Goal: Task Accomplishment & Management: Use online tool/utility

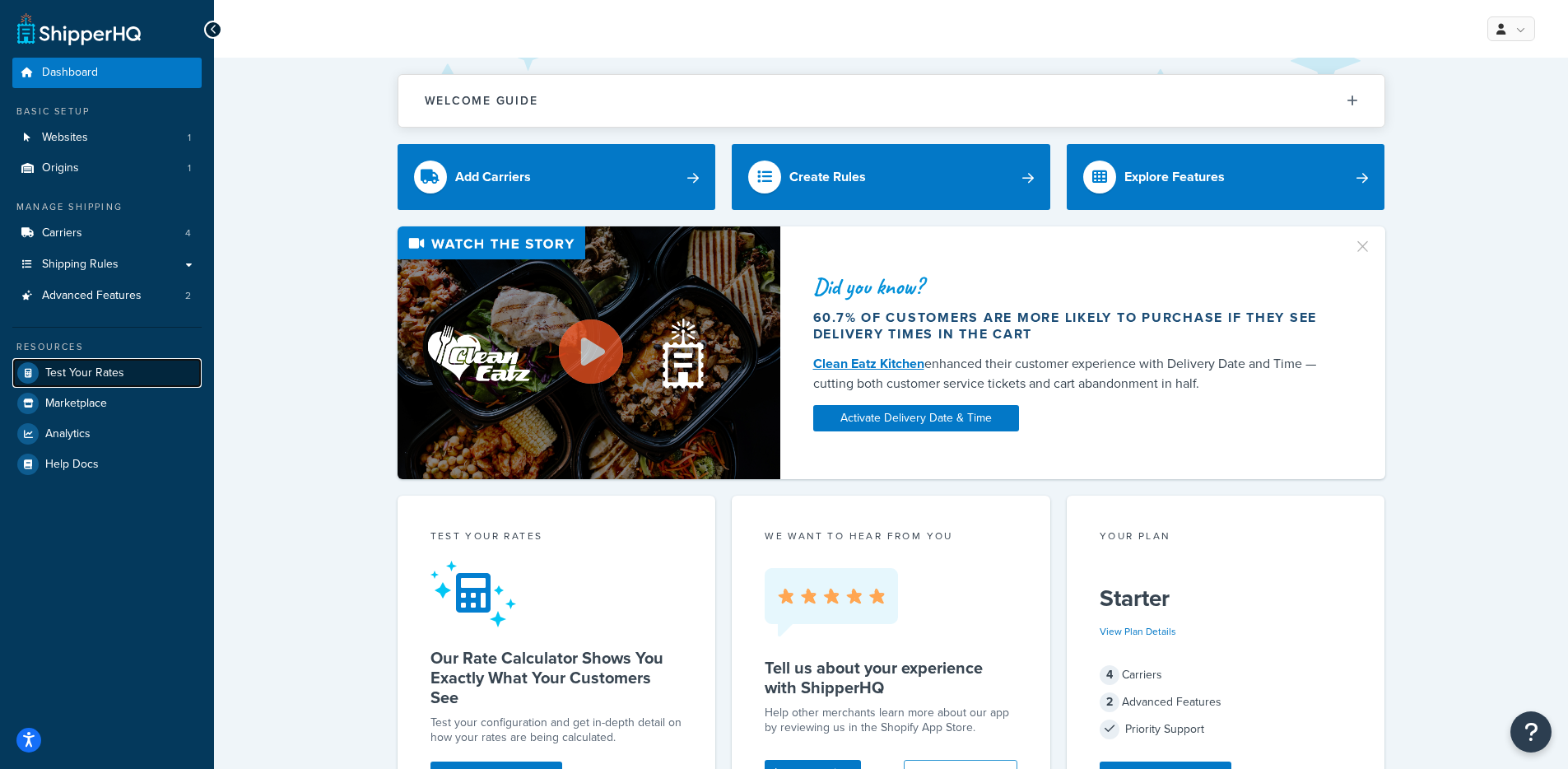
click at [97, 377] on span "Test Your Rates" at bounding box center [85, 373] width 79 height 14
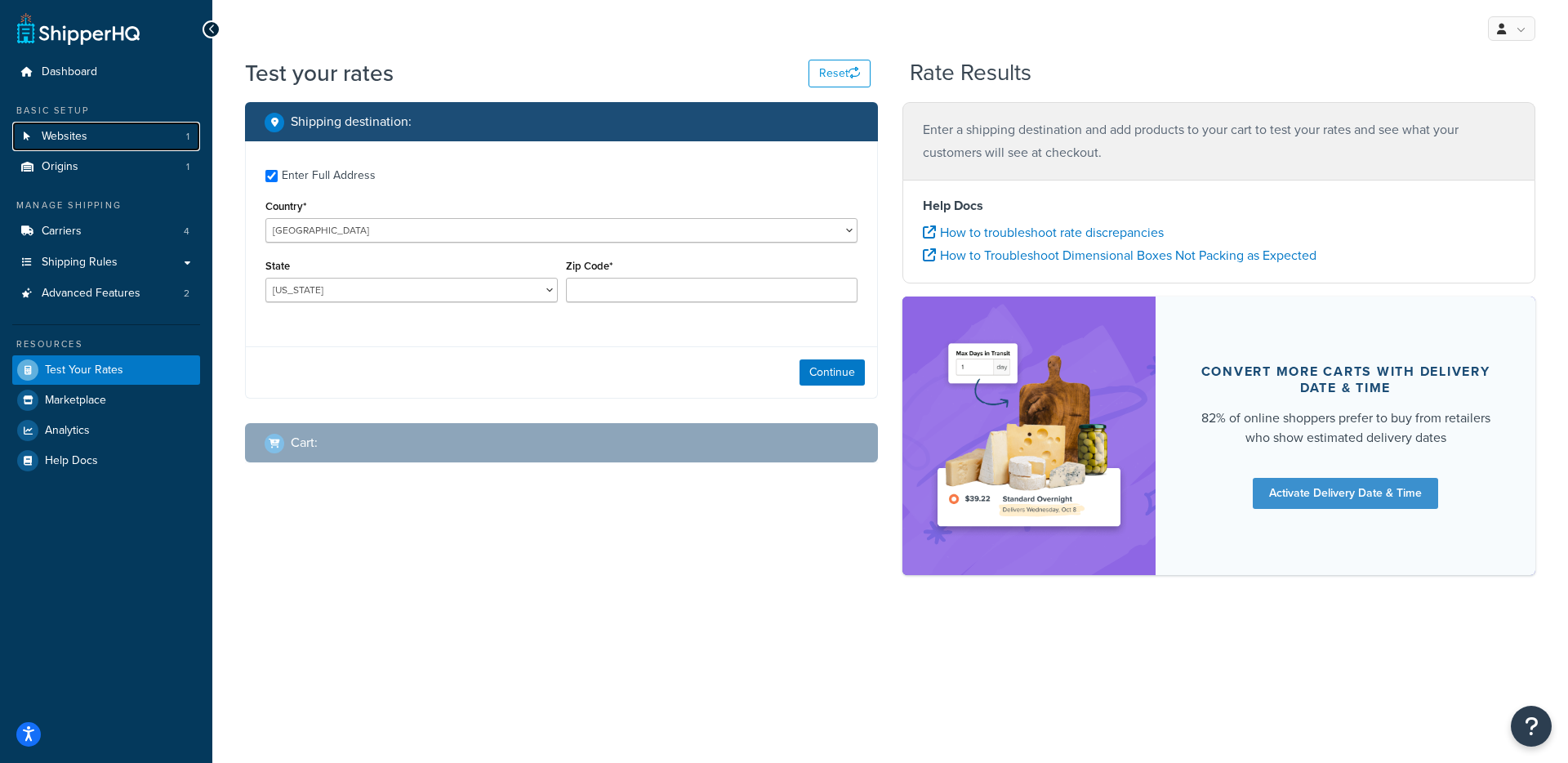
checkbox input "true"
type input "70615"
select select "LA"
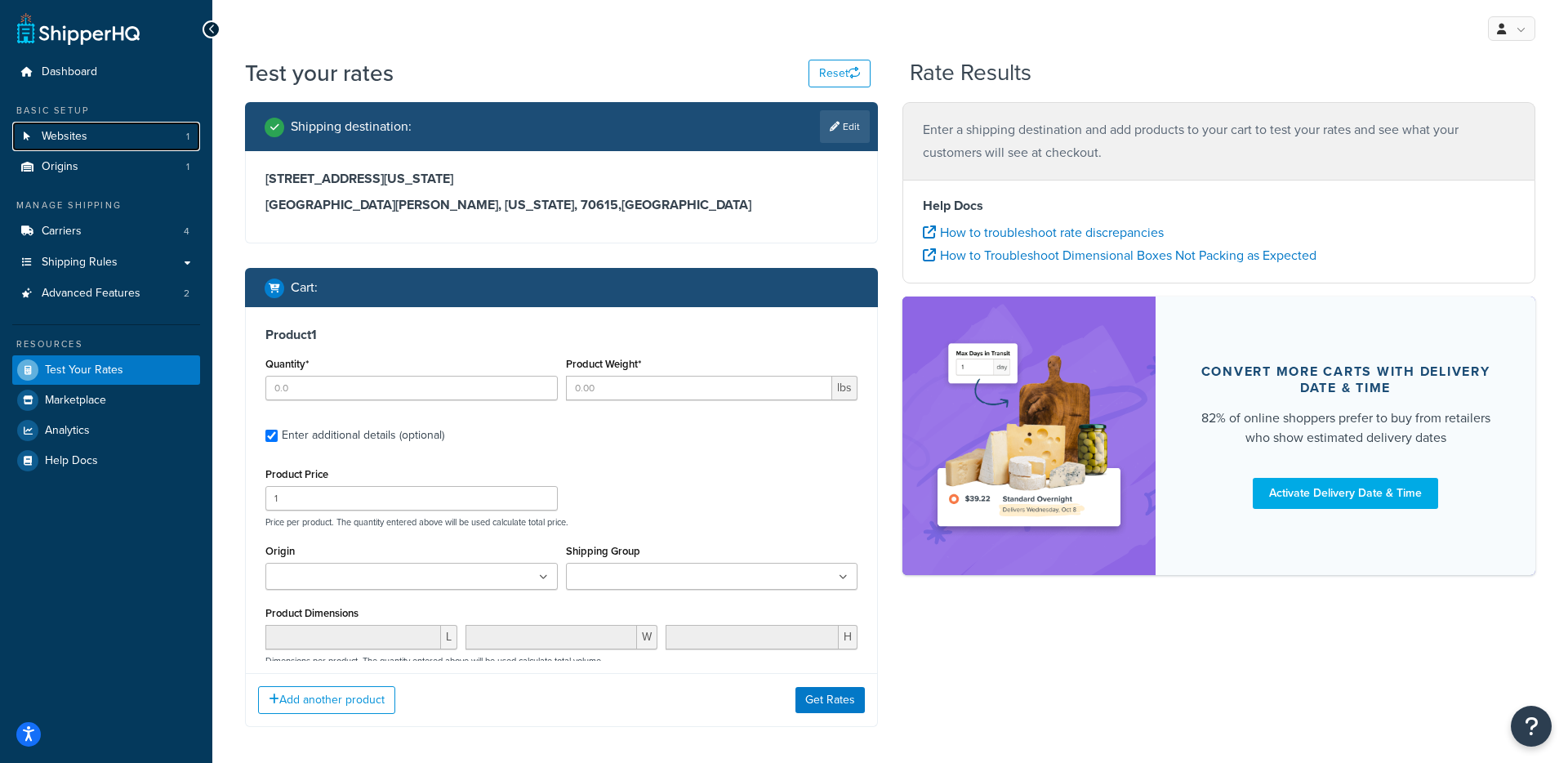
type input "4"
type input "42.0003"
type input "188.95"
type input "1"
type input "40.0007"
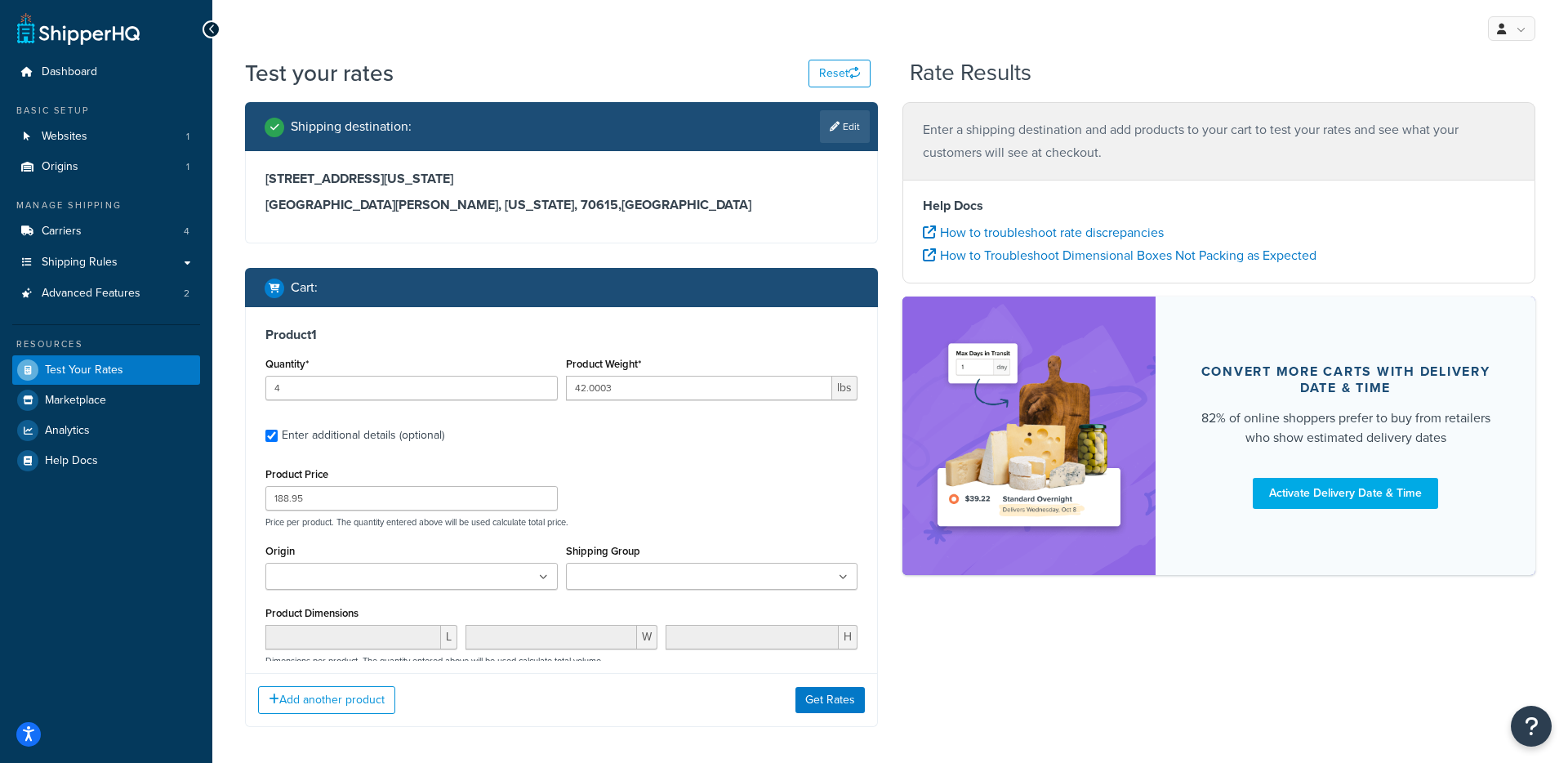
type input "161.18"
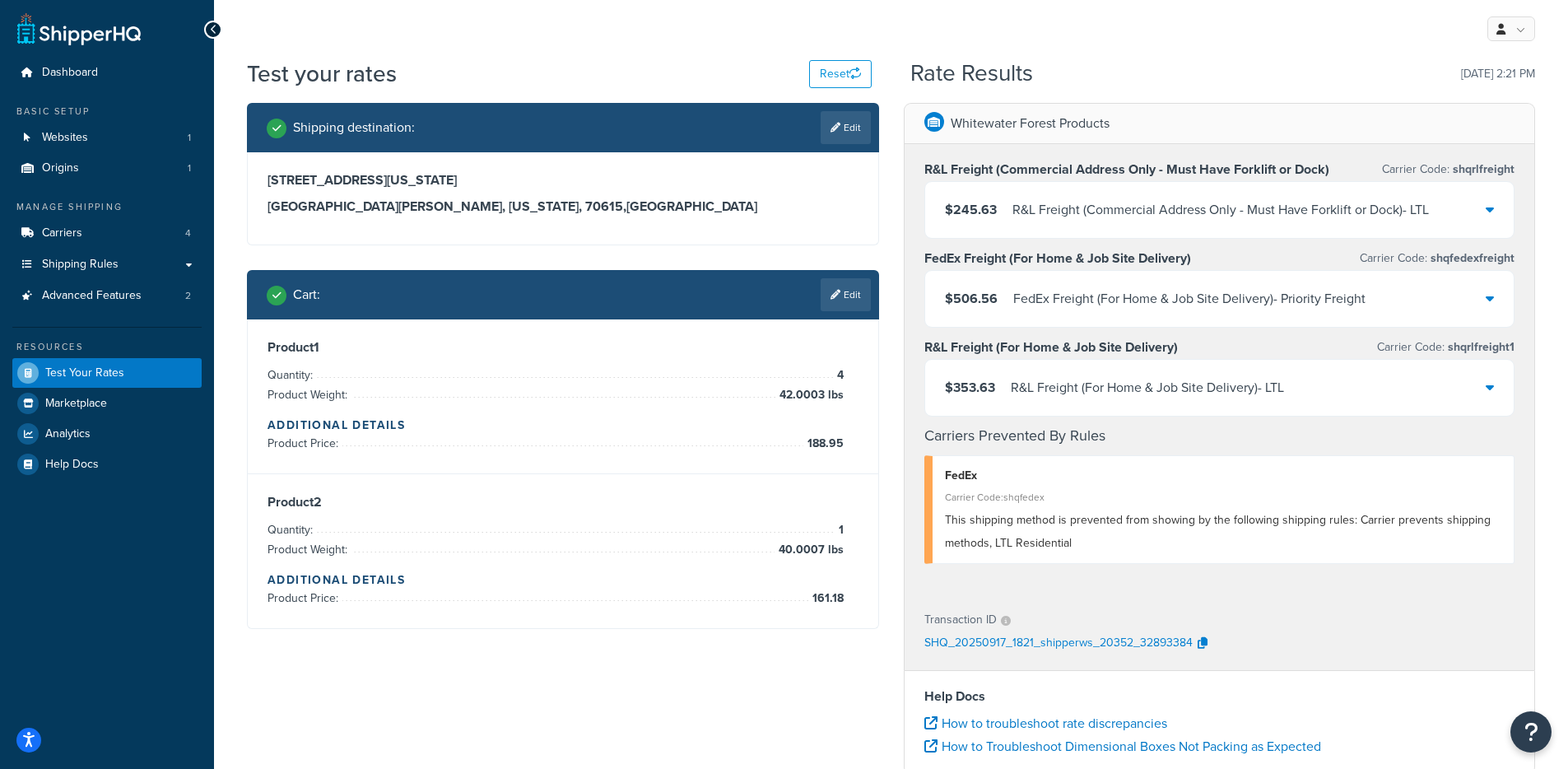
click at [639, 364] on div "Product 1 Quantity: 4 Product Weight: 42.0003 lbs Additional Details Product Pr…" at bounding box center [562, 396] width 591 height 114
click at [777, 392] on span "42.0003 lbs" at bounding box center [810, 395] width 68 height 20
drag, startPoint x: 1069, startPoint y: 546, endPoint x: 995, endPoint y: 545, distance: 74.0
click at [995, 545] on span "This shipping method is prevented from showing by the following shipping rules:…" at bounding box center [1218, 531] width 546 height 40
click at [840, 312] on div "Cart : Edit" at bounding box center [562, 295] width 632 height 49
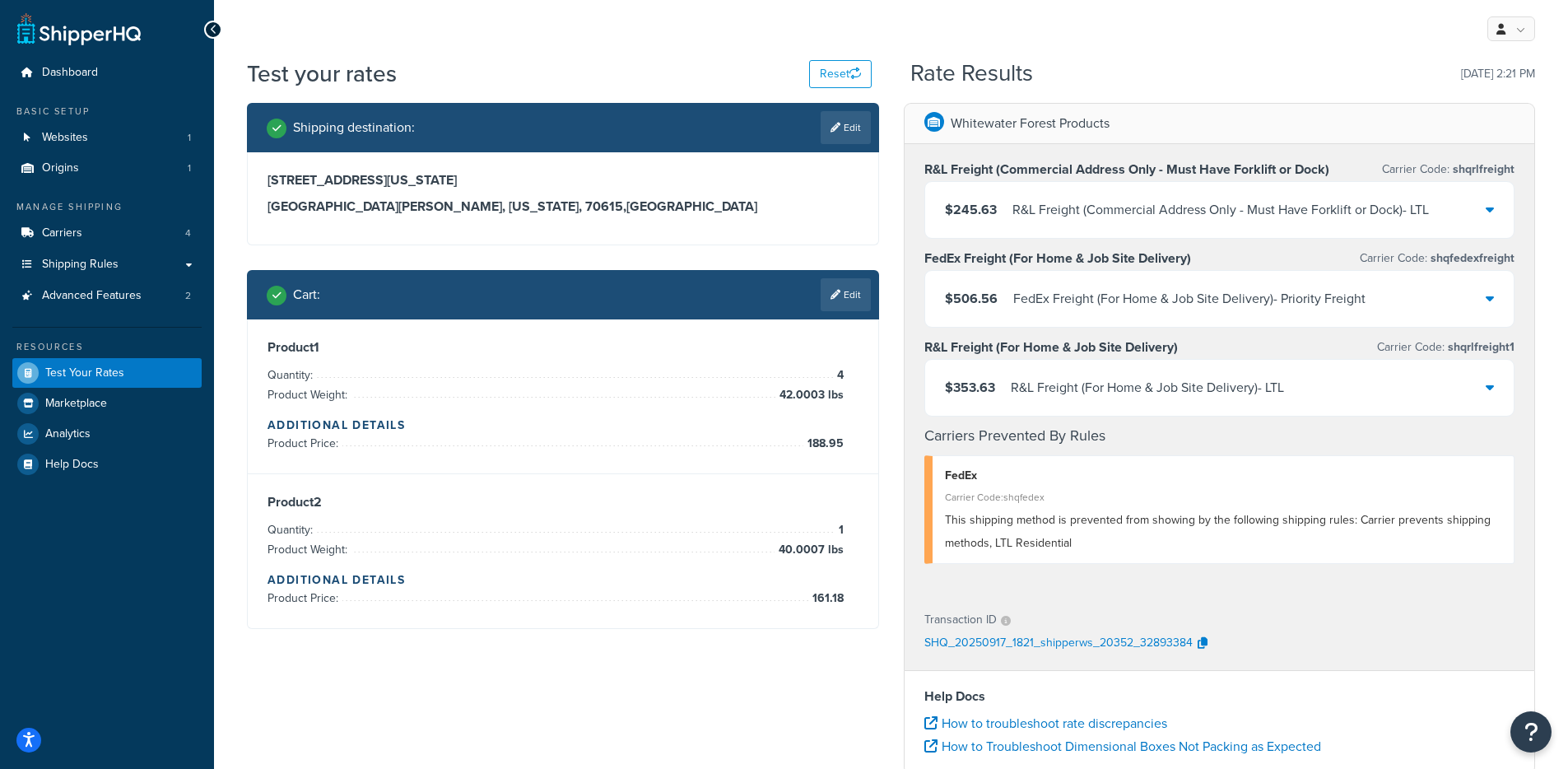
click at [829, 322] on div "Product 1 Quantity: 4 Product Weight: 42.0003 lbs Additional Details Product Pr…" at bounding box center [562, 397] width 630 height 155
click at [856, 298] on link "Edit" at bounding box center [845, 295] width 50 height 33
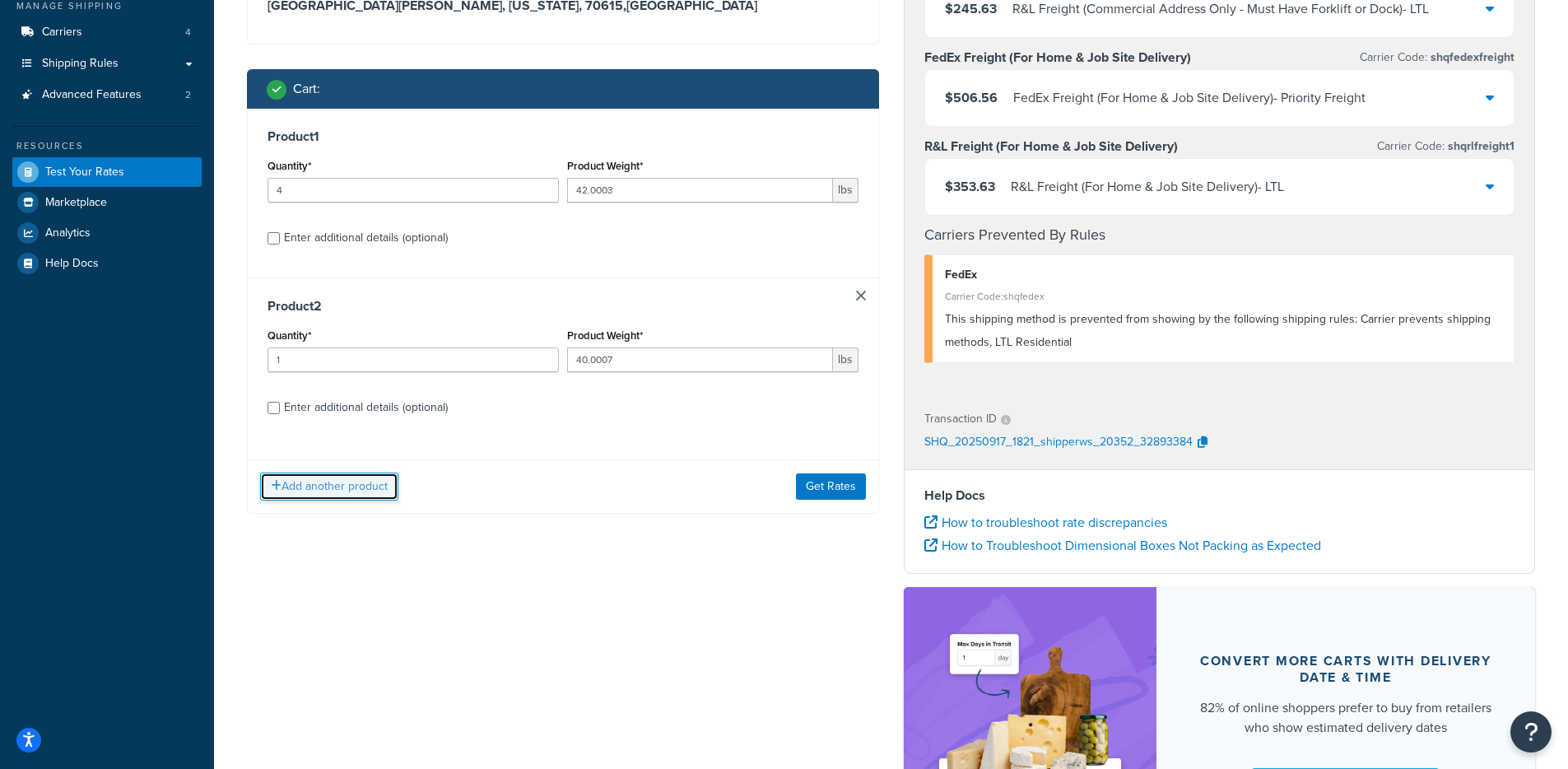
click at [352, 478] on button "Add another product" at bounding box center [329, 486] width 139 height 28
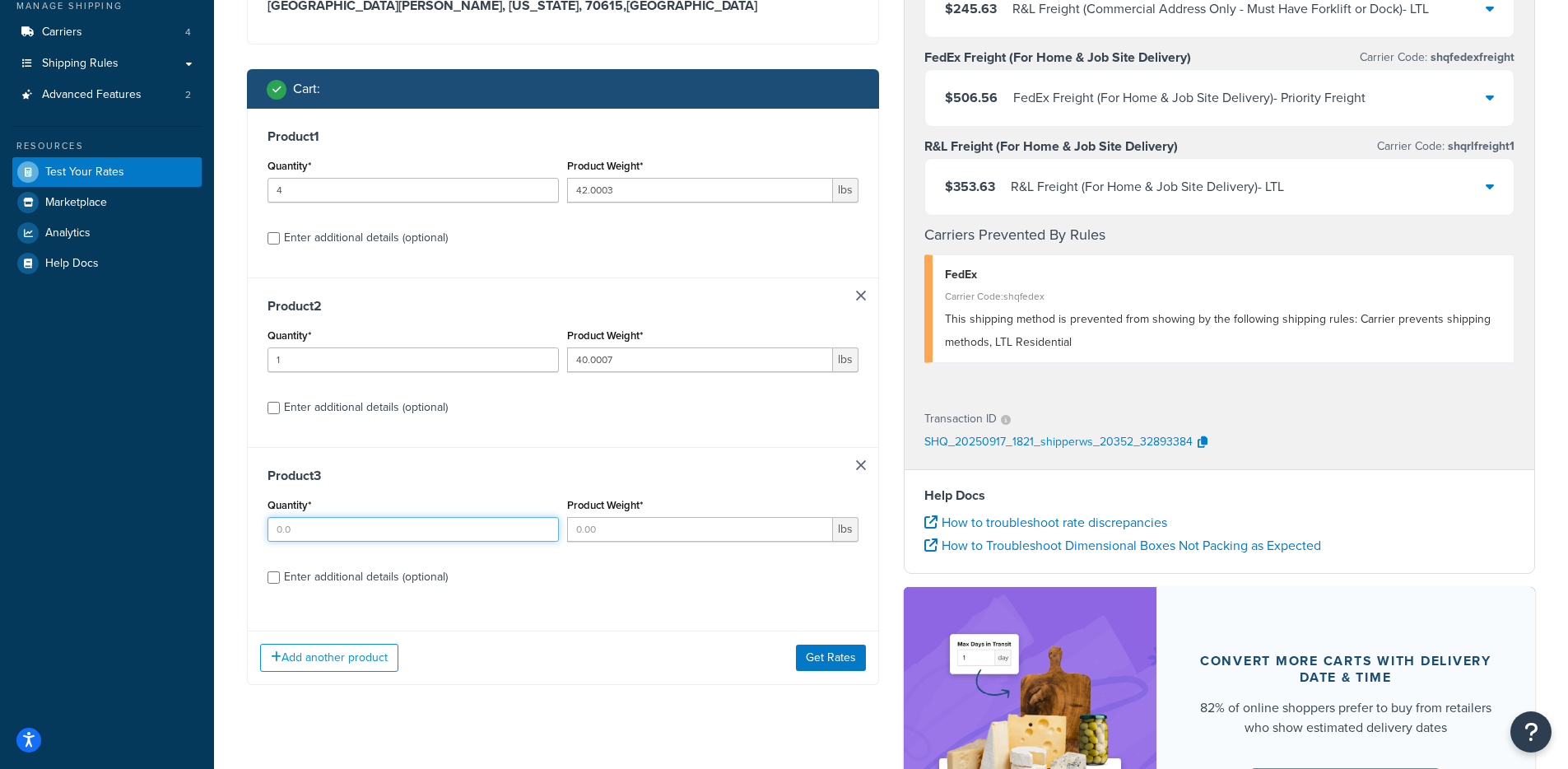
click at [344, 528] on input "Quantity*" at bounding box center [413, 529] width 291 height 25
type input "1"
click at [611, 530] on input "Product Weight*" at bounding box center [699, 529] width 266 height 25
type input "35"
click at [846, 658] on button "Get Rates" at bounding box center [831, 657] width 70 height 26
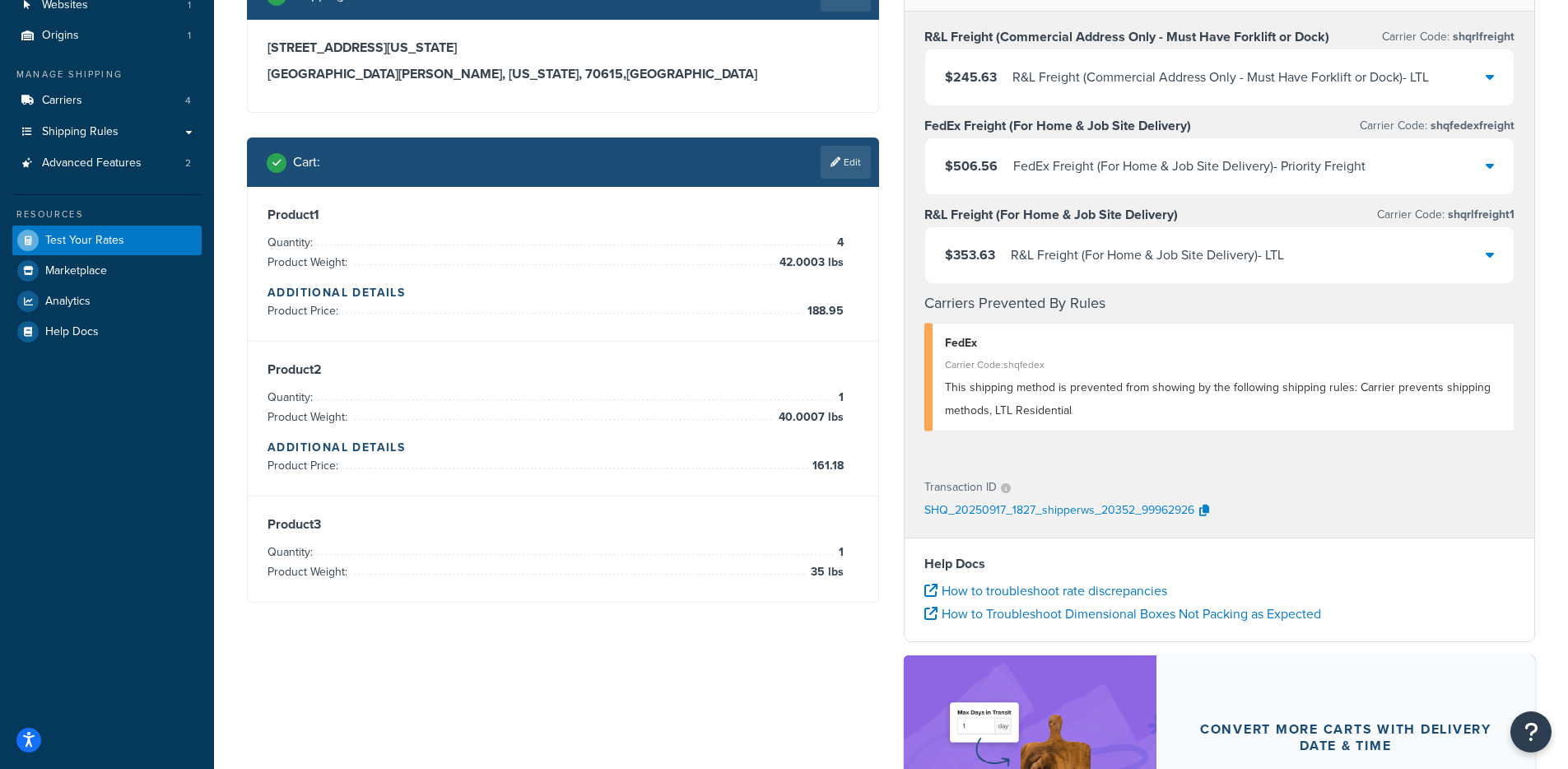
scroll to position [58, 0]
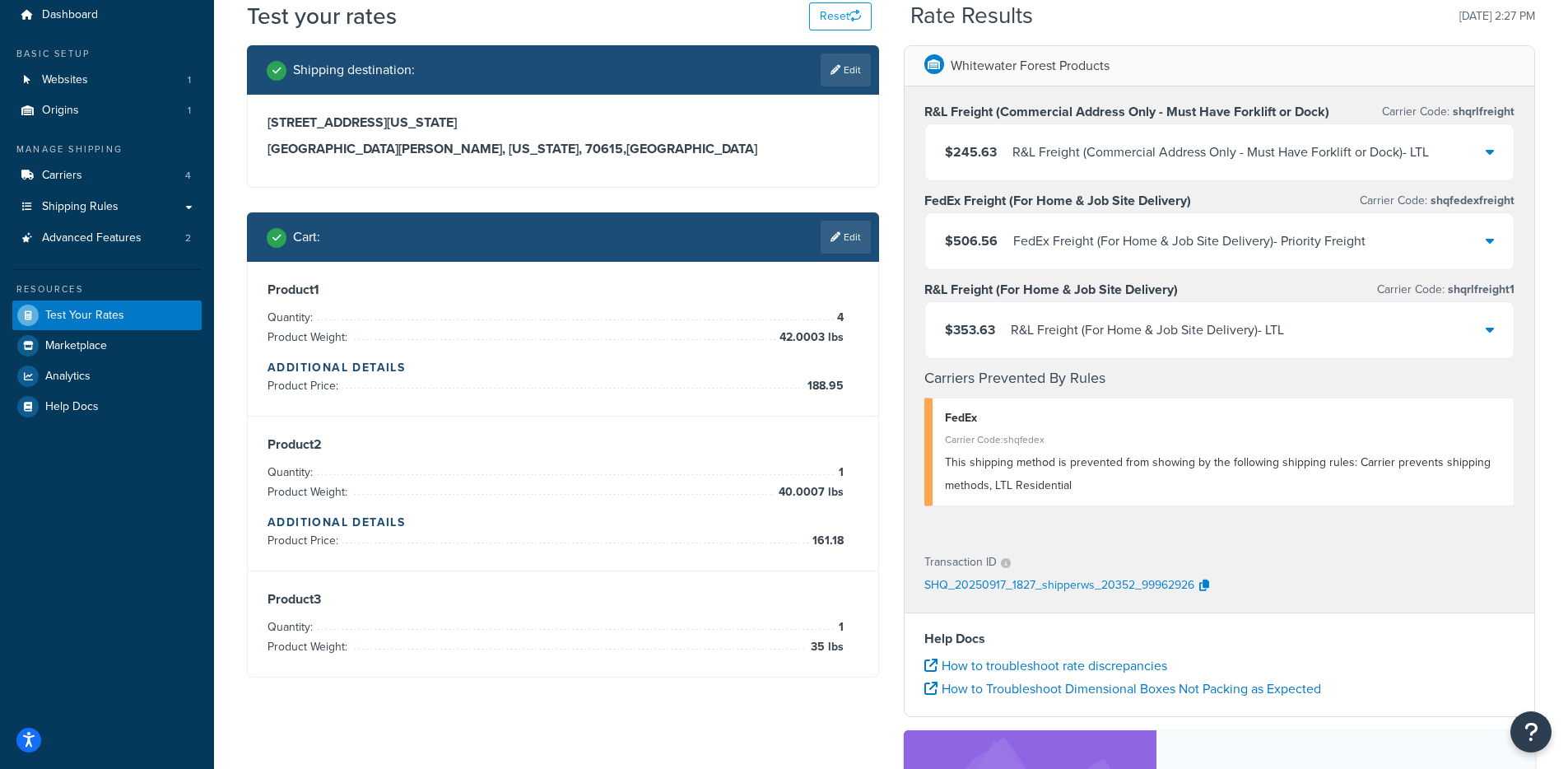
click at [1152, 231] on div "FedEx Freight (For Home & Job Site Delivery) - Priority Freight" at bounding box center [1189, 241] width 352 height 23
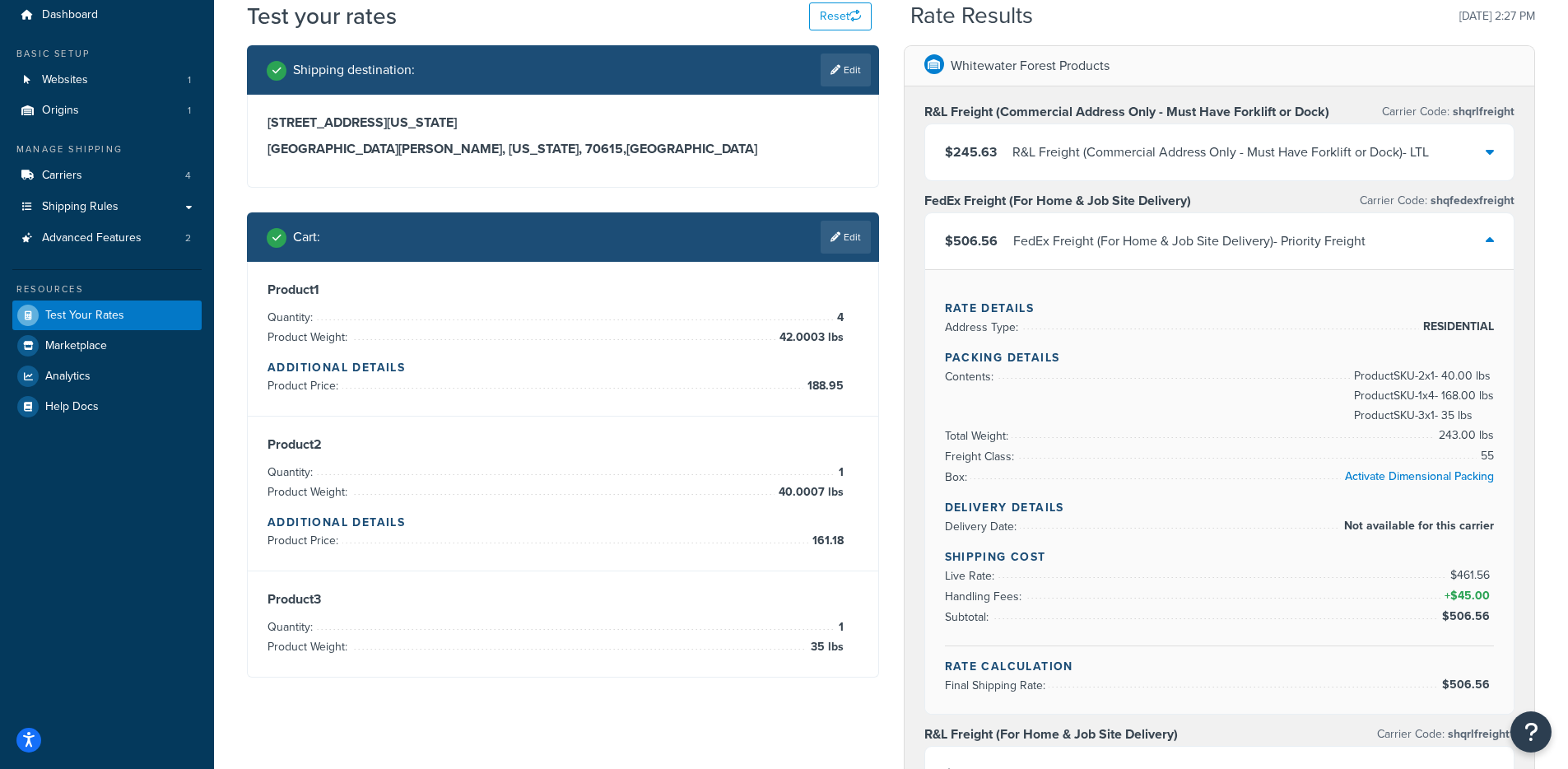
click at [1110, 248] on div "FedEx Freight (For Home & Job Site Delivery) - Priority Freight" at bounding box center [1189, 241] width 352 height 23
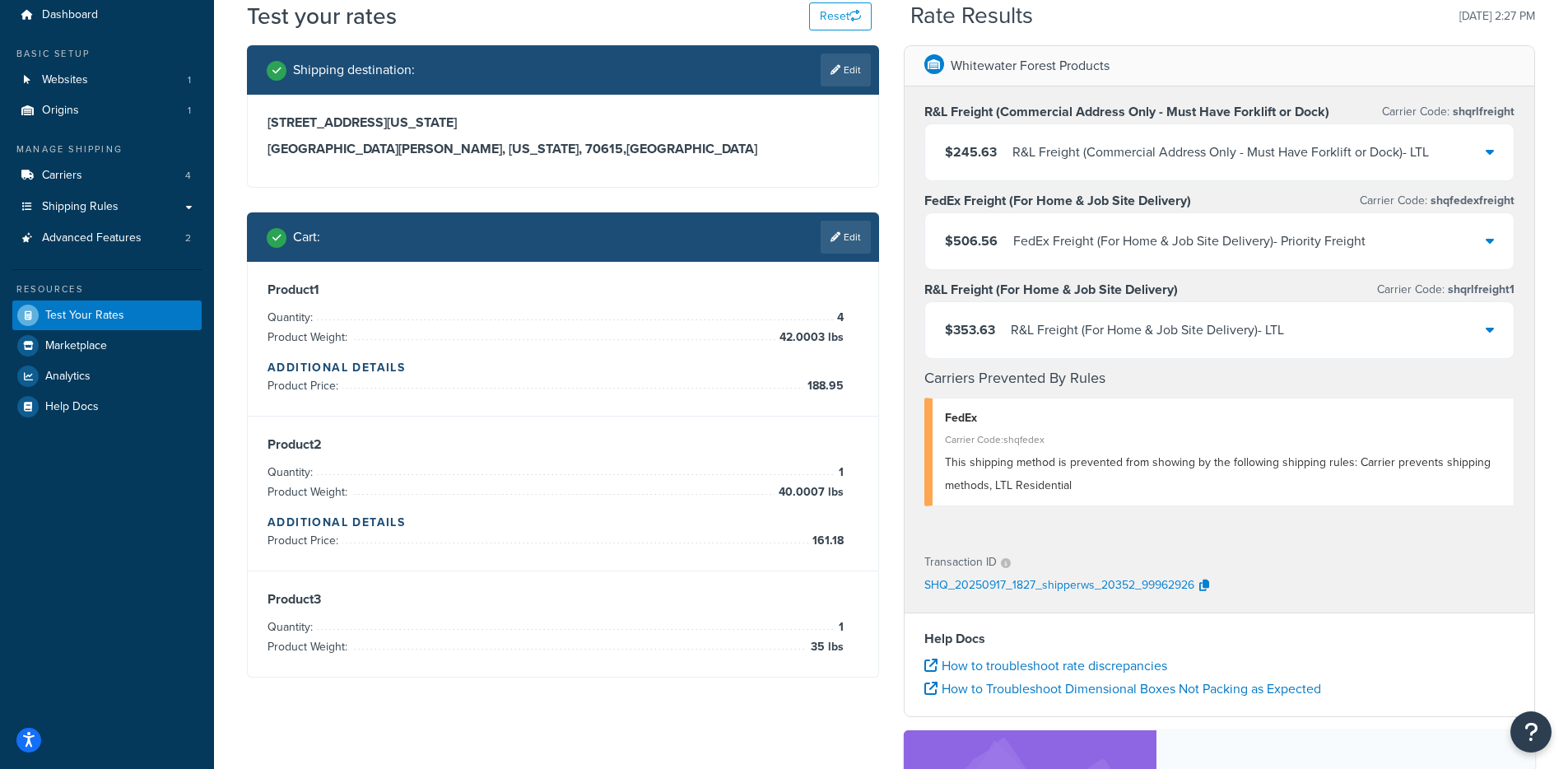
click at [851, 248] on link "Edit" at bounding box center [845, 237] width 50 height 33
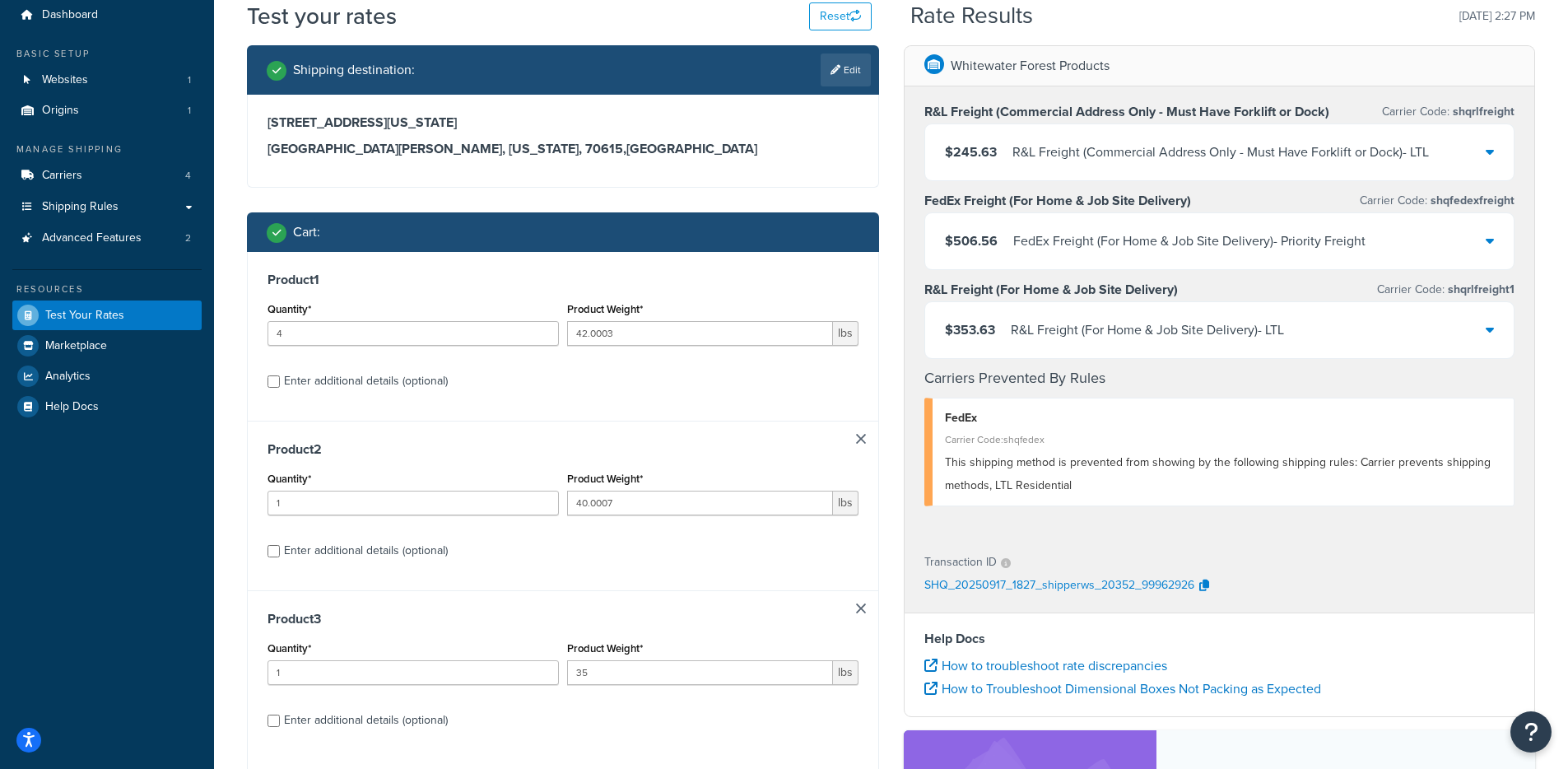
click at [861, 614] on link at bounding box center [861, 608] width 10 height 10
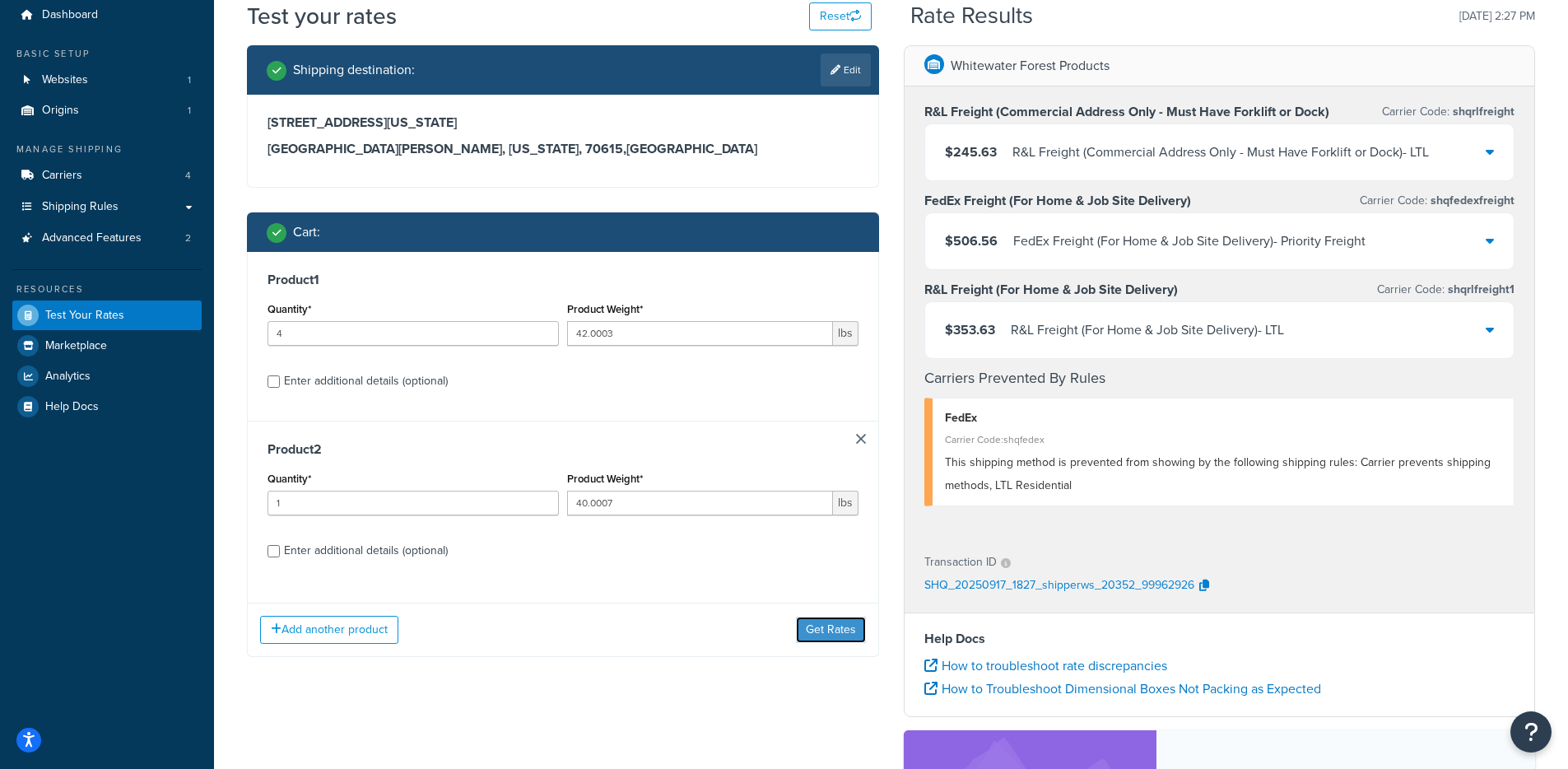
drag, startPoint x: 820, startPoint y: 629, endPoint x: 797, endPoint y: 620, distance: 24.7
click at [820, 629] on button "Get Rates" at bounding box center [831, 630] width 70 height 26
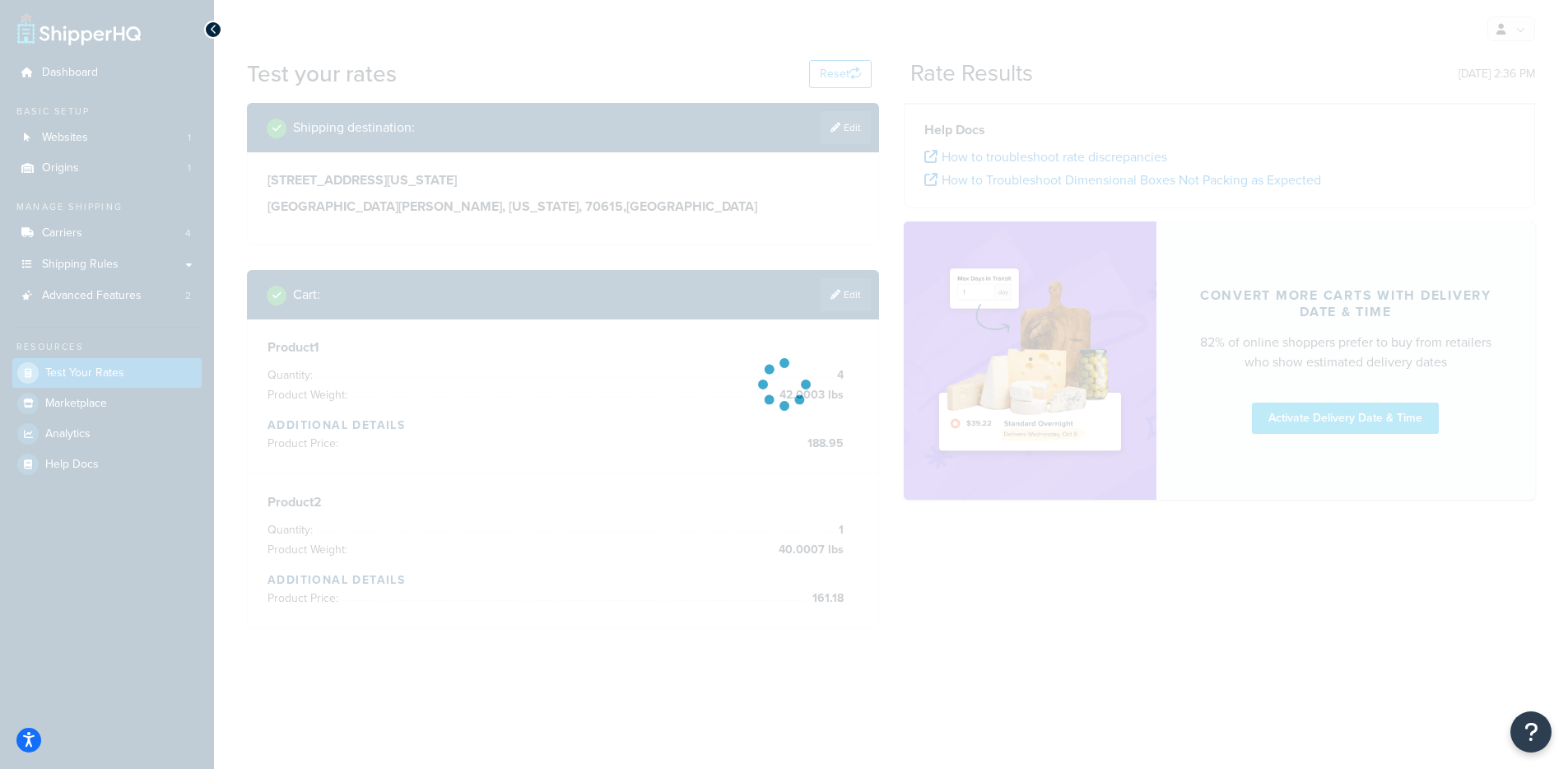
scroll to position [0, 0]
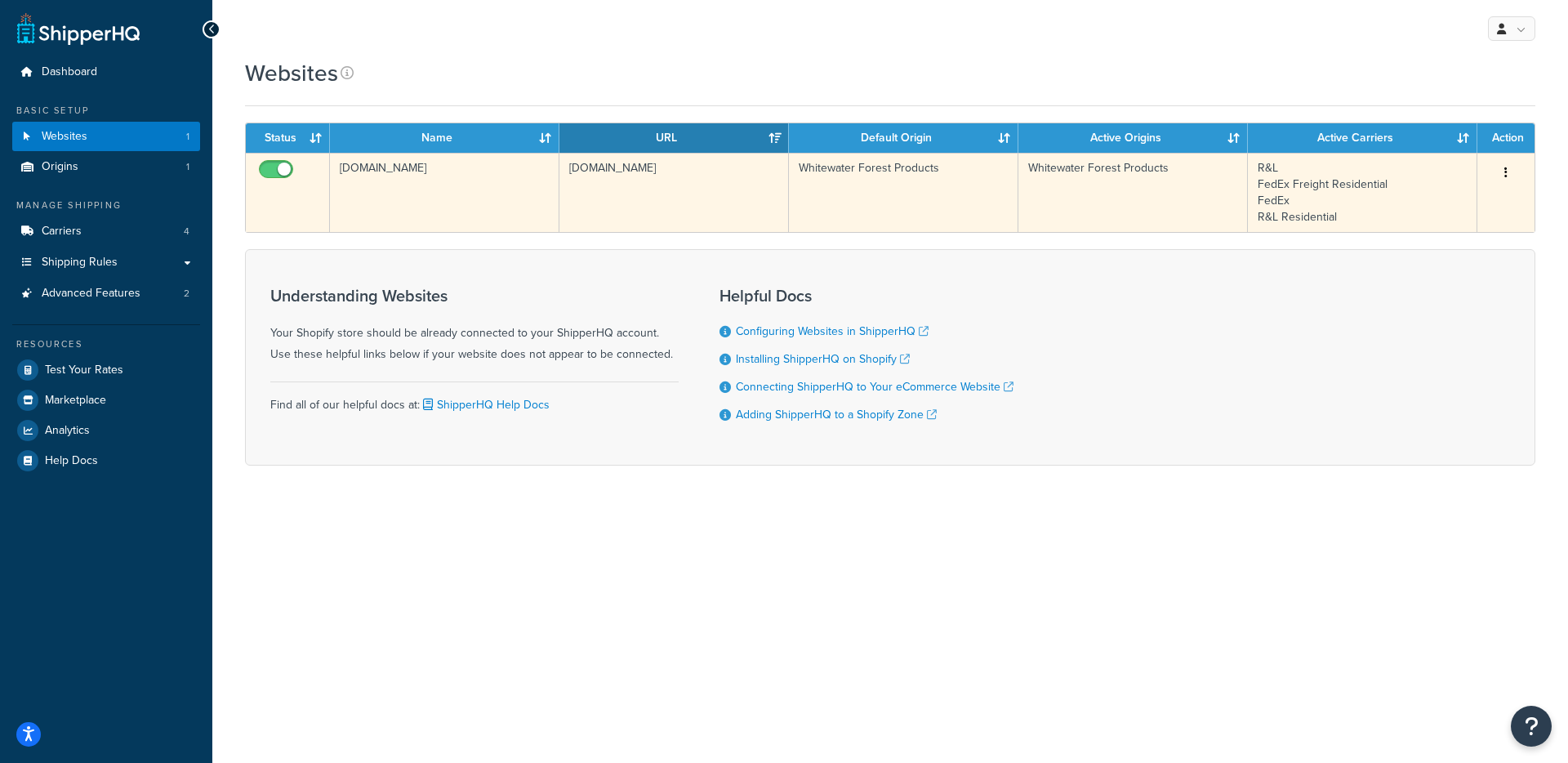
click at [667, 172] on td "[DOMAIN_NAME]" at bounding box center [675, 192] width 230 height 79
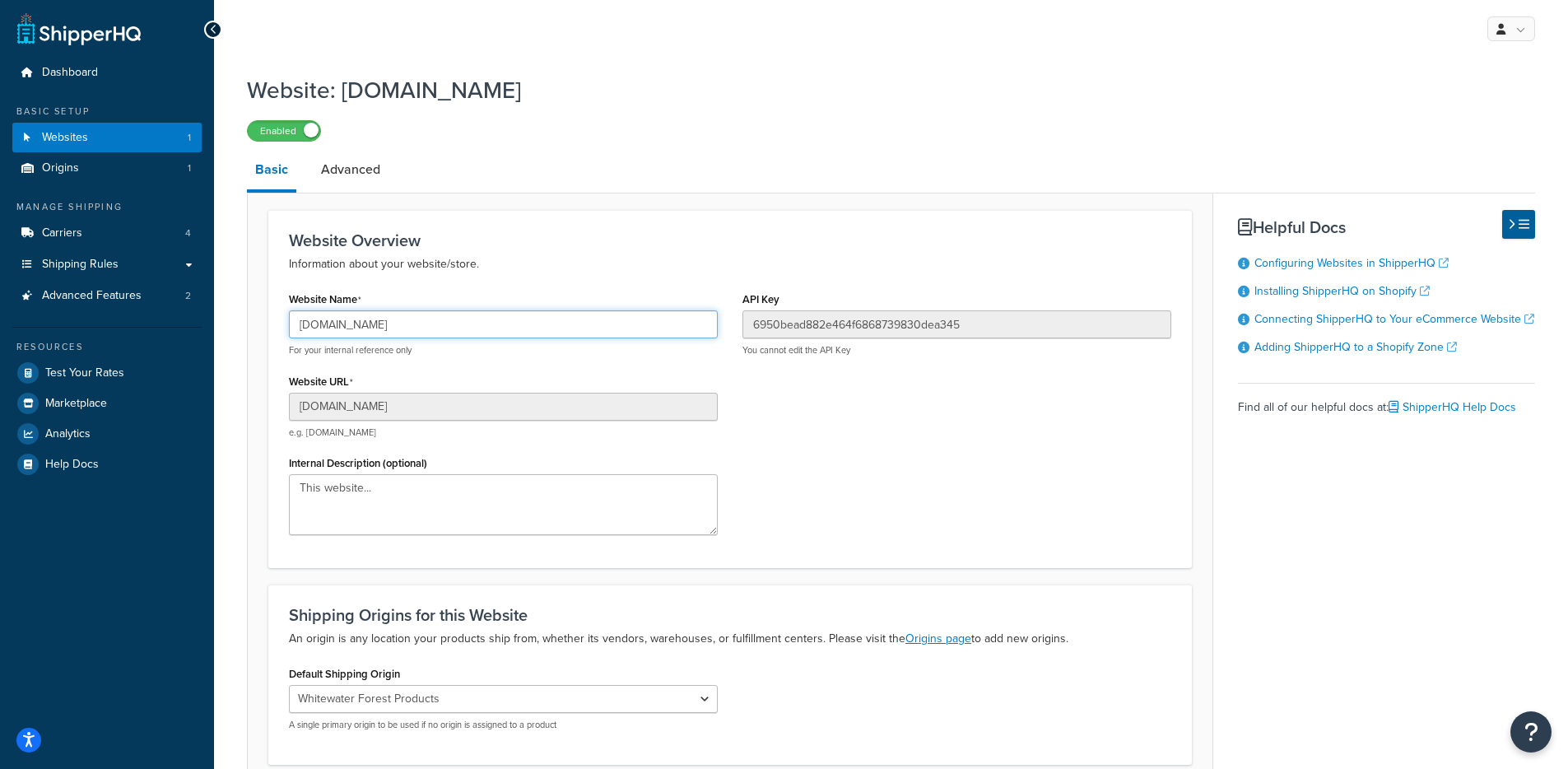
drag, startPoint x: 482, startPoint y: 330, endPoint x: 224, endPoint y: 331, distance: 258.0
click at [224, 331] on div "Website: whitewaterforest.myshopify.com Enabled Basic Advanced Website Overview…" at bounding box center [891, 470] width 1354 height 809
click at [112, 230] on link "Carriers 4" at bounding box center [107, 234] width 190 height 31
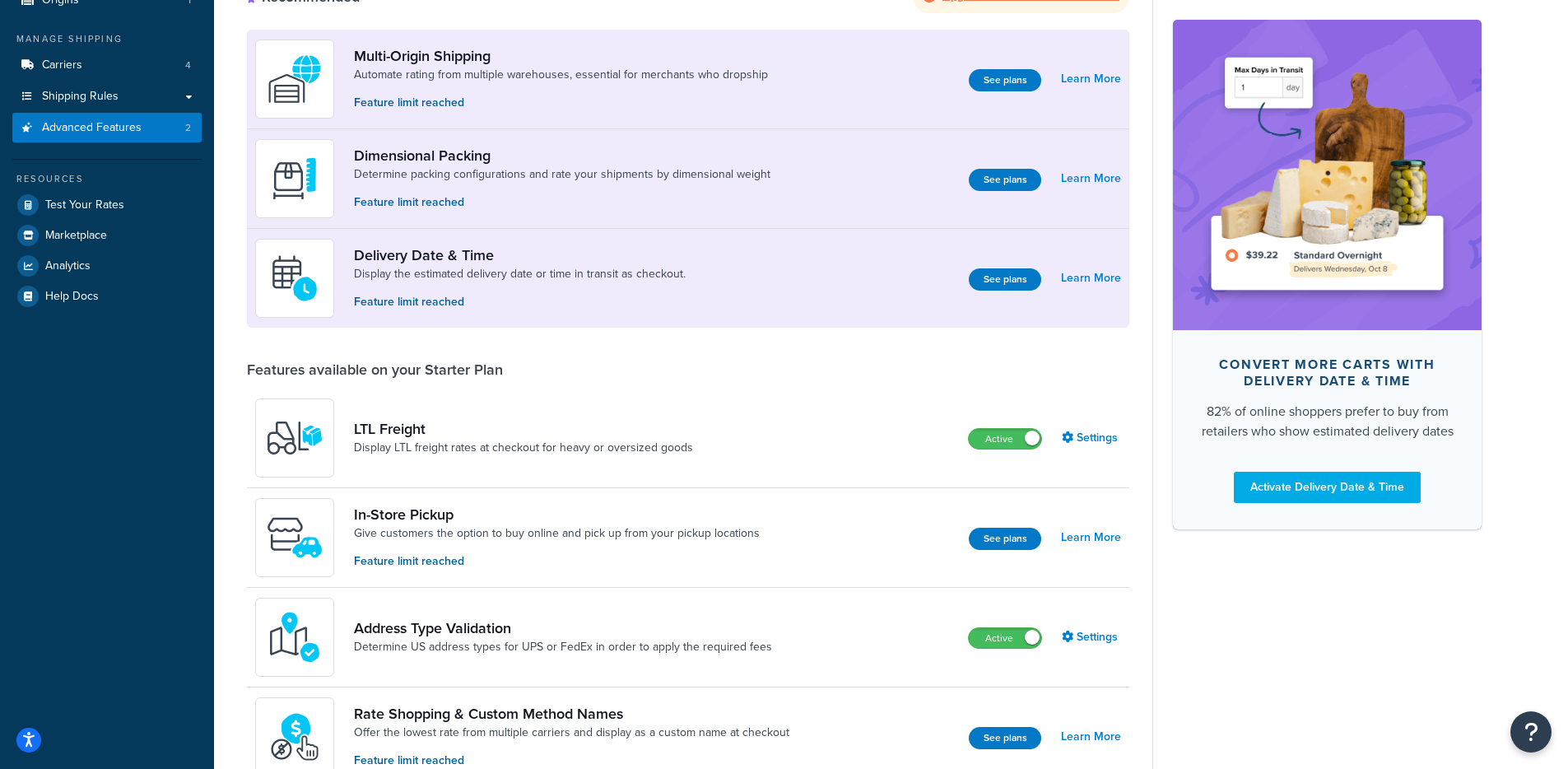
scroll to position [226, 0]
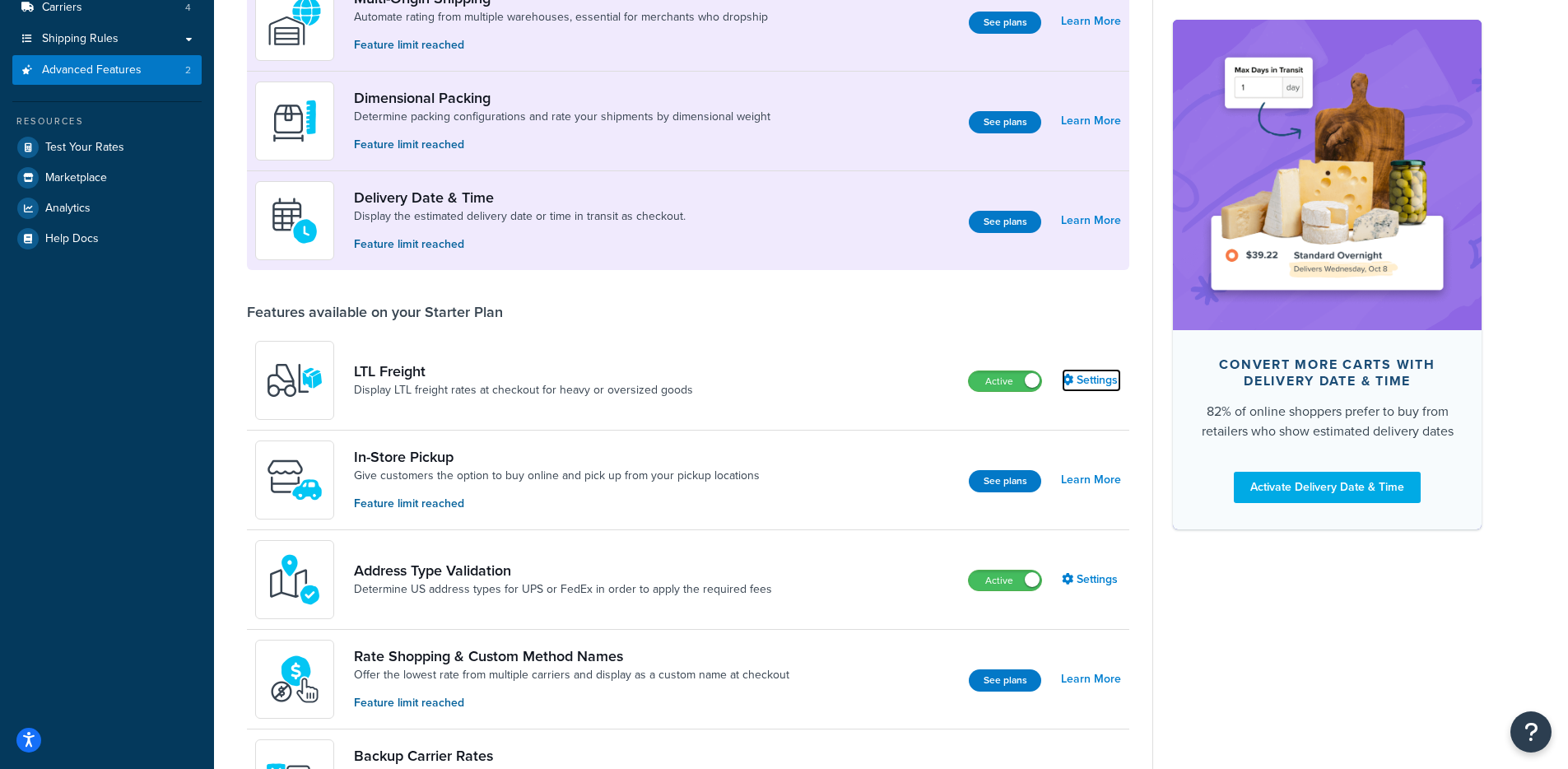
click at [1065, 376] on icon at bounding box center [1067, 379] width 11 height 11
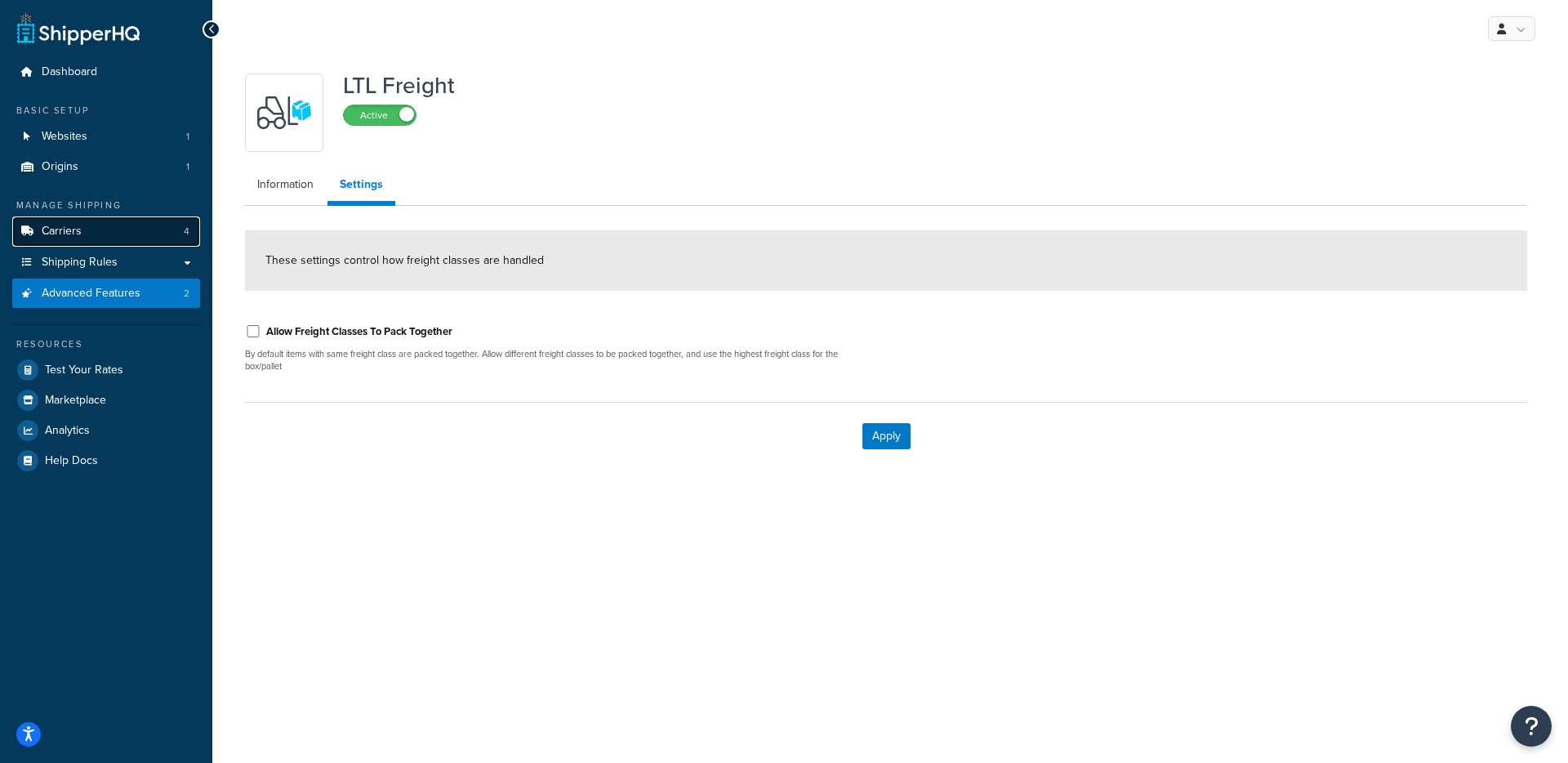
click at [74, 238] on span "Carriers" at bounding box center [62, 232] width 40 height 14
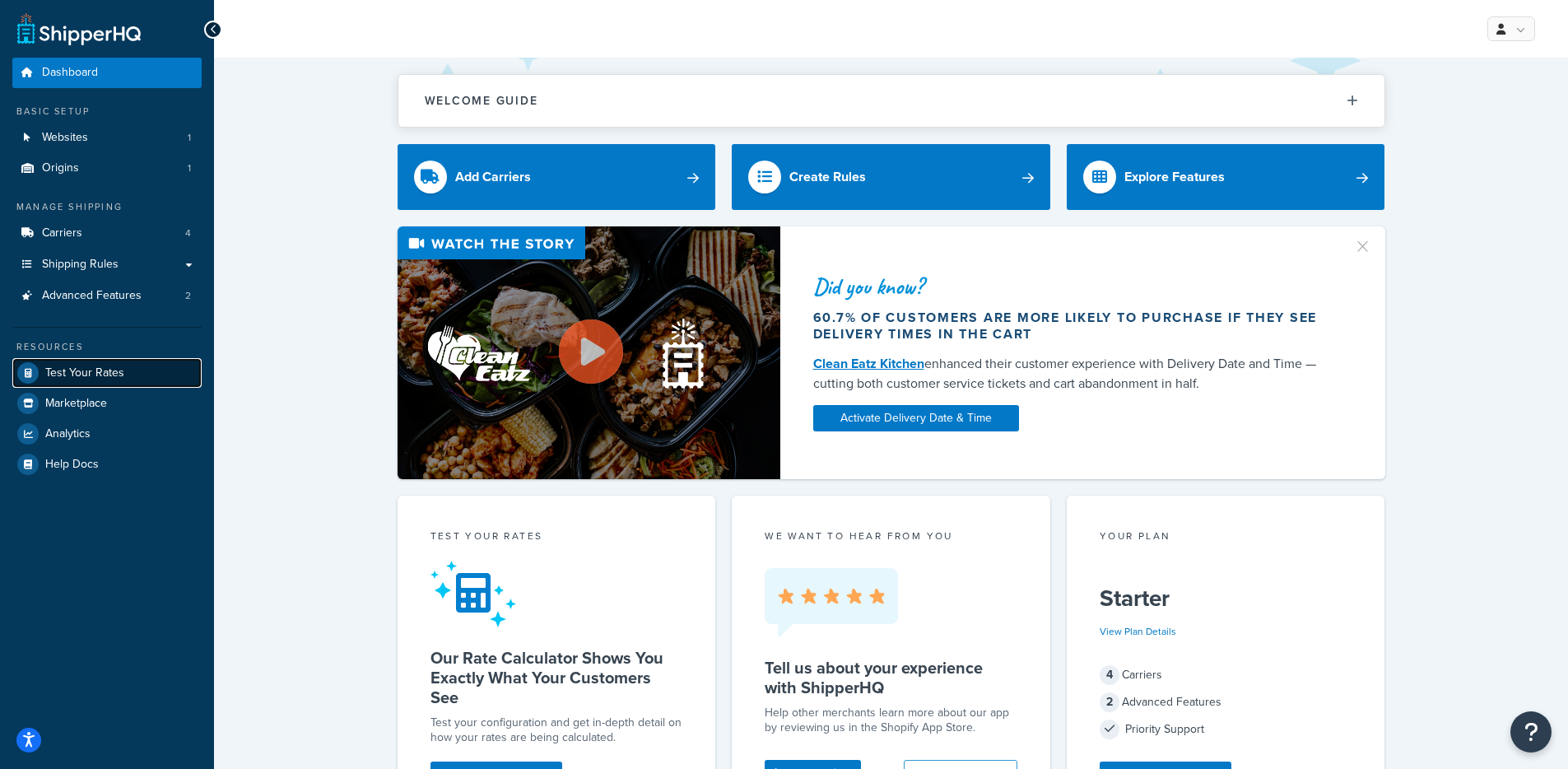
click at [113, 380] on link "Test Your Rates" at bounding box center [107, 373] width 190 height 30
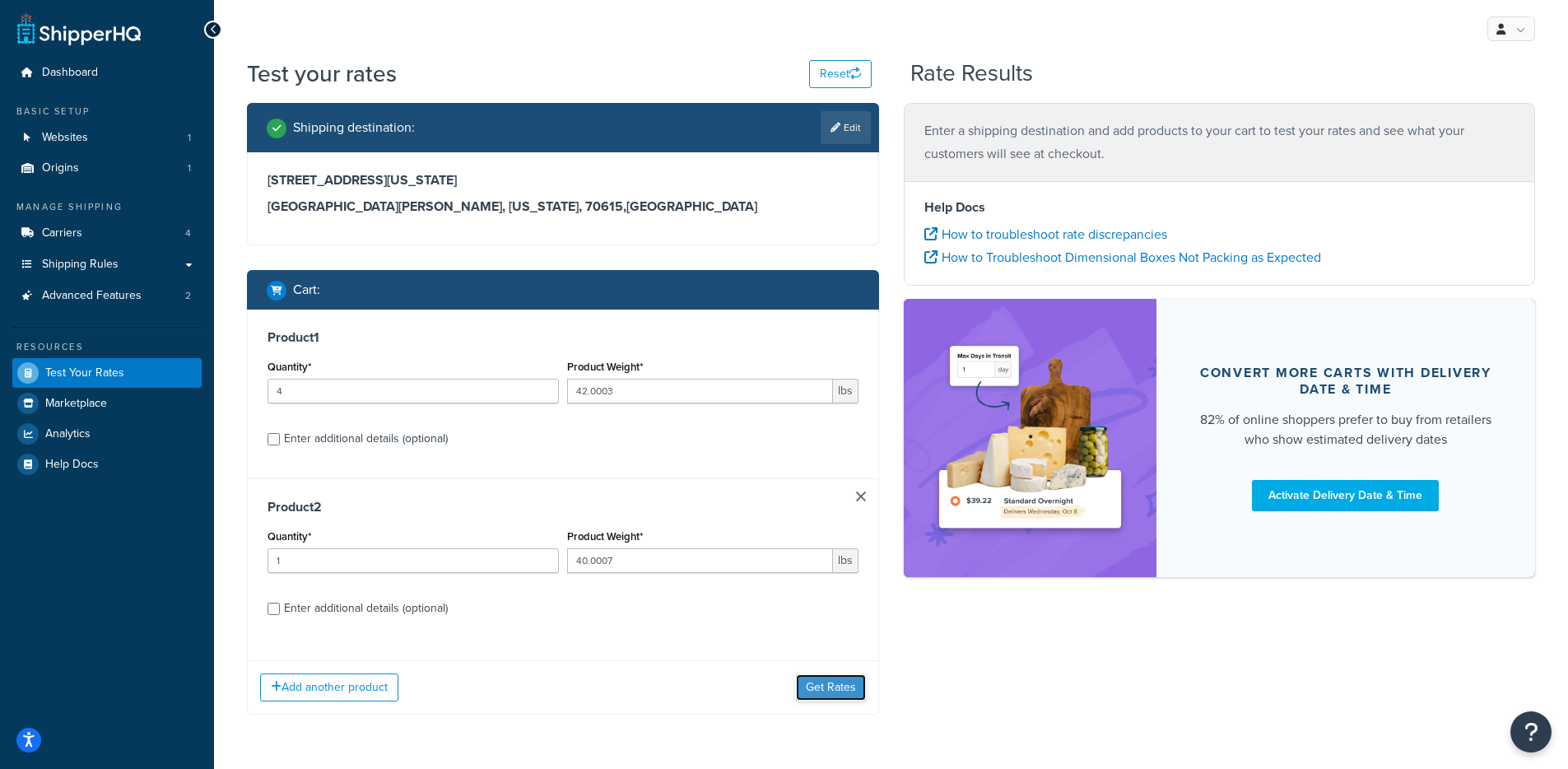
click at [827, 686] on button "Get Rates" at bounding box center [831, 687] width 70 height 26
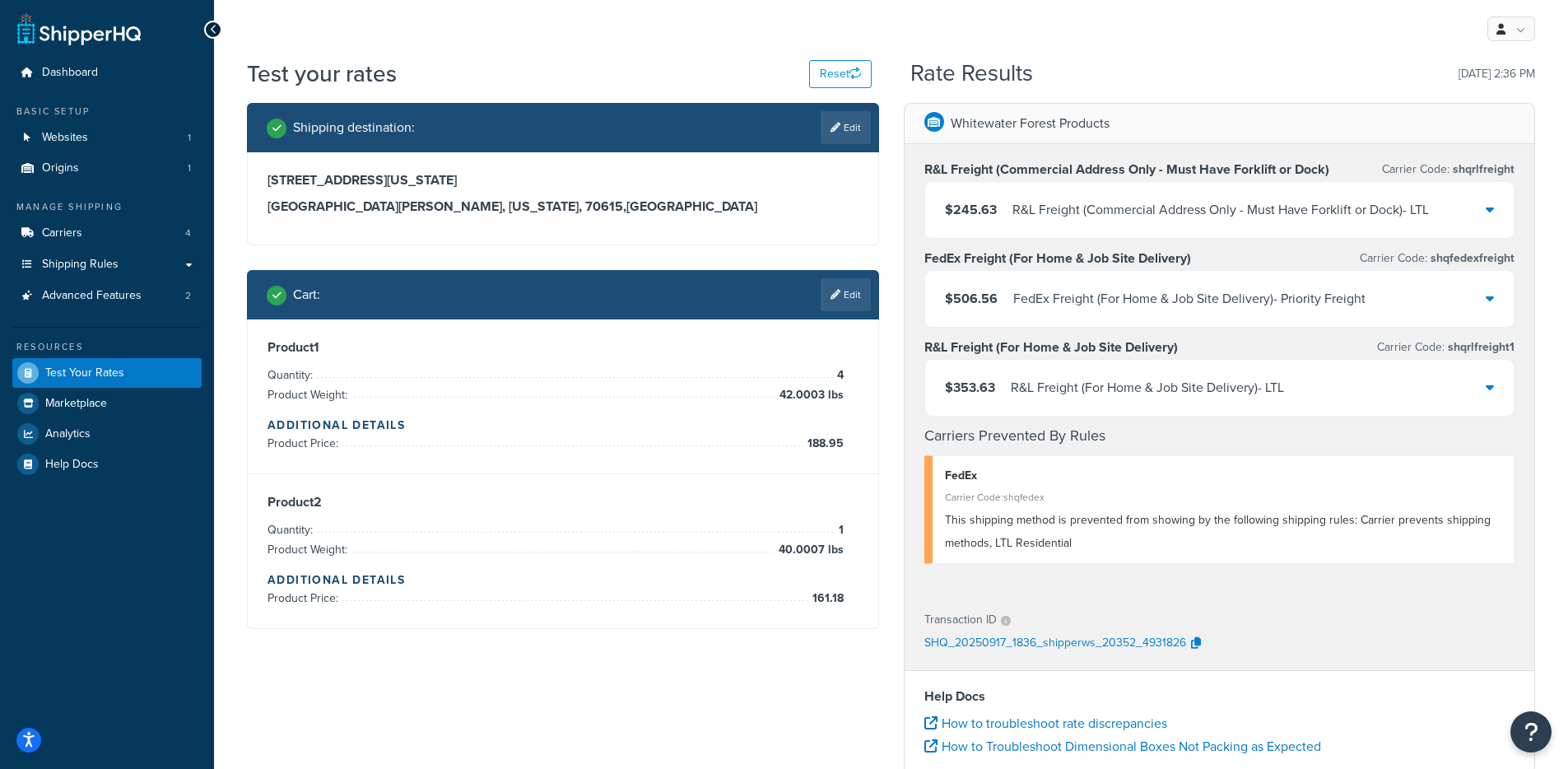
click at [1057, 312] on div "$506.56 FedEx Freight (For Home & Job Site Delivery) - Priority Freight" at bounding box center [1220, 299] width 590 height 56
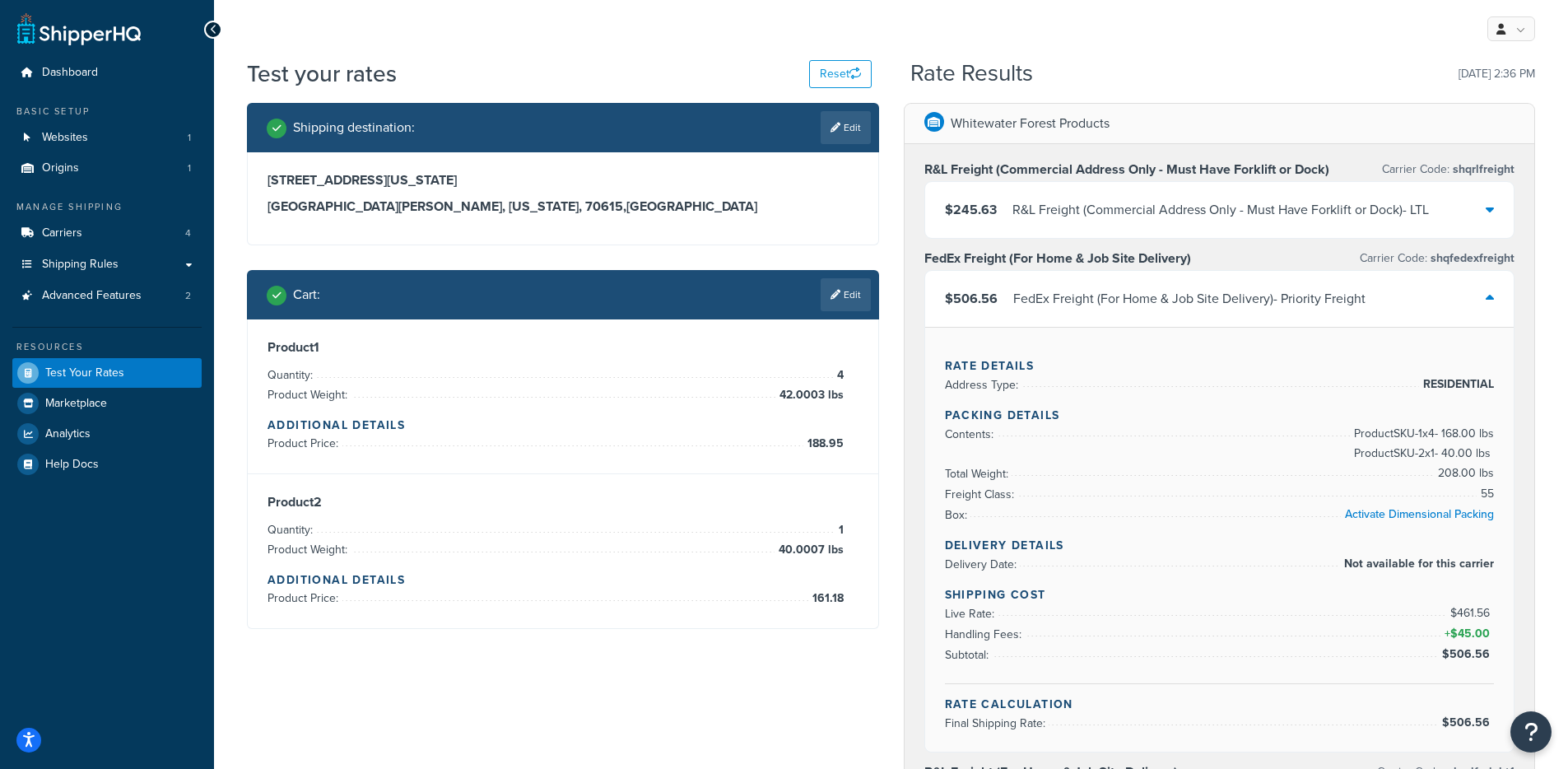
click at [1069, 298] on div "FedEx Freight (For Home & Job Site Delivery) - Priority Freight" at bounding box center [1189, 298] width 352 height 23
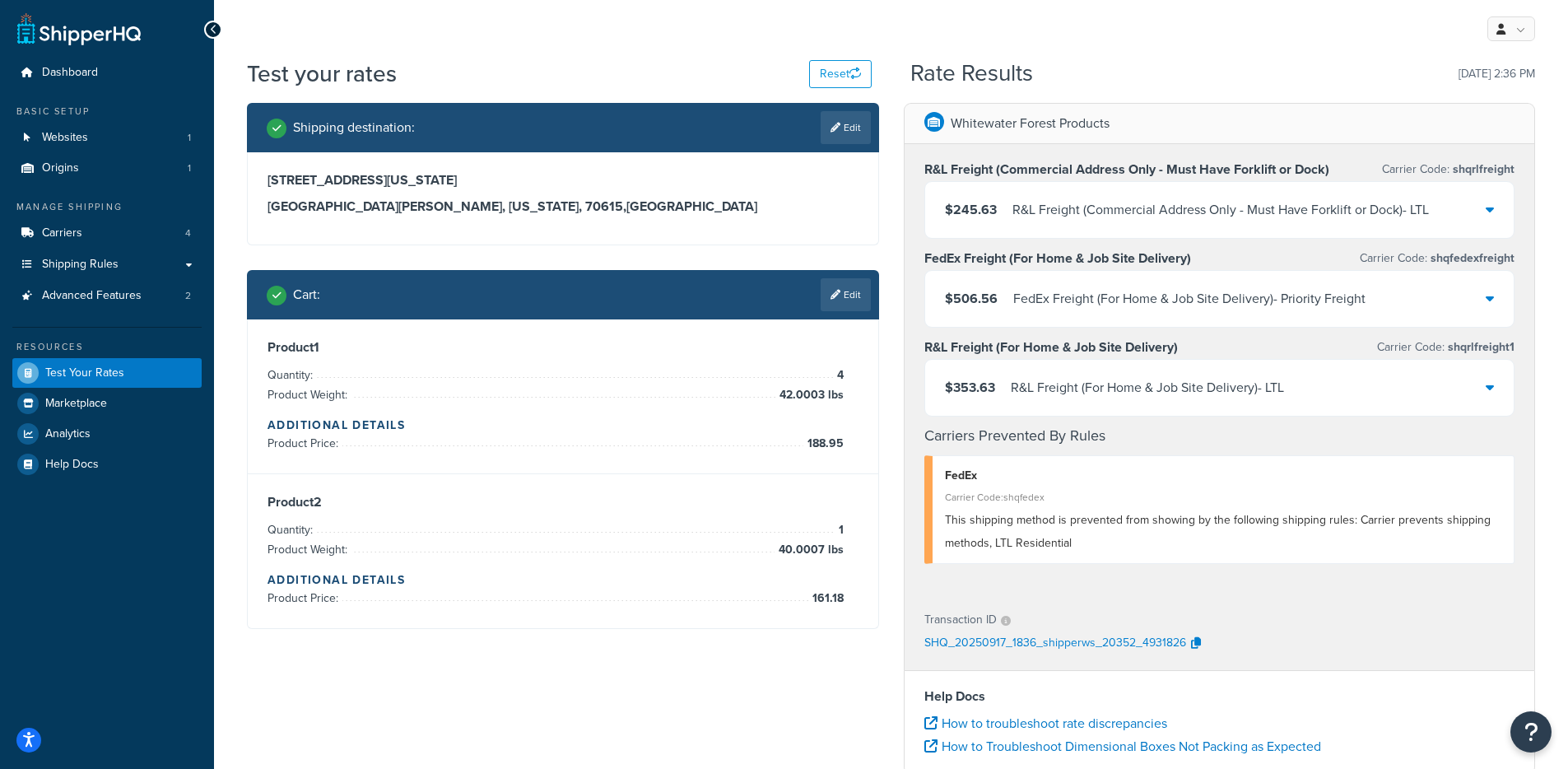
click at [1060, 295] on div "FedEx Freight (For Home & Job Site Delivery) - Priority Freight" at bounding box center [1189, 298] width 352 height 23
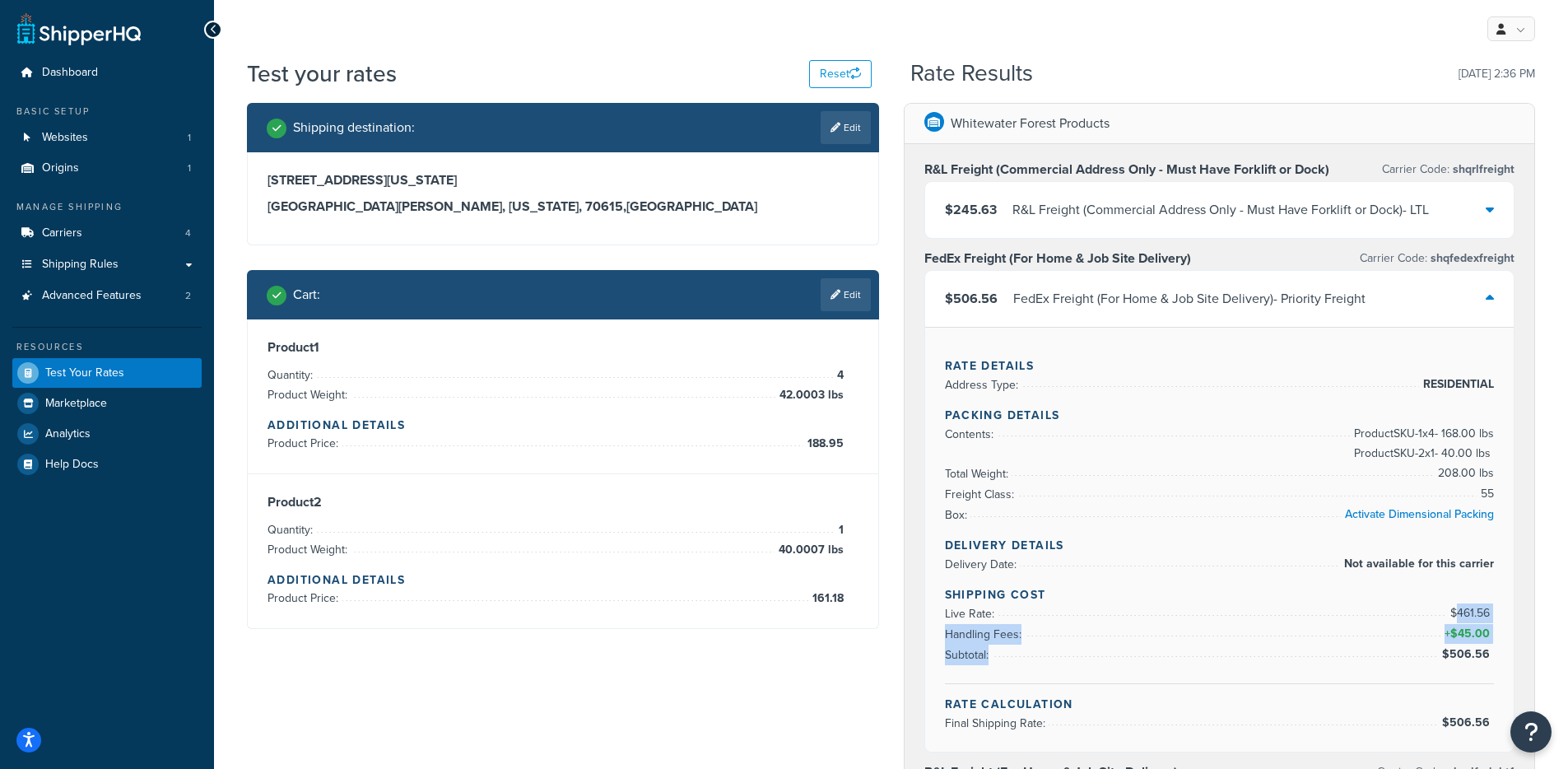
drag, startPoint x: 1457, startPoint y: 610, endPoint x: 1497, endPoint y: 658, distance: 62.5
click at [1497, 657] on div "Rate Details Address Type: RESIDENTIAL Packing Details Contents: Product SKU-1 …" at bounding box center [1220, 539] width 590 height 425
click at [1496, 658] on div "Rate Details Address Type: RESIDENTIAL Packing Details Contents: Product SKU-1 …" at bounding box center [1220, 539] width 590 height 425
click at [1078, 309] on div "FedEx Freight (For Home & Job Site Delivery) - Priority Freight" at bounding box center [1189, 298] width 352 height 23
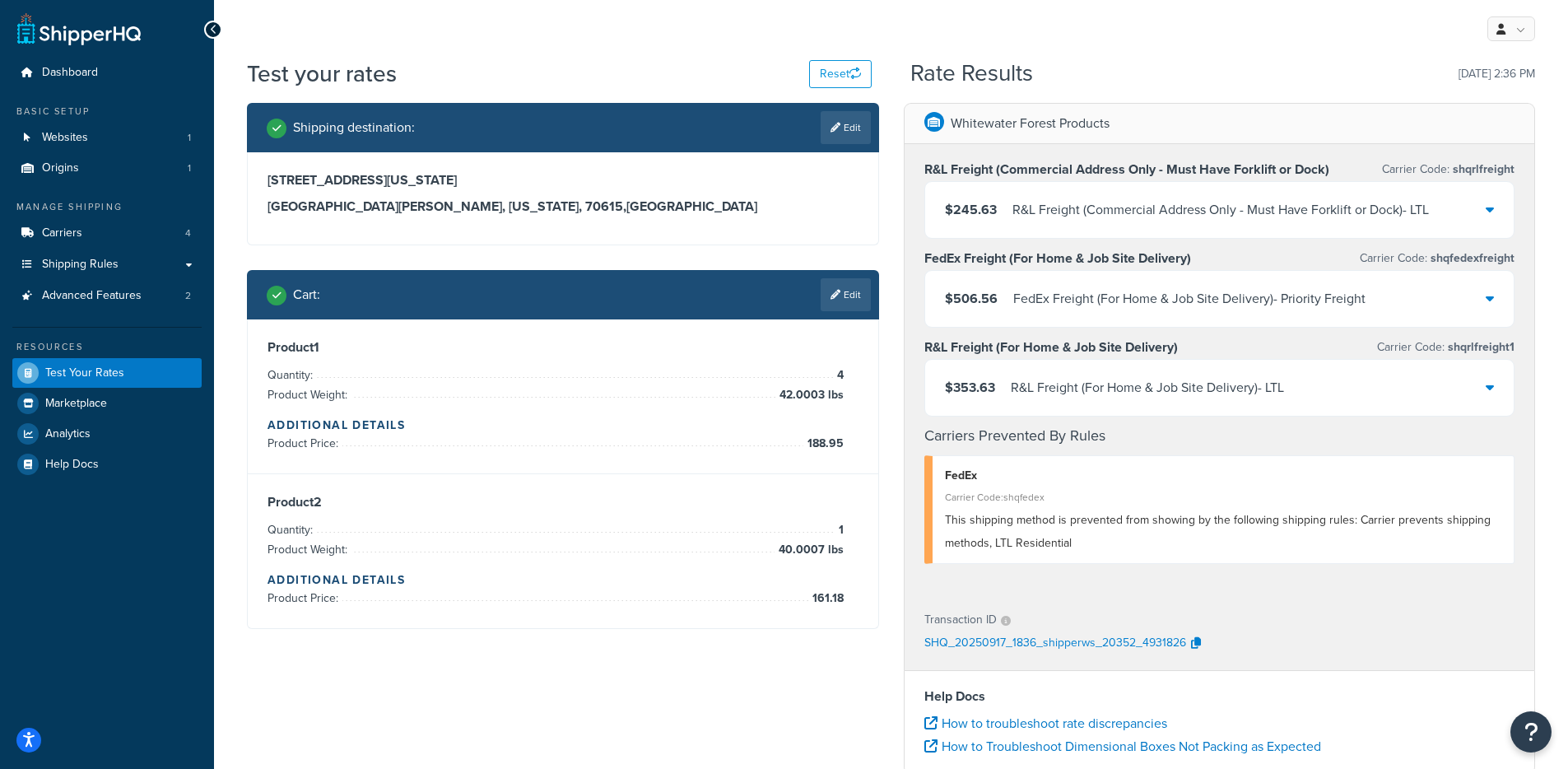
click at [1106, 390] on div "R&L Freight (For Home & Job Site Delivery) - LTL" at bounding box center [1147, 388] width 273 height 23
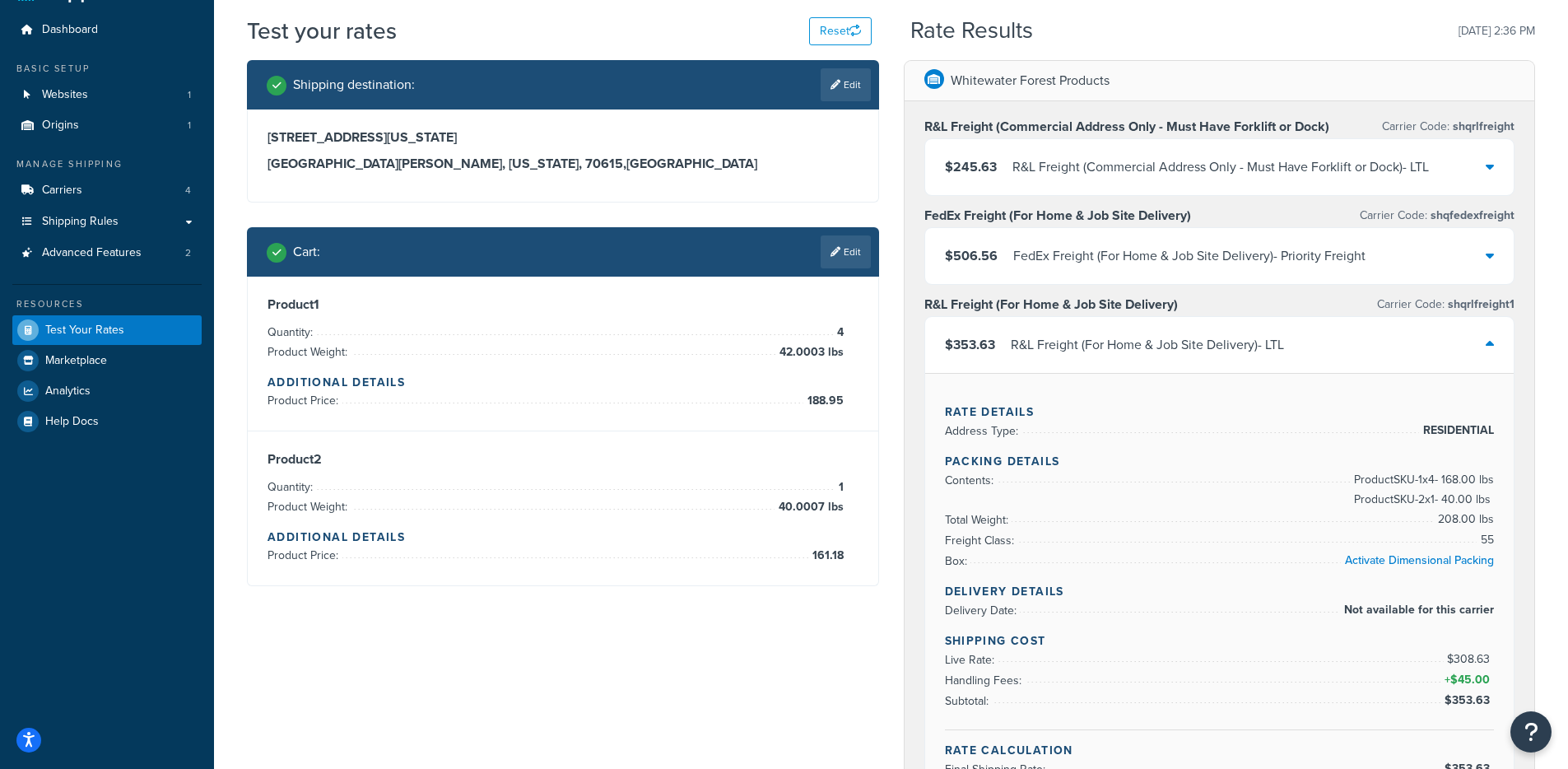
scroll to position [179, 0]
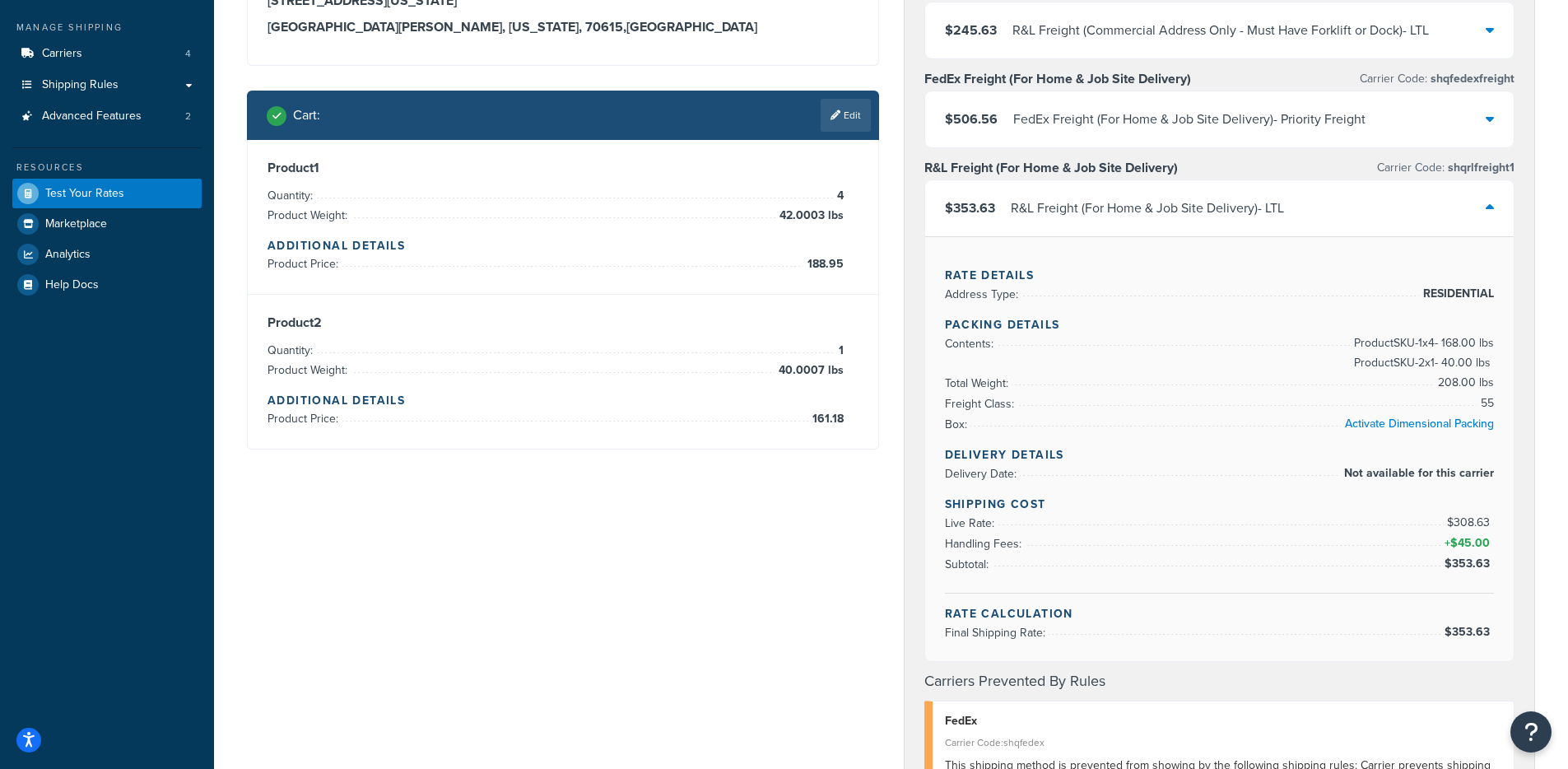
click at [1059, 215] on div "R&L Freight (For Home & Job Site Delivery) - LTL" at bounding box center [1147, 208] width 273 height 23
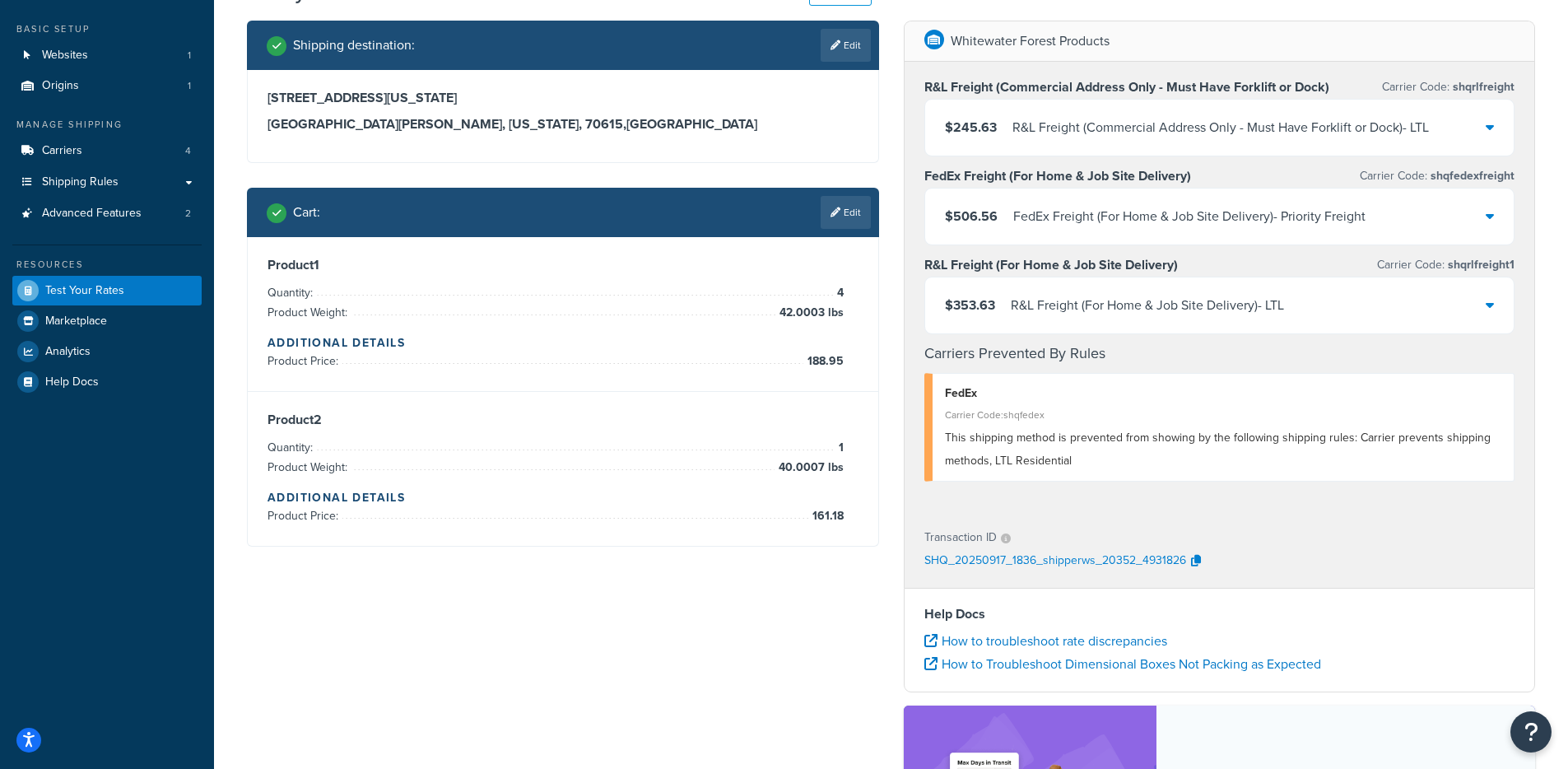
scroll to position [11, 0]
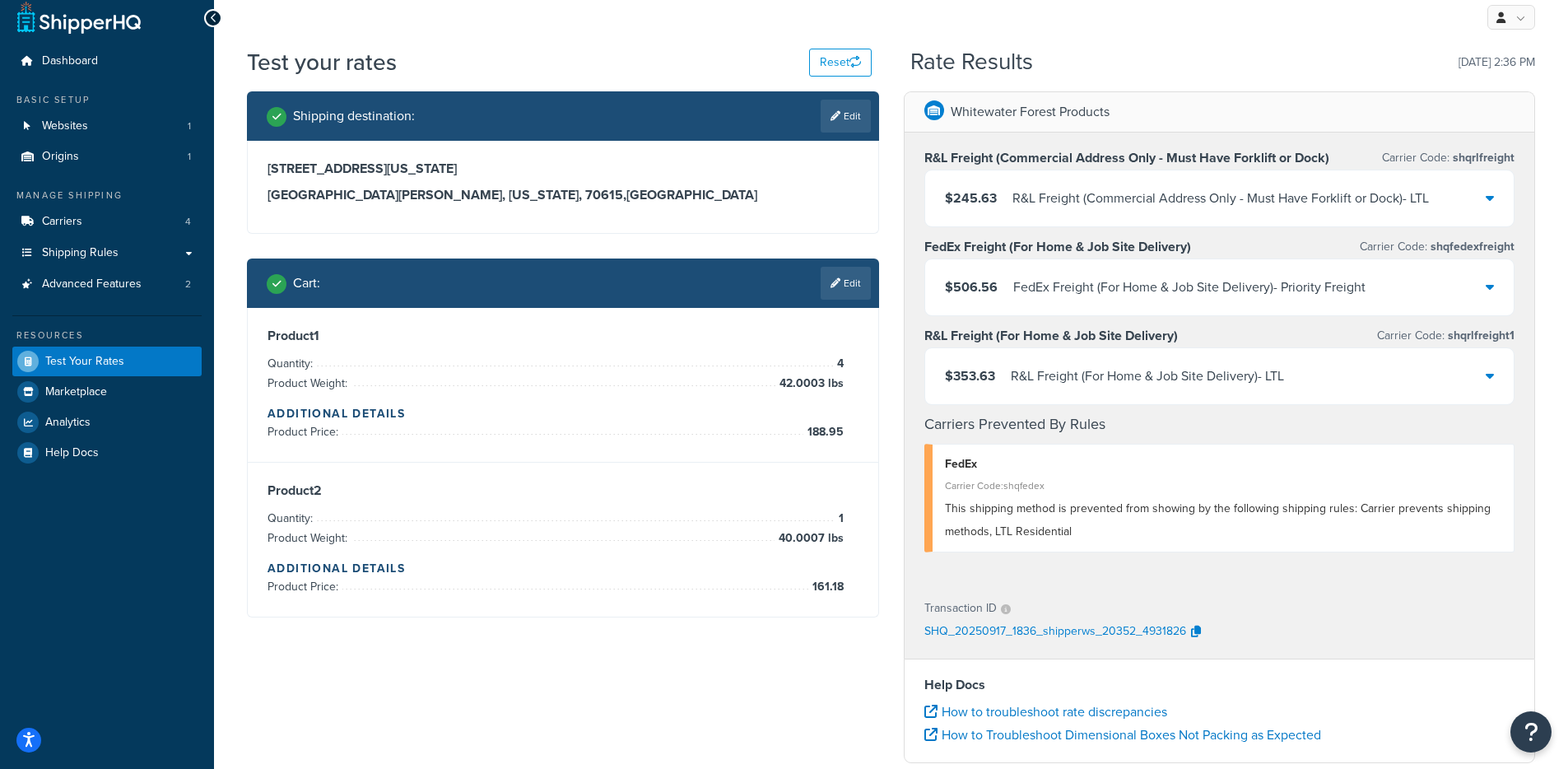
click at [1106, 390] on div "$353.63 R&L Freight (For Home & Job Site Delivery) - LTL" at bounding box center [1220, 377] width 590 height 56
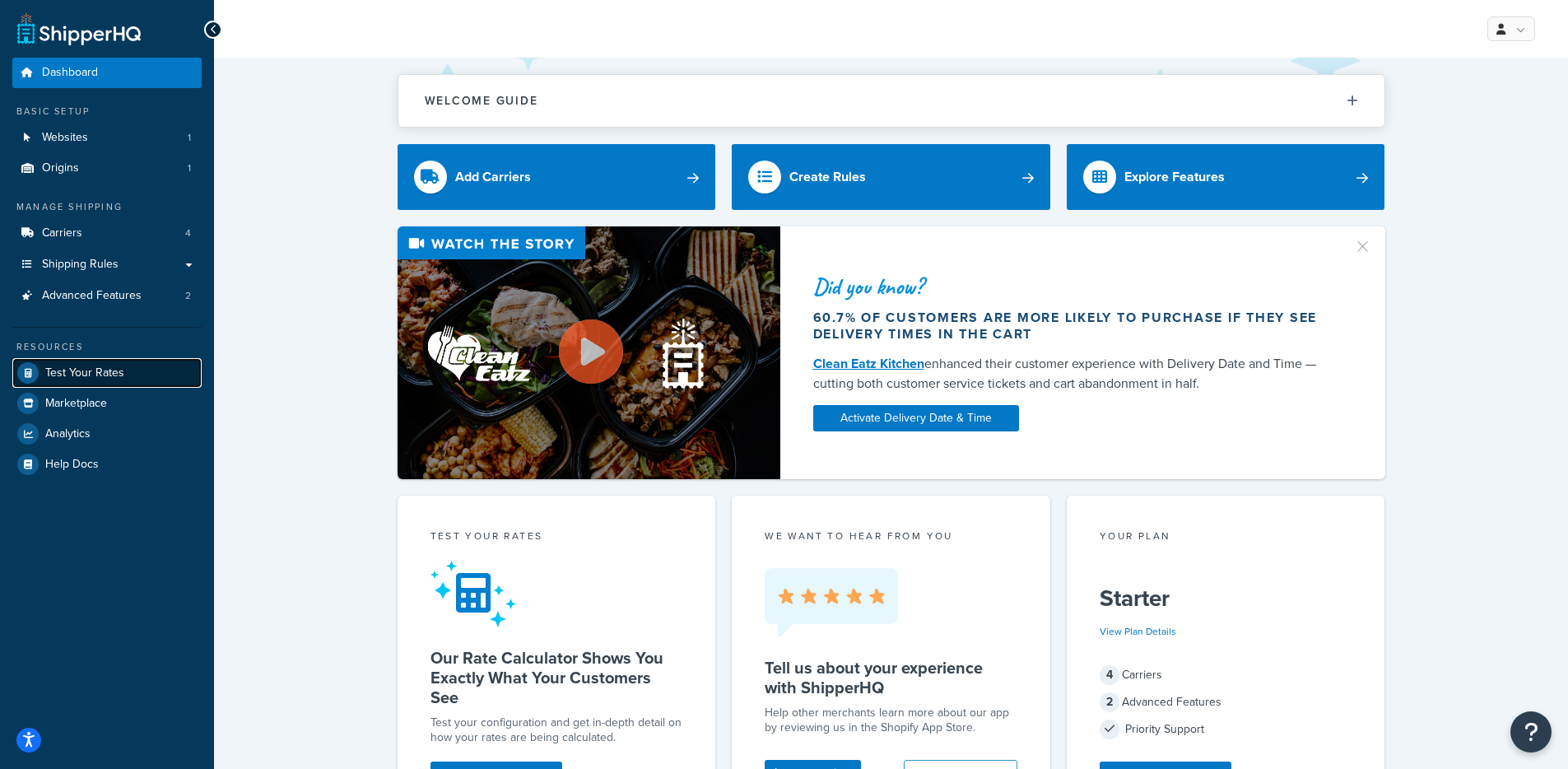
click at [123, 370] on link "Test Your Rates" at bounding box center [107, 373] width 190 height 30
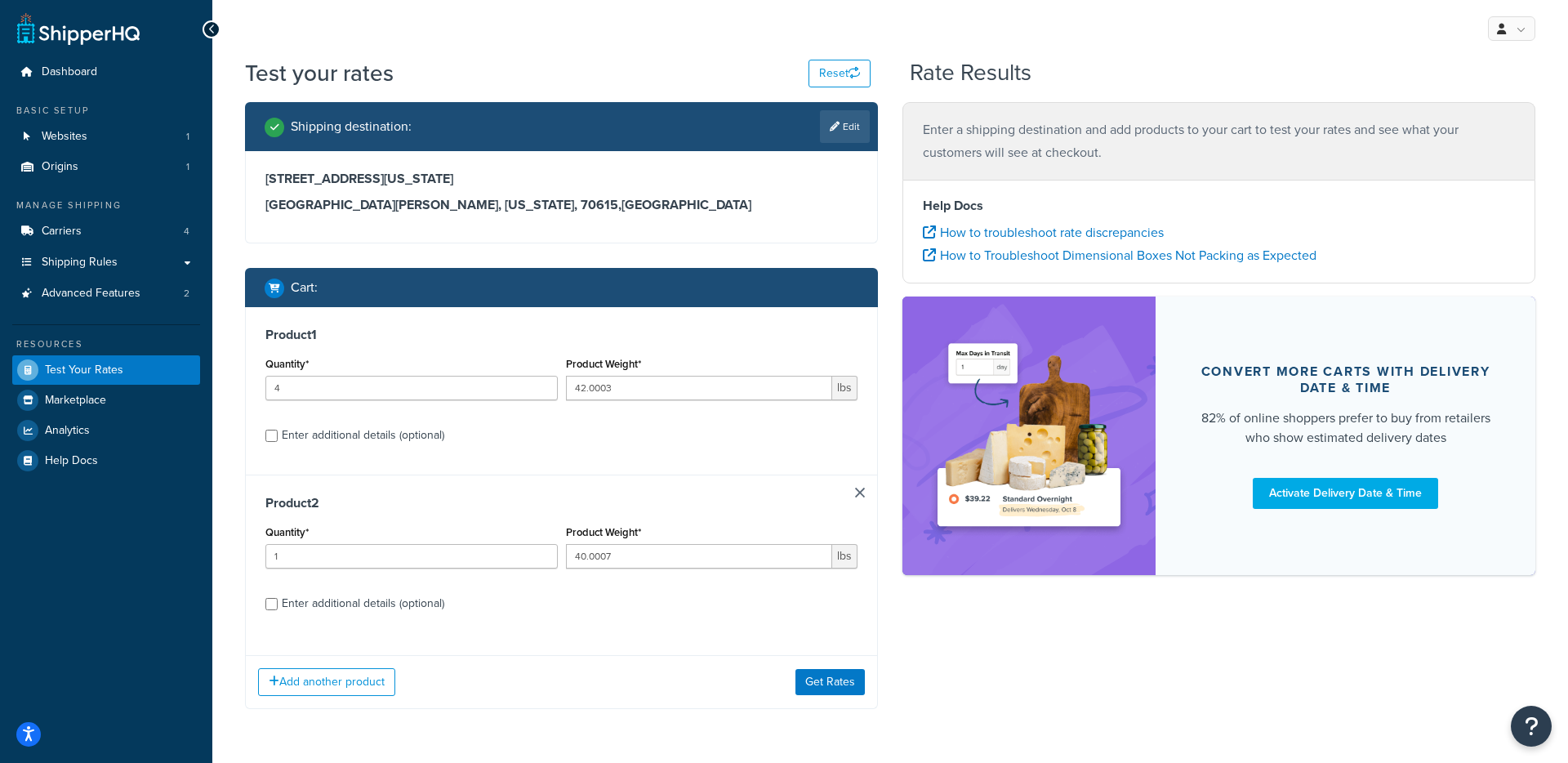
select select "LA"
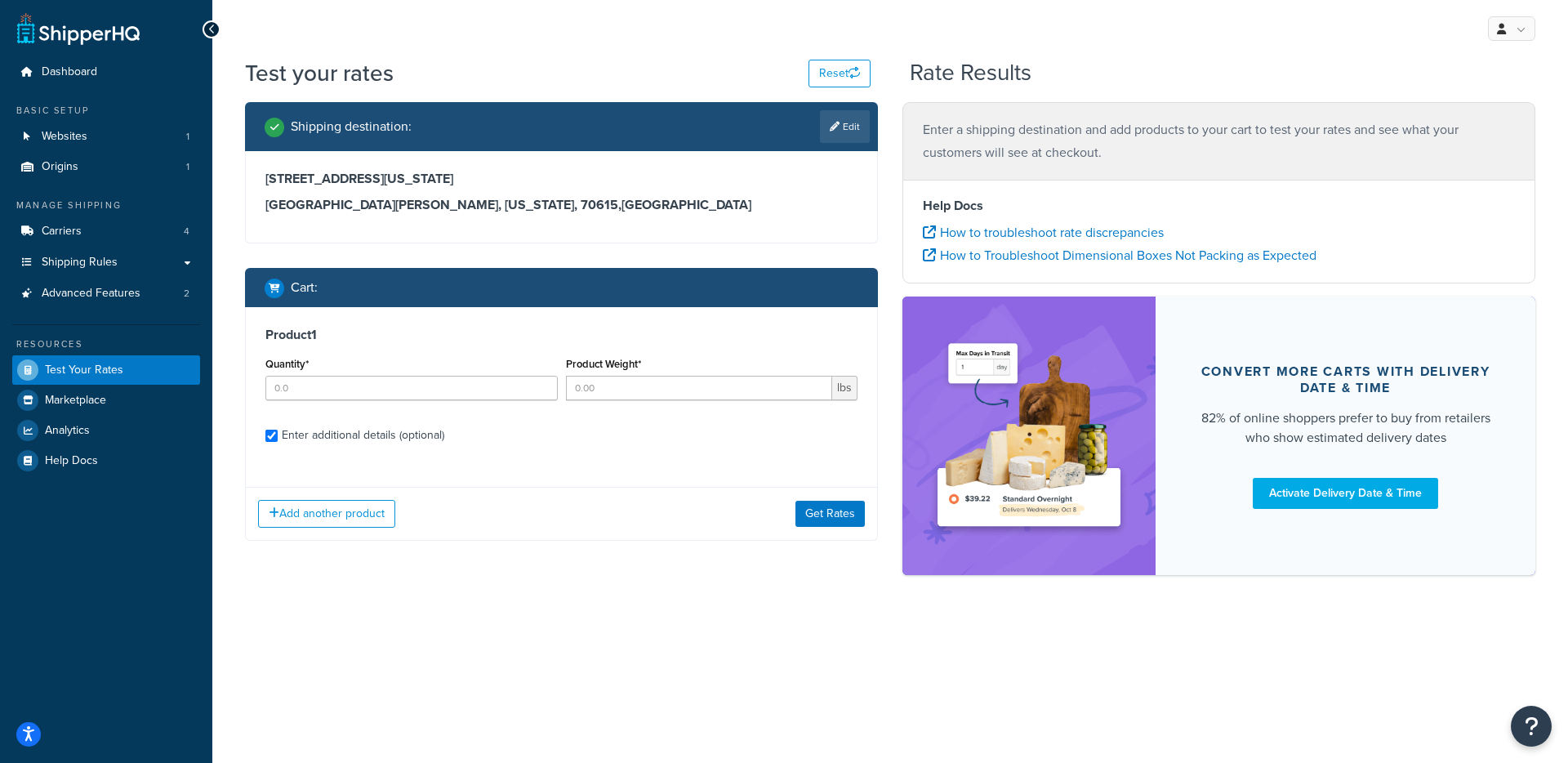
checkbox input "true"
type input "1"
type input "35.9993"
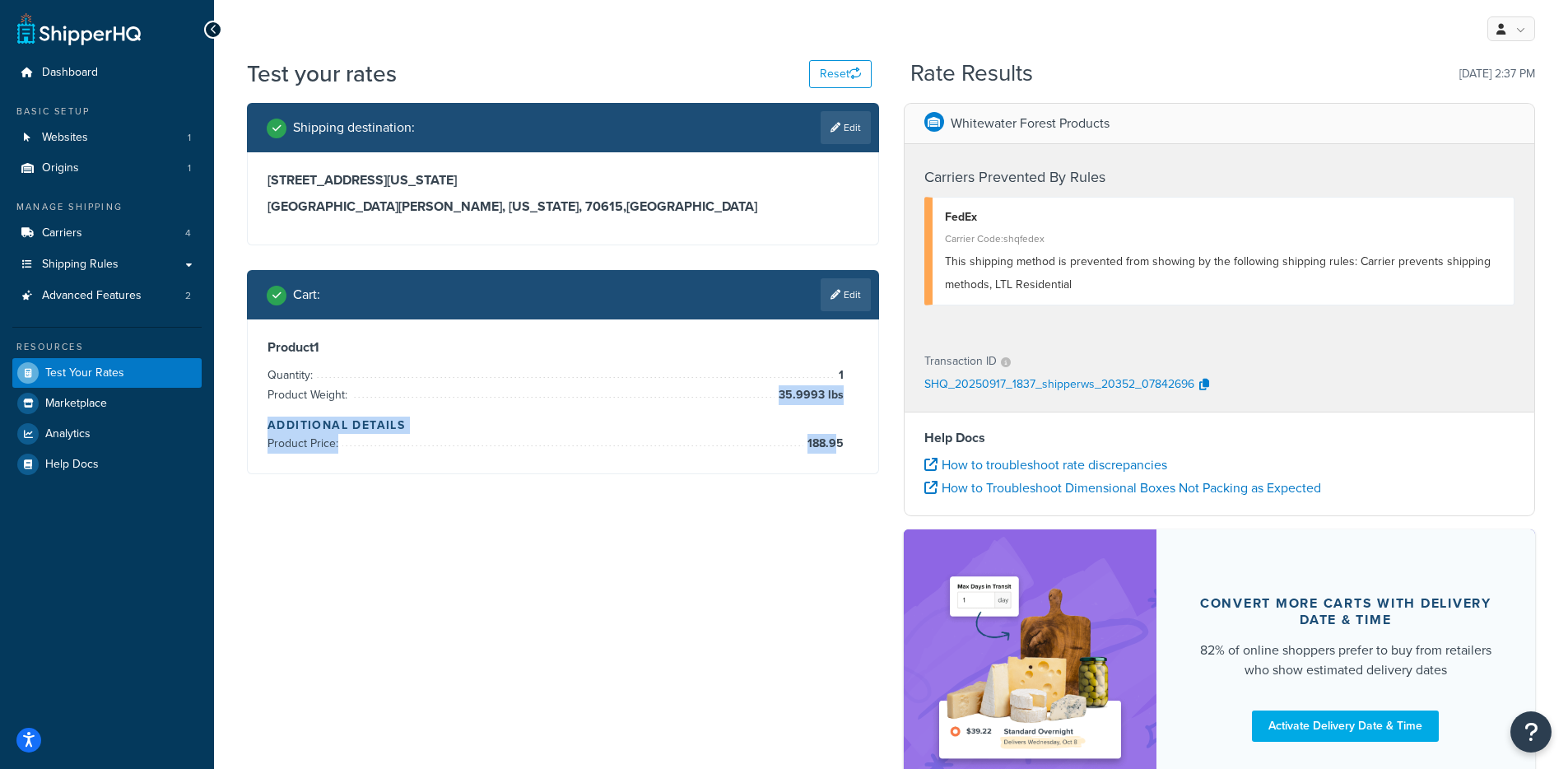
drag, startPoint x: 795, startPoint y: 386, endPoint x: 840, endPoint y: 444, distance: 73.4
click at [840, 444] on div "Product 1 Quantity: 1 Product Weight: 35.9993 lbs Additional Details Product Pr…" at bounding box center [562, 396] width 591 height 114
click at [841, 445] on span "188.95" at bounding box center [823, 443] width 40 height 20
drag, startPoint x: 1107, startPoint y: 289, endPoint x: 998, endPoint y: 282, distance: 109.2
click at [998, 282] on div "This shipping method is prevented from showing by the following shipping rules:…" at bounding box center [1223, 273] width 557 height 47
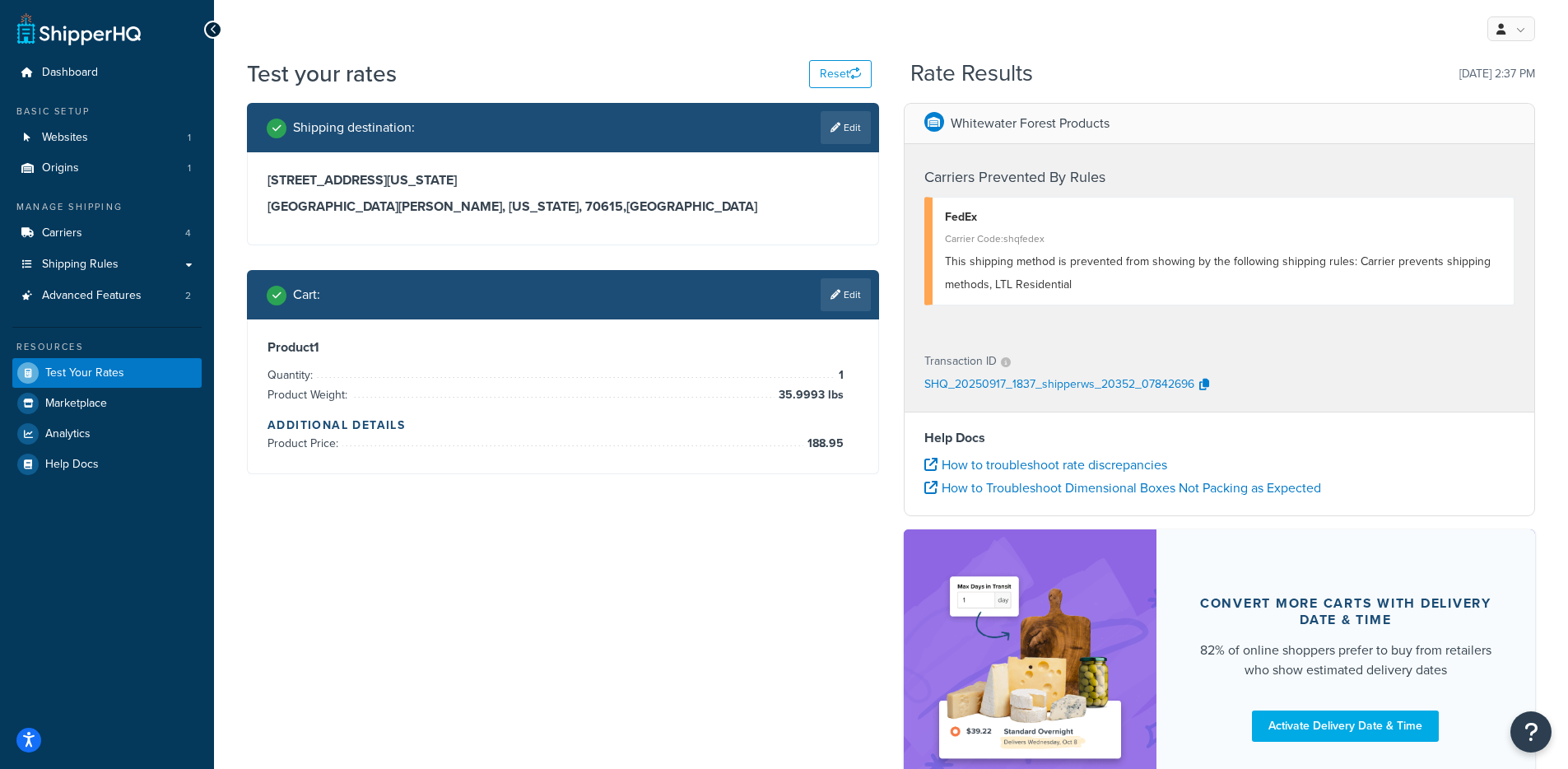
click at [1084, 329] on div "Carriers Prevented By Rules FedEx Carrier Code: shqfedex This shipping method i…" at bounding box center [1220, 240] width 630 height 192
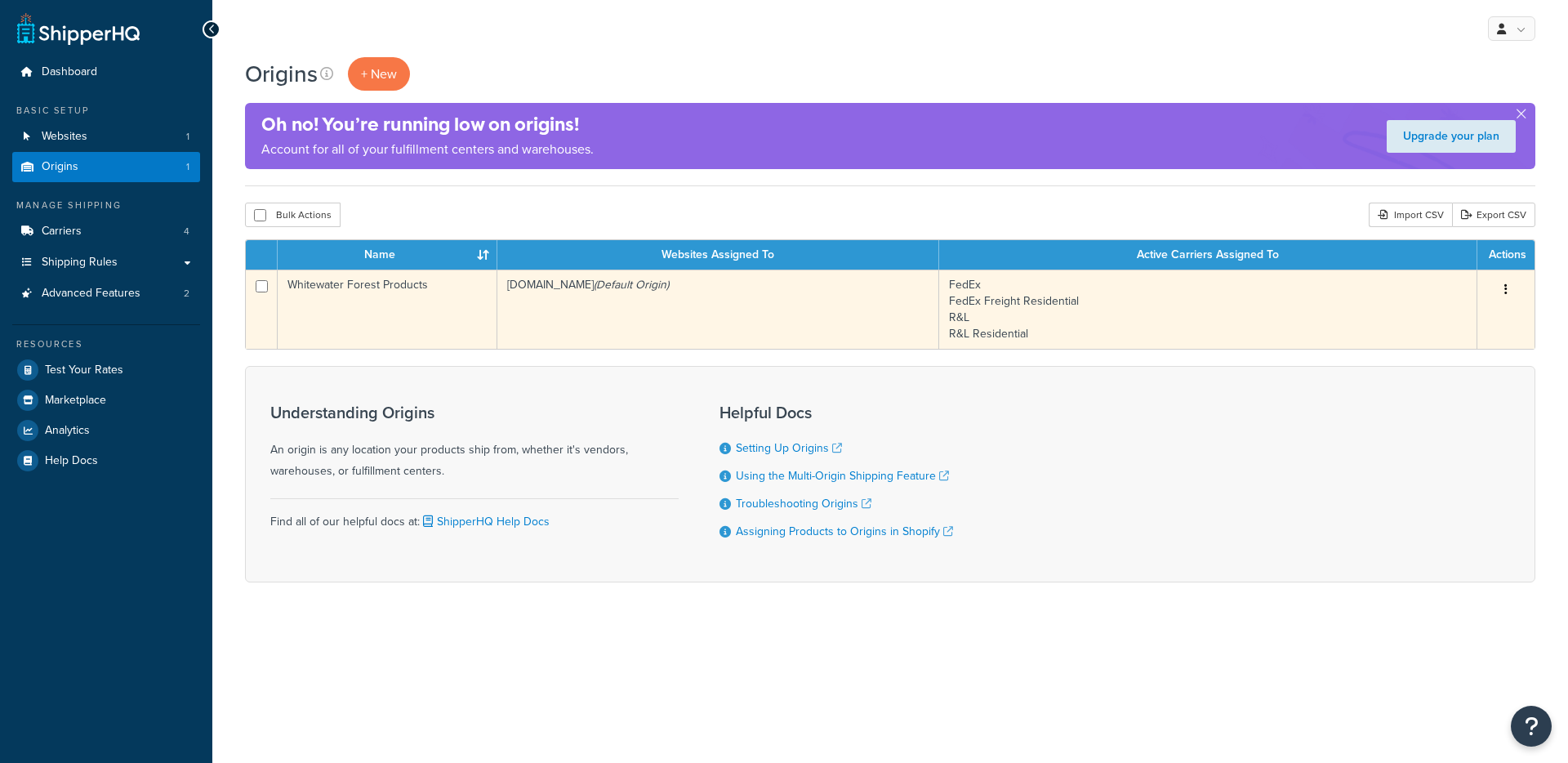
click at [514, 307] on td "whitewaterforest.myshopify.com (Default Origin)" at bounding box center [717, 309] width 441 height 79
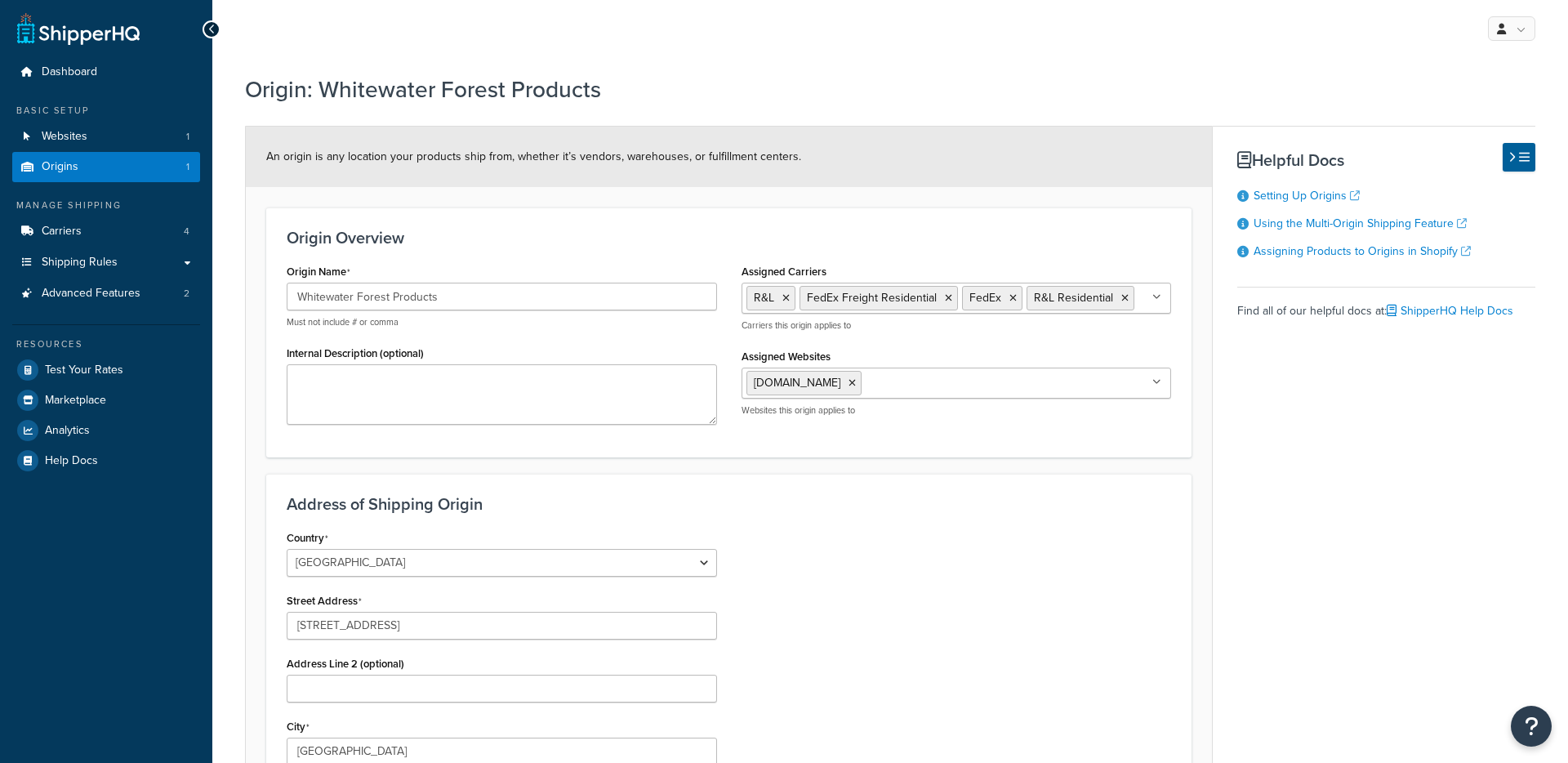
select select "35"
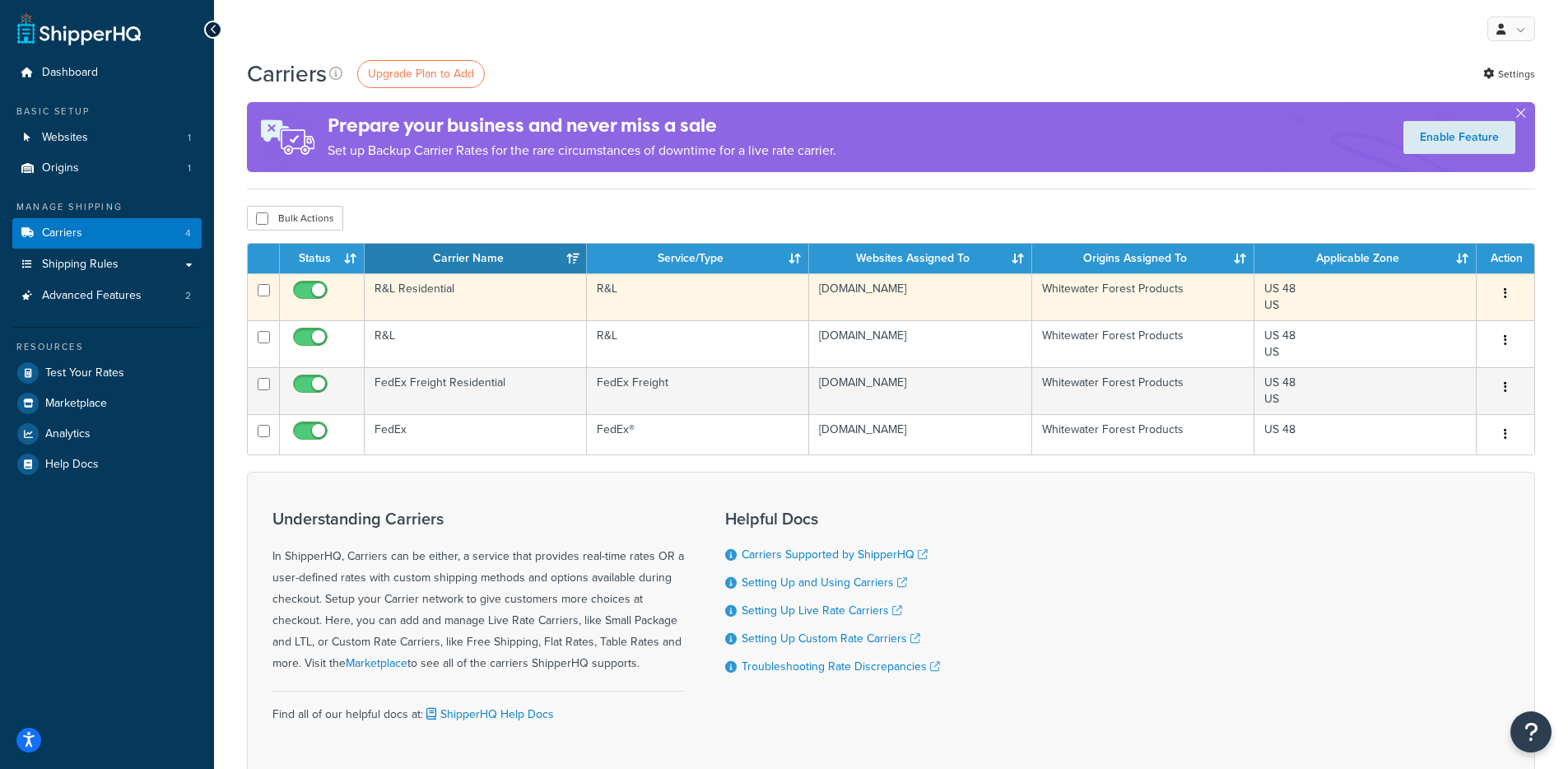
click at [713, 300] on td "R&L" at bounding box center [698, 296] width 222 height 47
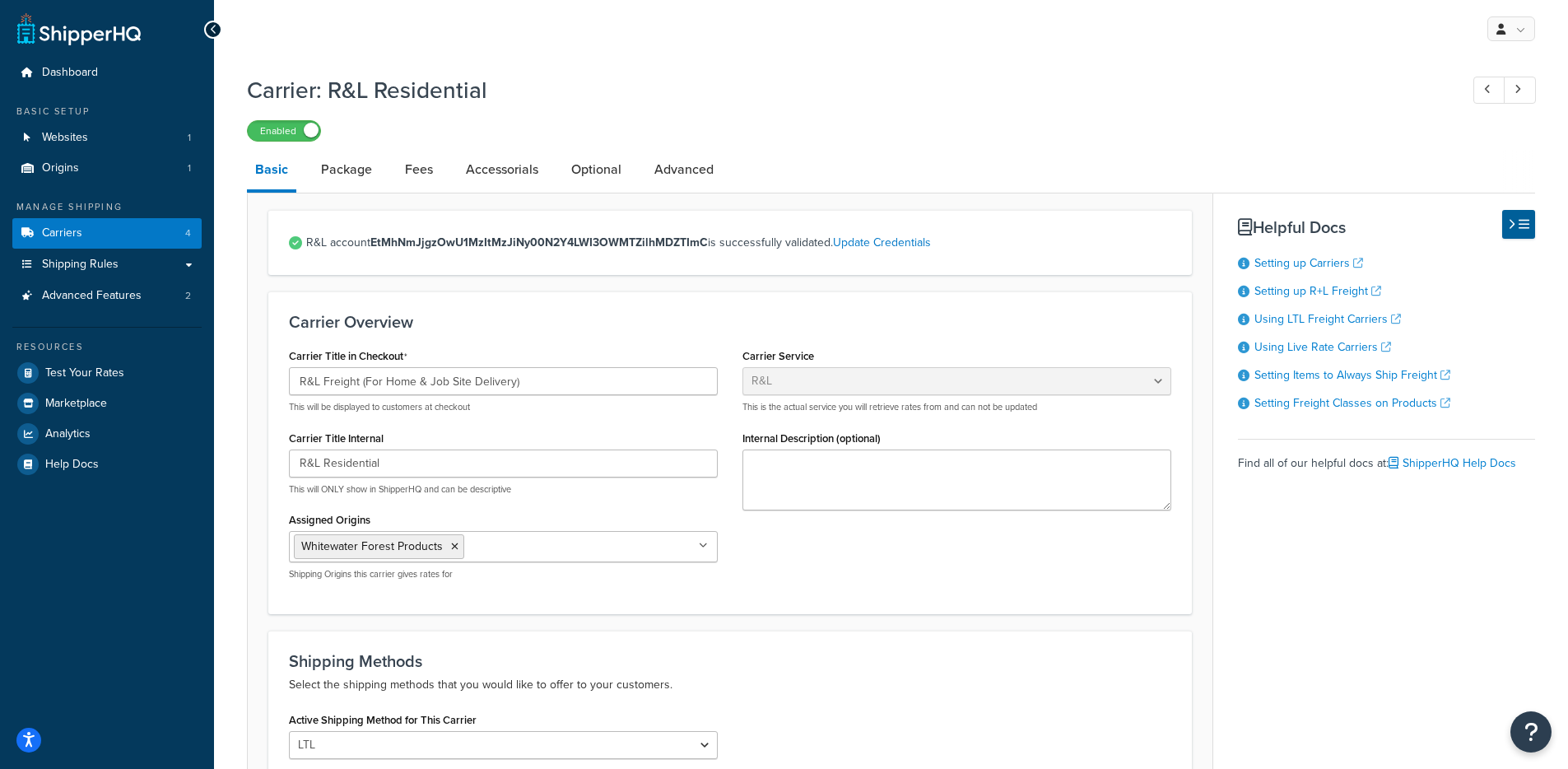
select select "rlFreight"
click at [706, 165] on link "Advanced" at bounding box center [684, 169] width 75 height 40
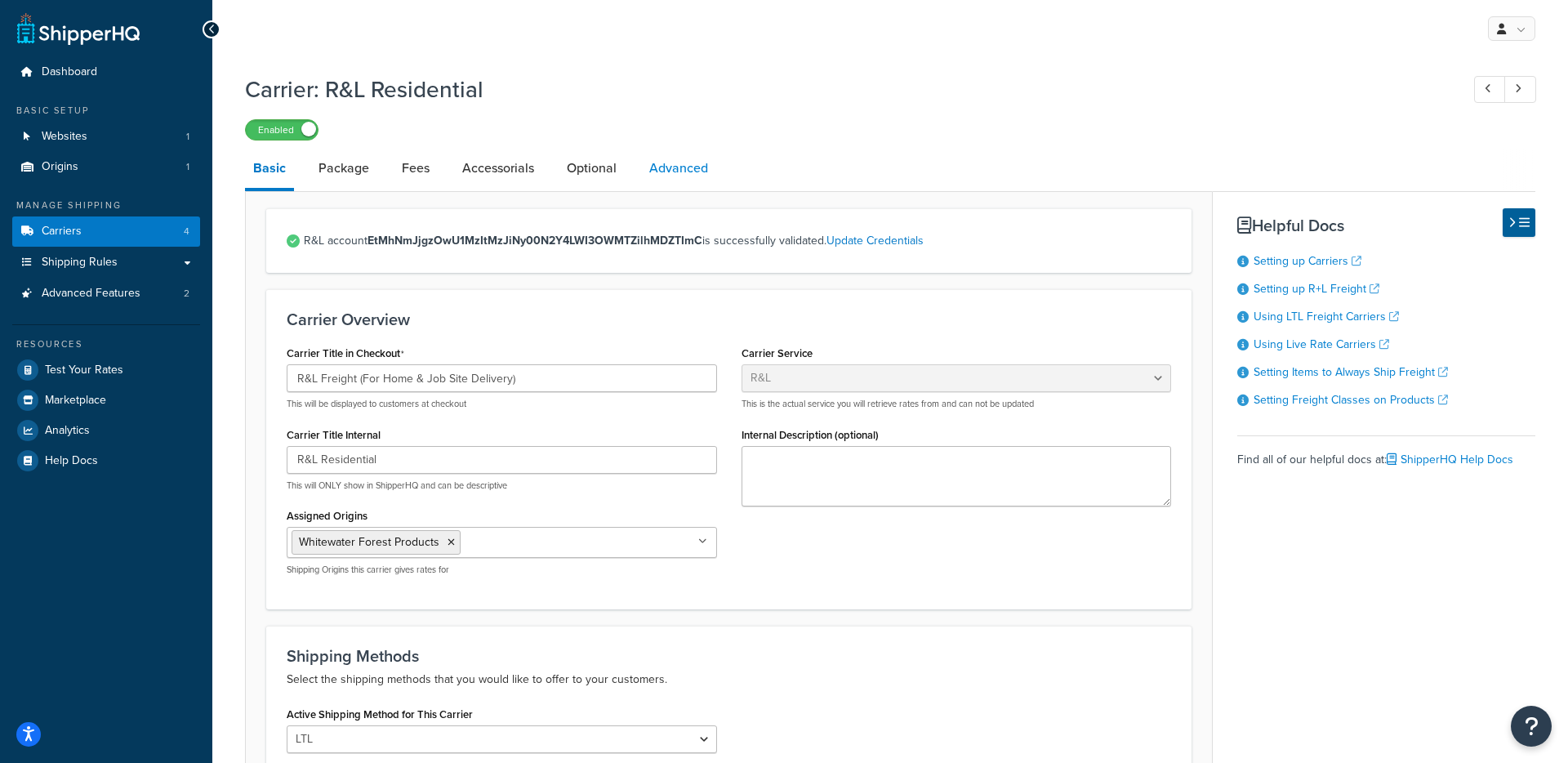
select select "false"
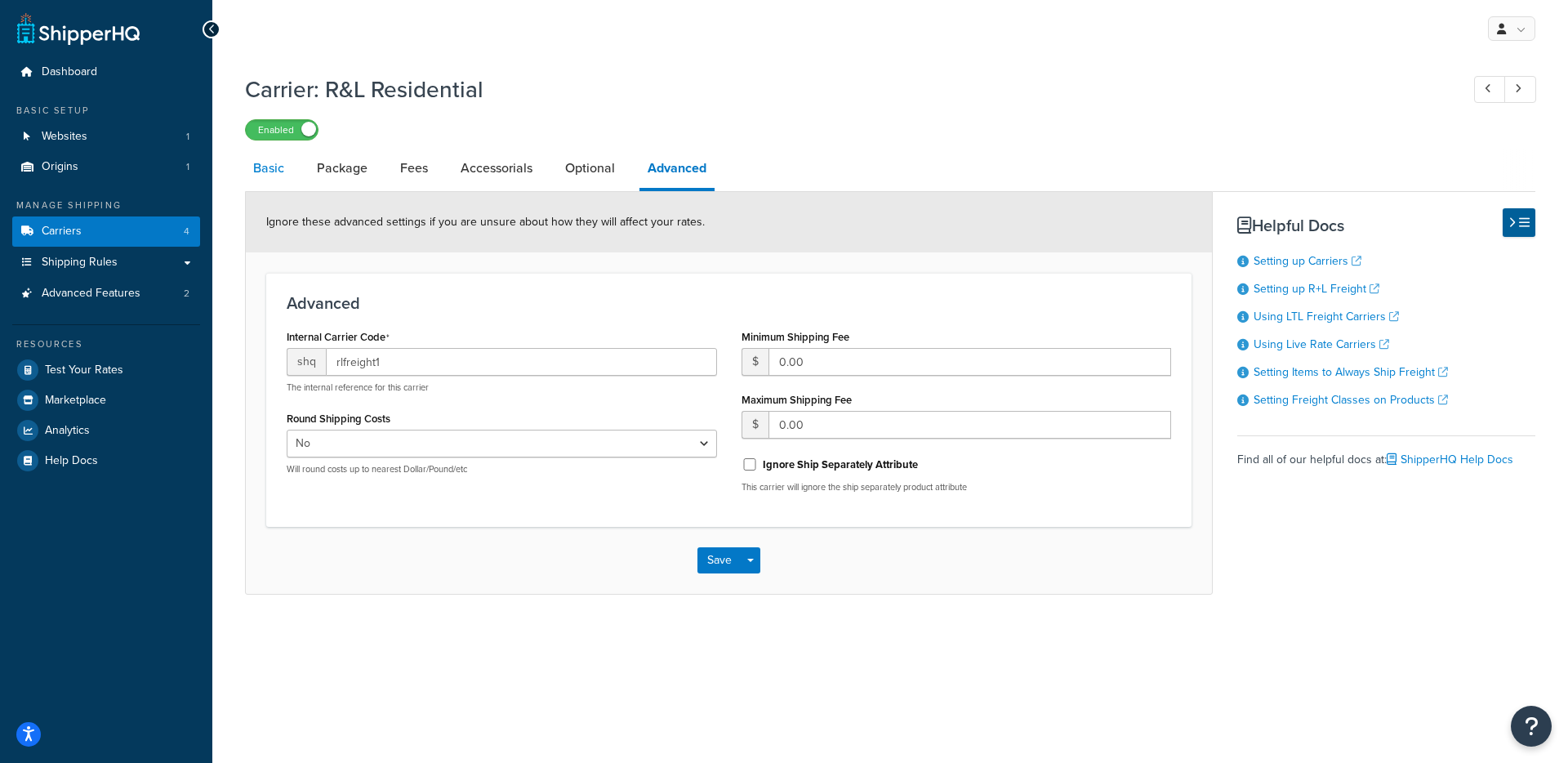
click at [266, 170] on link "Basic" at bounding box center [268, 168] width 47 height 39
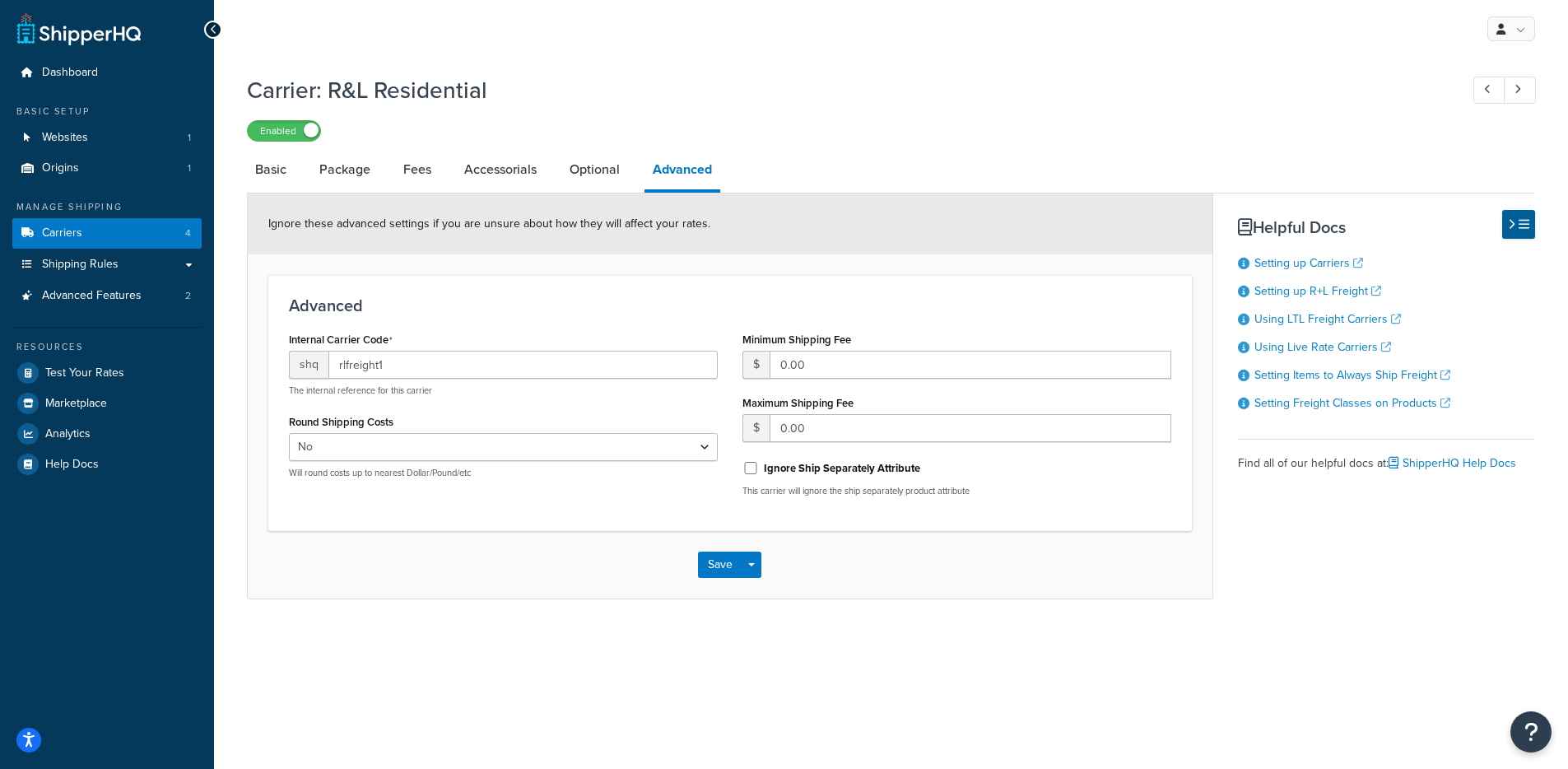
select select "rlFreight"
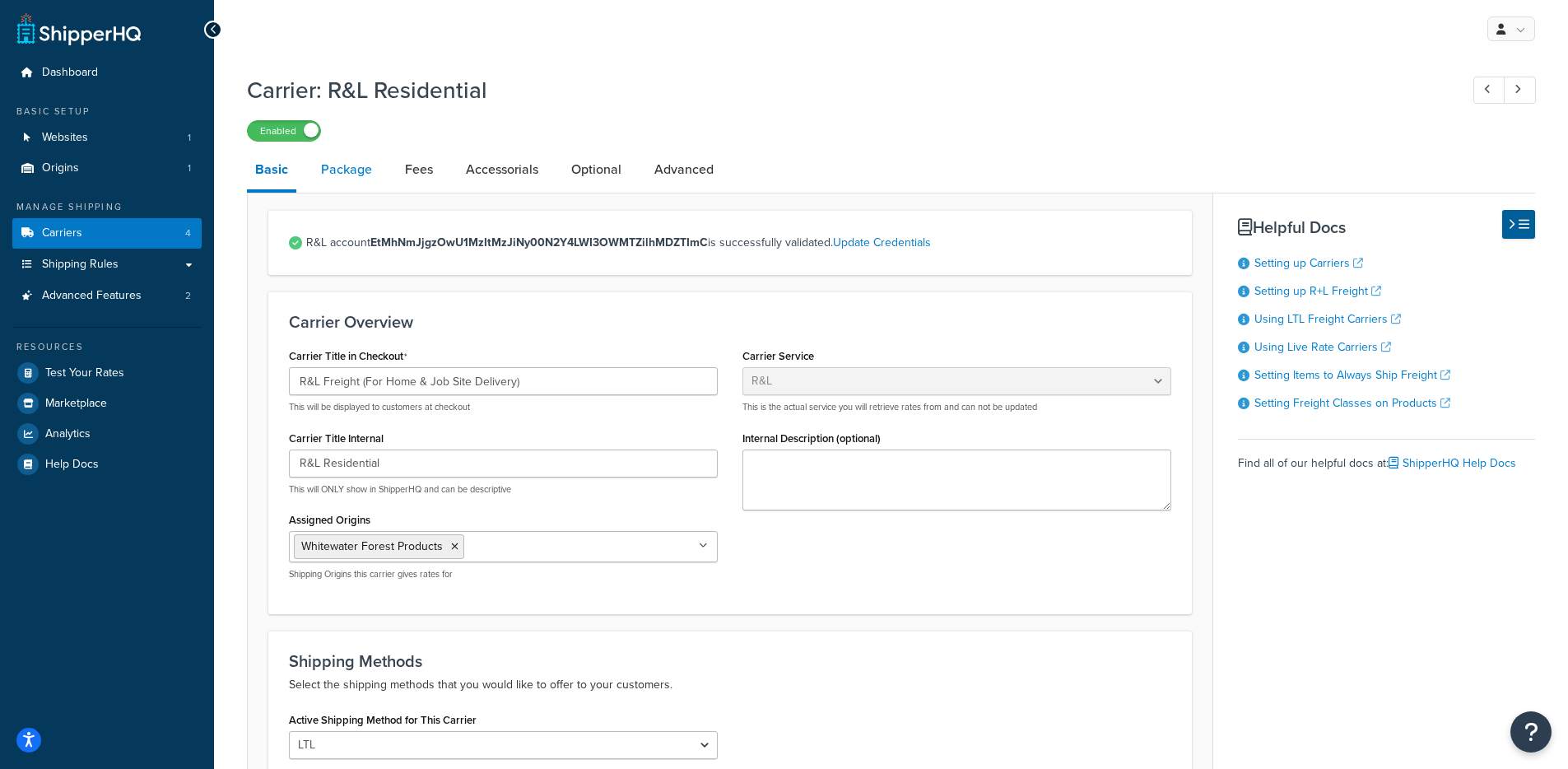
click at [369, 178] on link "Package" at bounding box center [346, 169] width 68 height 40
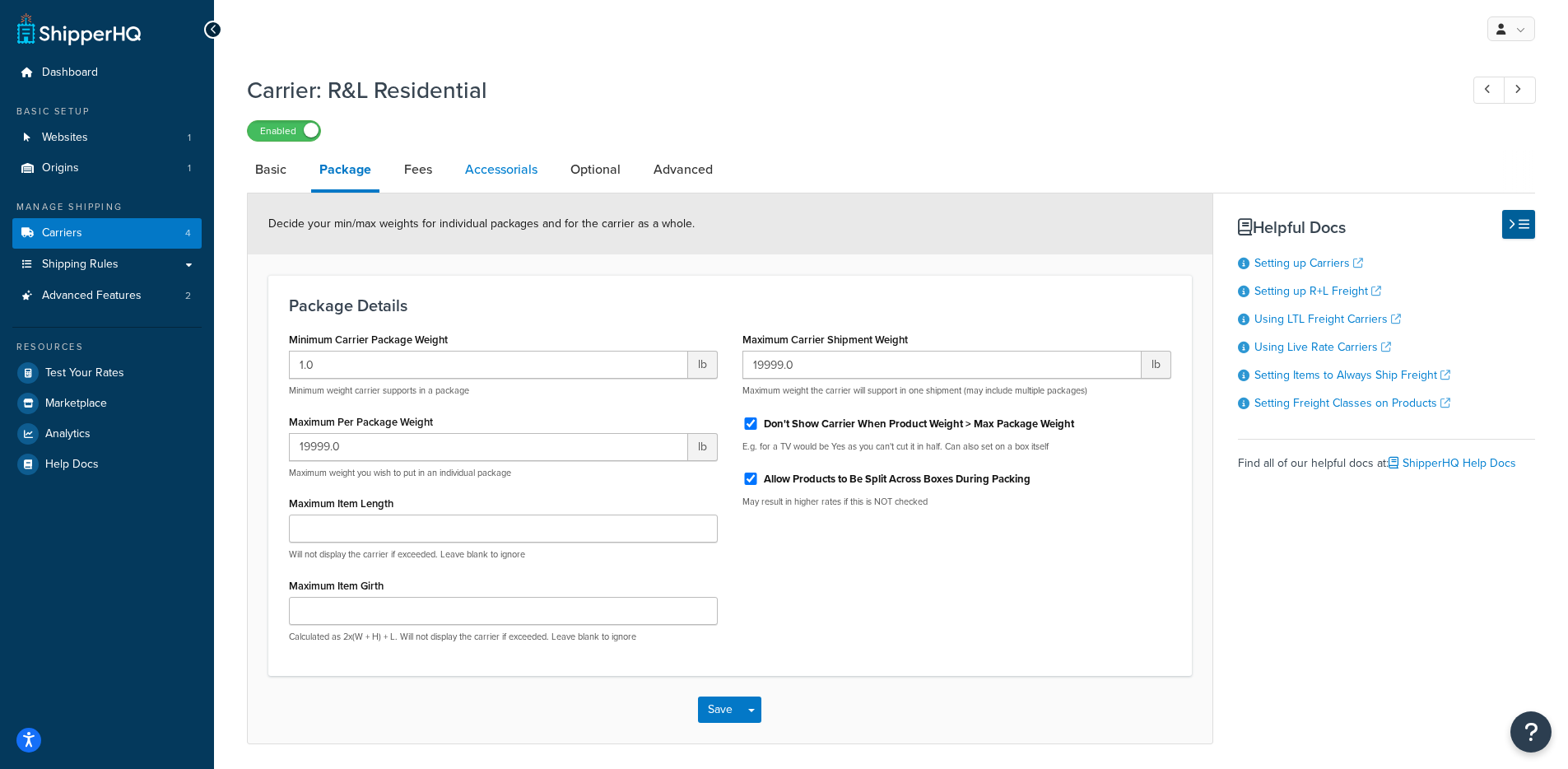
click at [469, 180] on link "Accessorials" at bounding box center [501, 169] width 89 height 40
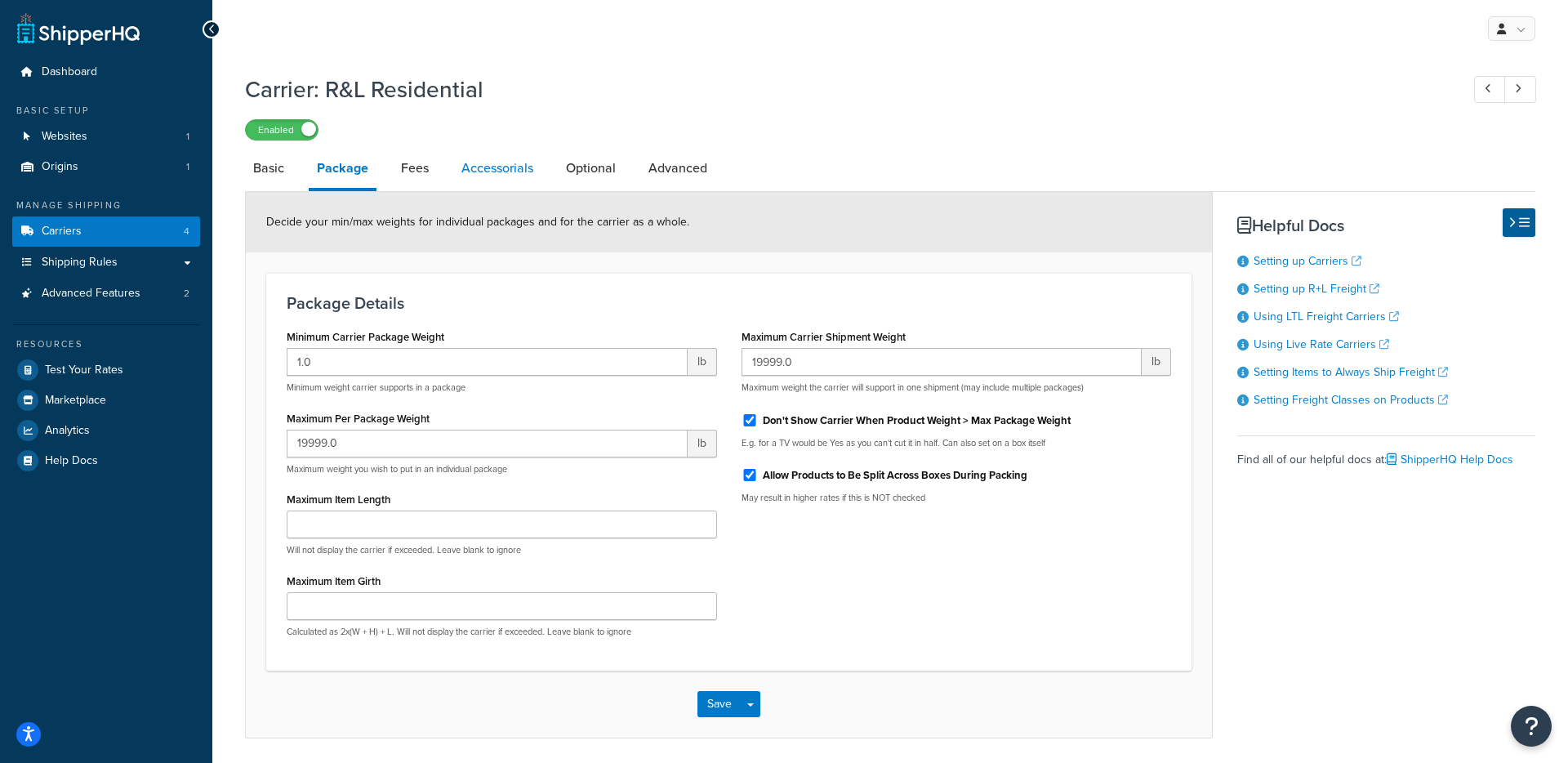
select select "residential"
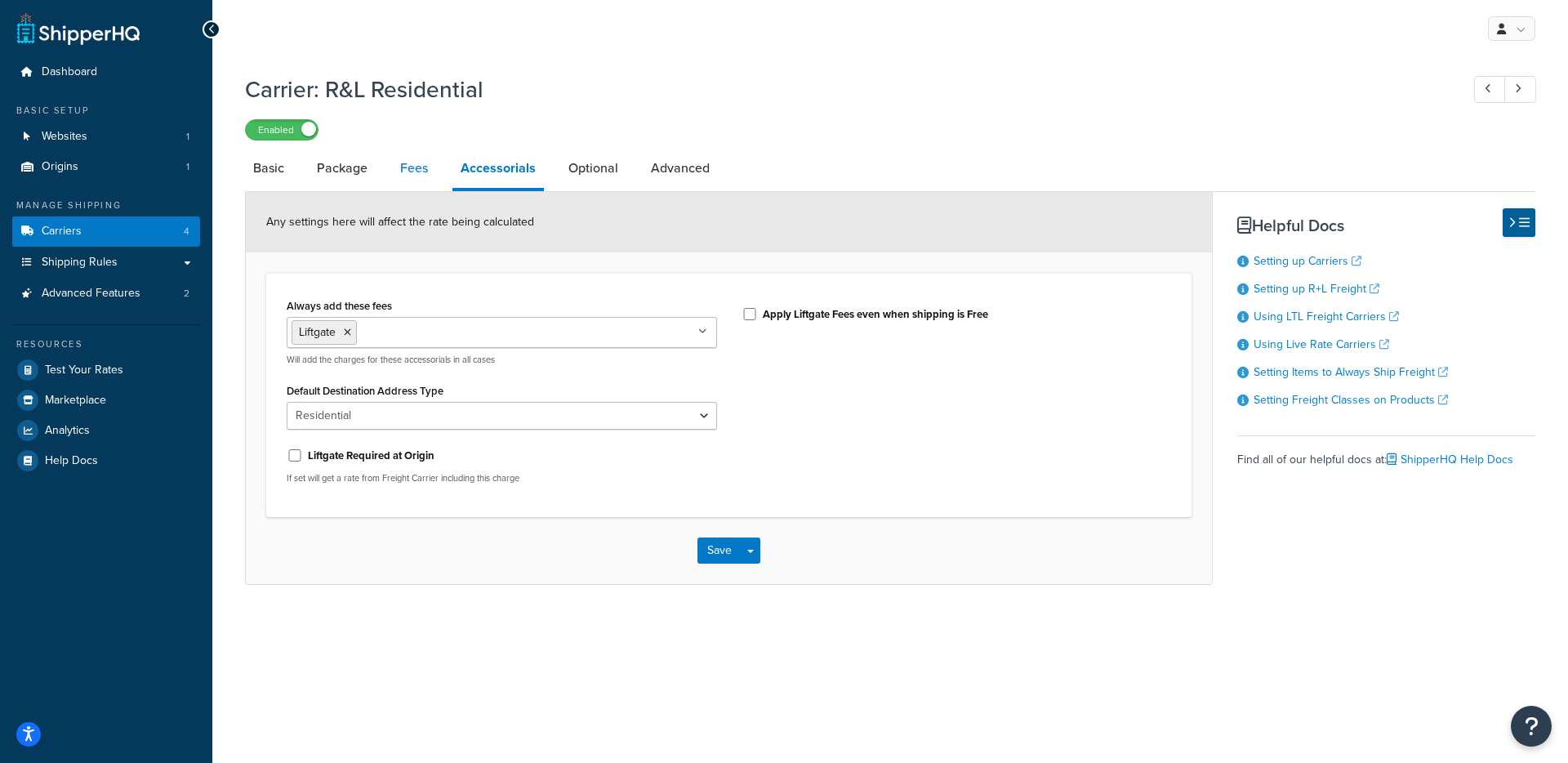
click at [424, 175] on link "Fees" at bounding box center [414, 168] width 44 height 39
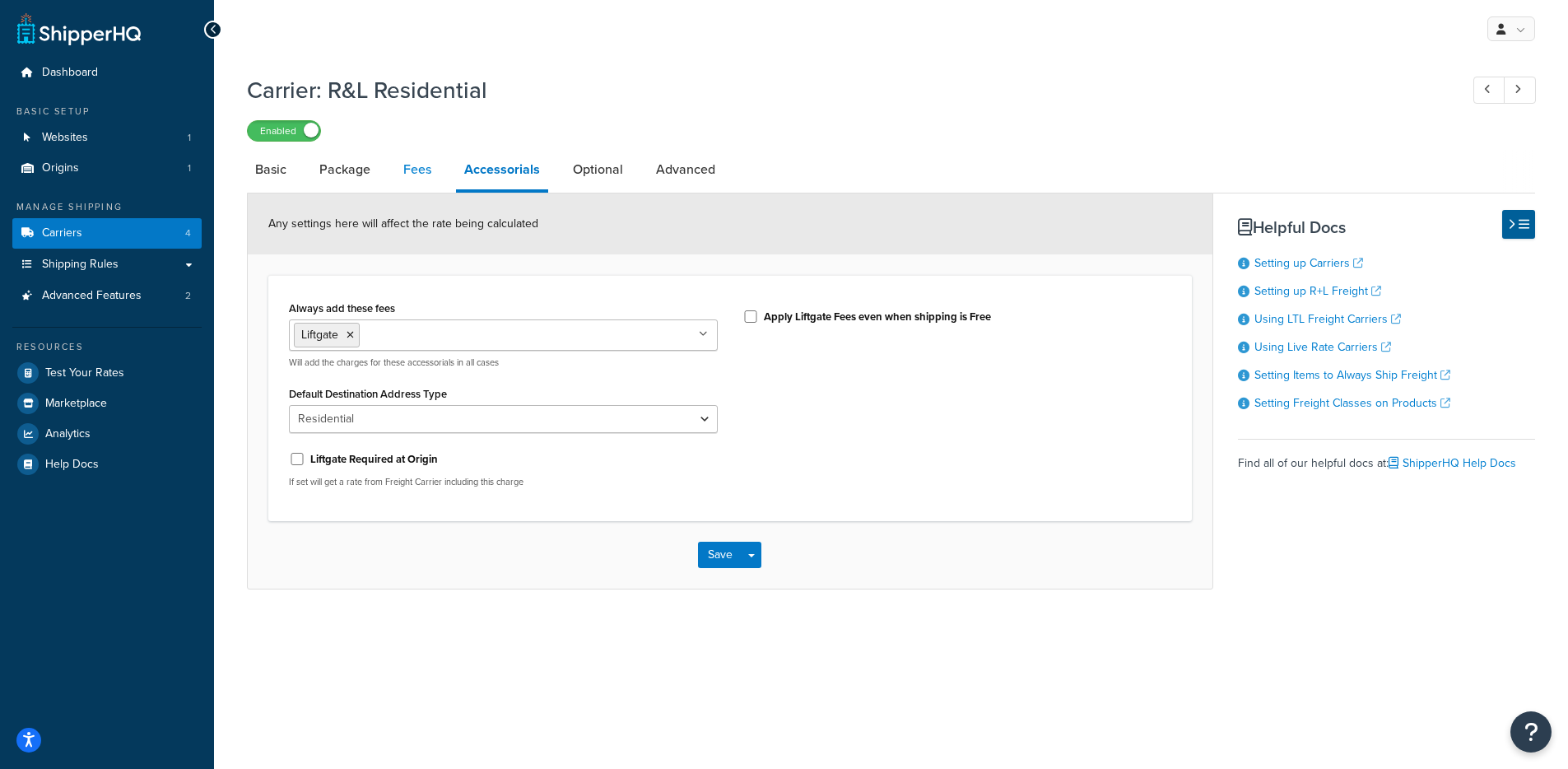
select select "AFTER"
select select "RULES"
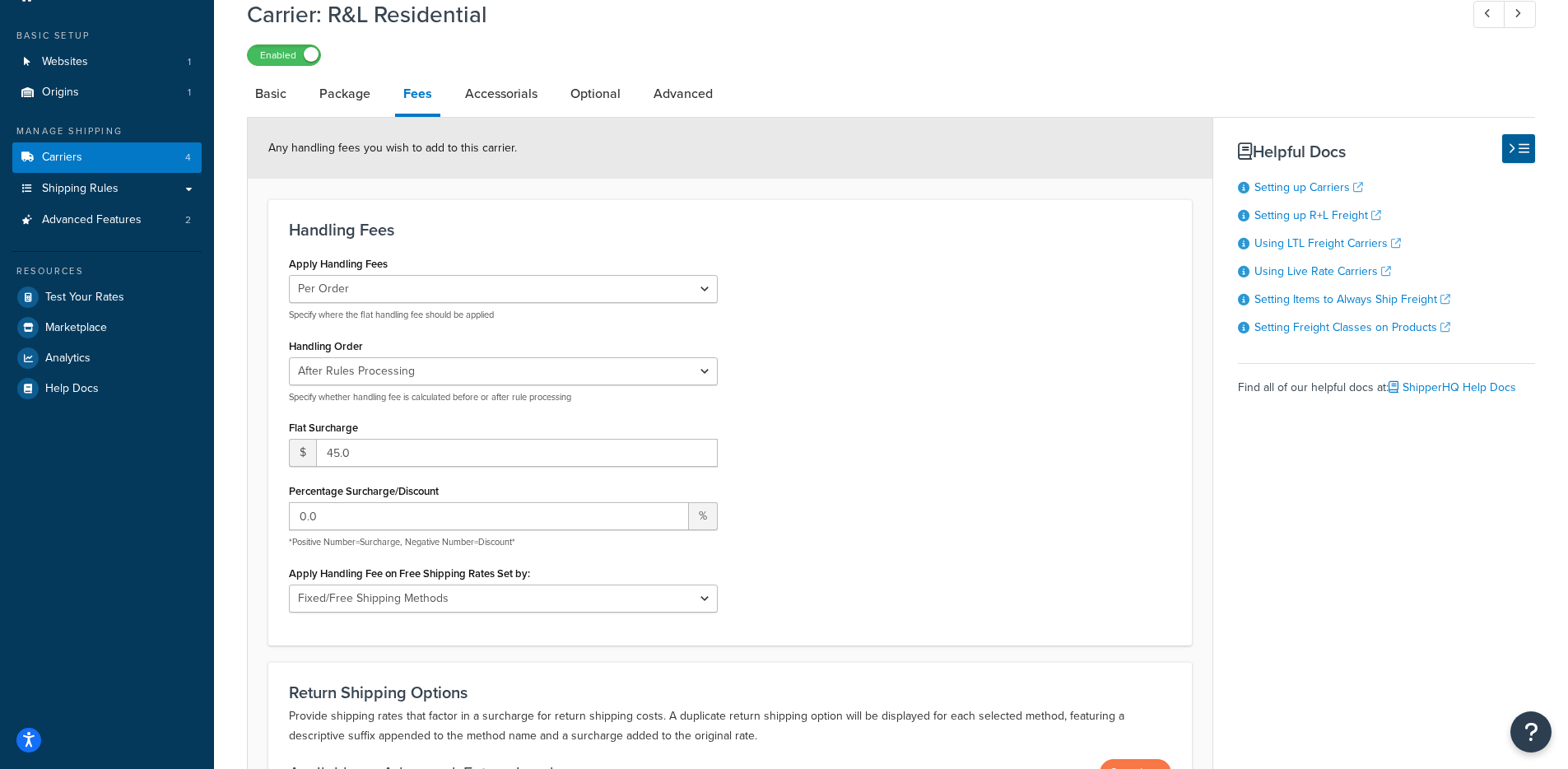
scroll to position [75, 0]
click at [333, 102] on link "Package" at bounding box center [345, 94] width 68 height 40
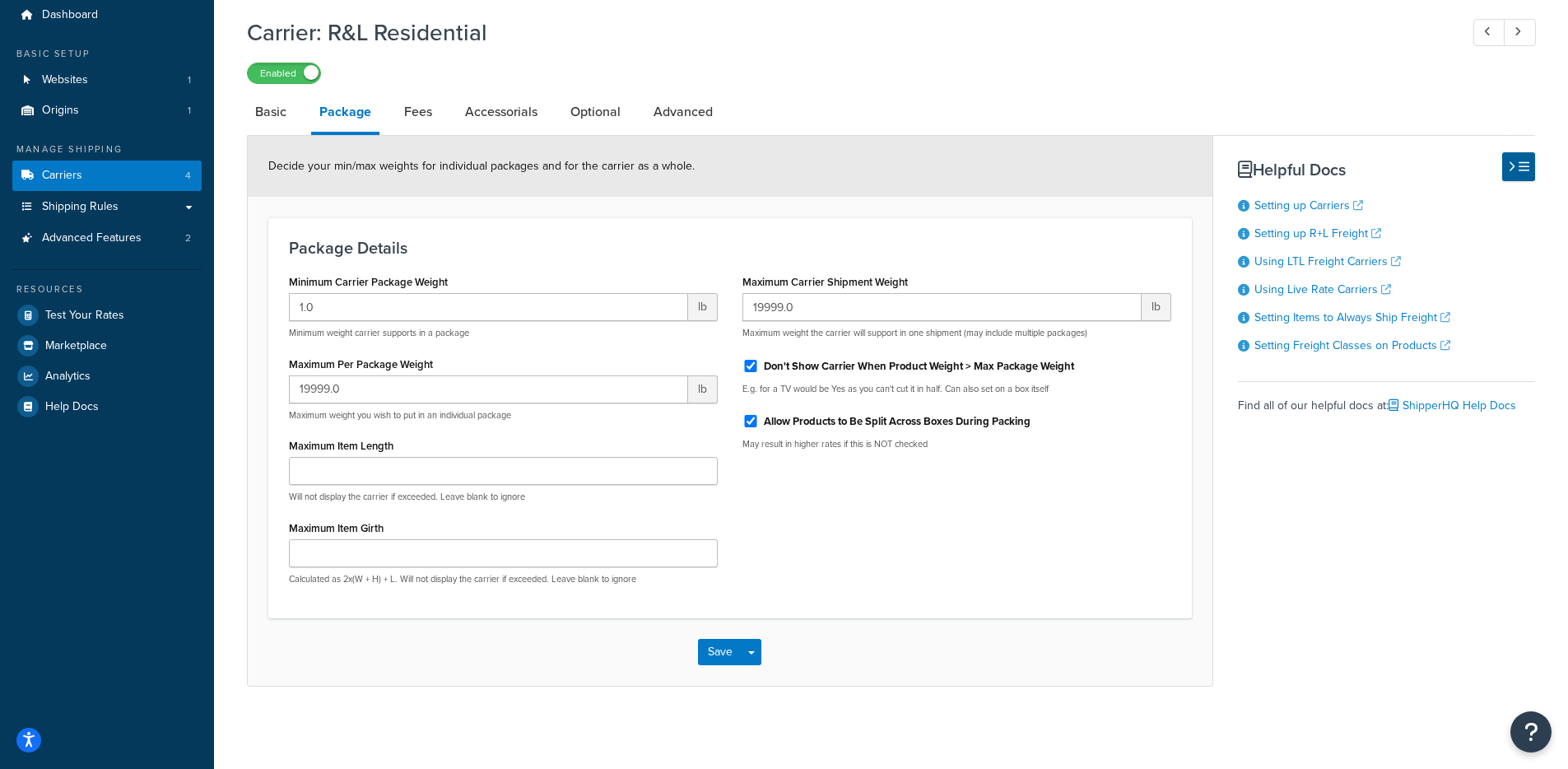
click at [469, 102] on link "Accessorials" at bounding box center [501, 111] width 89 height 40
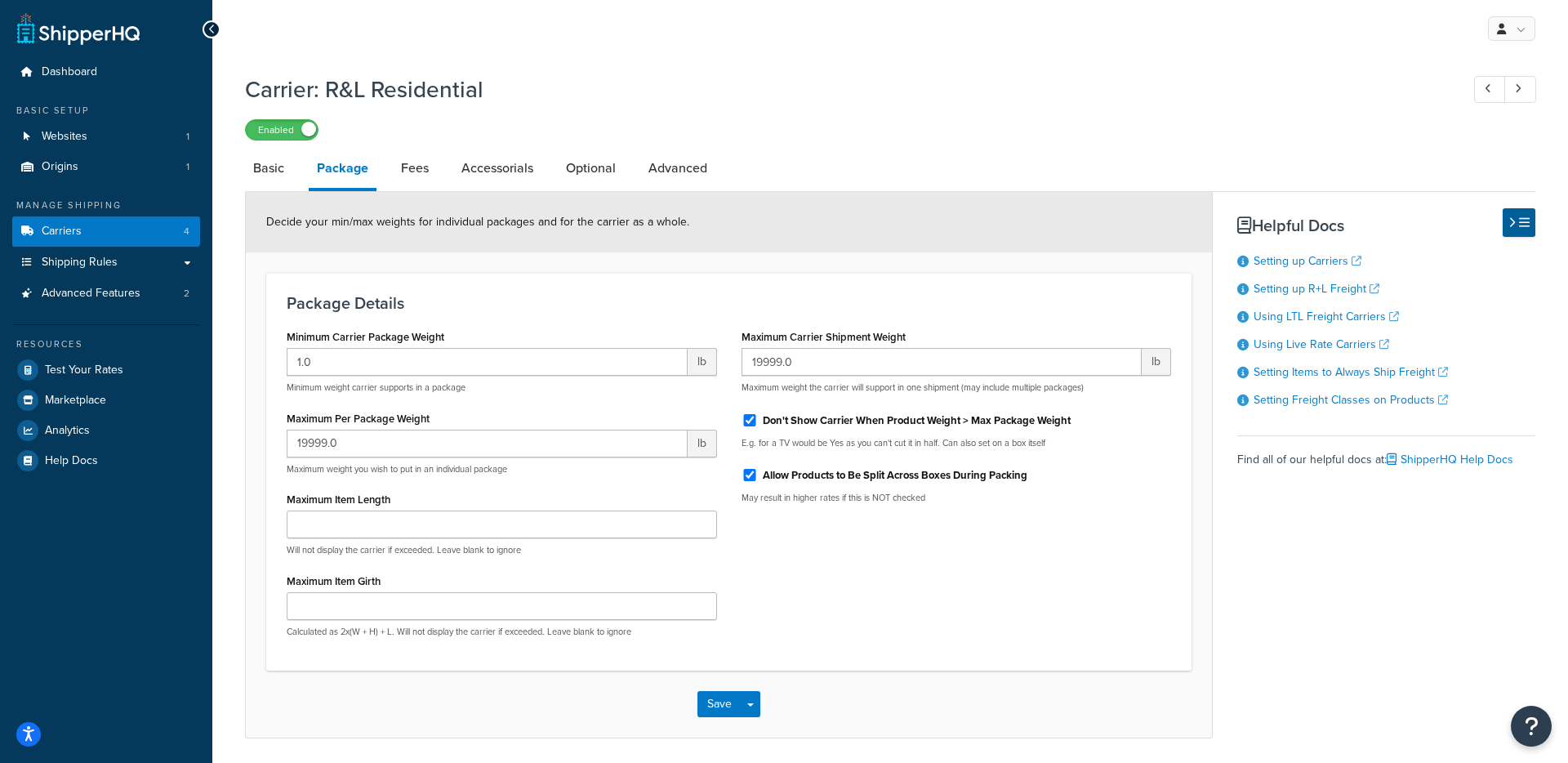
select select "residential"
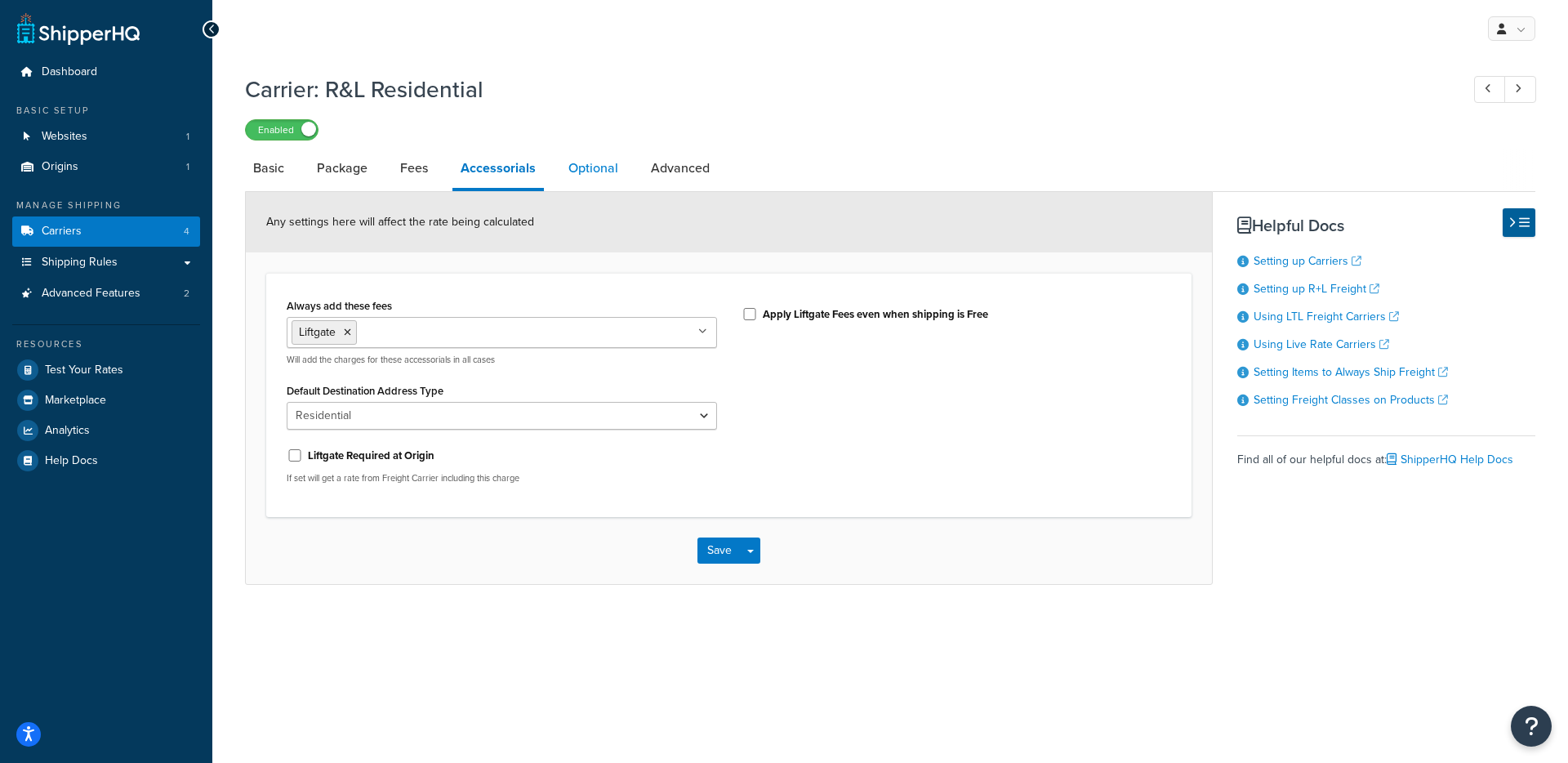
click at [596, 166] on link "Optional" at bounding box center [593, 168] width 66 height 39
select select "55"
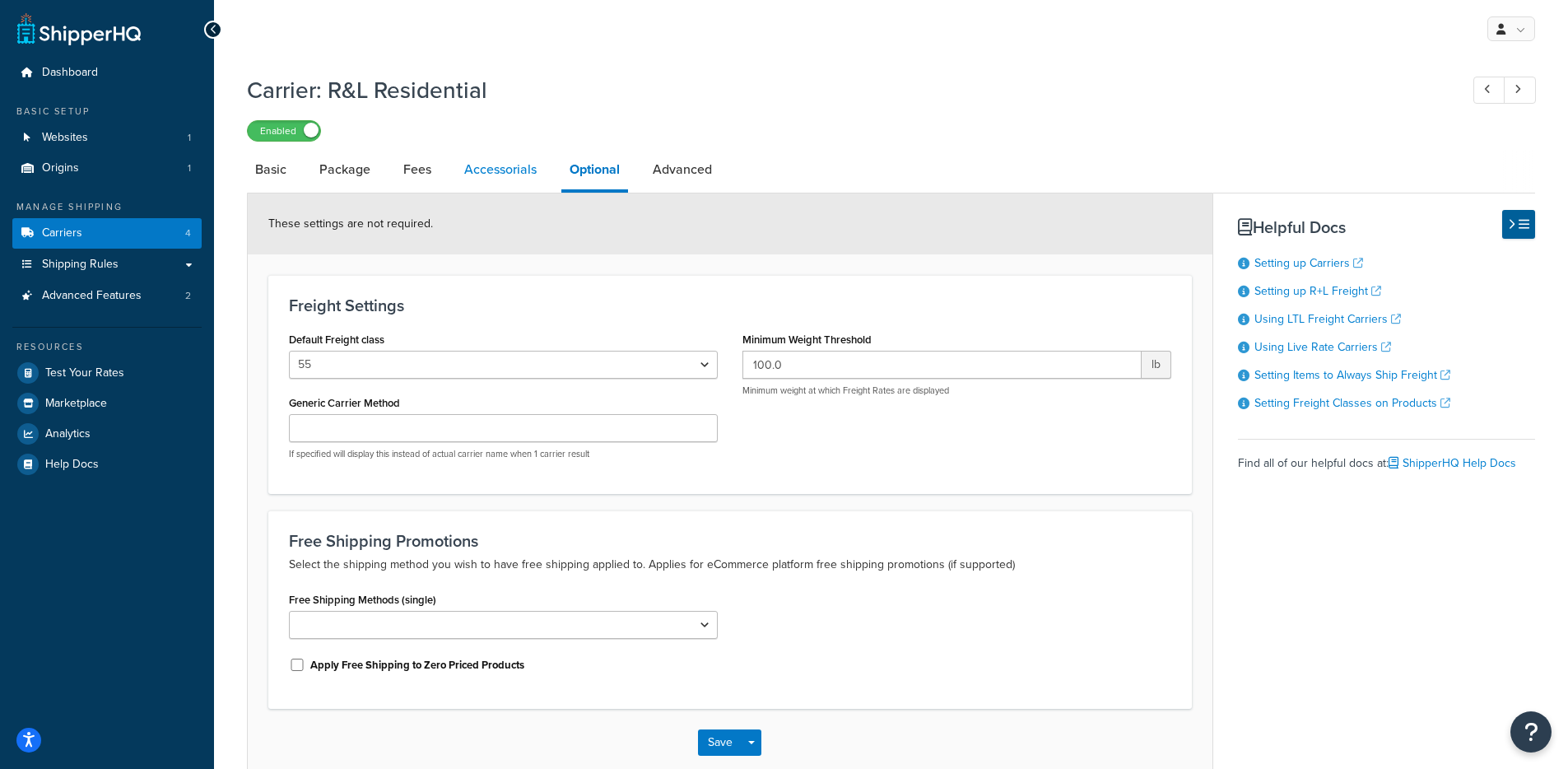
click at [508, 172] on link "Accessorials" at bounding box center [500, 169] width 89 height 40
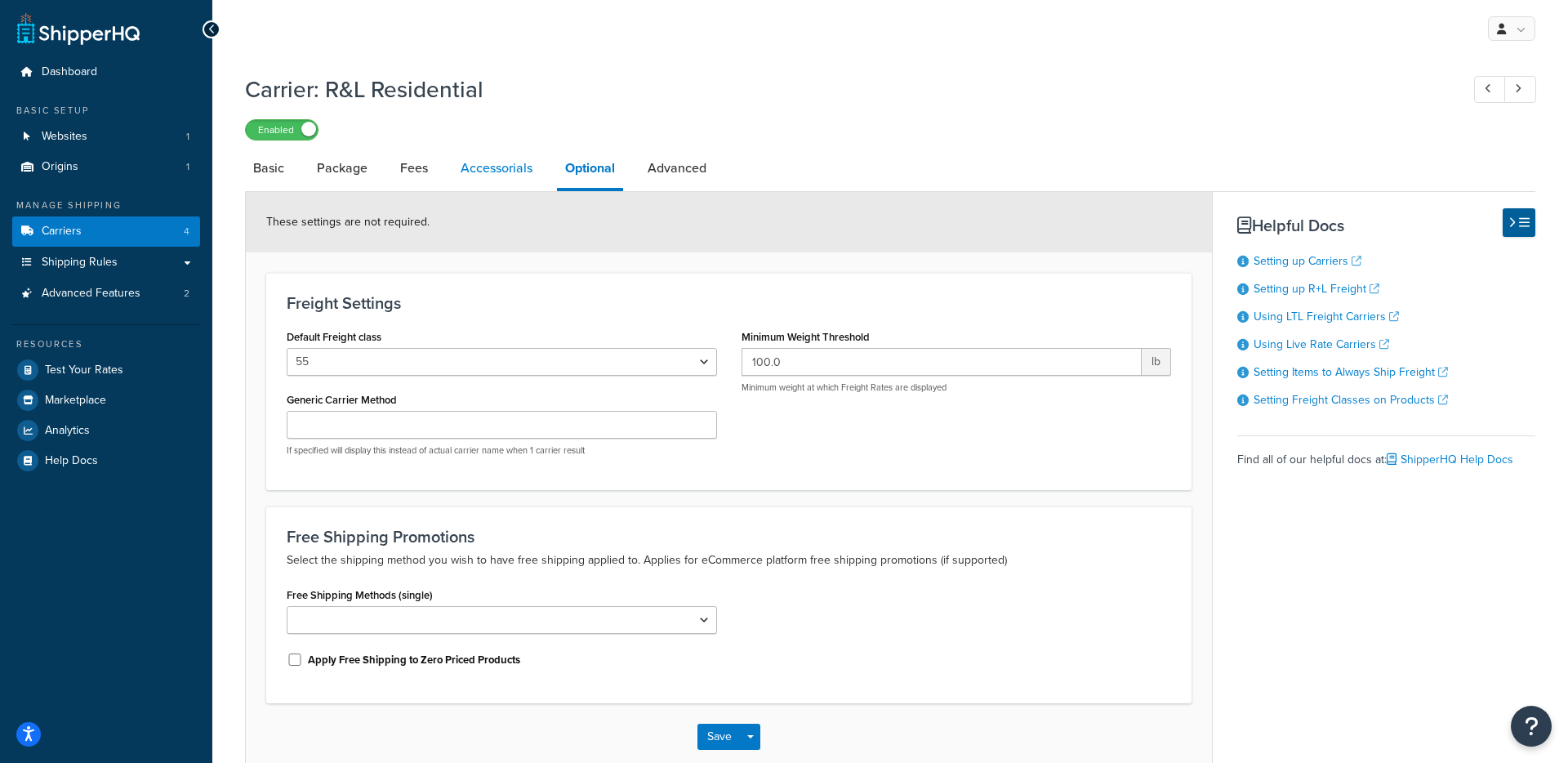
select select "residential"
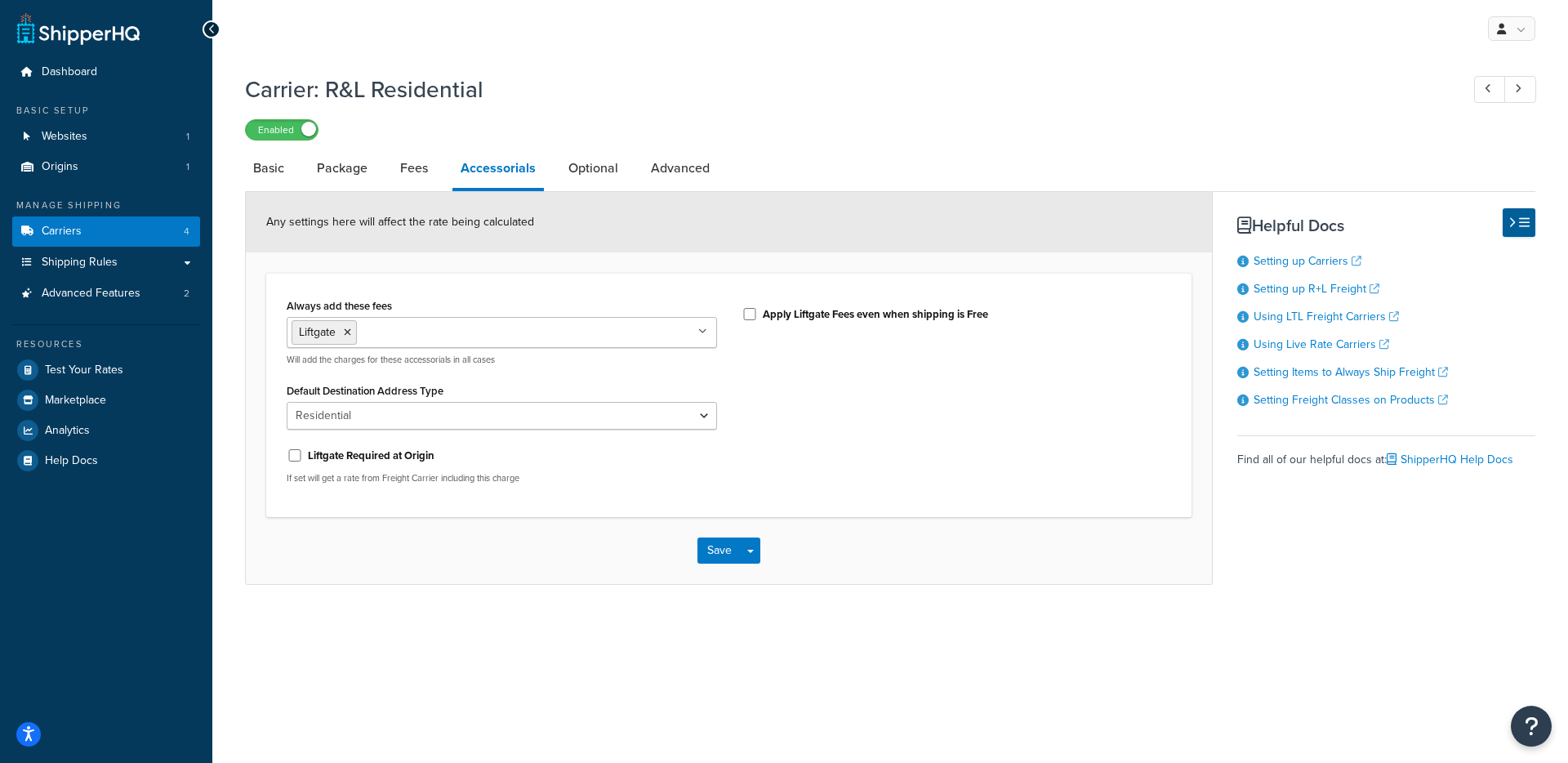
click at [535, 176] on link "Accessorials" at bounding box center [498, 170] width 91 height 43
click at [544, 178] on li "Accessorials" at bounding box center [507, 170] width 108 height 43
click at [591, 178] on link "Optional" at bounding box center [593, 168] width 66 height 39
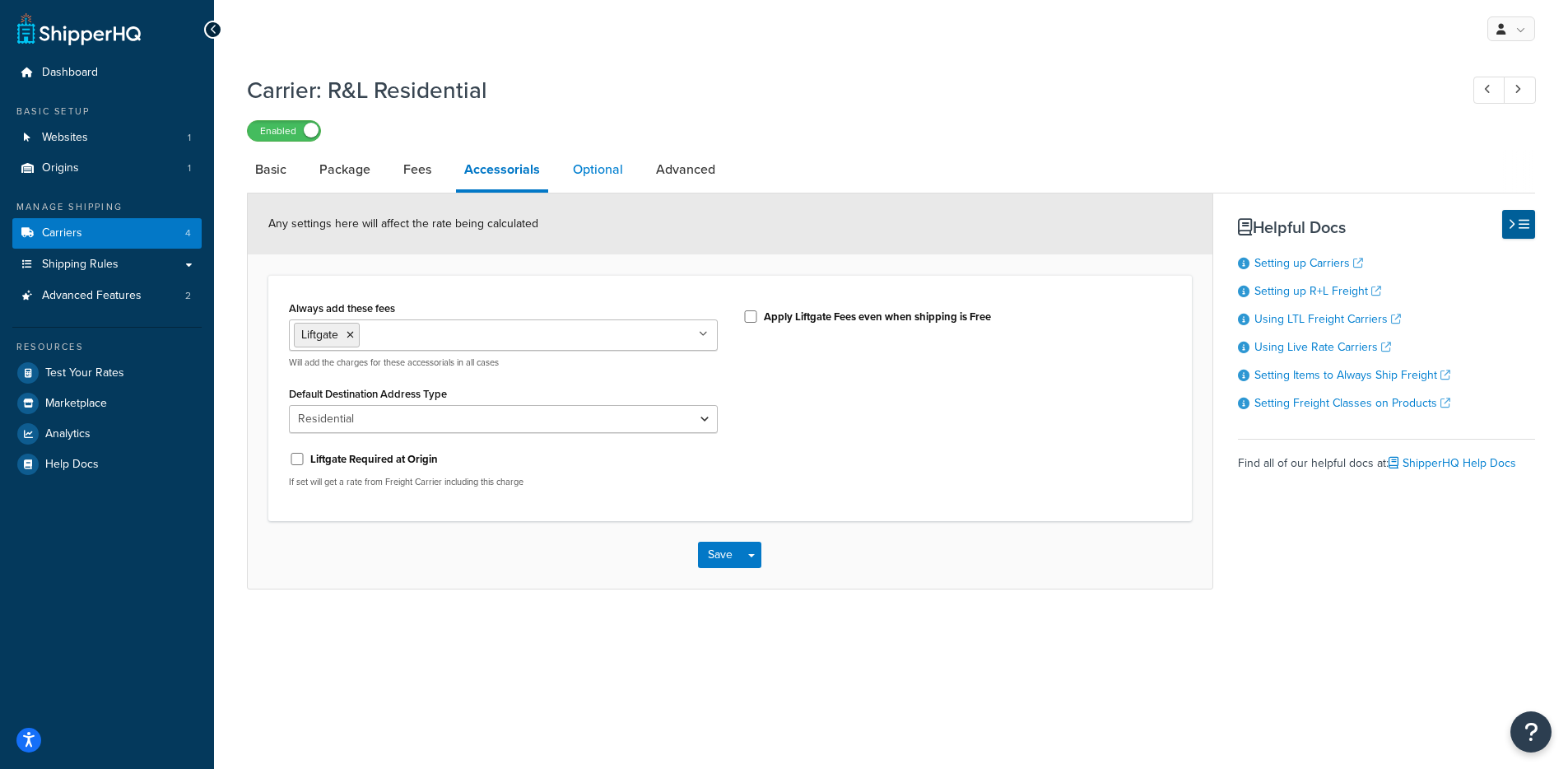
select select "55"
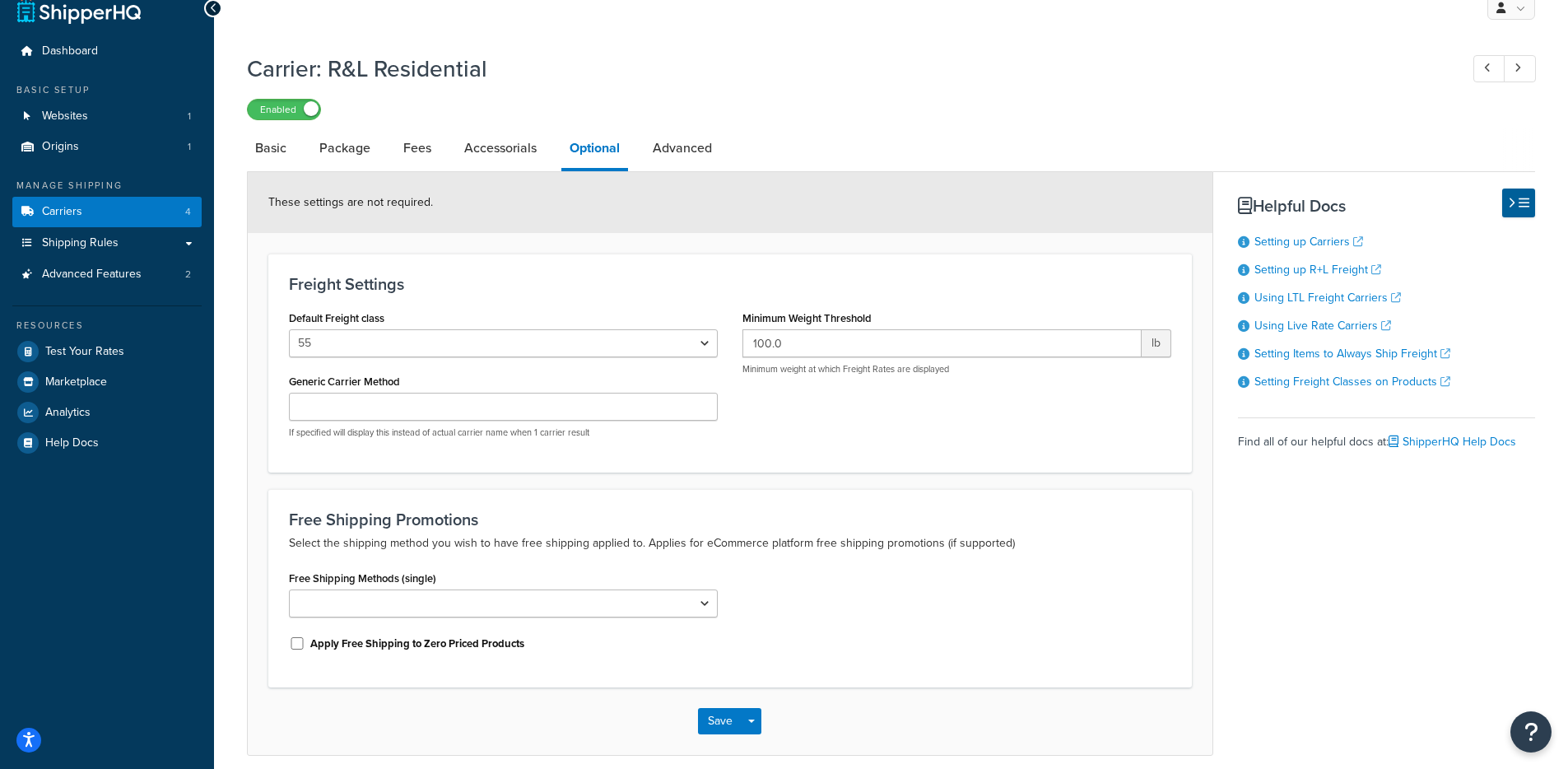
scroll to position [32, 0]
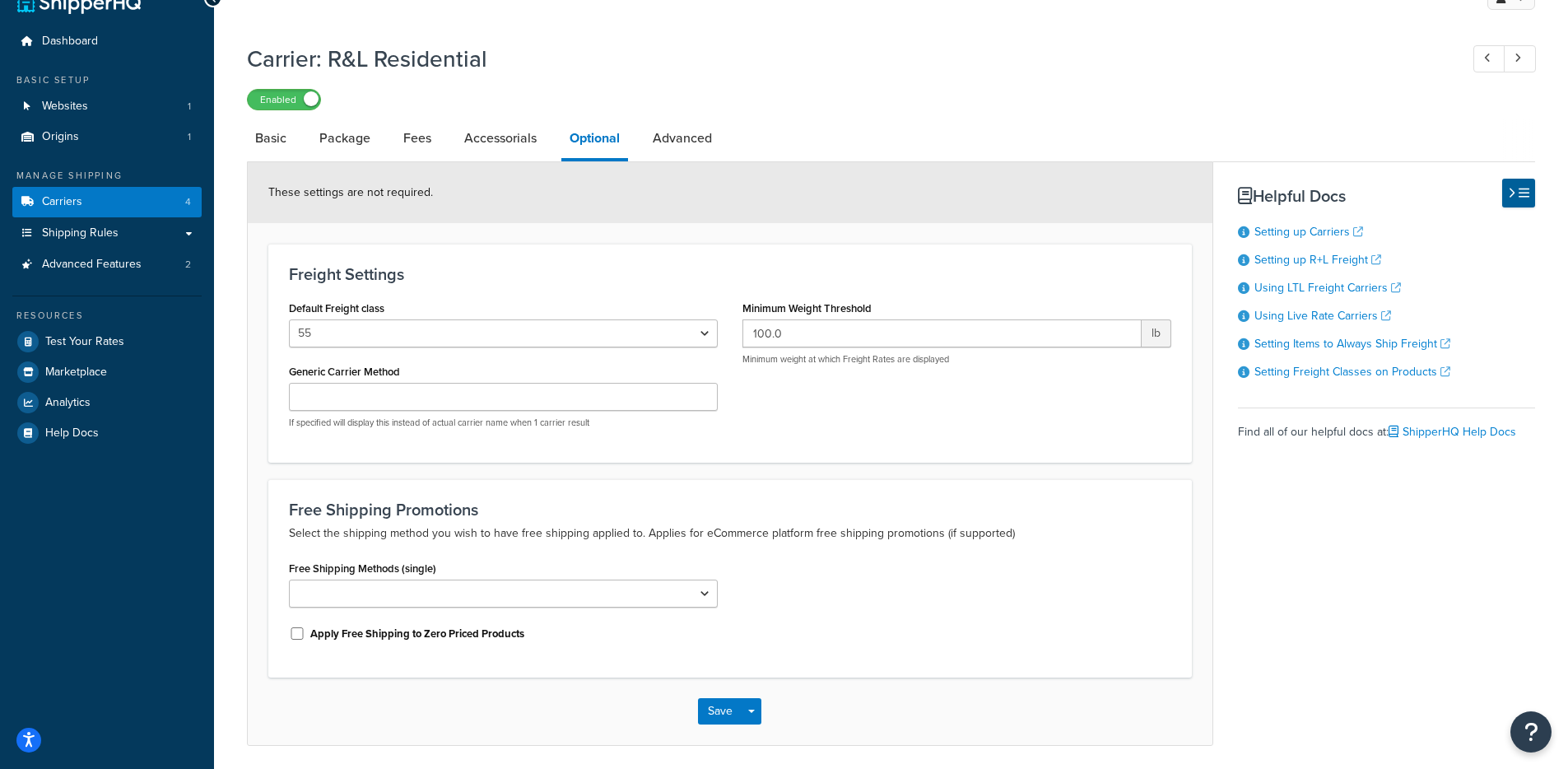
click at [657, 140] on link "Advanced" at bounding box center [682, 138] width 75 height 40
select select "false"
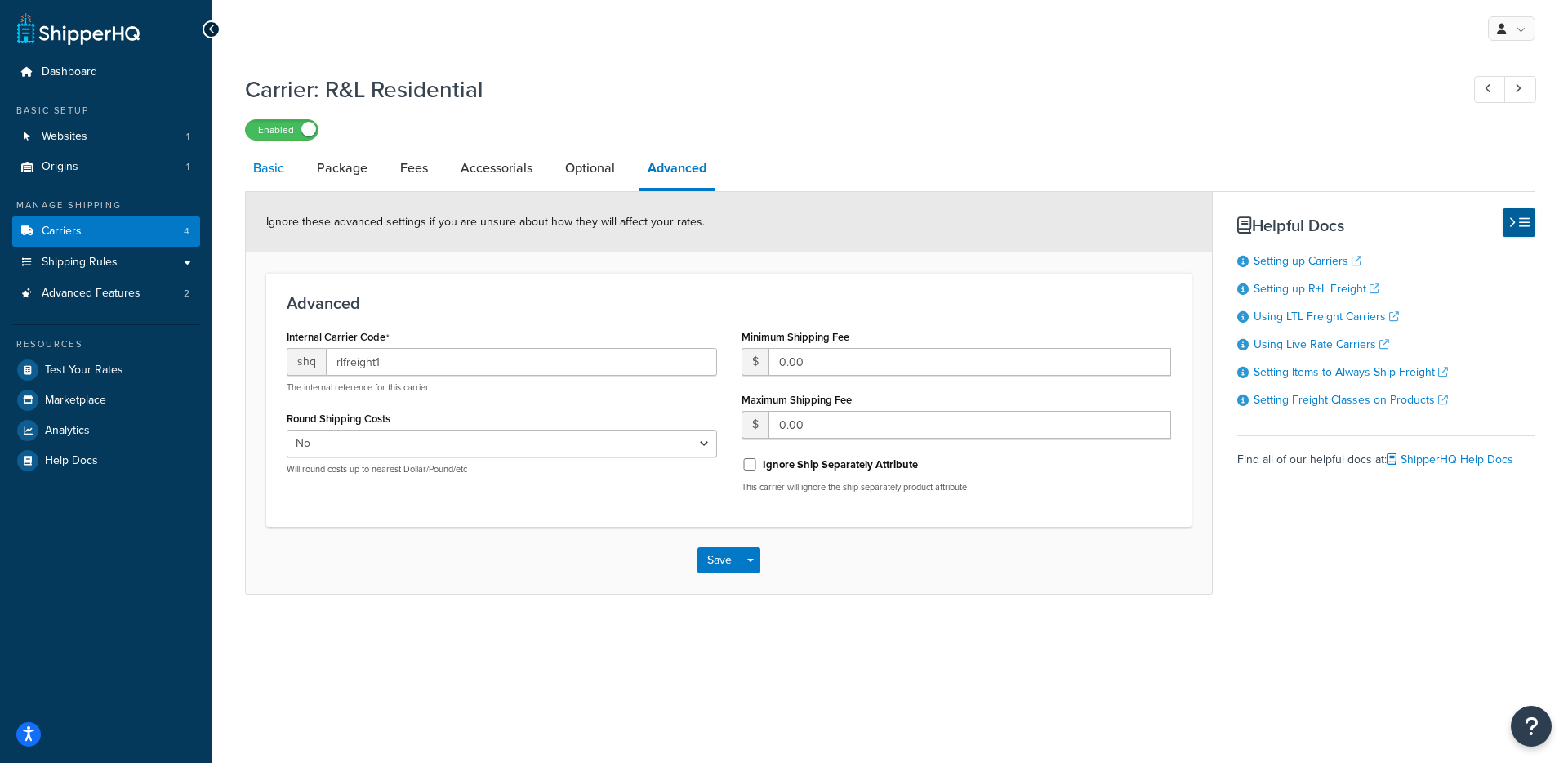
click at [270, 173] on link "Basic" at bounding box center [268, 168] width 47 height 39
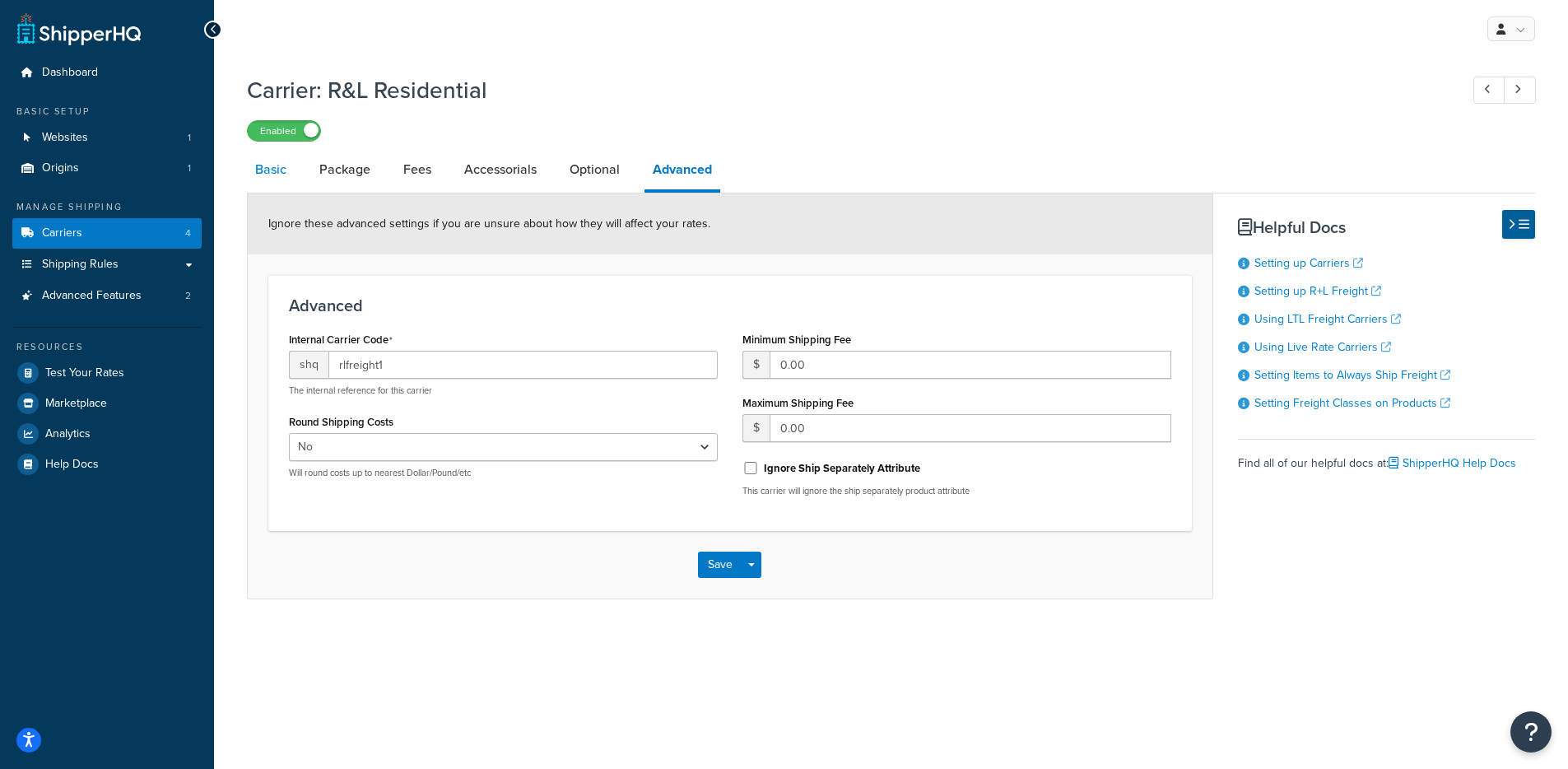
select select "rlFreight"
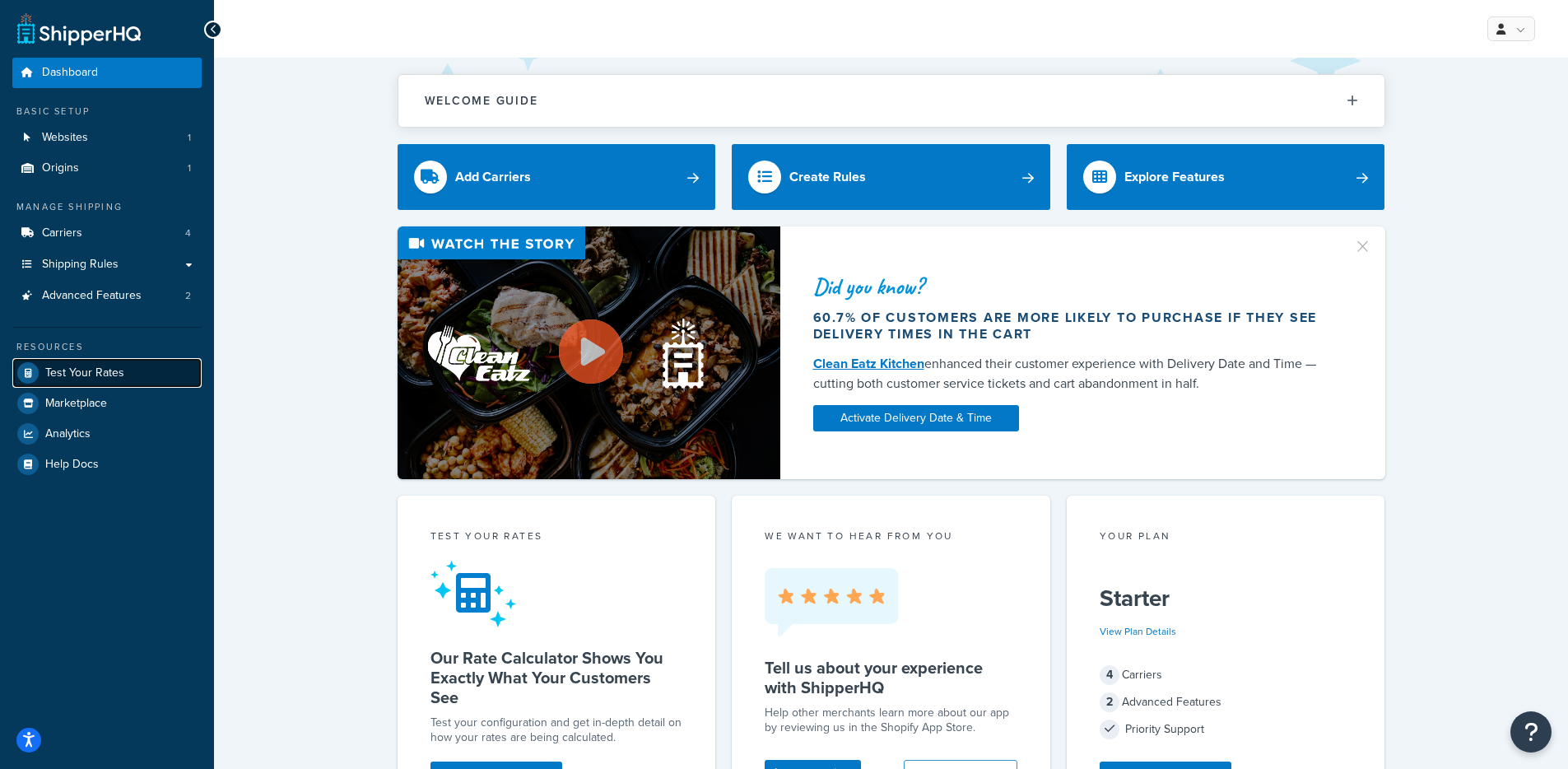
click at [66, 363] on link "Test Your Rates" at bounding box center [107, 373] width 190 height 30
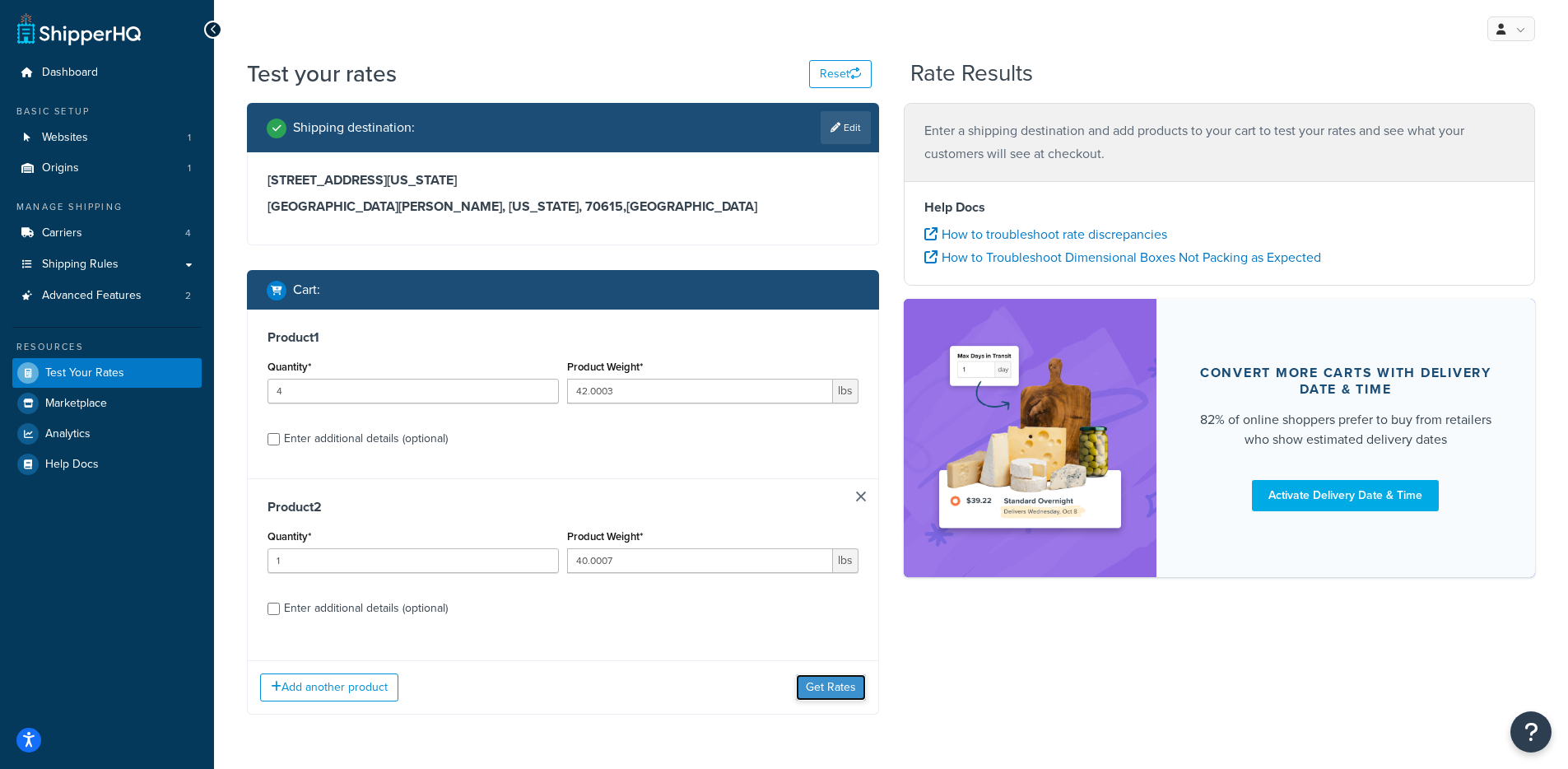
click at [820, 686] on button "Get Rates" at bounding box center [831, 687] width 70 height 26
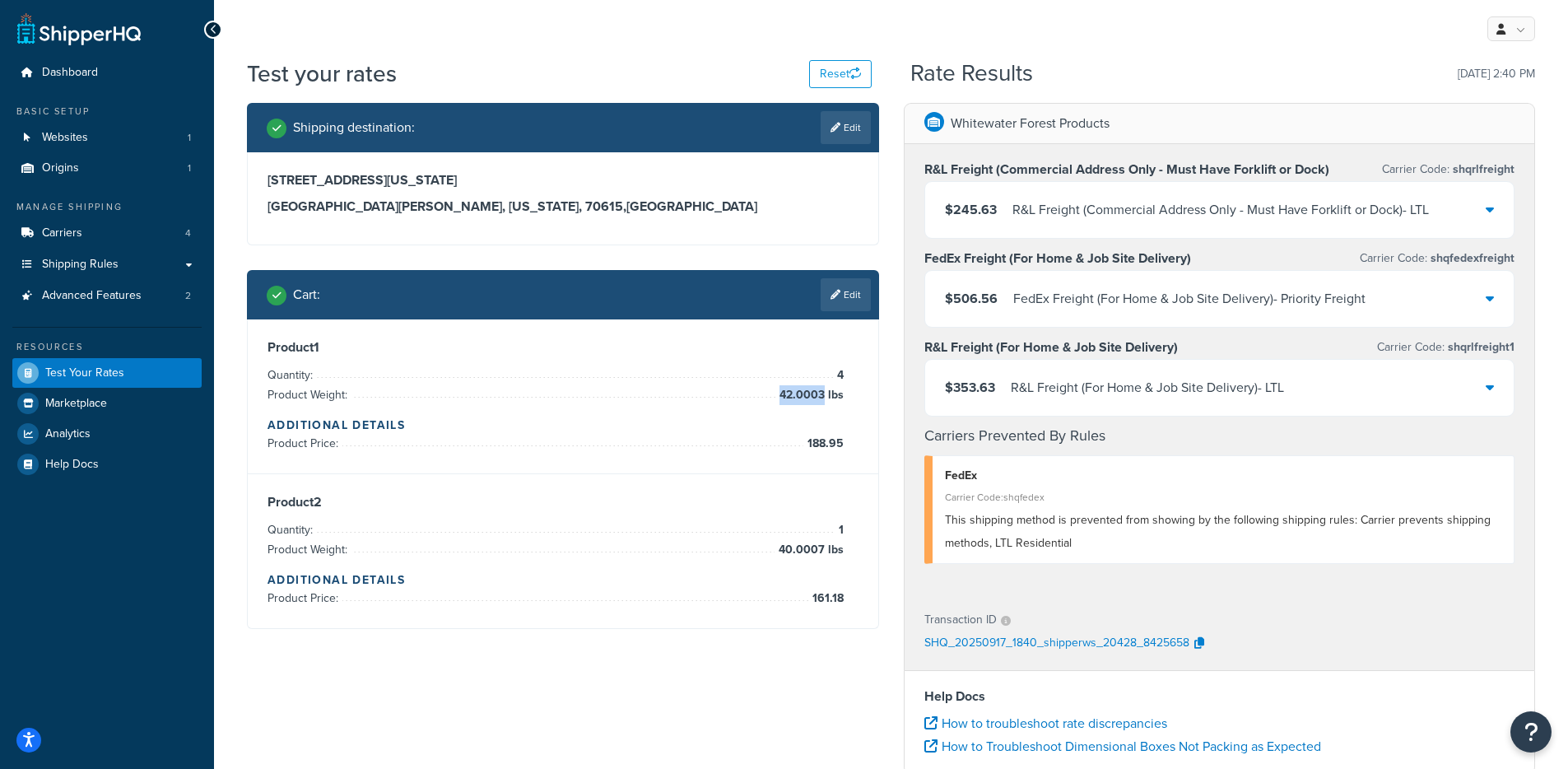
drag, startPoint x: 778, startPoint y: 392, endPoint x: 825, endPoint y: 389, distance: 47.1
click at [825, 389] on span "42.0003 lbs" at bounding box center [810, 395] width 68 height 20
copy span "42.0003"
click at [790, 352] on h3 "Product 1" at bounding box center [562, 347] width 591 height 17
drag, startPoint x: 778, startPoint y: 393, endPoint x: 825, endPoint y: 389, distance: 47.2
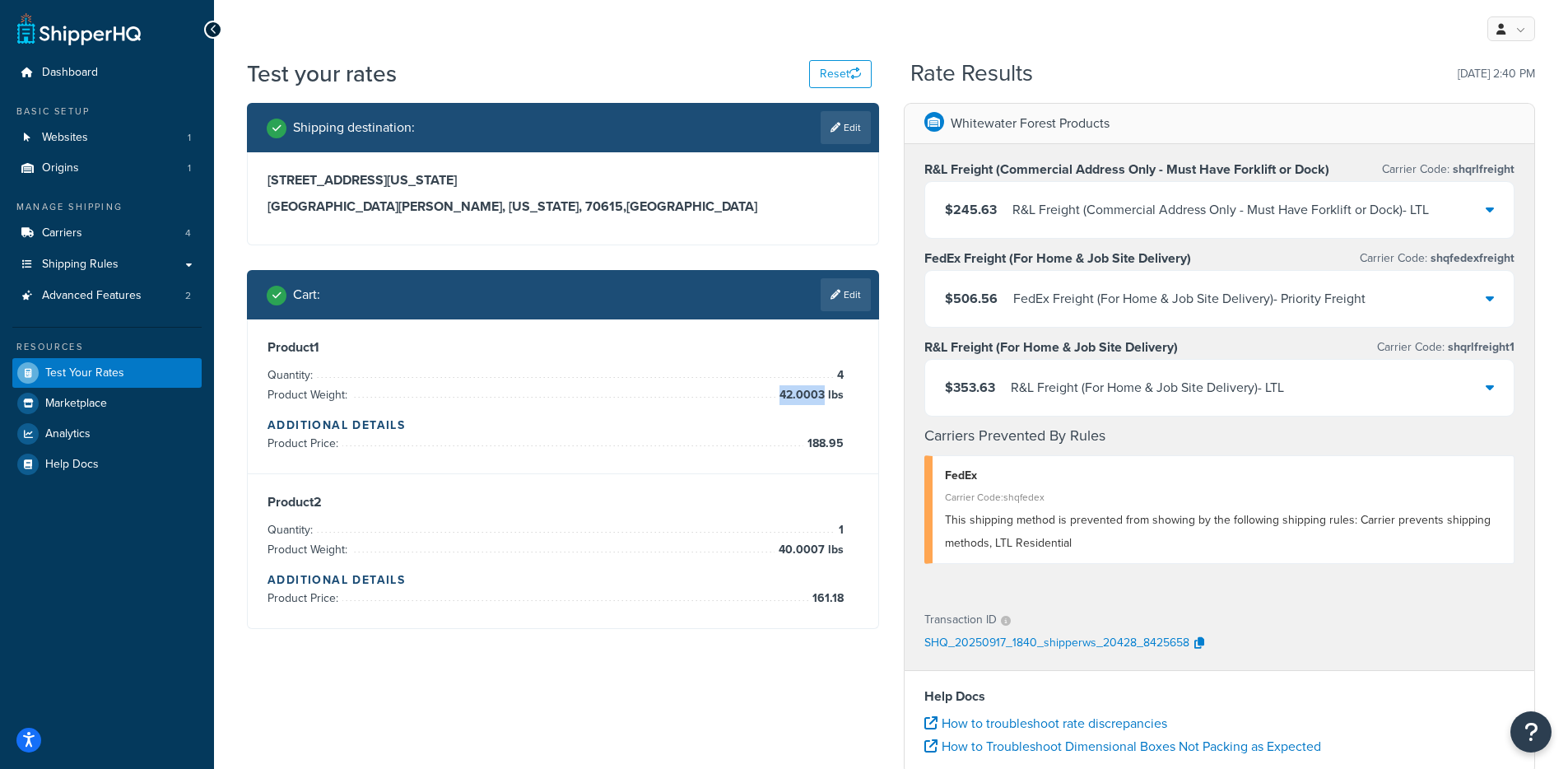
click at [825, 389] on span "42.0003 lbs" at bounding box center [810, 395] width 68 height 20
copy span "42.0003"
drag, startPoint x: 812, startPoint y: 464, endPoint x: 814, endPoint y: 454, distance: 10.2
click at [814, 454] on div "Product 1 Quantity: 4 Product Weight: 42.0003 lbs Additional Details Product Pr…" at bounding box center [562, 397] width 630 height 155
drag, startPoint x: 808, startPoint y: 445, endPoint x: 829, endPoint y: 445, distance: 21.0
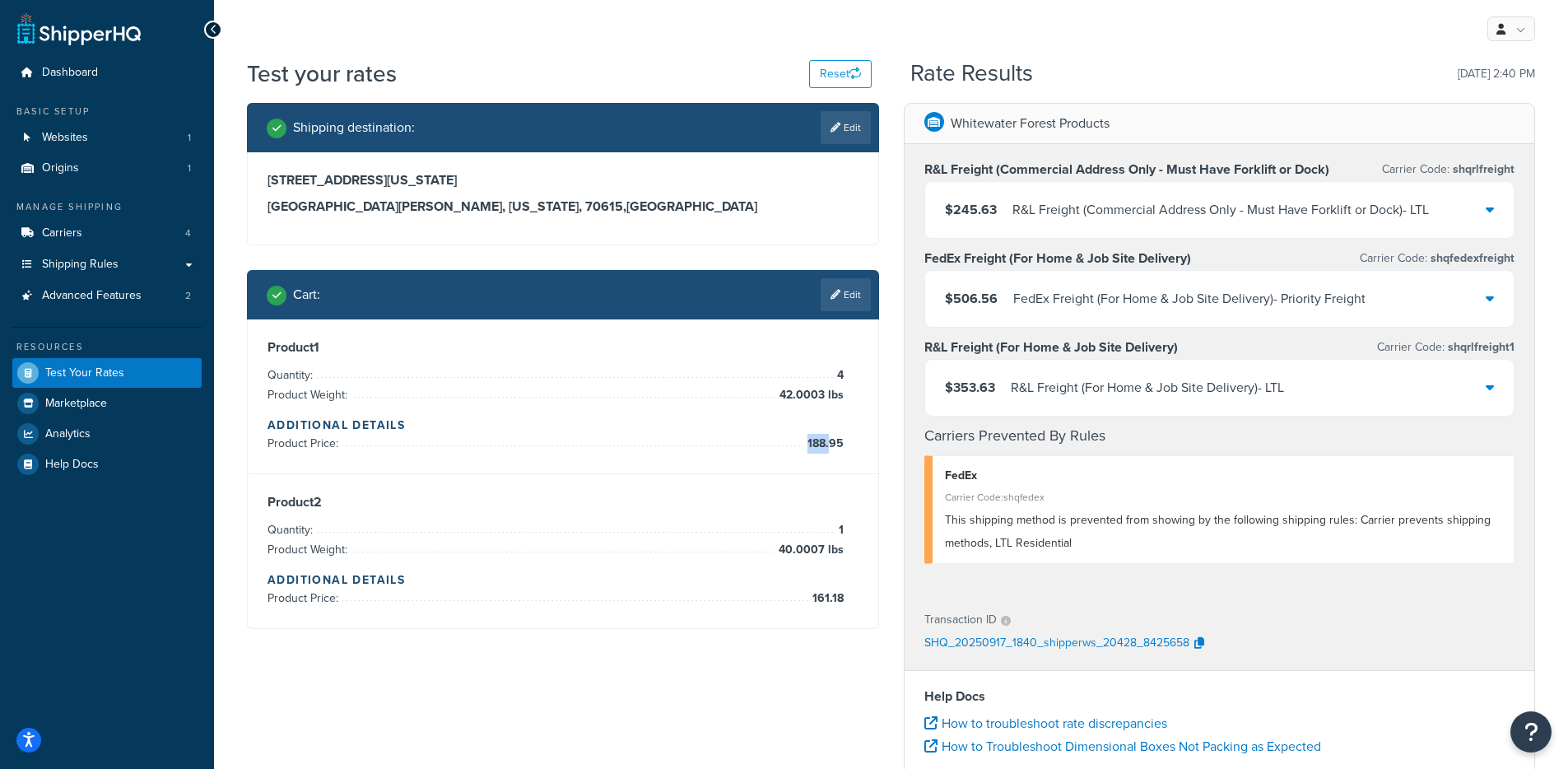
click at [829, 445] on span "188.95" at bounding box center [823, 443] width 40 height 20
drag, startPoint x: 797, startPoint y: 451, endPoint x: 834, endPoint y: 339, distance: 118.0
click at [800, 444] on li "Product Price: 188.95" at bounding box center [555, 443] width 576 height 20
click at [803, 550] on span "40.0007 lbs" at bounding box center [809, 550] width 69 height 20
click at [834, 523] on span "1" at bounding box center [839, 530] width 9 height 20
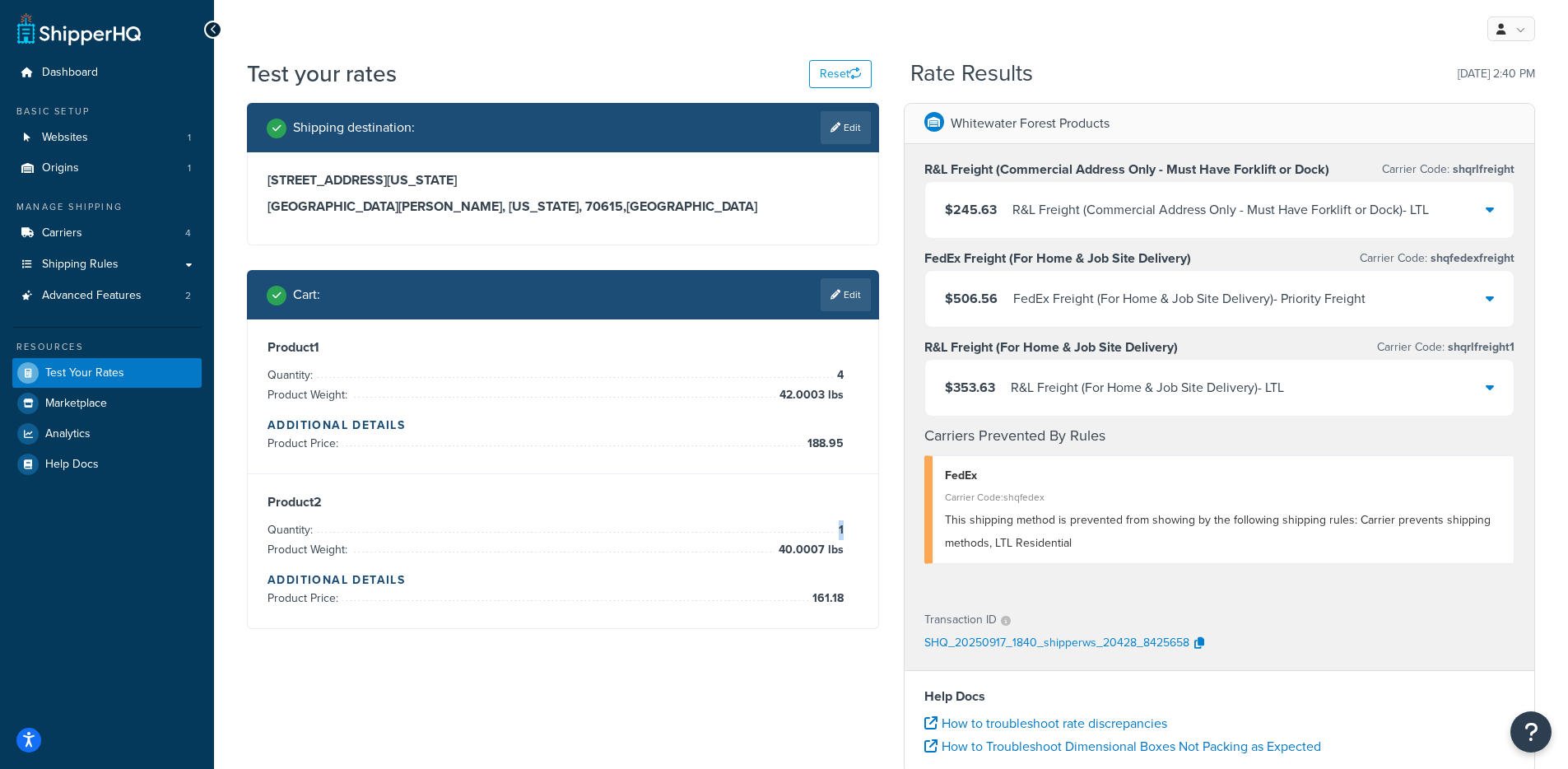
drag, startPoint x: 836, startPoint y: 527, endPoint x: 842, endPoint y: 536, distance: 10.8
click at [842, 536] on span "1" at bounding box center [839, 530] width 9 height 20
click at [783, 549] on span "40.0007 lbs" at bounding box center [809, 550] width 69 height 20
drag, startPoint x: 781, startPoint y: 550, endPoint x: 826, endPoint y: 548, distance: 45.0
click at [826, 548] on span "40.0007 lbs" at bounding box center [809, 550] width 69 height 20
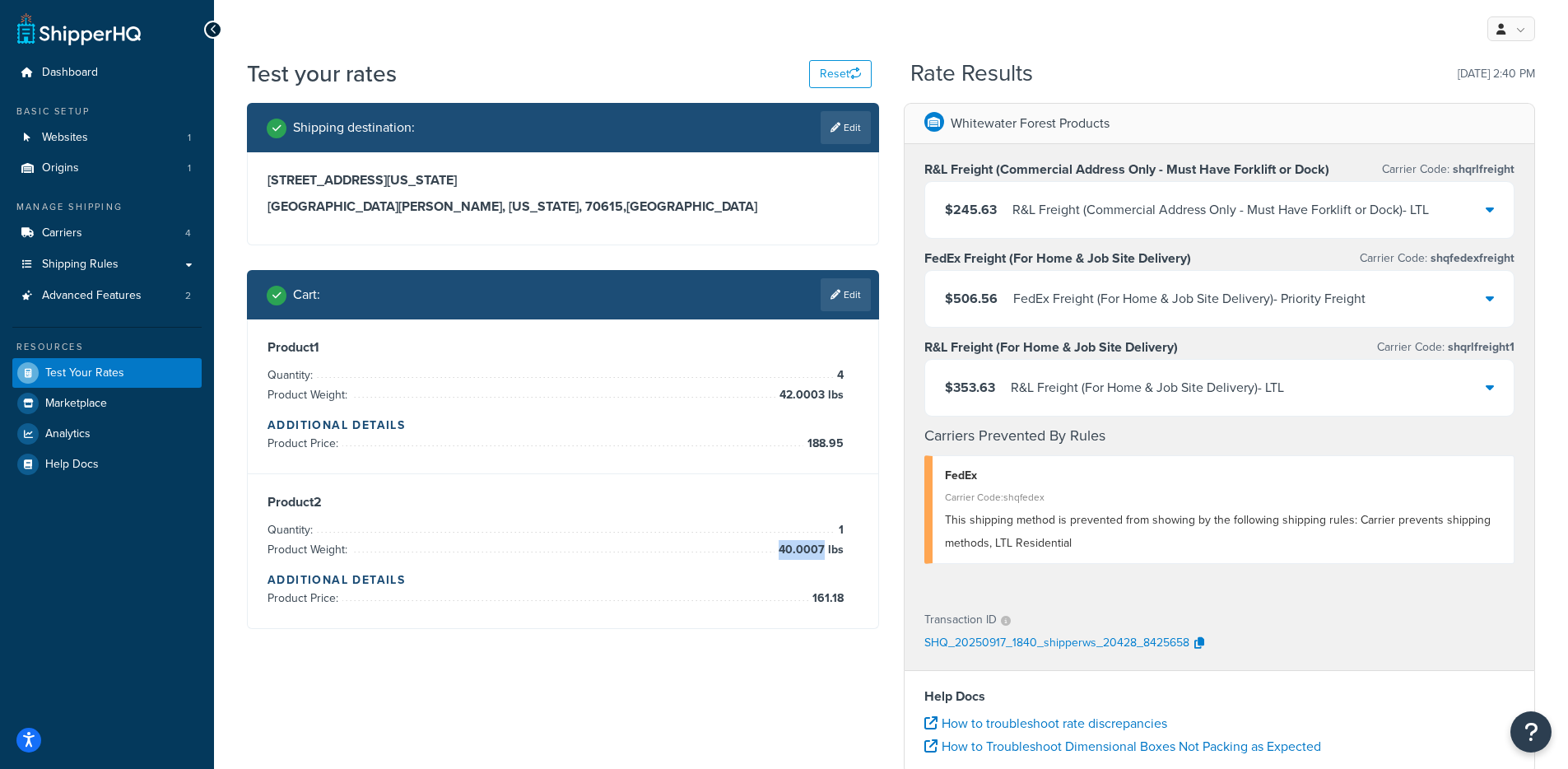
copy span "40.0007"
click at [824, 629] on div "Shipping destination : Edit 287 Louisiana Highway 3059 Lake Charles, Louisiana,…" at bounding box center [562, 378] width 657 height 551
drag, startPoint x: 809, startPoint y: 594, endPoint x: 849, endPoint y: 603, distance: 41.0
click at [849, 603] on div "Product 2 Quantity: 1 Product Weight: 40.0007 lbs Additional Details Product Pr…" at bounding box center [562, 551] width 591 height 114
copy span
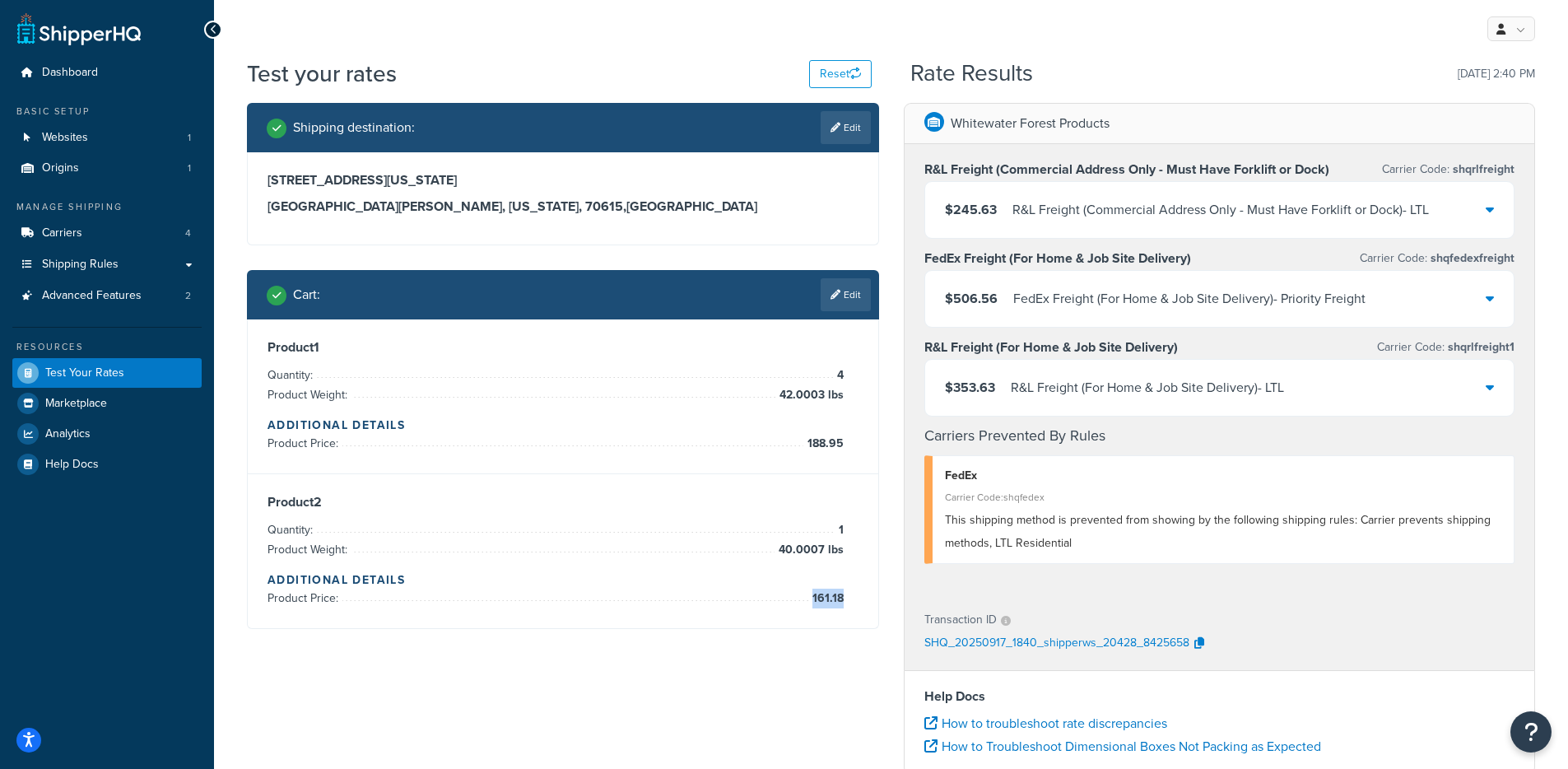
click at [841, 599] on div "Product 2 Quantity: 1 Product Weight: 40.0007 lbs Additional Details Product Pr…" at bounding box center [562, 551] width 591 height 114
copy li "161.18"
click at [1044, 367] on div "$353.63 R&L Freight (For Home & Job Site Delivery) - LTL" at bounding box center [1220, 388] width 590 height 56
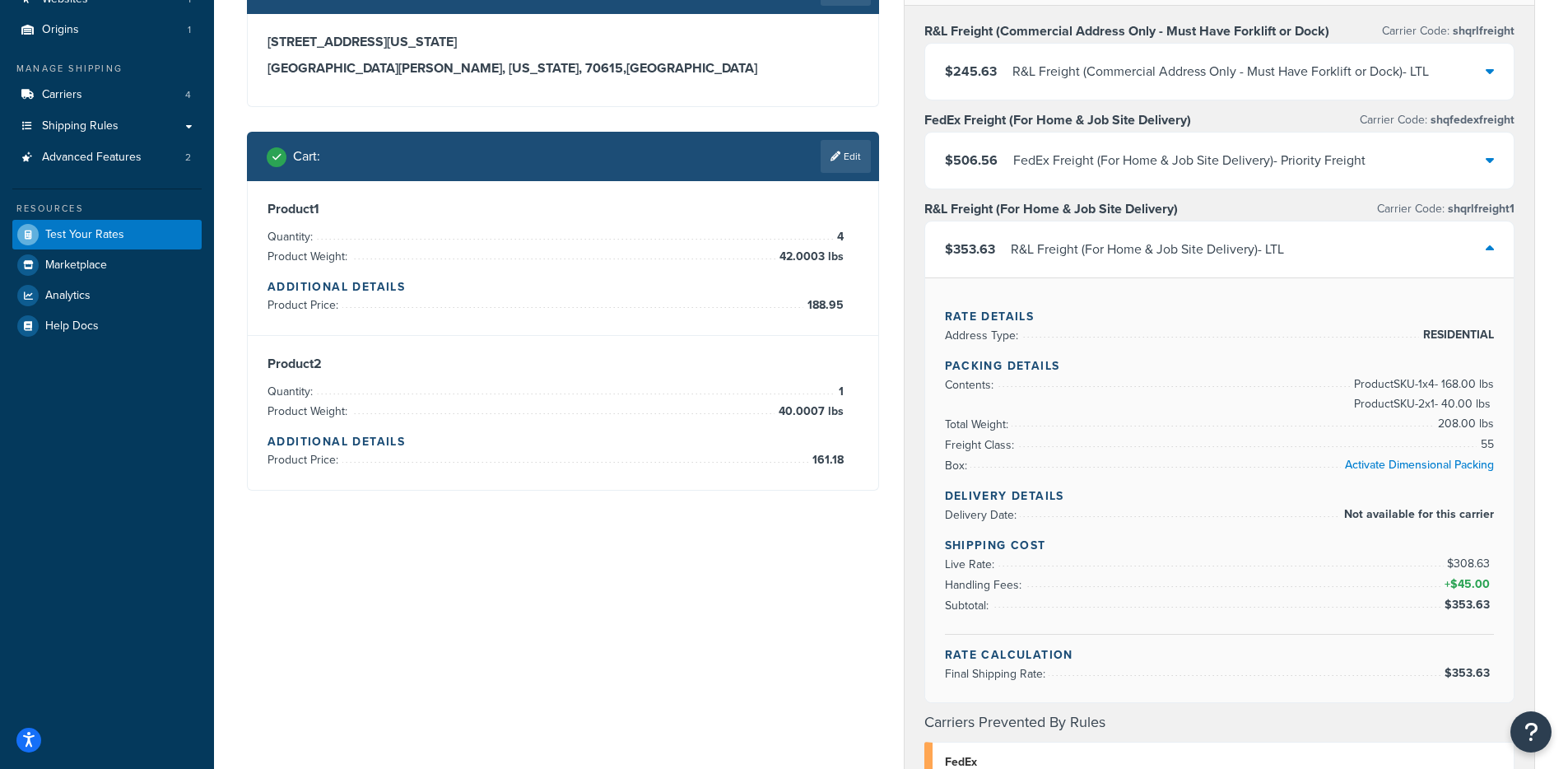
scroll to position [126, 0]
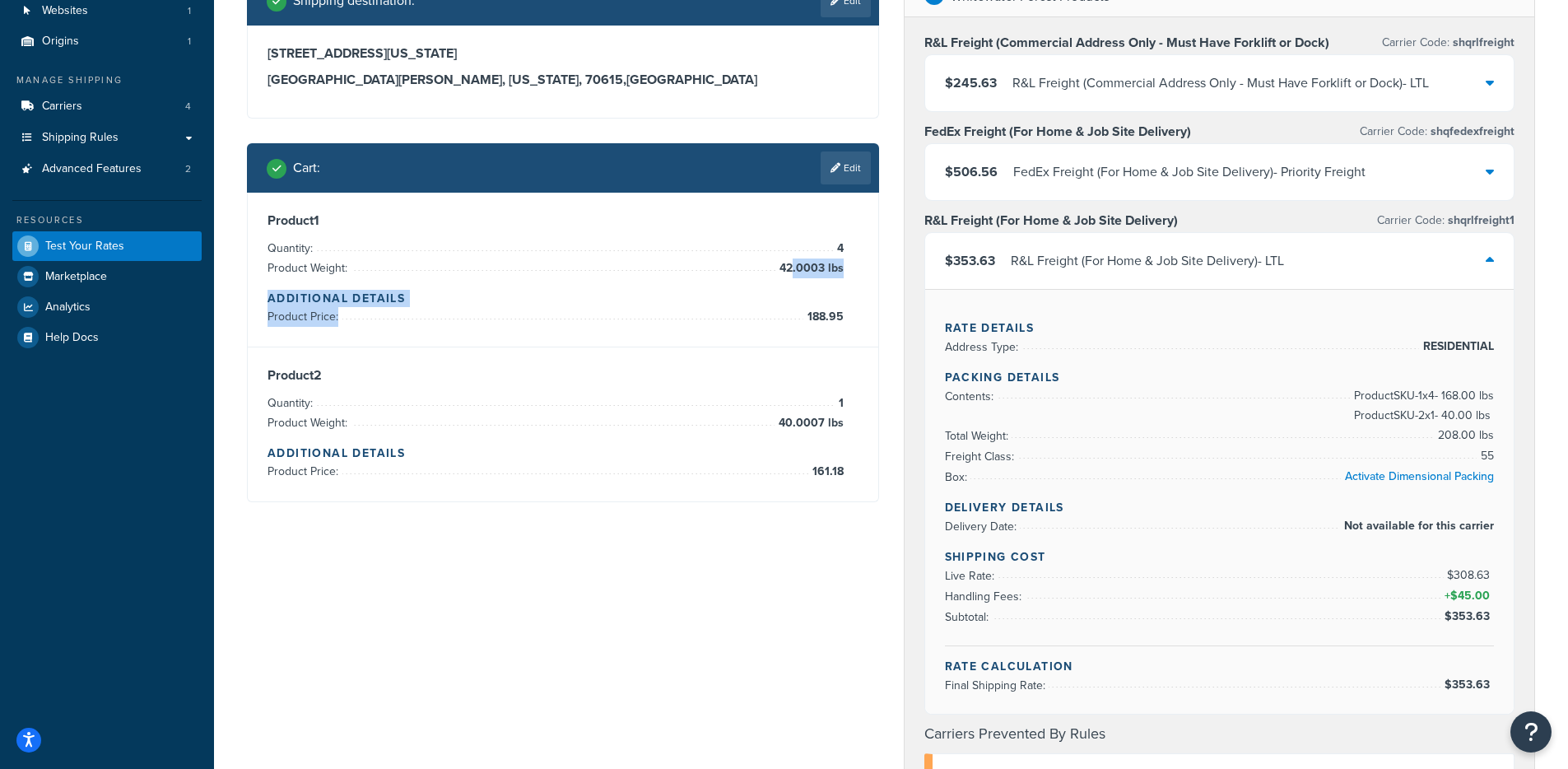
drag, startPoint x: 793, startPoint y: 275, endPoint x: 842, endPoint y: 337, distance: 79.0
click at [842, 337] on div "Product 1 Quantity: 4 Product Weight: 42.0003 lbs Additional Details Product Pr…" at bounding box center [562, 270] width 630 height 155
click at [842, 338] on div "Product 1 Quantity: 4 Product Weight: 42.0003 lbs Additional Details Product Pr…" at bounding box center [562, 270] width 630 height 155
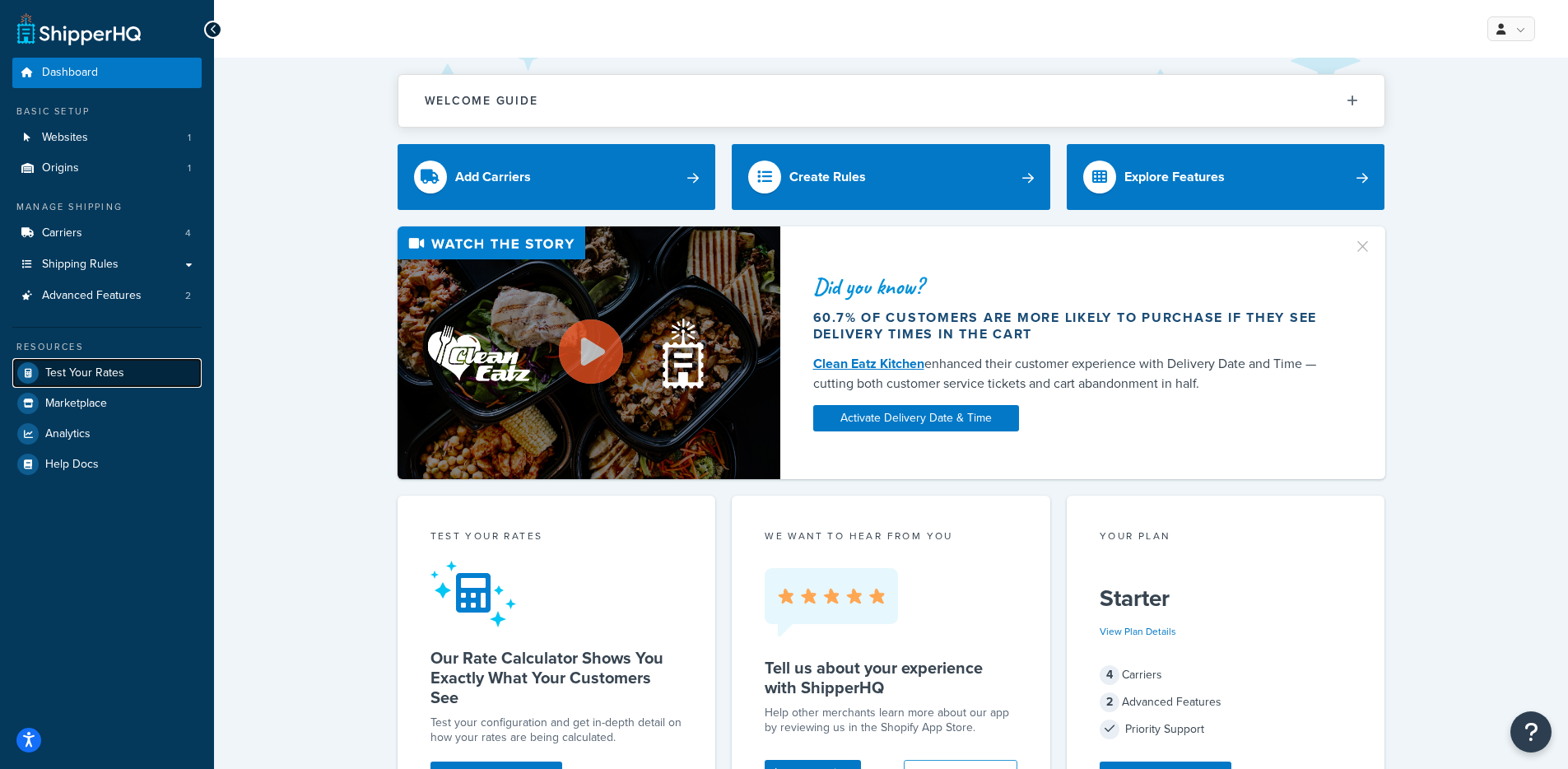
click at [117, 367] on span "Test Your Rates" at bounding box center [85, 373] width 79 height 14
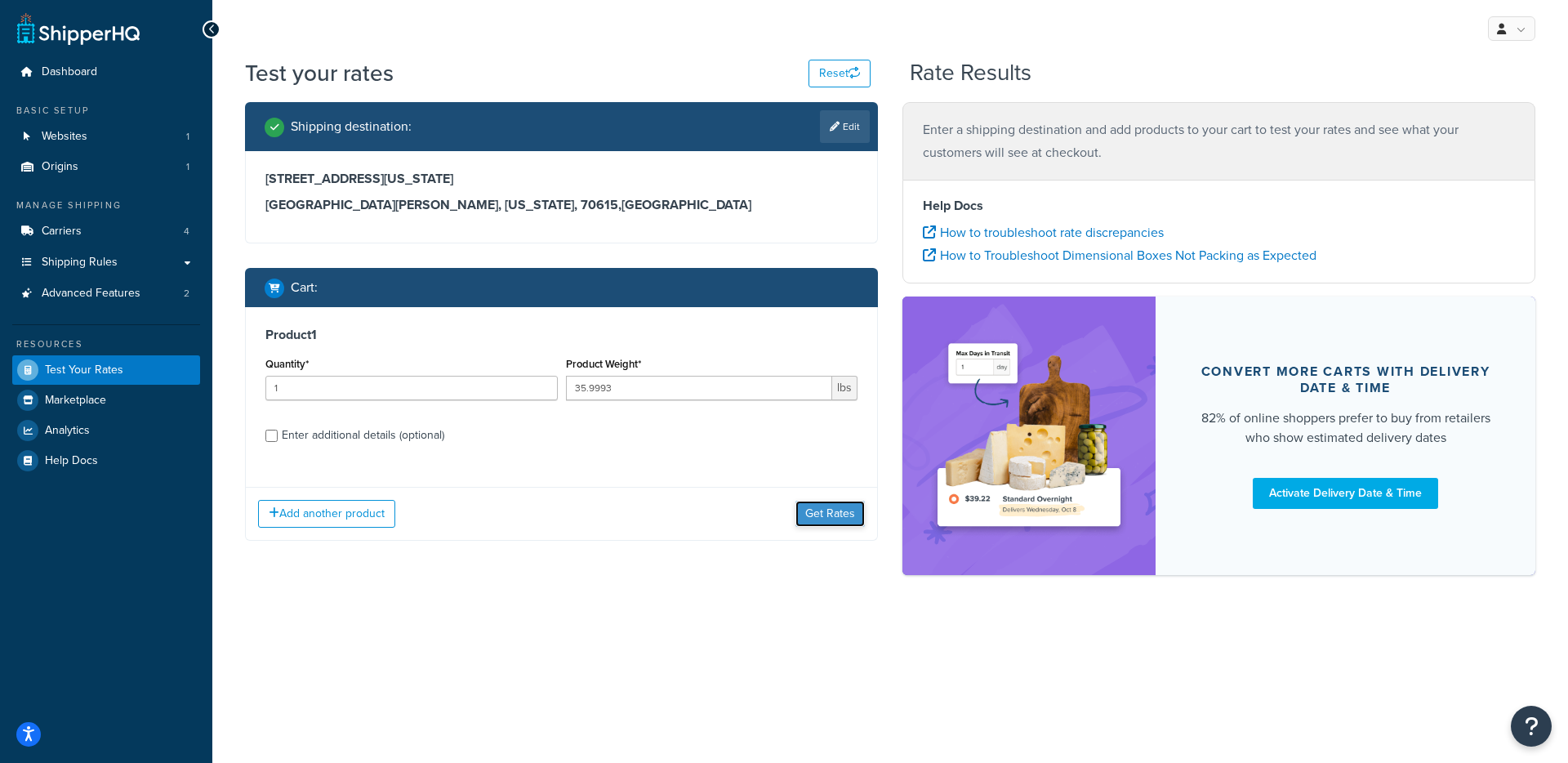
click at [825, 520] on button "Get Rates" at bounding box center [831, 514] width 70 height 26
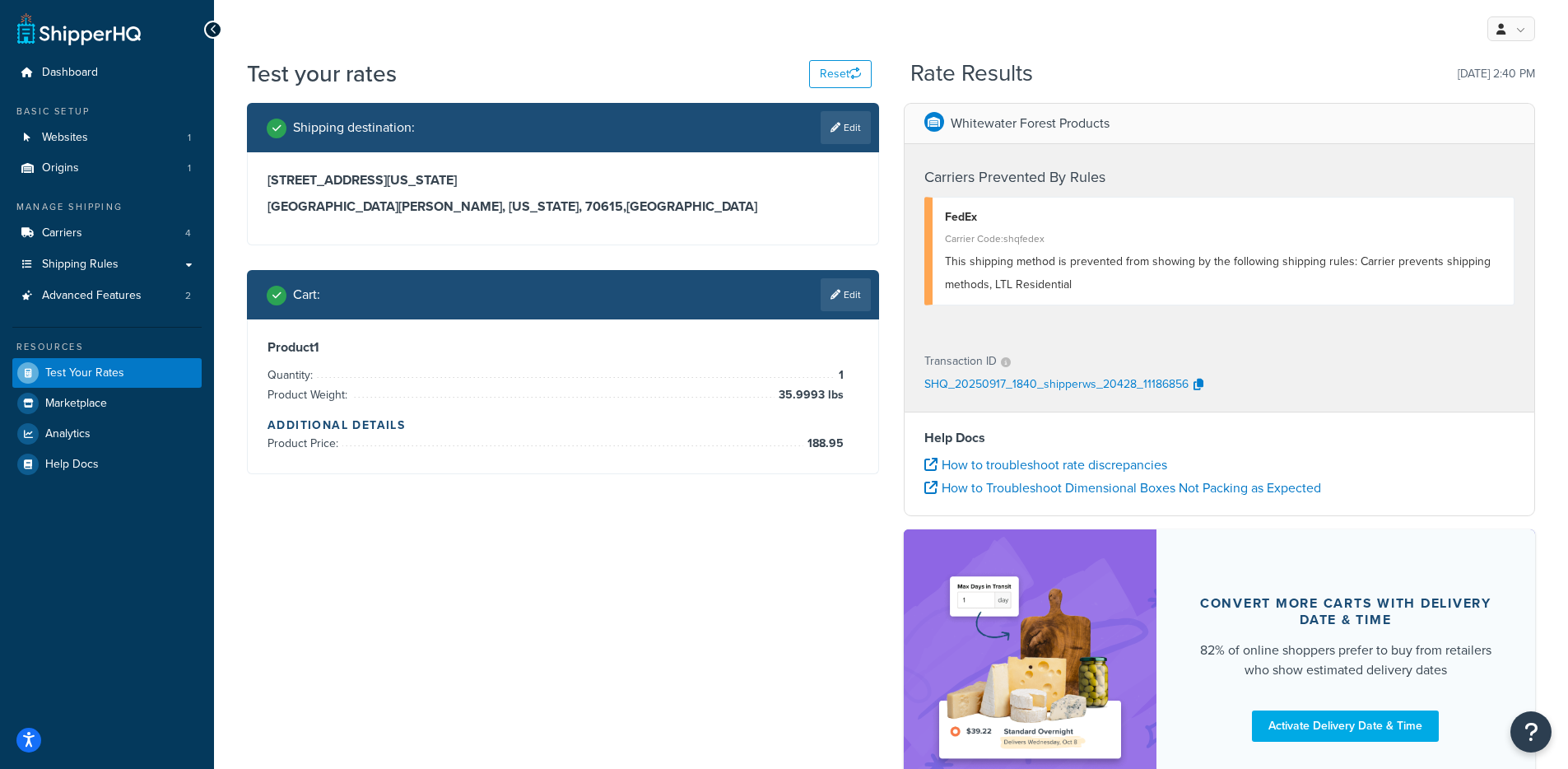
scroll to position [4, 0]
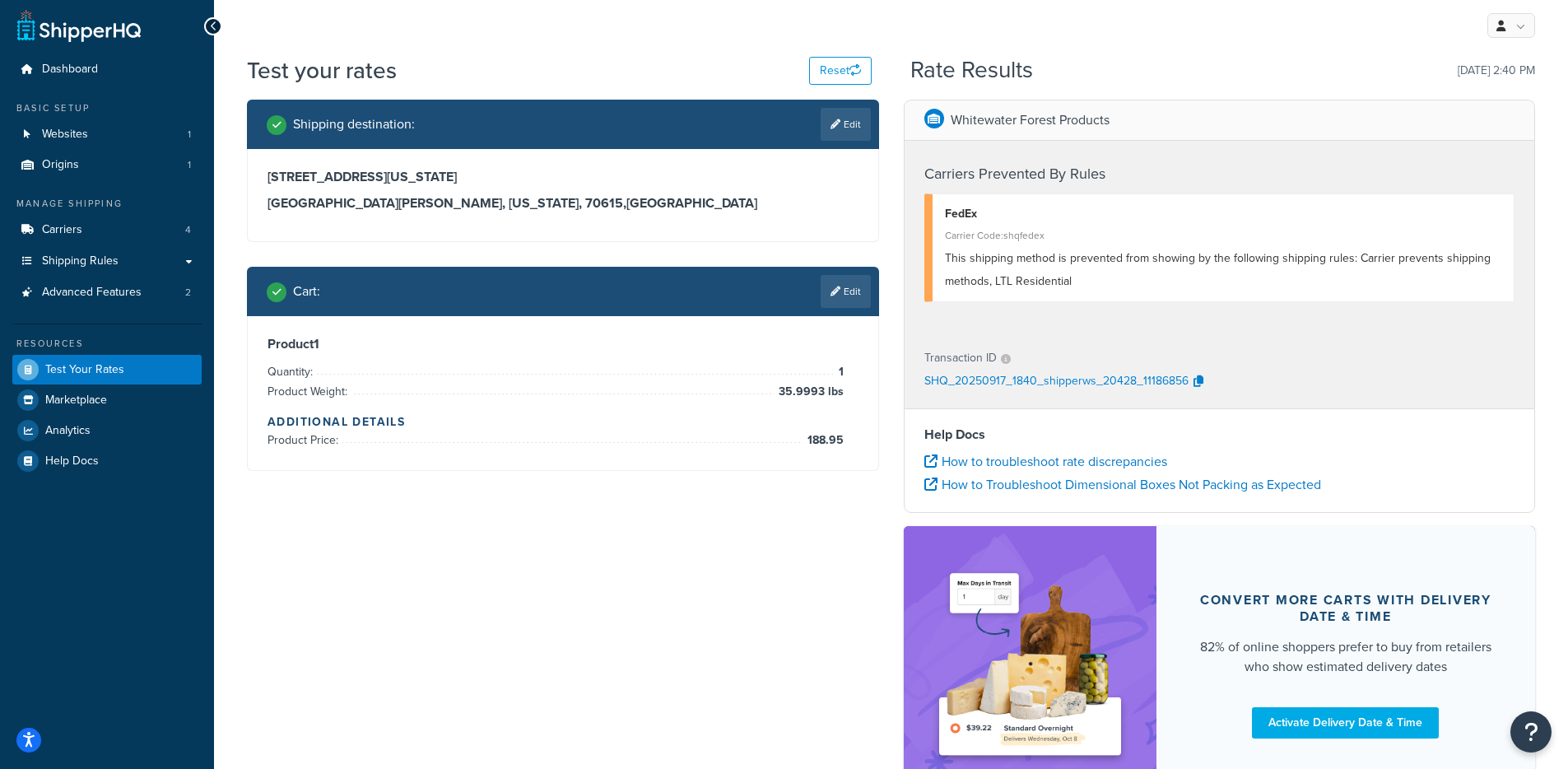
click at [797, 395] on span "35.9993 lbs" at bounding box center [809, 392] width 69 height 20
drag, startPoint x: 777, startPoint y: 390, endPoint x: 823, endPoint y: 392, distance: 46.0
click at [823, 392] on span "35.9993 lbs" at bounding box center [809, 392] width 69 height 20
copy span "35.9993"
click at [805, 453] on div "Product 1 Quantity: 1 Product Weight: 35.9993 lbs Additional Details Product Pr…" at bounding box center [562, 392] width 630 height 154
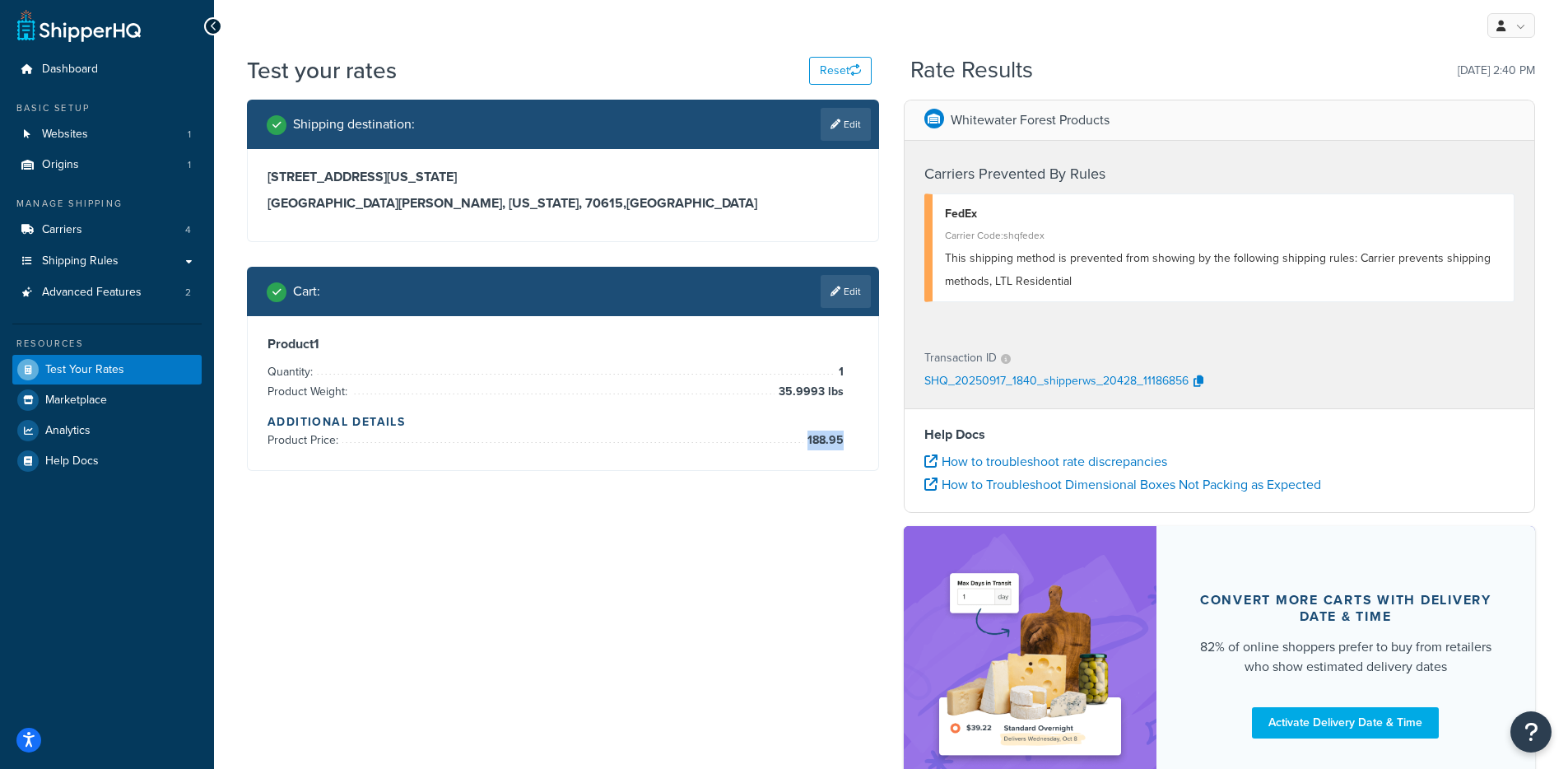
drag, startPoint x: 813, startPoint y: 444, endPoint x: 841, endPoint y: 442, distance: 28.1
click at [841, 442] on span "188.95" at bounding box center [823, 441] width 40 height 20
copy span "188.95"
drag, startPoint x: 904, startPoint y: 326, endPoint x: 914, endPoint y: 219, distance: 107.5
click at [905, 326] on div "Carriers Prevented By Rules FedEx Carrier Code: shqfedex This shipping method i…" at bounding box center [1220, 236] width 630 height 192
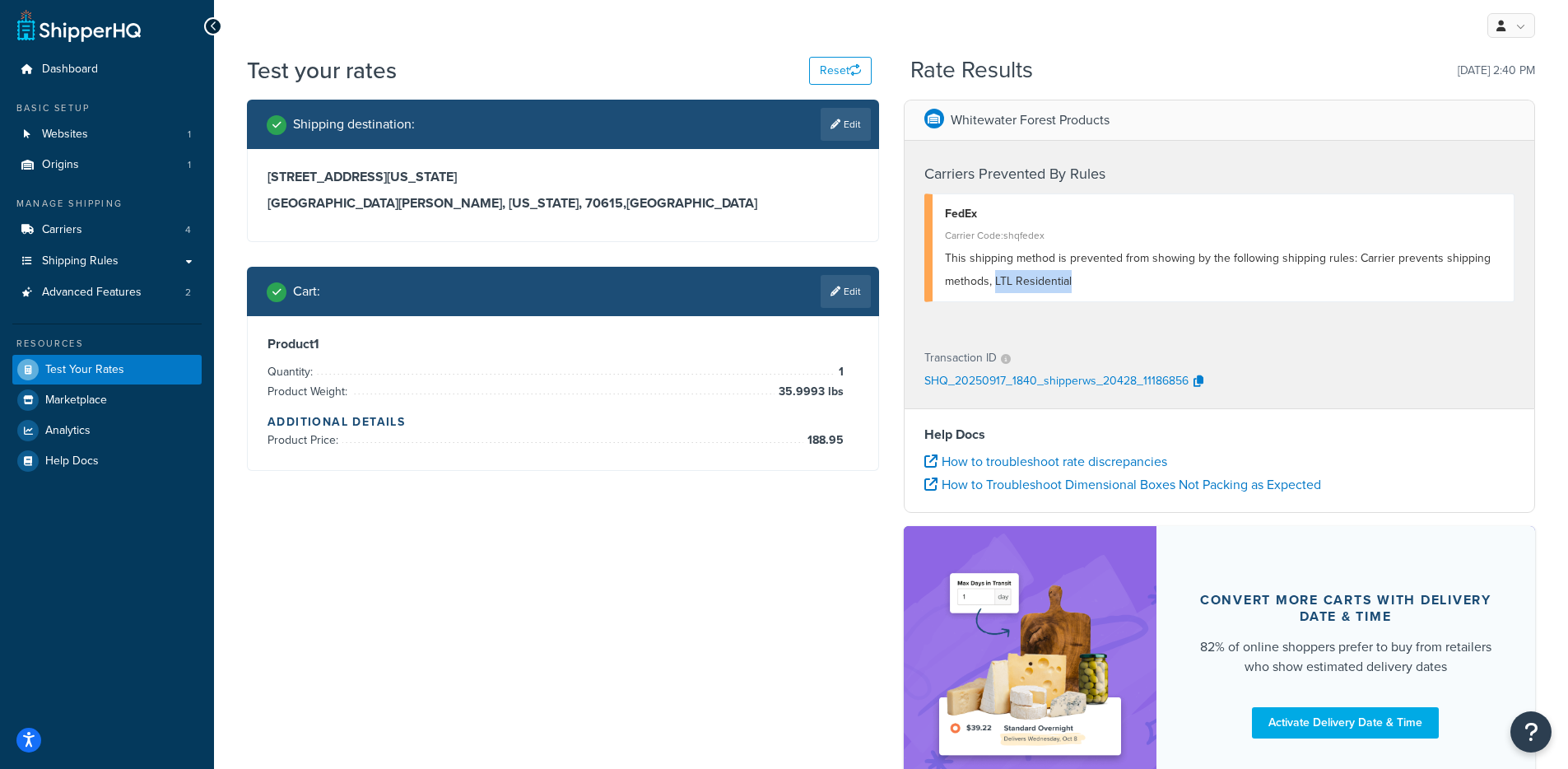
drag, startPoint x: 1094, startPoint y: 316, endPoint x: 994, endPoint y: 291, distance: 103.1
click at [994, 291] on div "Carriers Prevented By Rules FedEx Carrier Code: shqfedex This shipping method i…" at bounding box center [1220, 236] width 630 height 192
copy span "LTL Residential"
click at [123, 257] on link "Shipping Rules" at bounding box center [107, 261] width 190 height 31
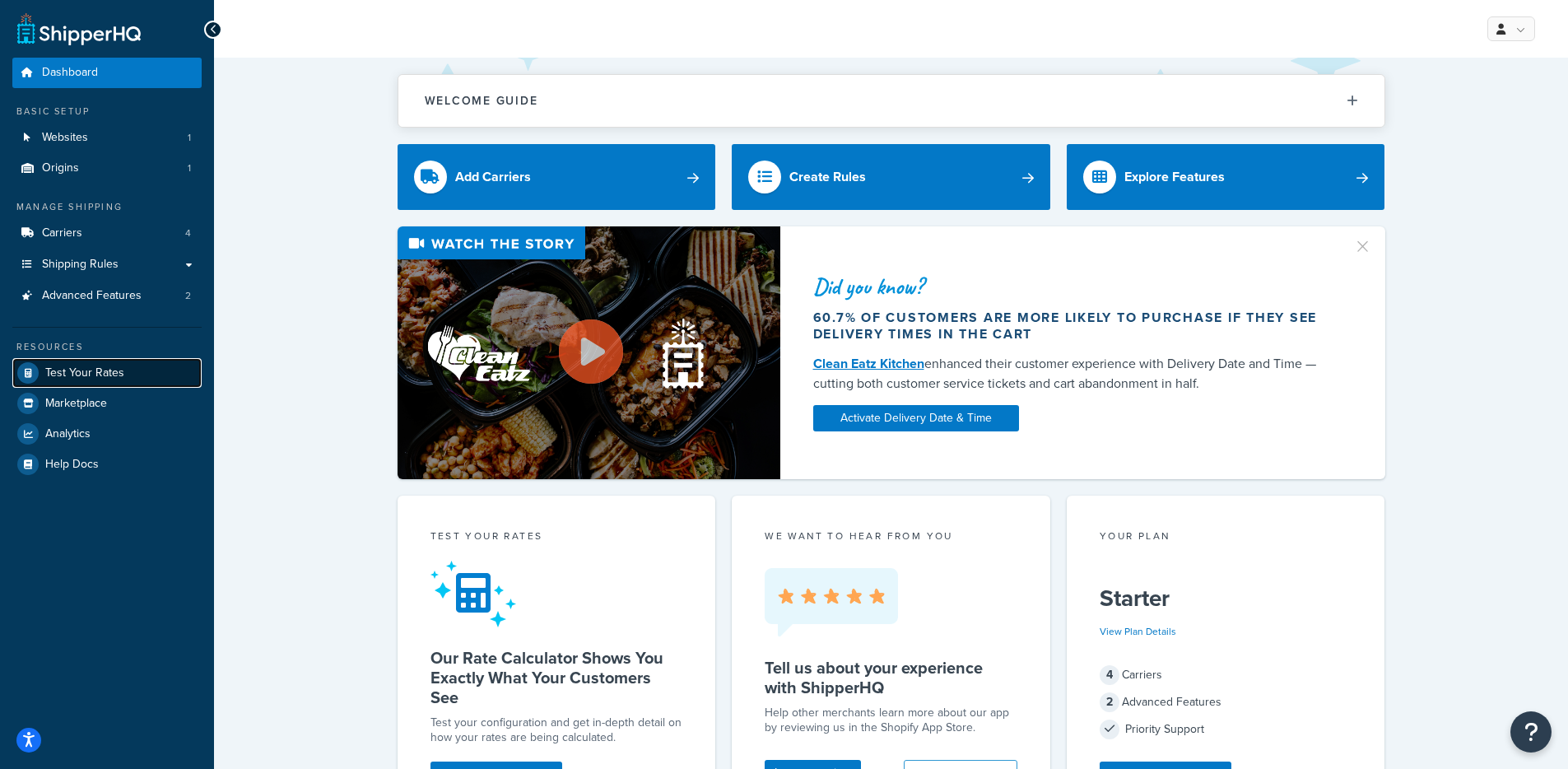
click at [136, 373] on link "Test Your Rates" at bounding box center [107, 373] width 190 height 30
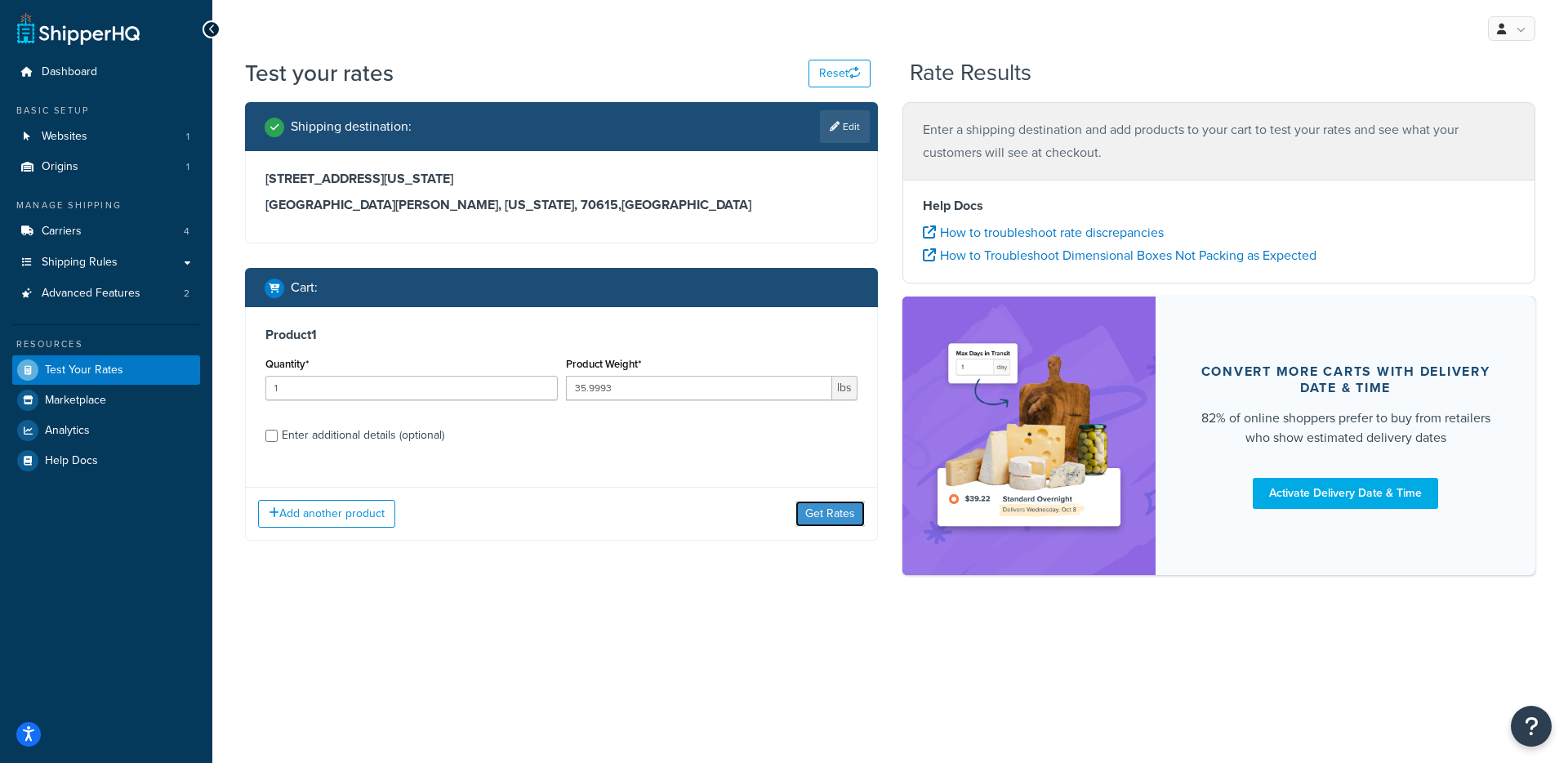
click at [850, 511] on button "Get Rates" at bounding box center [831, 514] width 70 height 26
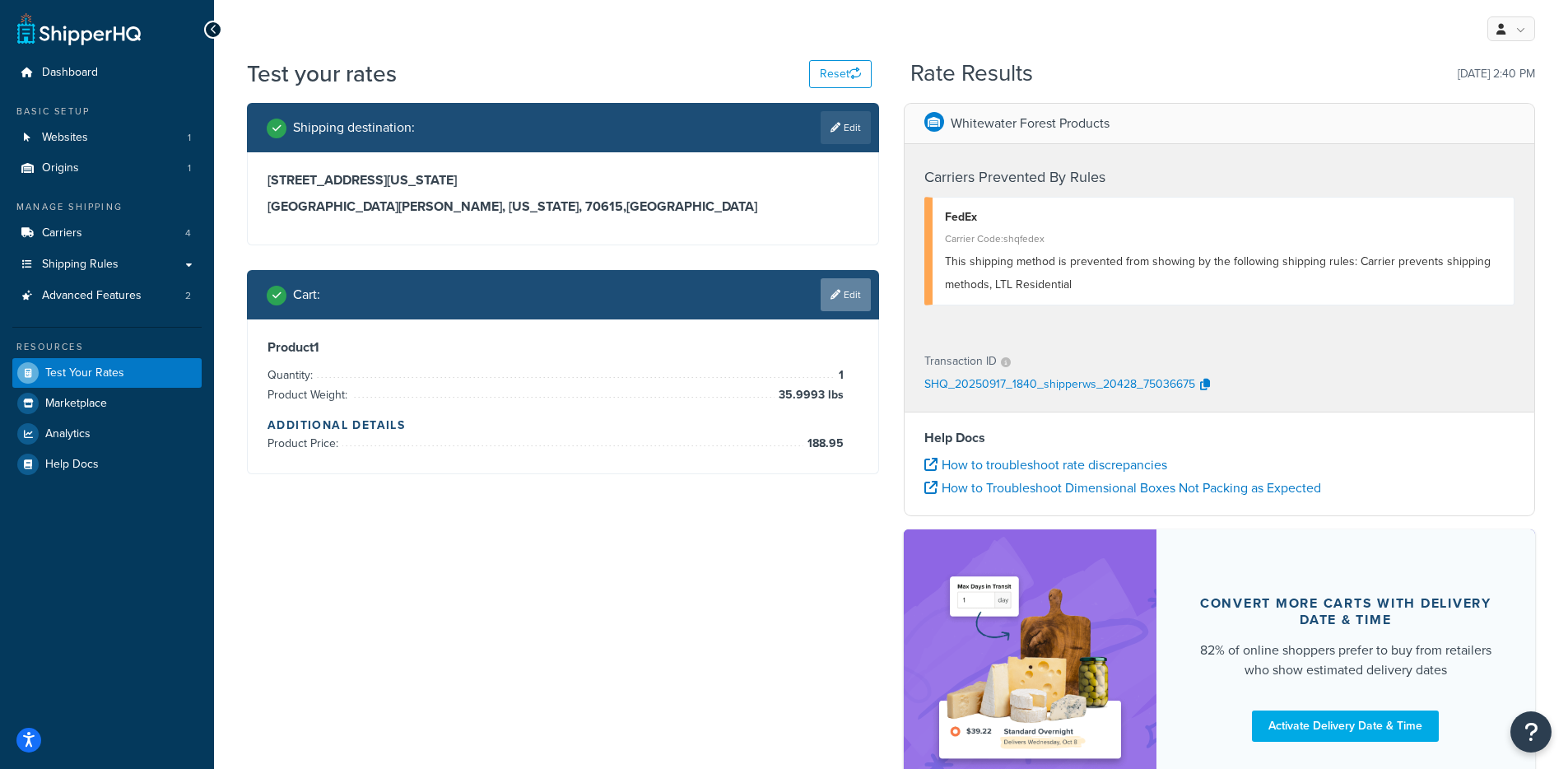
click at [850, 298] on link "Edit" at bounding box center [845, 295] width 50 height 33
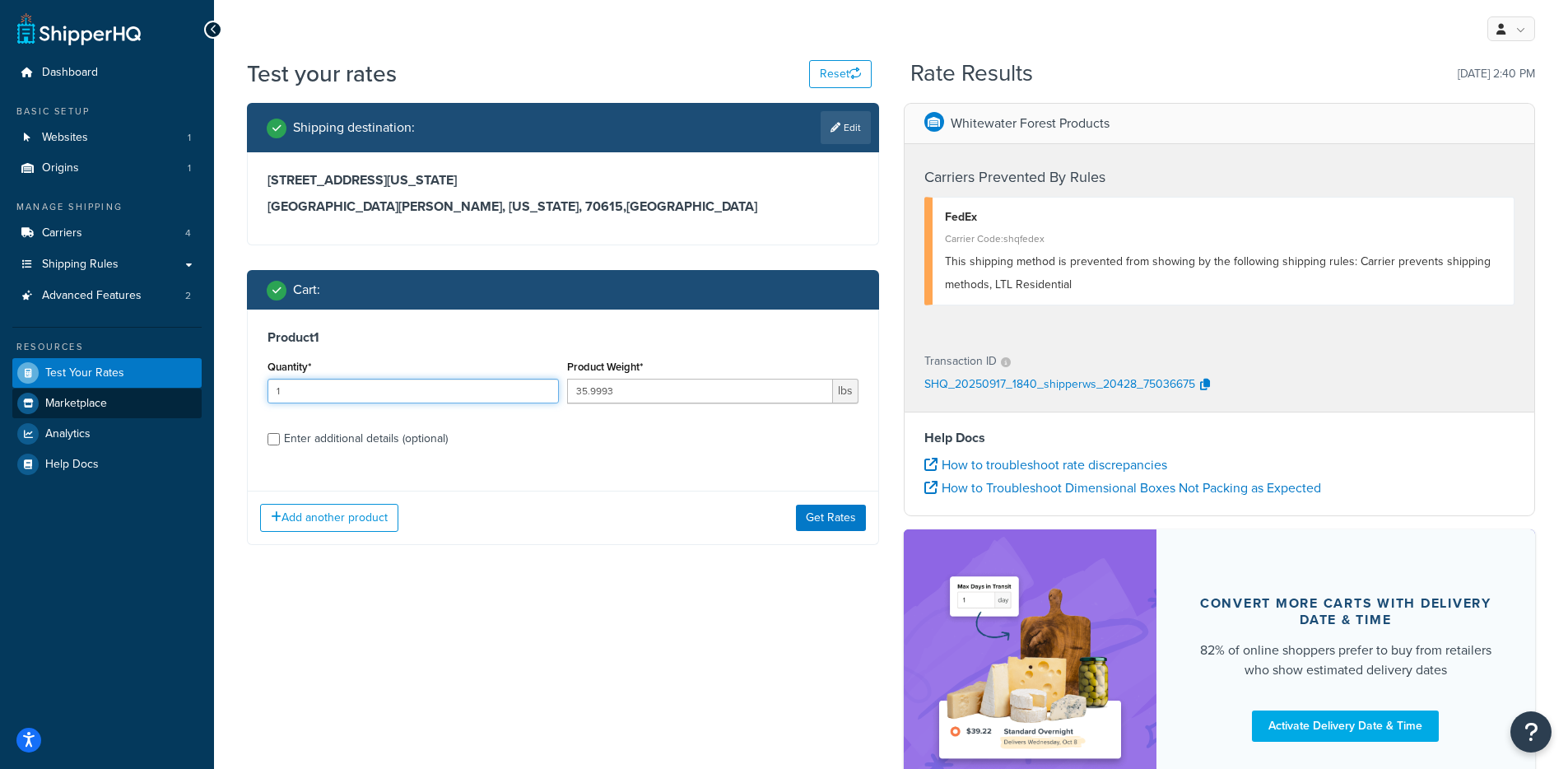
drag, startPoint x: 428, startPoint y: 392, endPoint x: 195, endPoint y: 398, distance: 233.1
click at [196, 397] on div "Dashboard Basic Setup Websites 1 Origins 1 Manage Shipping Carriers 4 Shipping …" at bounding box center [784, 453] width 1568 height 907
type input "4"
click at [694, 405] on div "Product Weight* 35.9993 lbs" at bounding box center [712, 385] width 299 height 60
drag, startPoint x: 724, startPoint y: 403, endPoint x: 534, endPoint y: 404, distance: 190.0
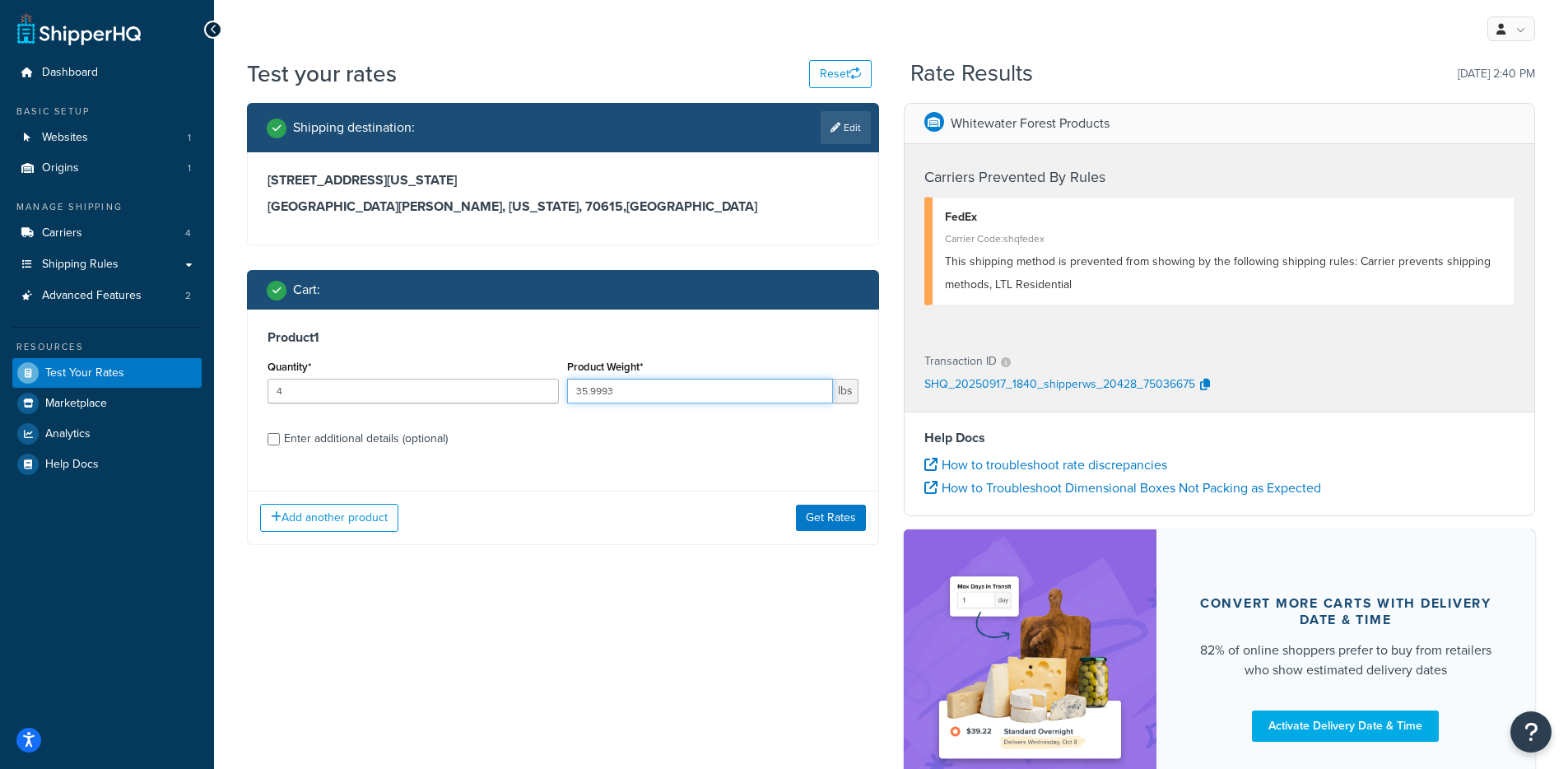
click at [534, 404] on div "Quantity* 4 Product Weight* 35.9993 lbs" at bounding box center [562, 385] width 599 height 60
paste input "420003"
drag, startPoint x: 652, startPoint y: 386, endPoint x: 524, endPoint y: 394, distance: 128.2
click at [524, 394] on div "Quantity* 4 Product Weight* 35.9993420003 lbs" at bounding box center [562, 385] width 599 height 60
paste input "42."
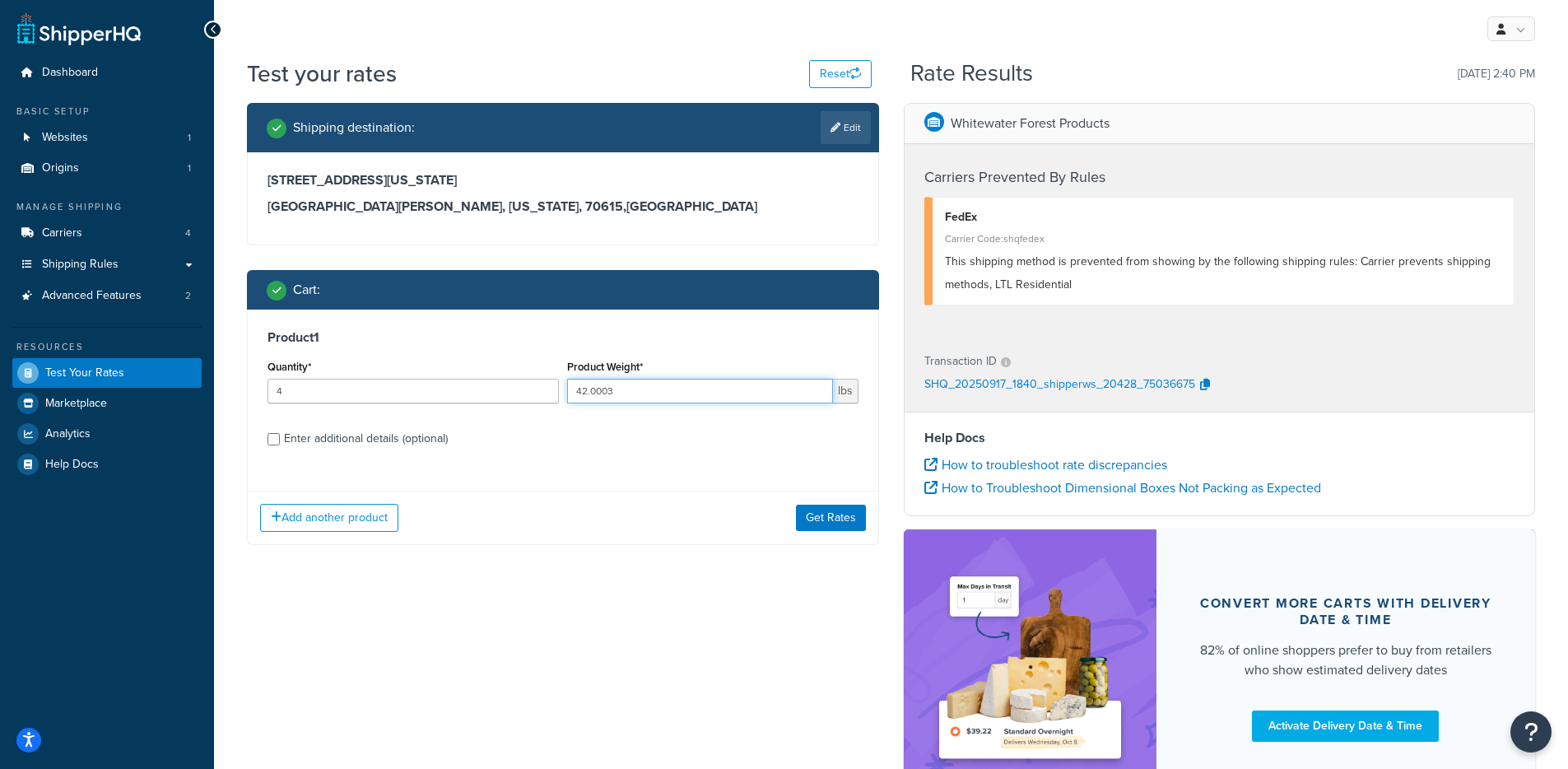
type input "42.0003"
click at [392, 429] on div "Enter additional details (optional)" at bounding box center [366, 439] width 164 height 23
click at [280, 433] on input "Enter additional details (optional)" at bounding box center [274, 439] width 12 height 12
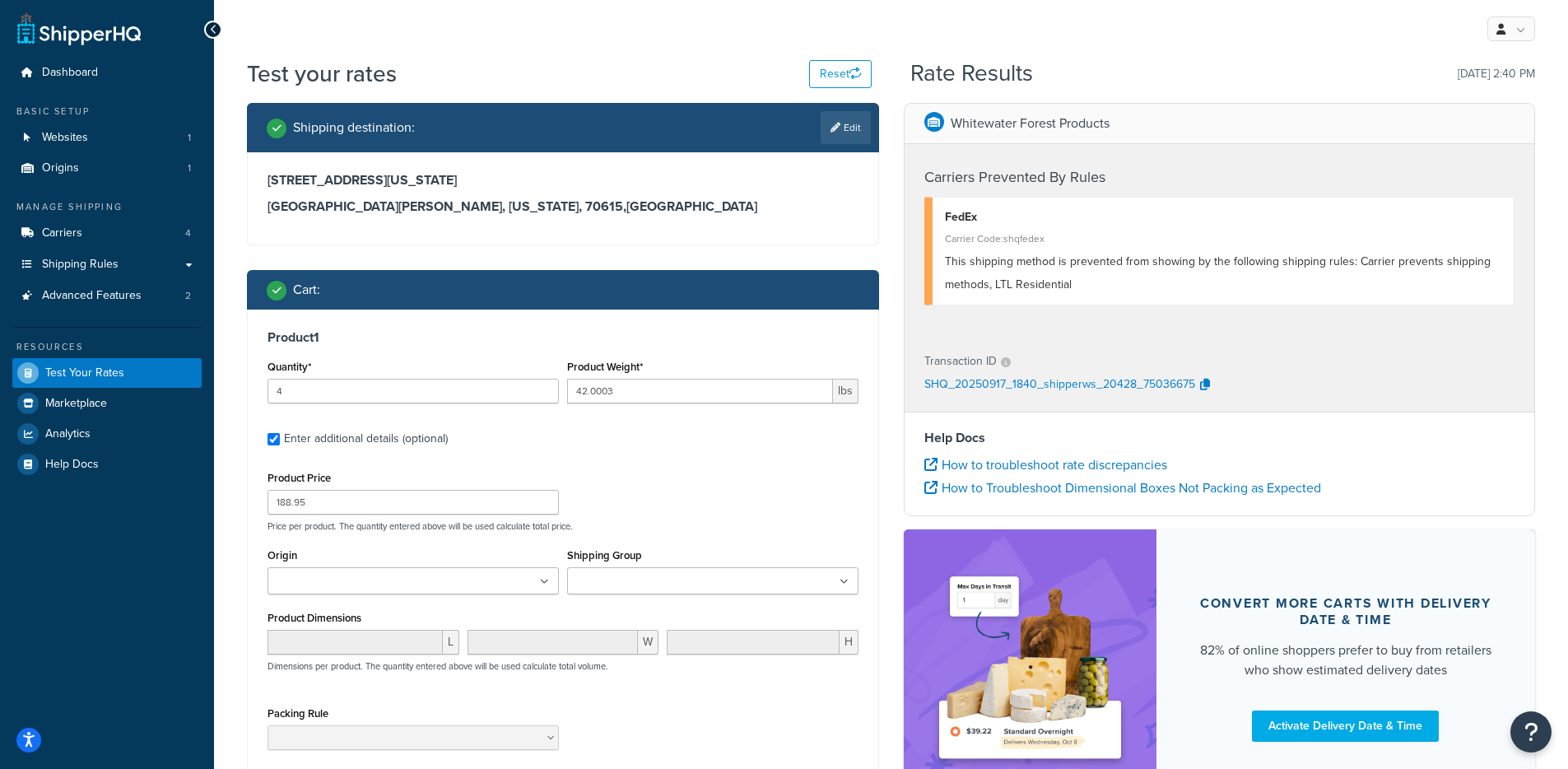
click at [346, 435] on div "Enter additional details (optional)" at bounding box center [366, 439] width 164 height 23
click at [280, 435] on input "Enter additional details (optional)" at bounding box center [274, 439] width 12 height 12
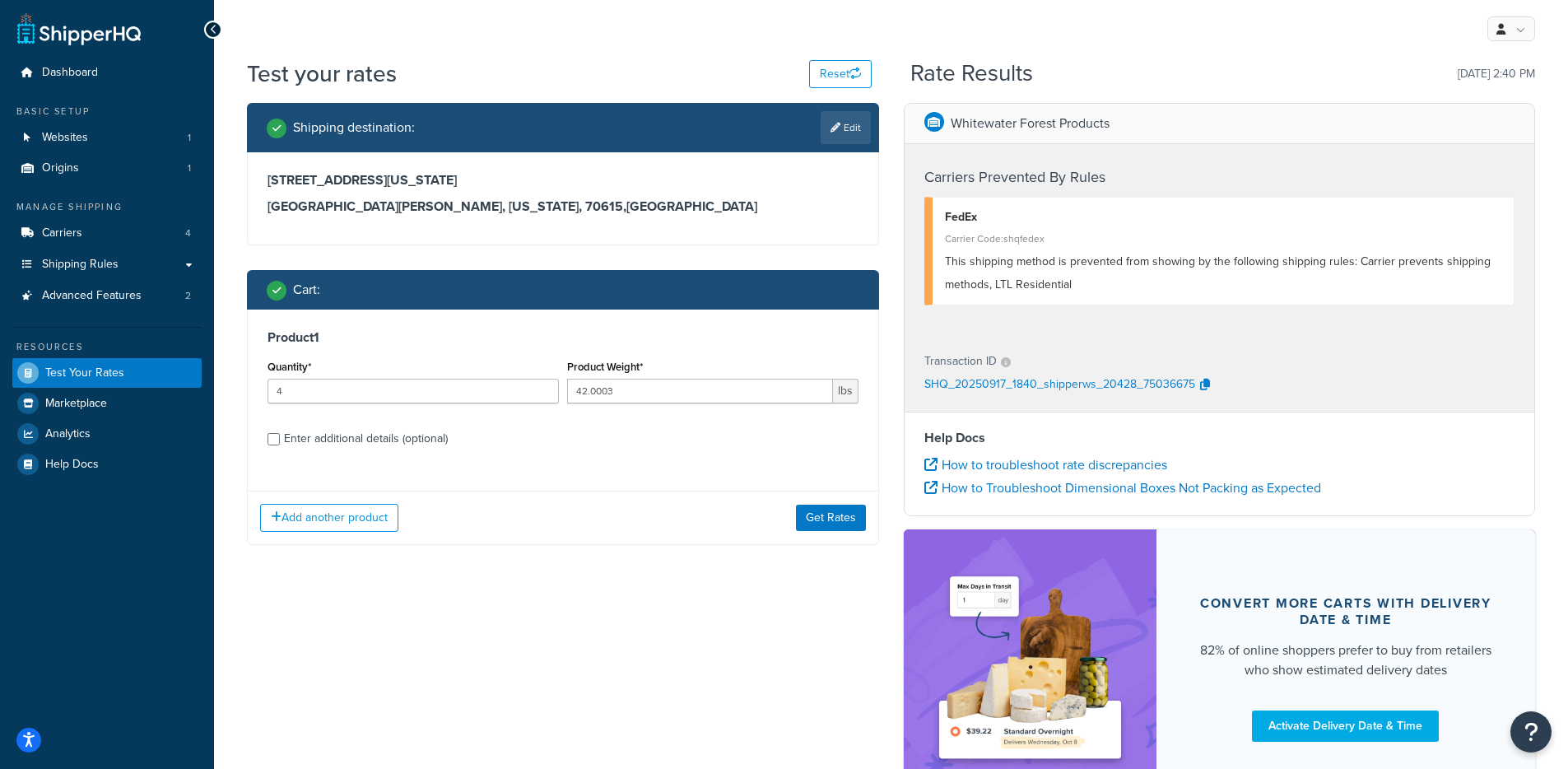
click at [405, 444] on div "Enter additional details (optional)" at bounding box center [366, 439] width 164 height 23
click at [280, 444] on input "Enter additional details (optional)" at bounding box center [274, 439] width 12 height 12
checkbox input "true"
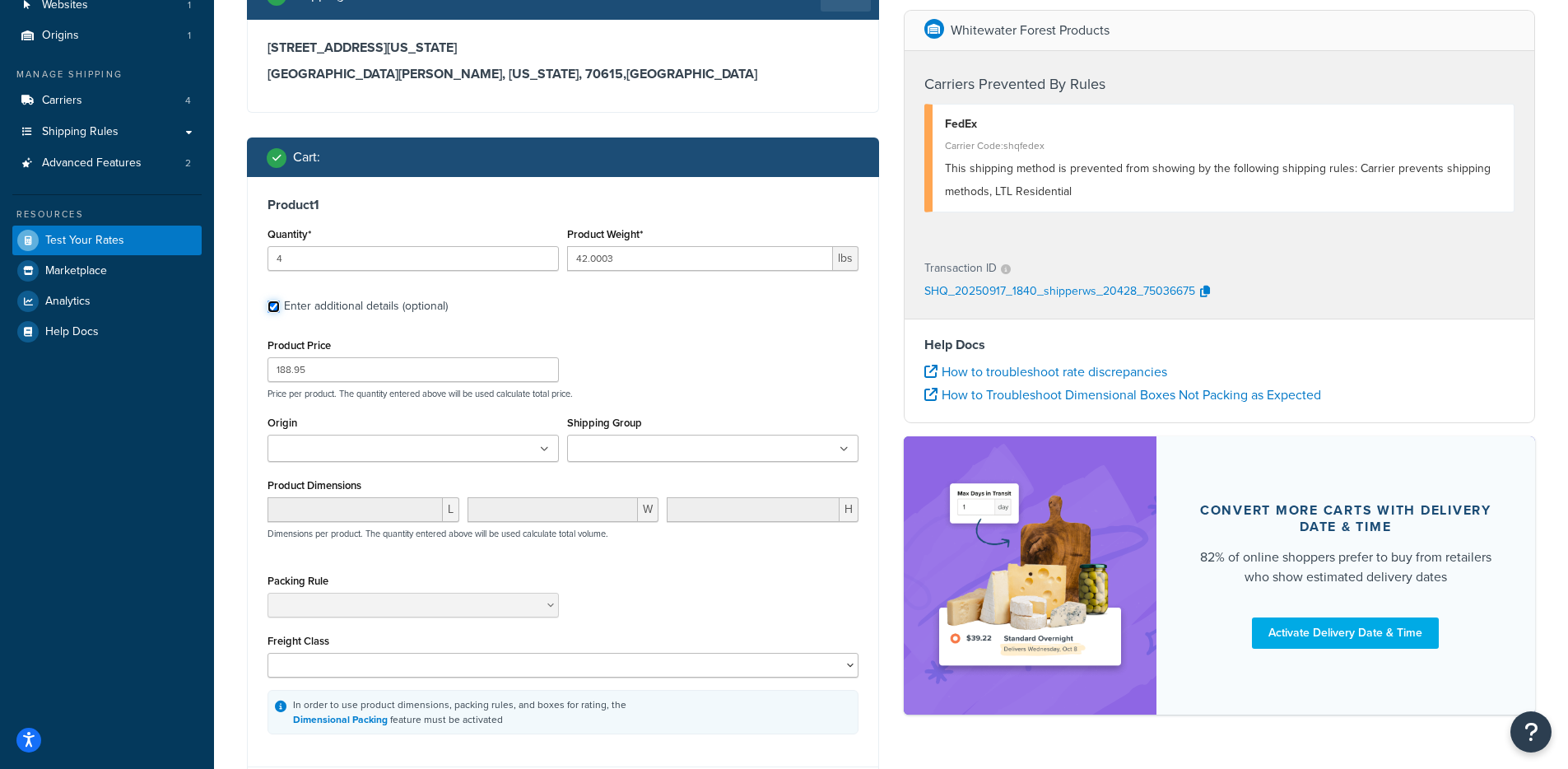
scroll to position [294, 0]
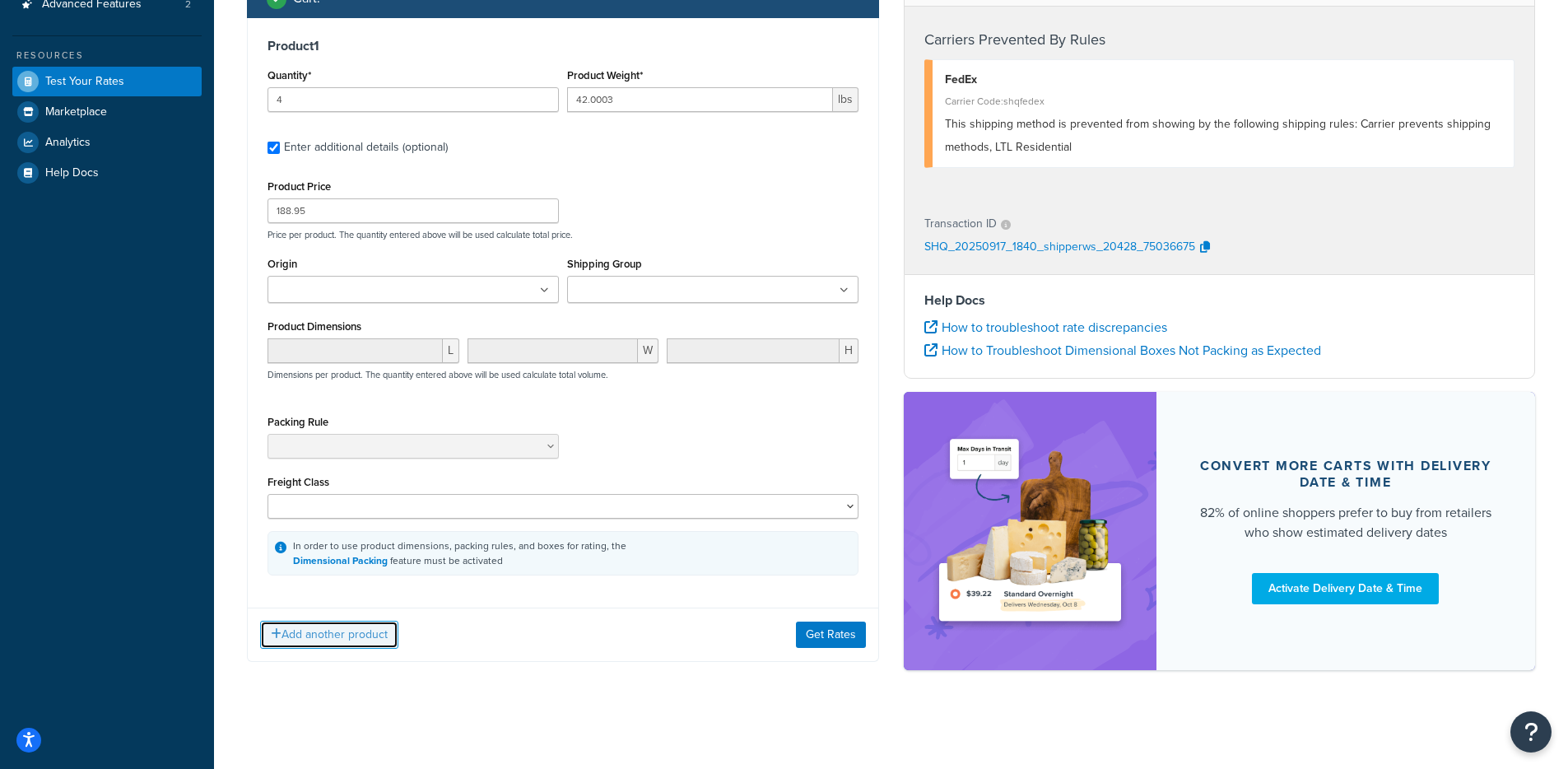
drag, startPoint x: 319, startPoint y: 634, endPoint x: 555, endPoint y: 241, distance: 458.4
click at [319, 635] on button "Add another product" at bounding box center [329, 635] width 139 height 28
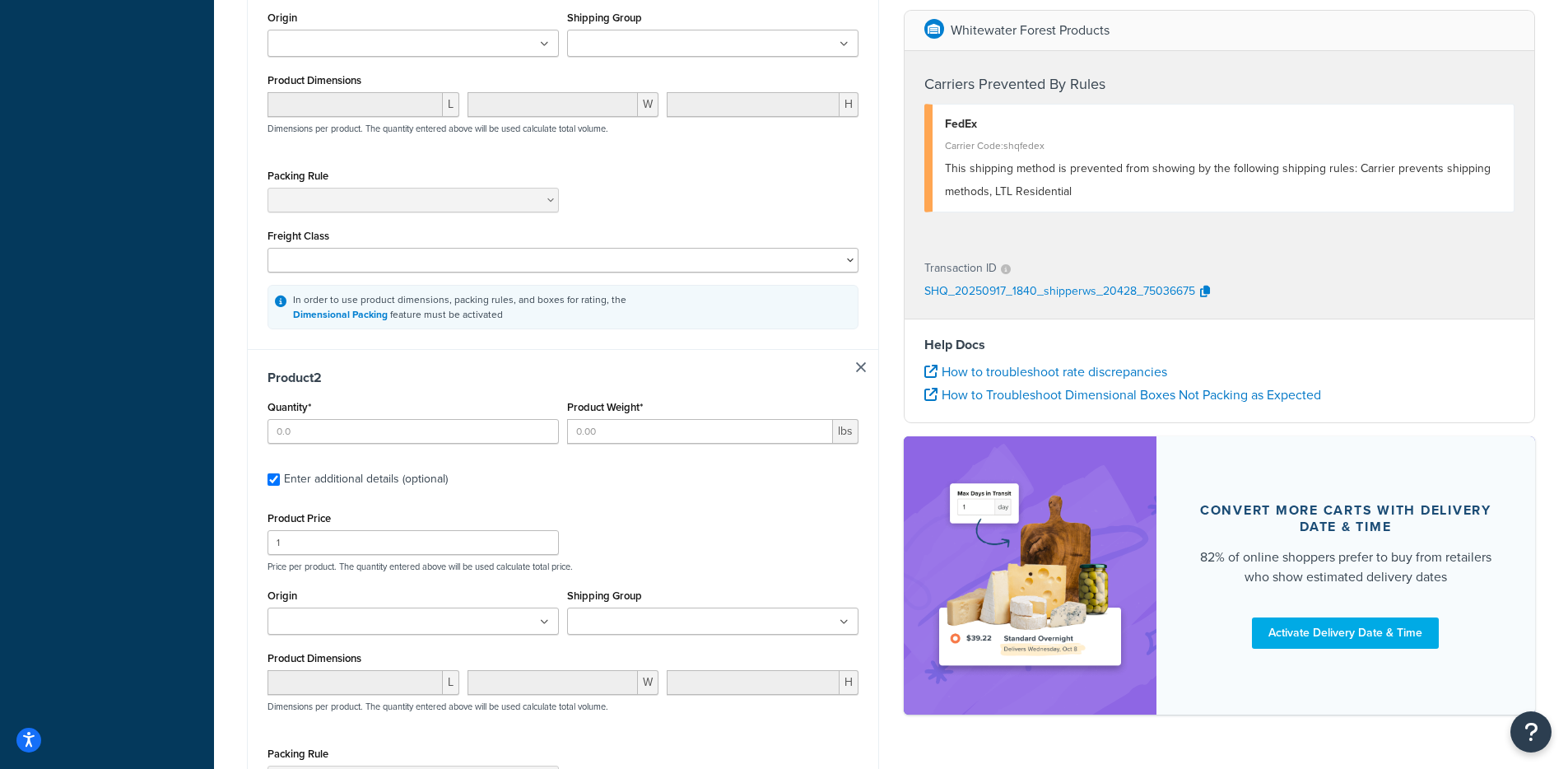
scroll to position [539, 0]
click at [617, 424] on input "Product Weight*" at bounding box center [699, 430] width 266 height 25
paste input "40.0007"
type input "40.0007"
drag, startPoint x: 437, startPoint y: 439, endPoint x: 236, endPoint y: 441, distance: 201.0
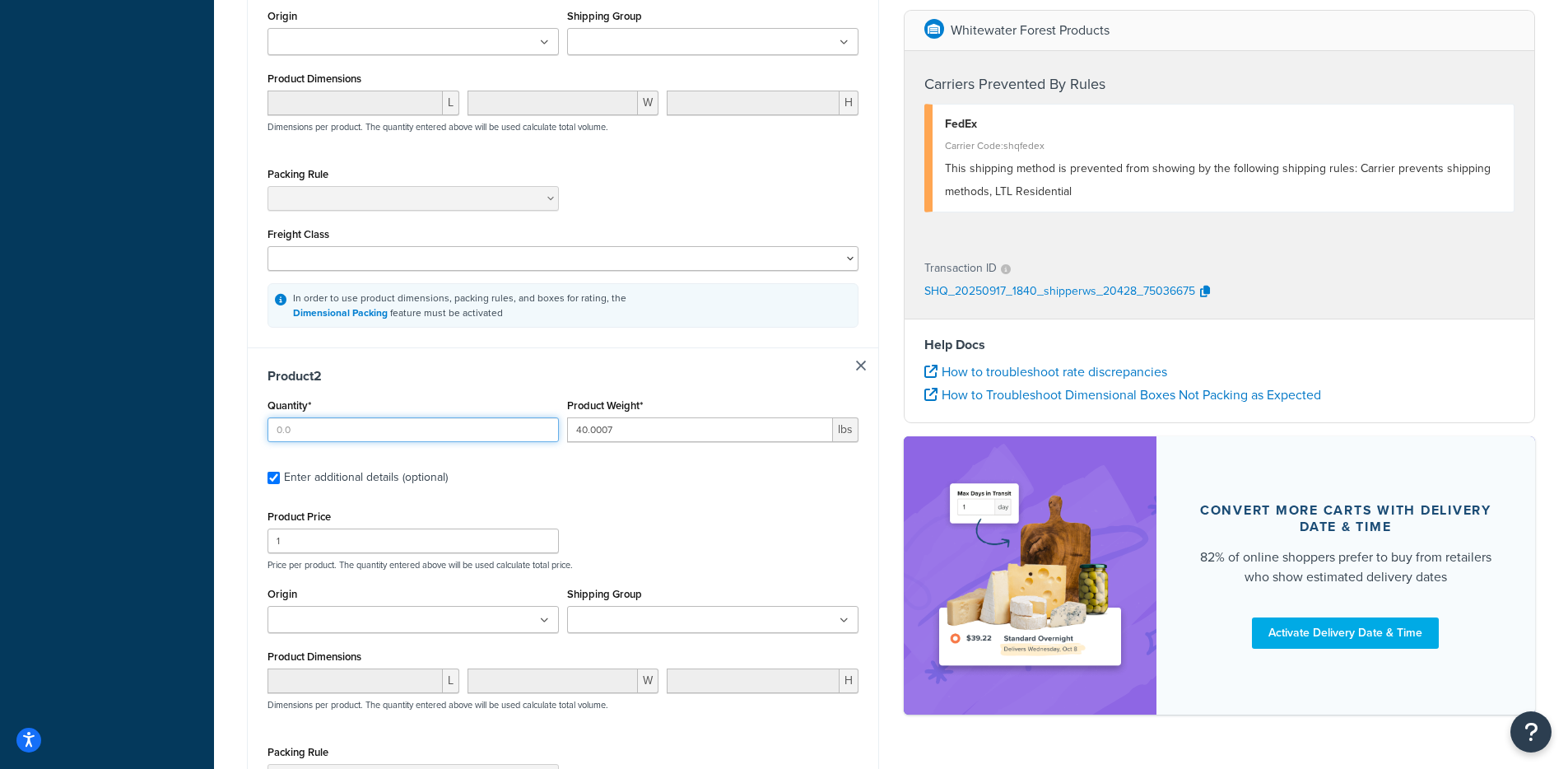
click at [236, 441] on div "Shipping destination : Edit 287 Louisiana Highway 3059 Lake Charles, Louisiana,…" at bounding box center [562, 291] width 657 height 1454
type input "1"
click at [235, 442] on div "Shipping destination : Edit 287 Louisiana Highway 3059 Lake Charles, Louisiana,…" at bounding box center [562, 291] width 657 height 1454
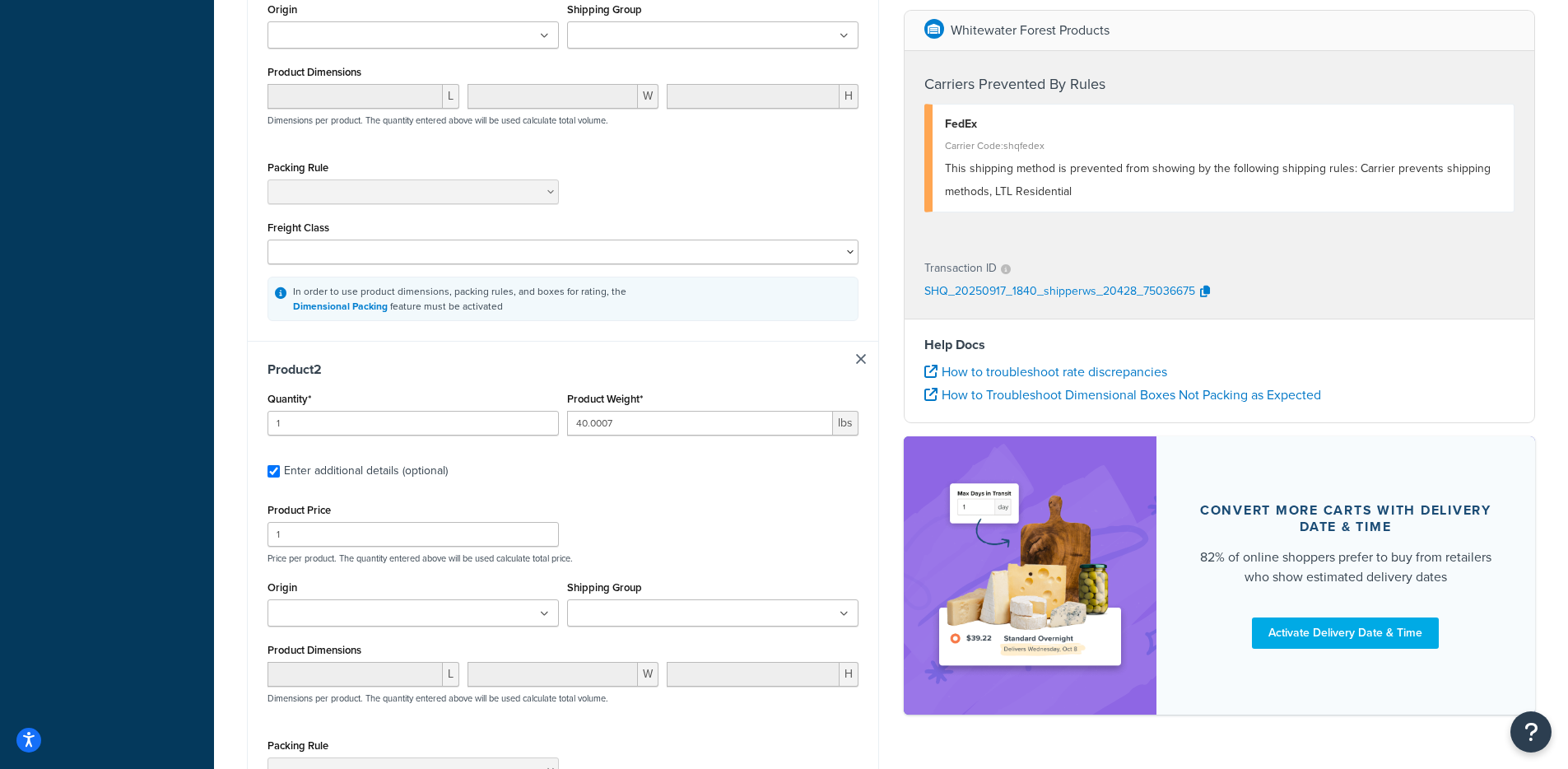
scroll to position [873, 0]
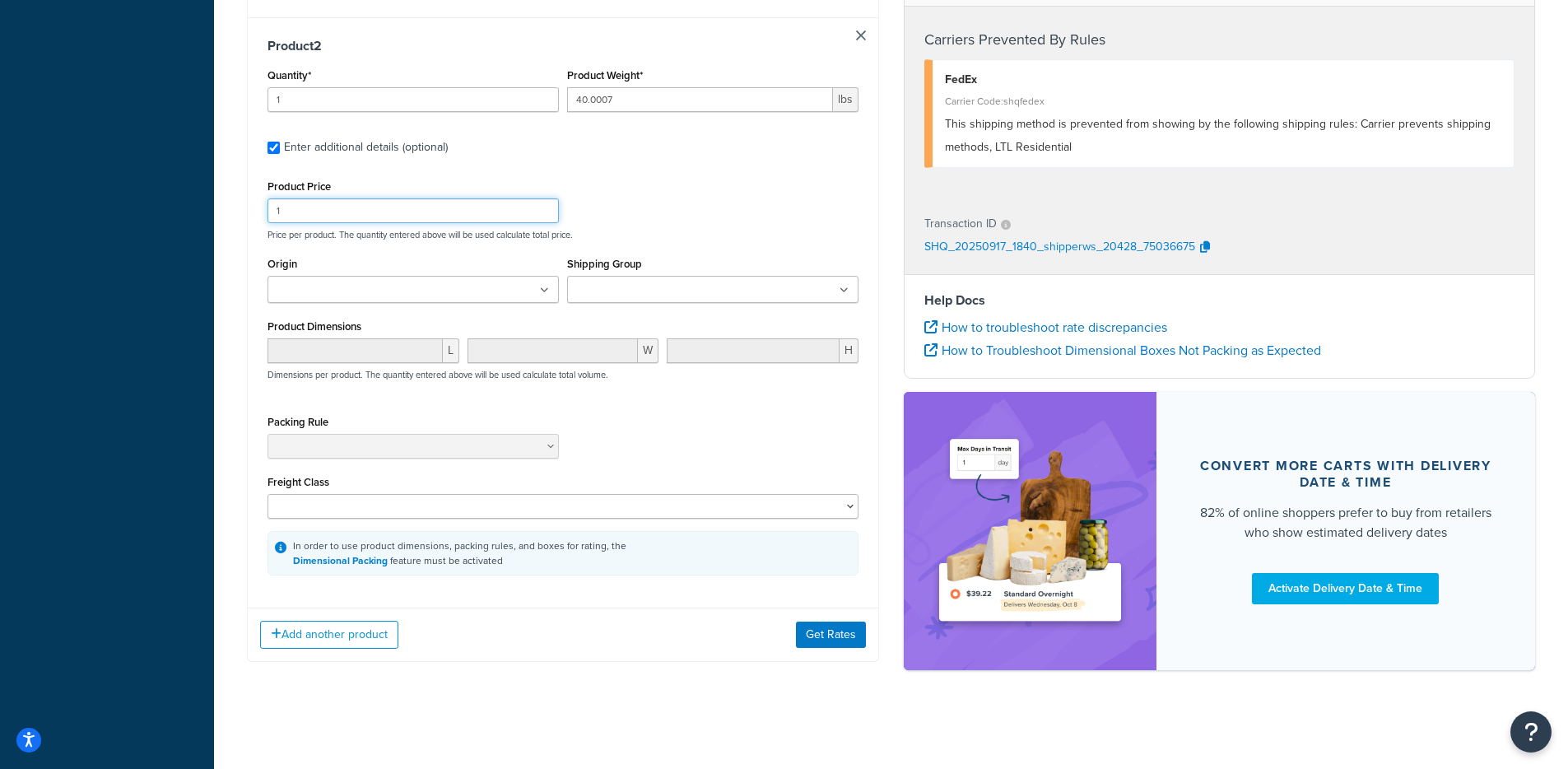
drag, startPoint x: 350, startPoint y: 216, endPoint x: 240, endPoint y: 212, distance: 110.1
paste input "61.18"
type input "161.18"
click at [380, 638] on button "Add another product" at bounding box center [329, 635] width 139 height 28
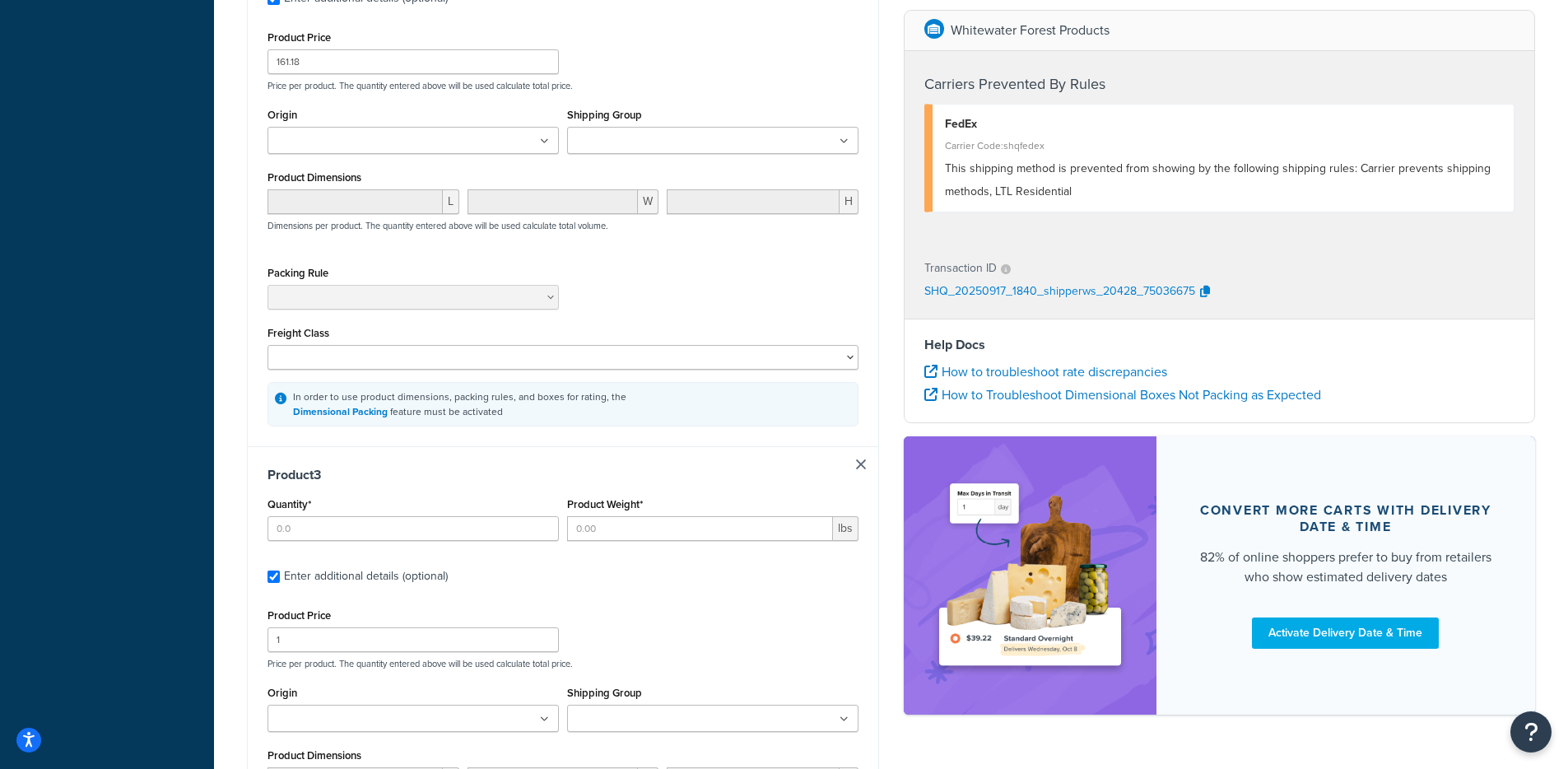
scroll to position [1178, 0]
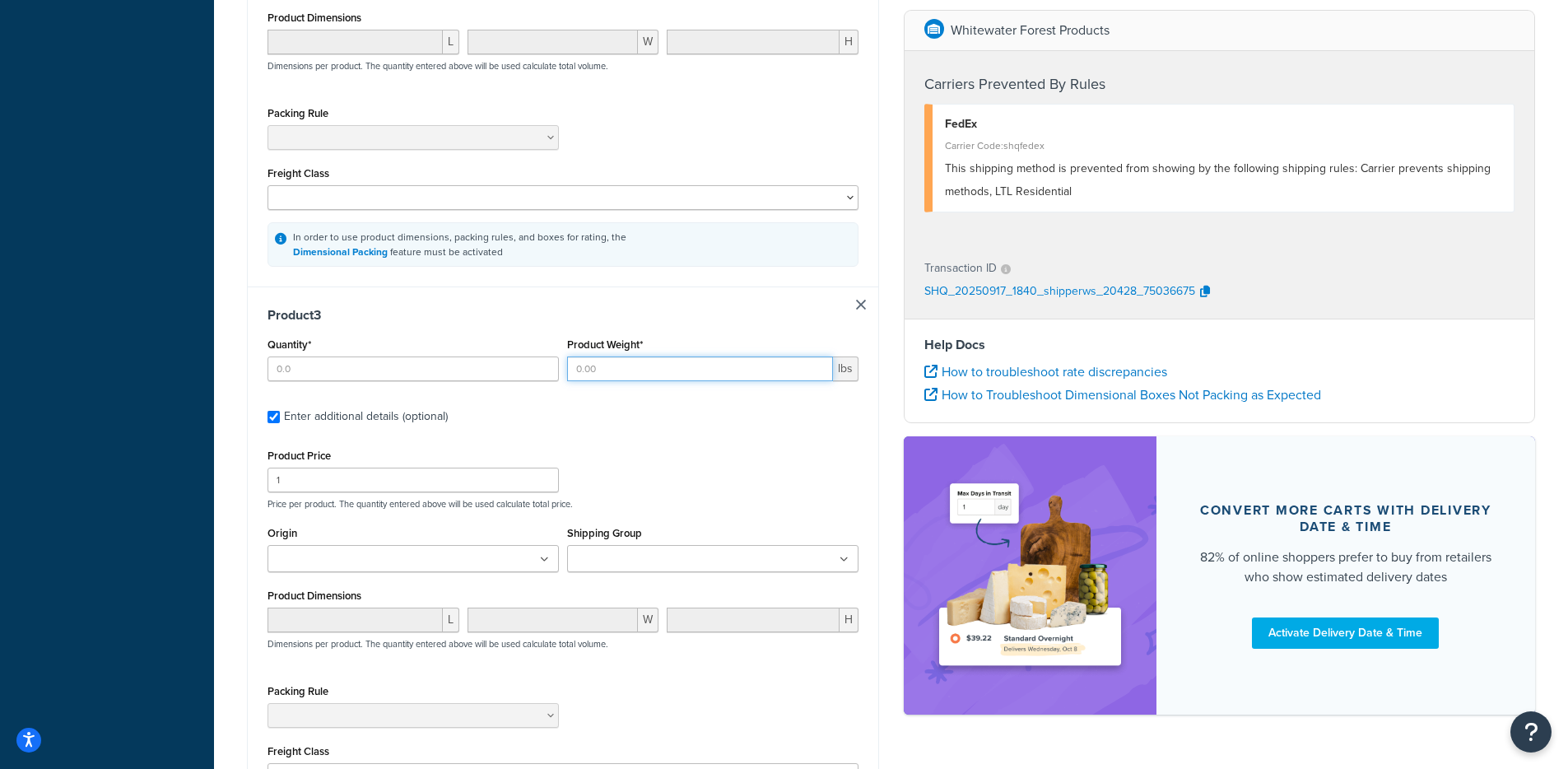
click at [639, 381] on input "Product Weight*" at bounding box center [699, 369] width 266 height 25
paste input "35.9993"
type input "35.9993"
click at [420, 381] on input "Quantity*" at bounding box center [413, 369] width 291 height 25
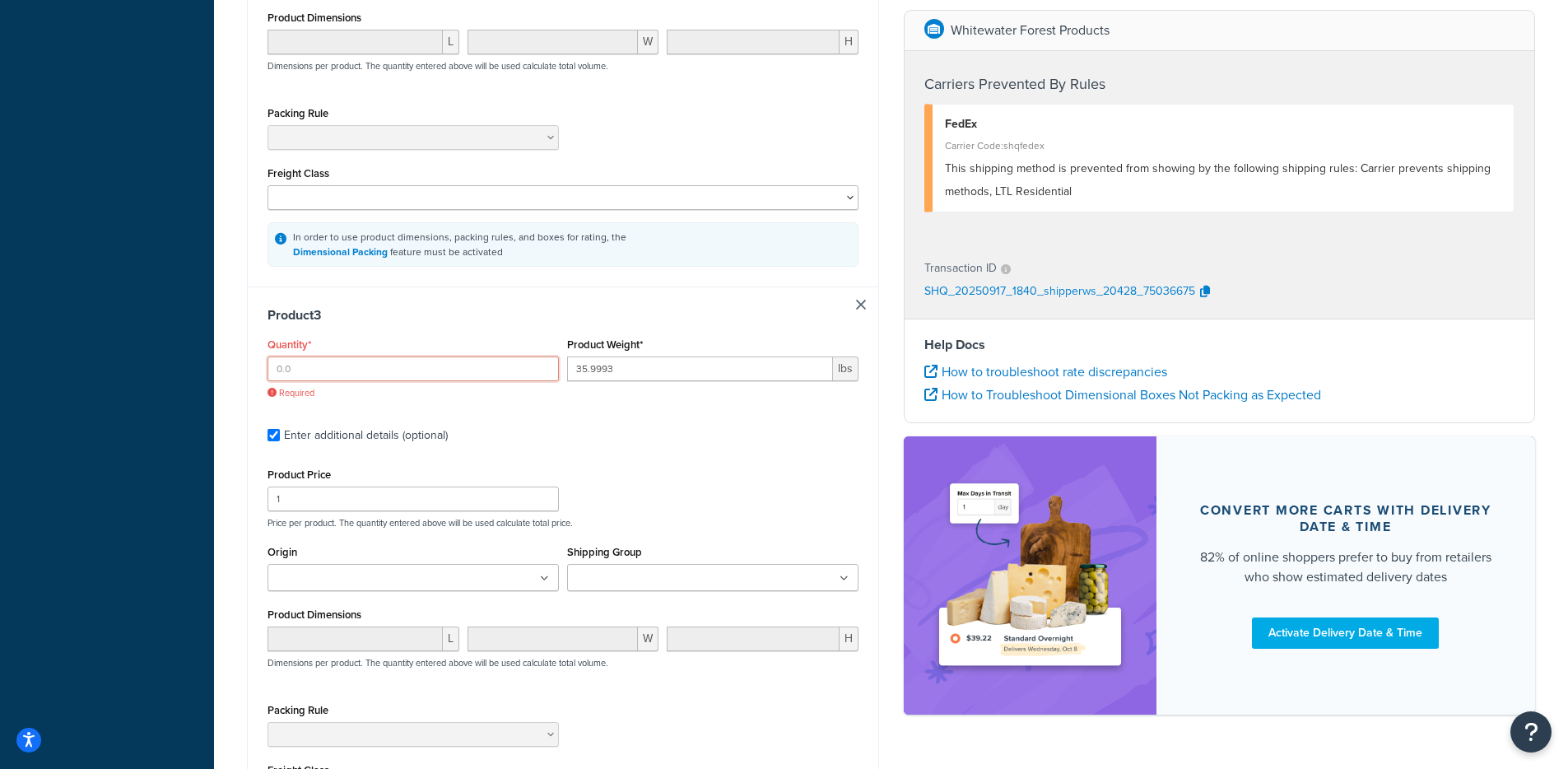
click at [350, 364] on input "Quantity*" at bounding box center [413, 369] width 291 height 25
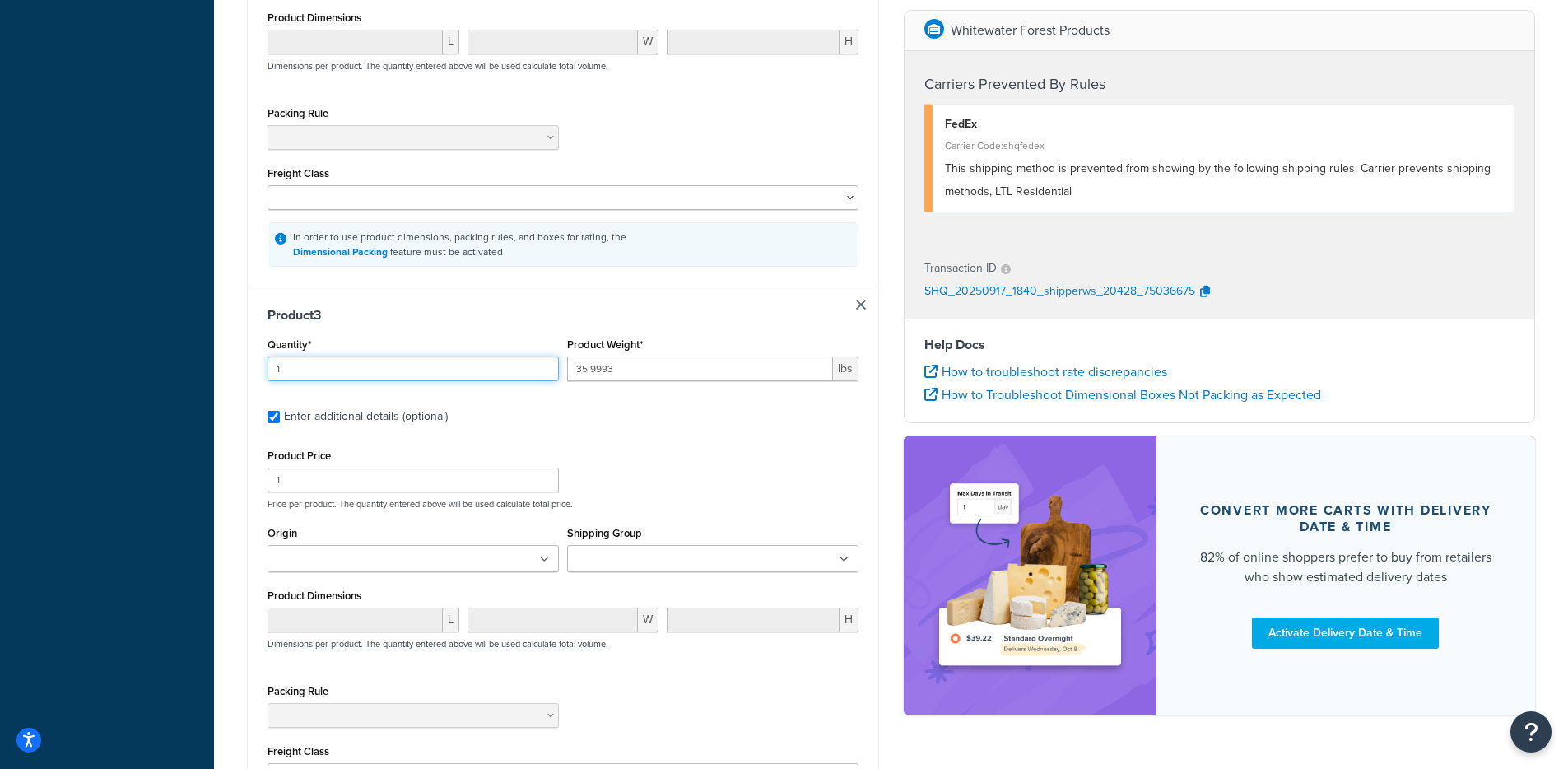
type input "1"
click at [324, 492] on input "1" at bounding box center [413, 480] width 291 height 25
drag, startPoint x: 322, startPoint y: 490, endPoint x: 252, endPoint y: 487, distance: 70.1
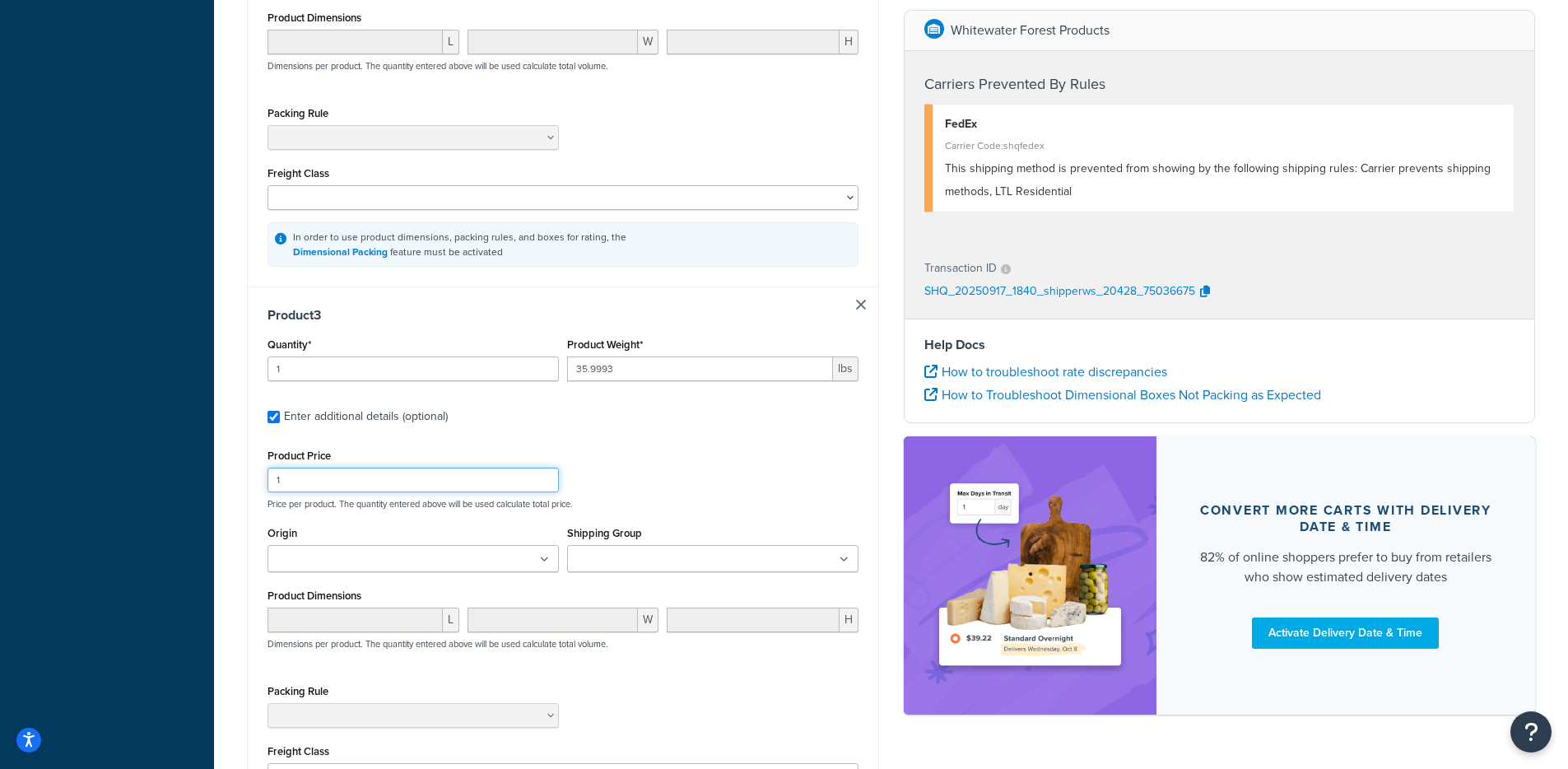
click at [252, 487] on div "Product 3 Quantity* 1 Product Weight* 35.9993 lbs Enter additional details (opt…" at bounding box center [562, 575] width 630 height 578
paste input "88.95"
type input "188.95"
click at [249, 485] on div "Product 3 Quantity* 1 Product Weight* 35.9993 lbs Enter additional details (opt…" at bounding box center [562, 575] width 630 height 578
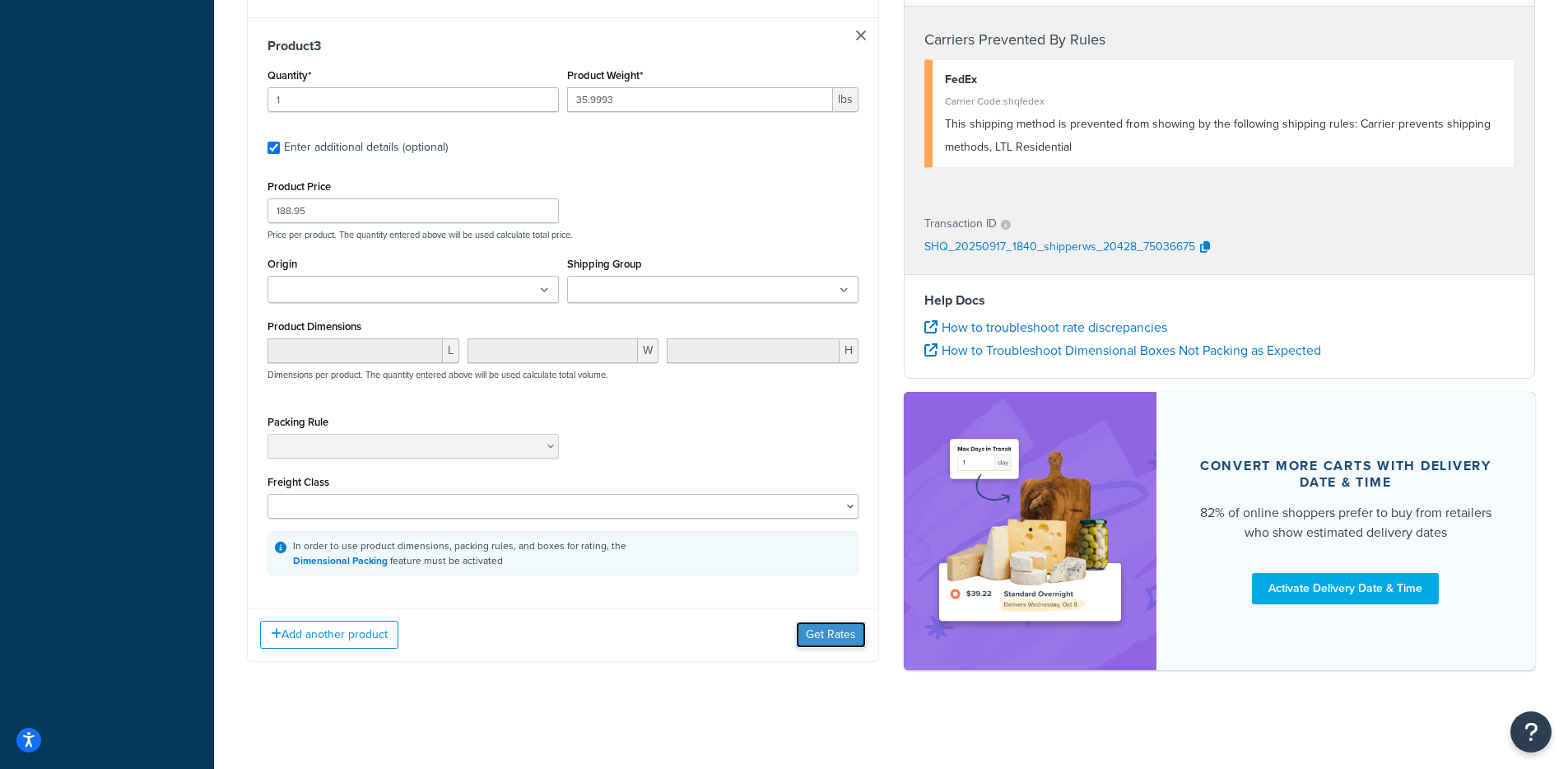
click at [832, 646] on button "Get Rates" at bounding box center [831, 635] width 70 height 26
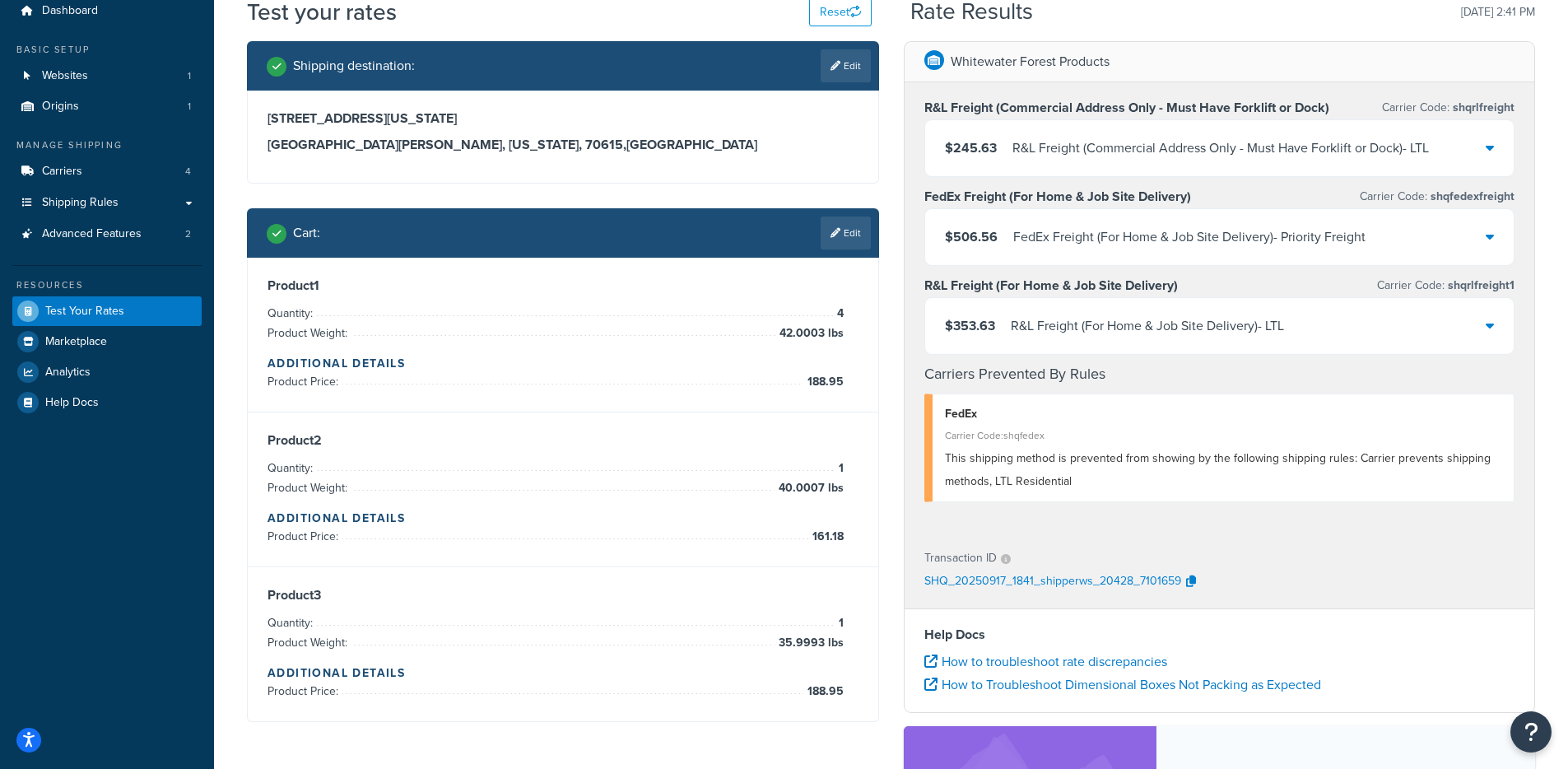
scroll to position [61, 0]
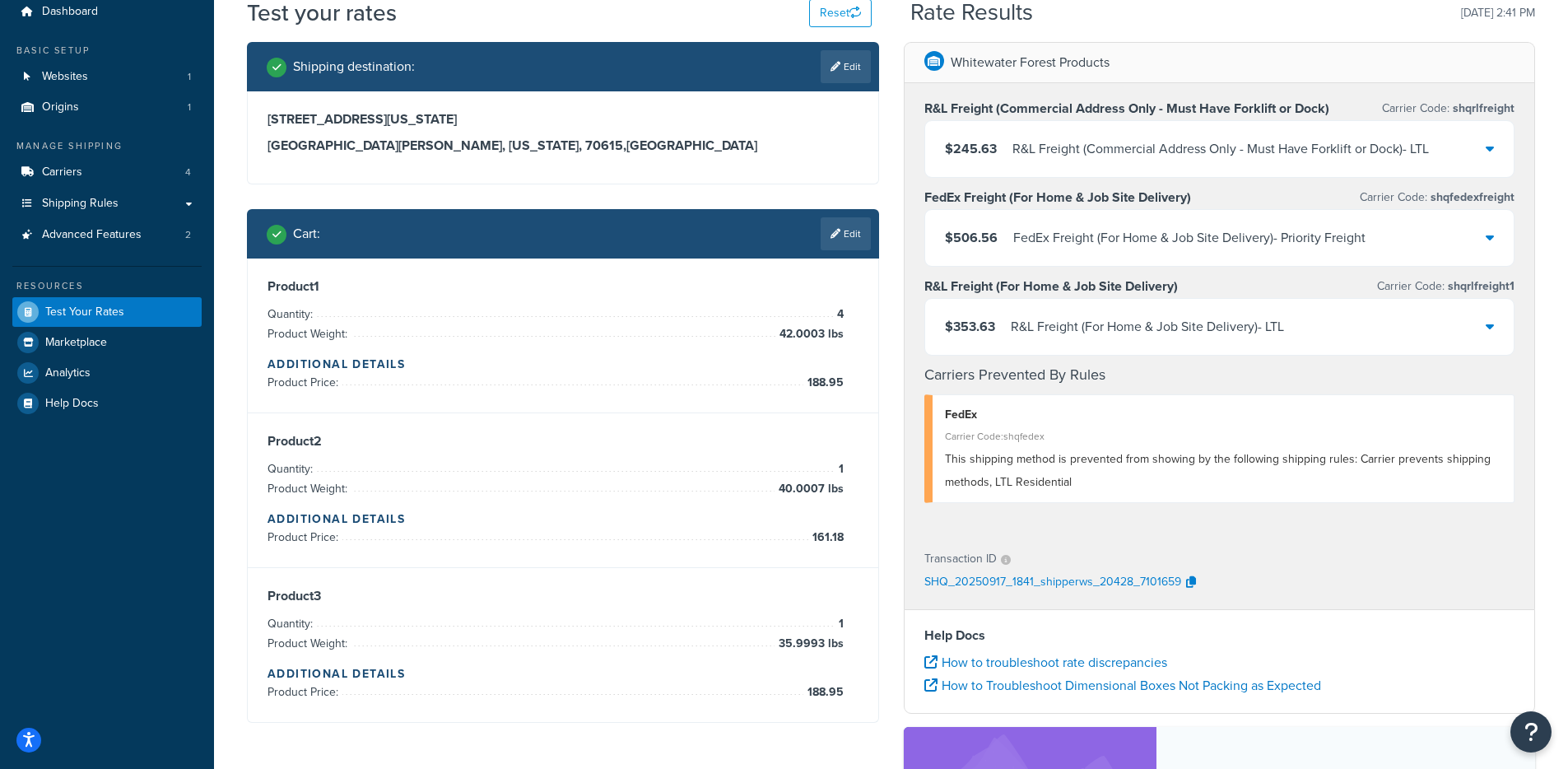
click at [1065, 305] on div "$353.63 R&L Freight (For Home & Job Site Delivery) - LTL" at bounding box center [1220, 327] width 590 height 56
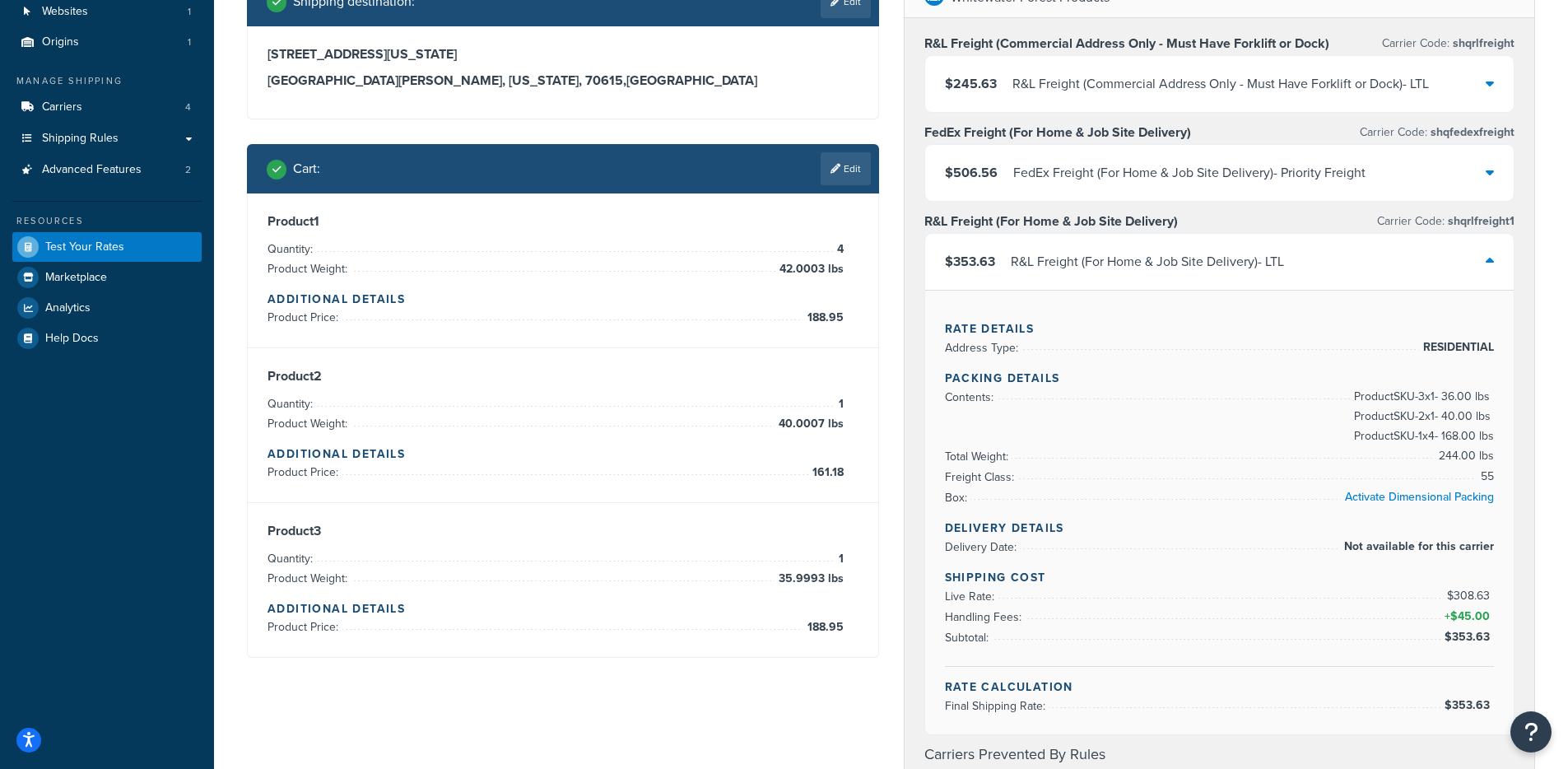
scroll to position [104, 0]
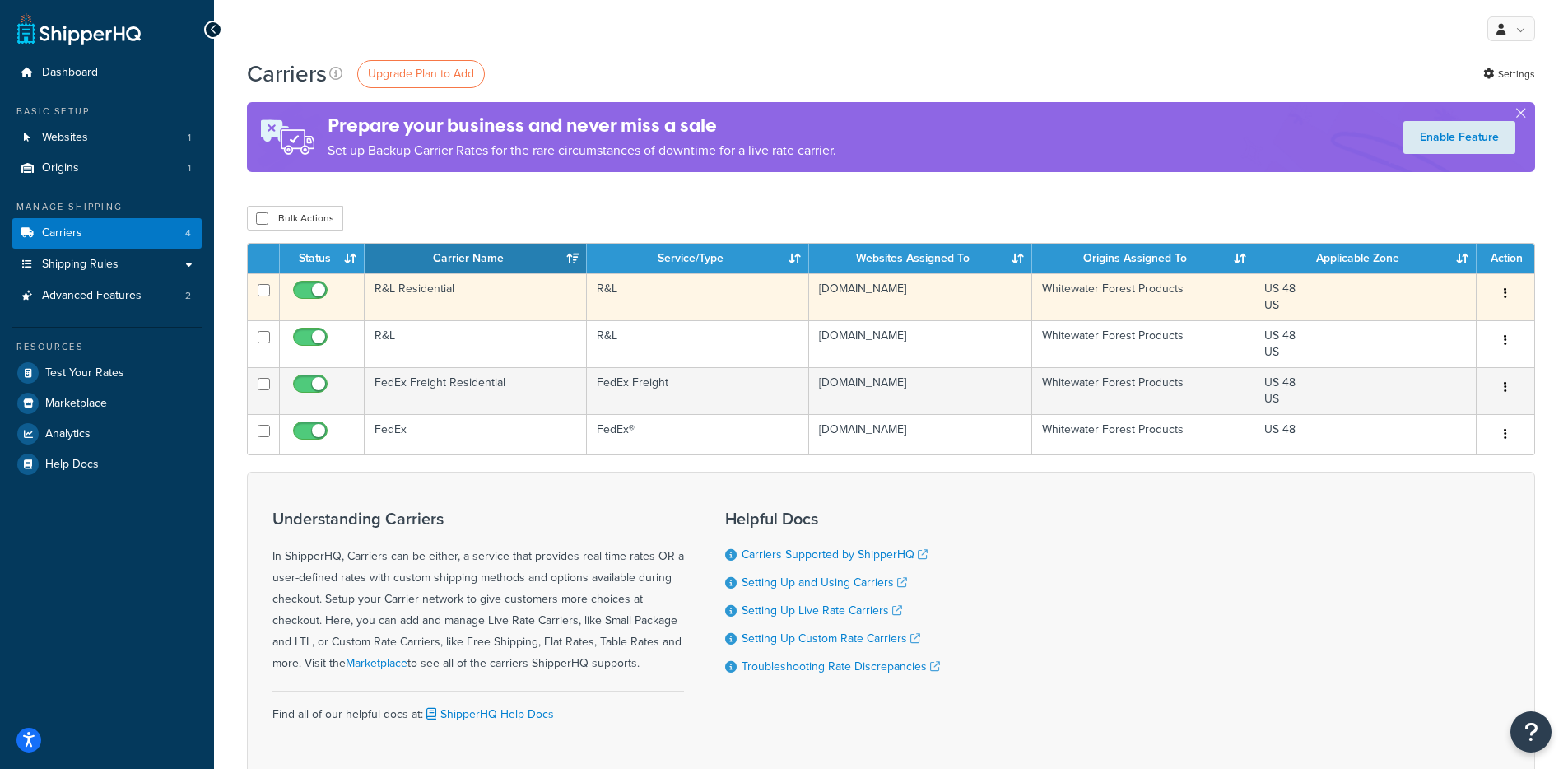
click at [645, 309] on td "R&L" at bounding box center [698, 296] width 222 height 47
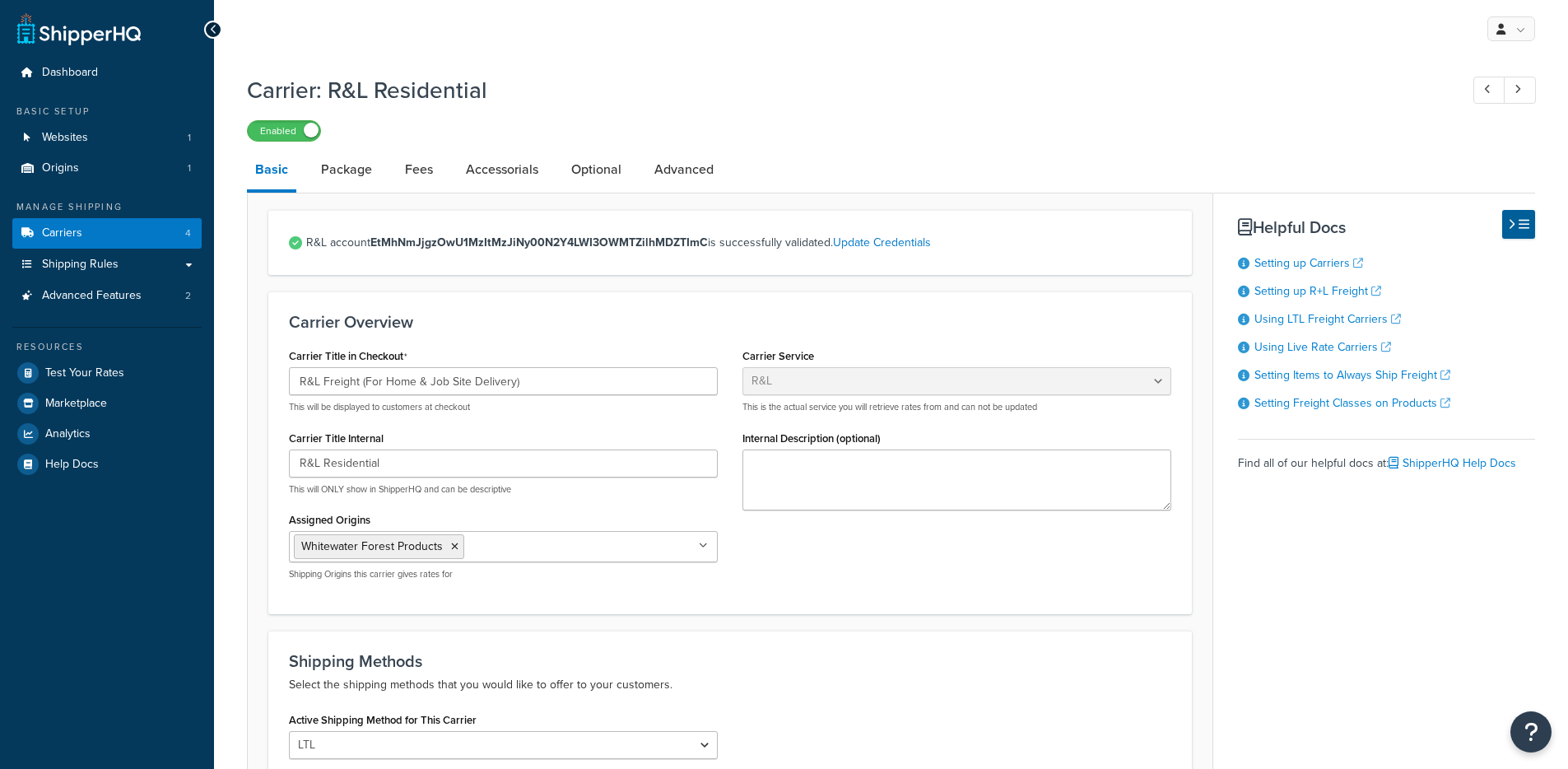
select select "rlFreight"
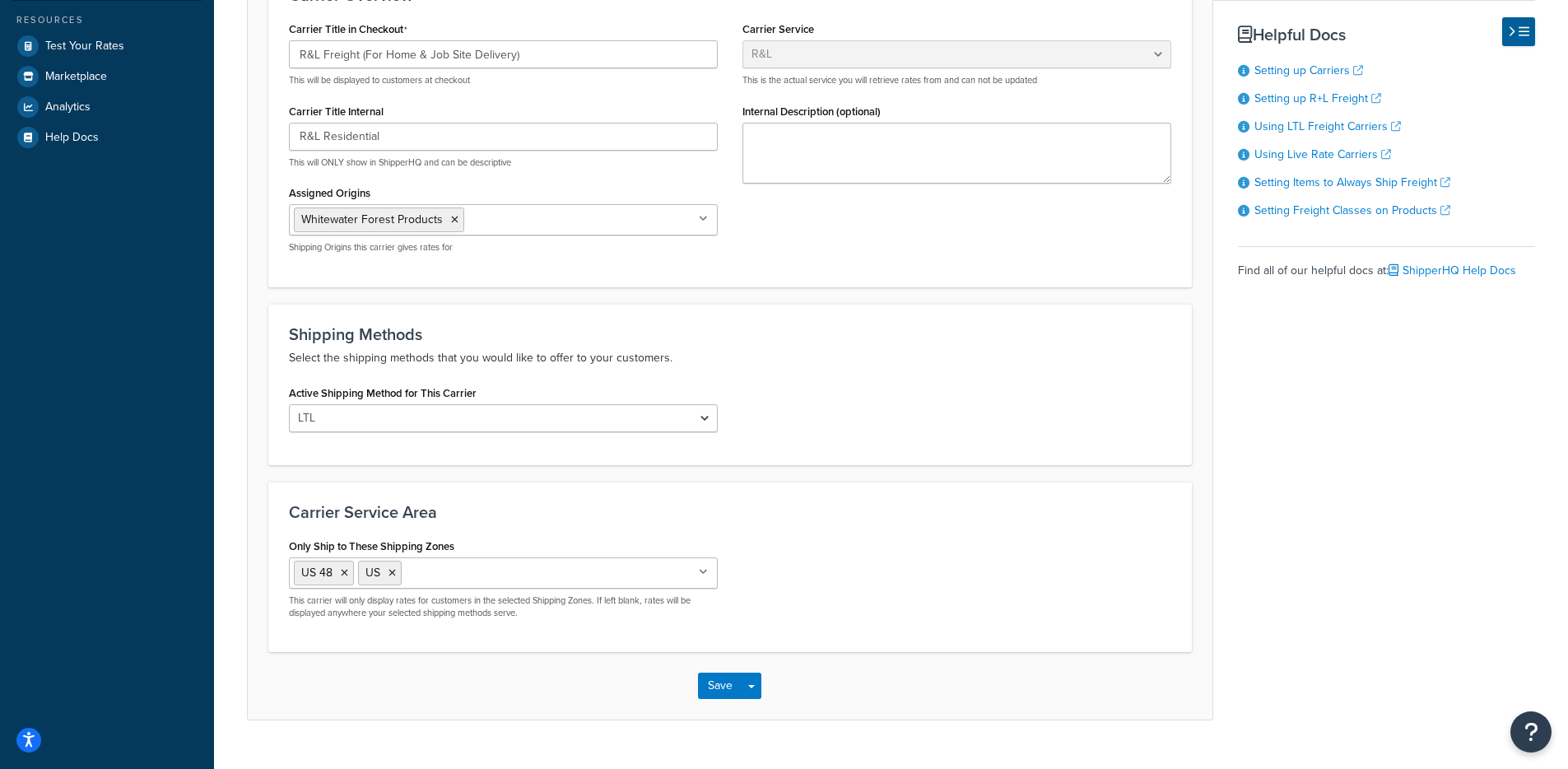
scroll to position [363, 0]
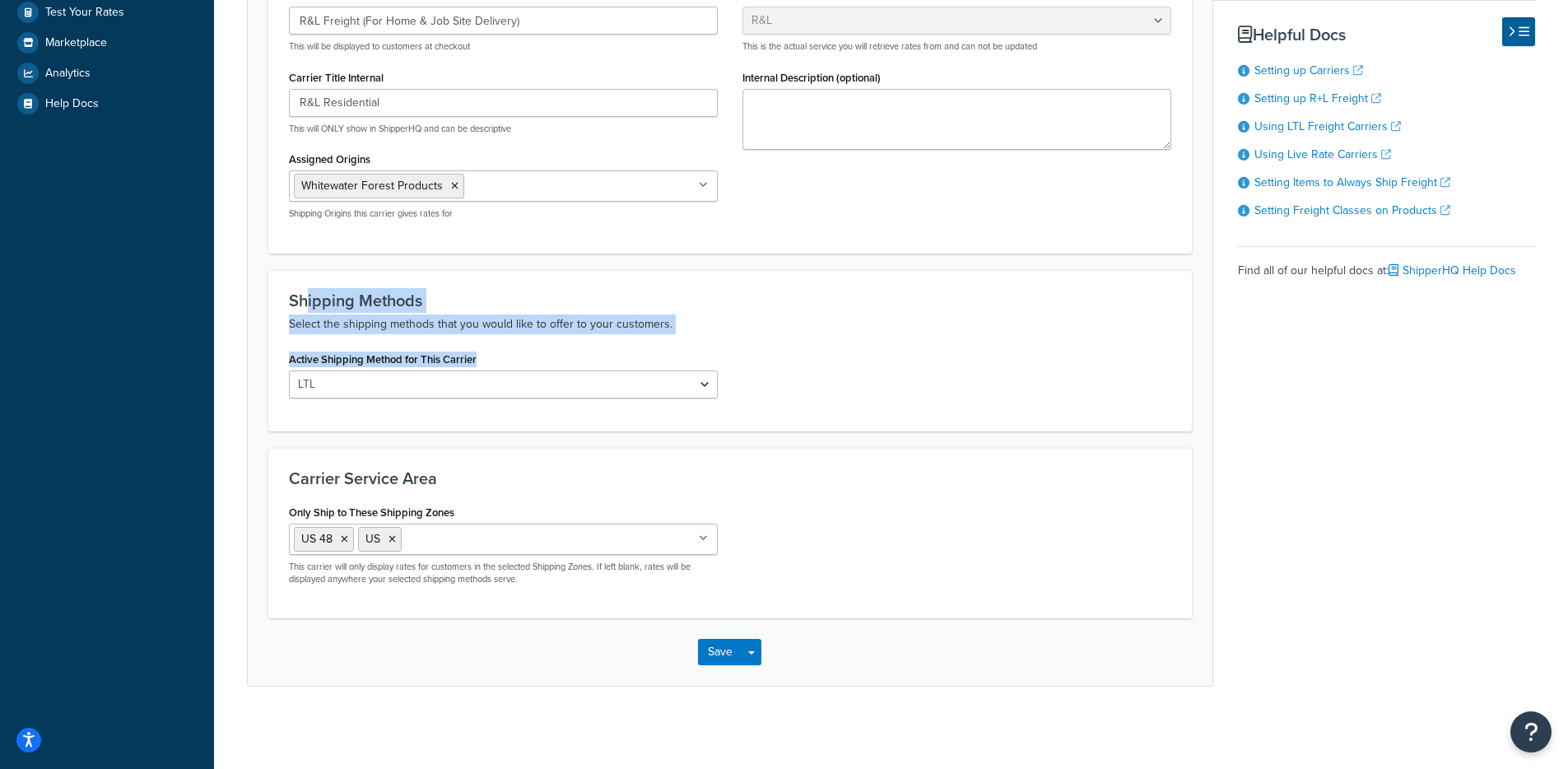
drag, startPoint x: 508, startPoint y: 354, endPoint x: 306, endPoint y: 304, distance: 208.1
click at [306, 304] on div "Shipping Methods Select the shipping methods that you would like to offer to yo…" at bounding box center [730, 351] width 923 height 162
click at [305, 304] on h3 "Shipping Methods" at bounding box center [730, 300] width 883 height 18
drag, startPoint x: 311, startPoint y: 298, endPoint x: 641, endPoint y: 320, distance: 330.7
click at [634, 320] on div "Shipping Methods Select the shipping methods that you would like to offer to yo…" at bounding box center [730, 313] width 883 height 43
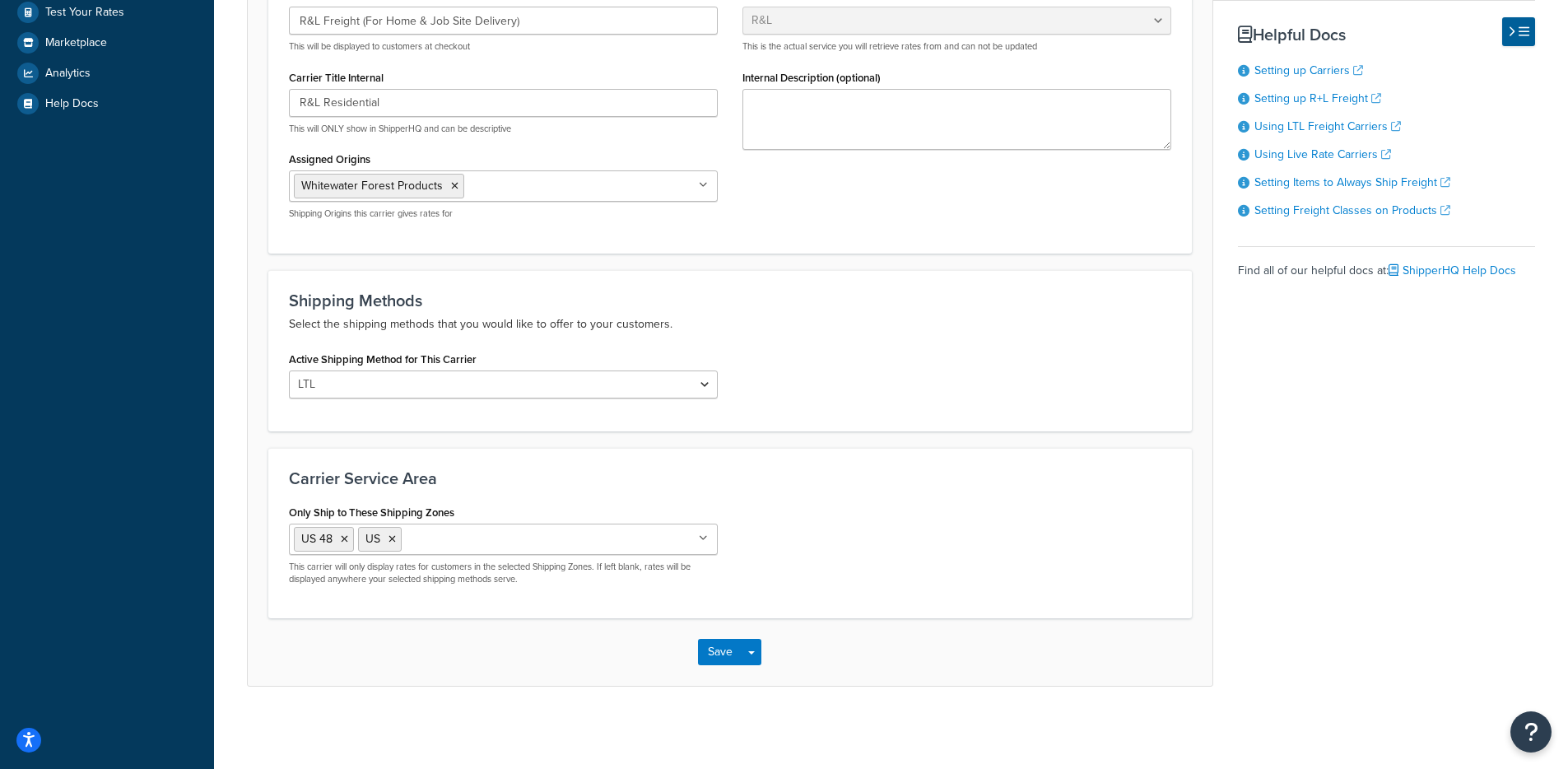
click at [643, 320] on p "Select the shipping methods that you would like to offer to your customers." at bounding box center [730, 324] width 883 height 20
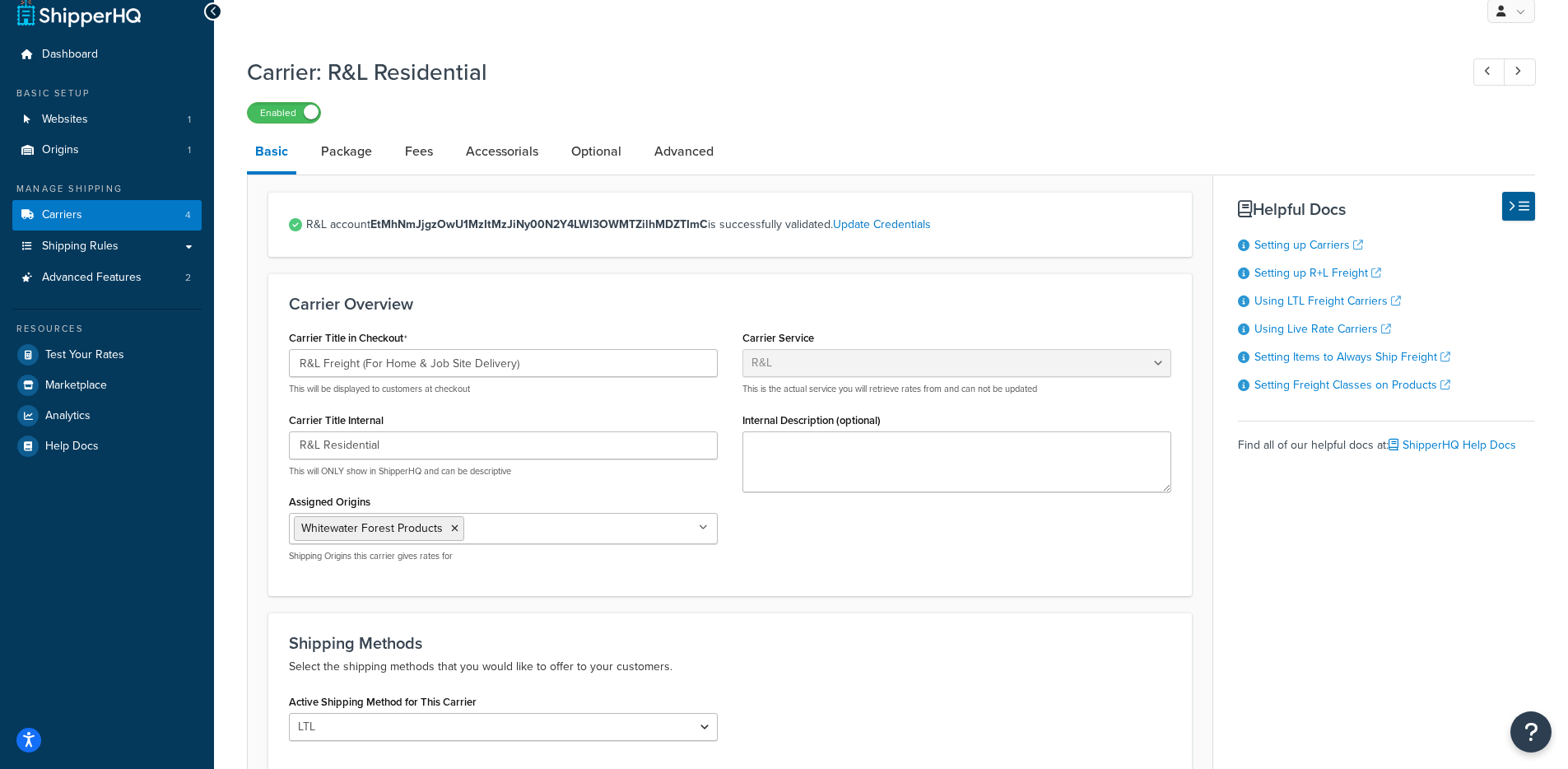
scroll to position [0, 0]
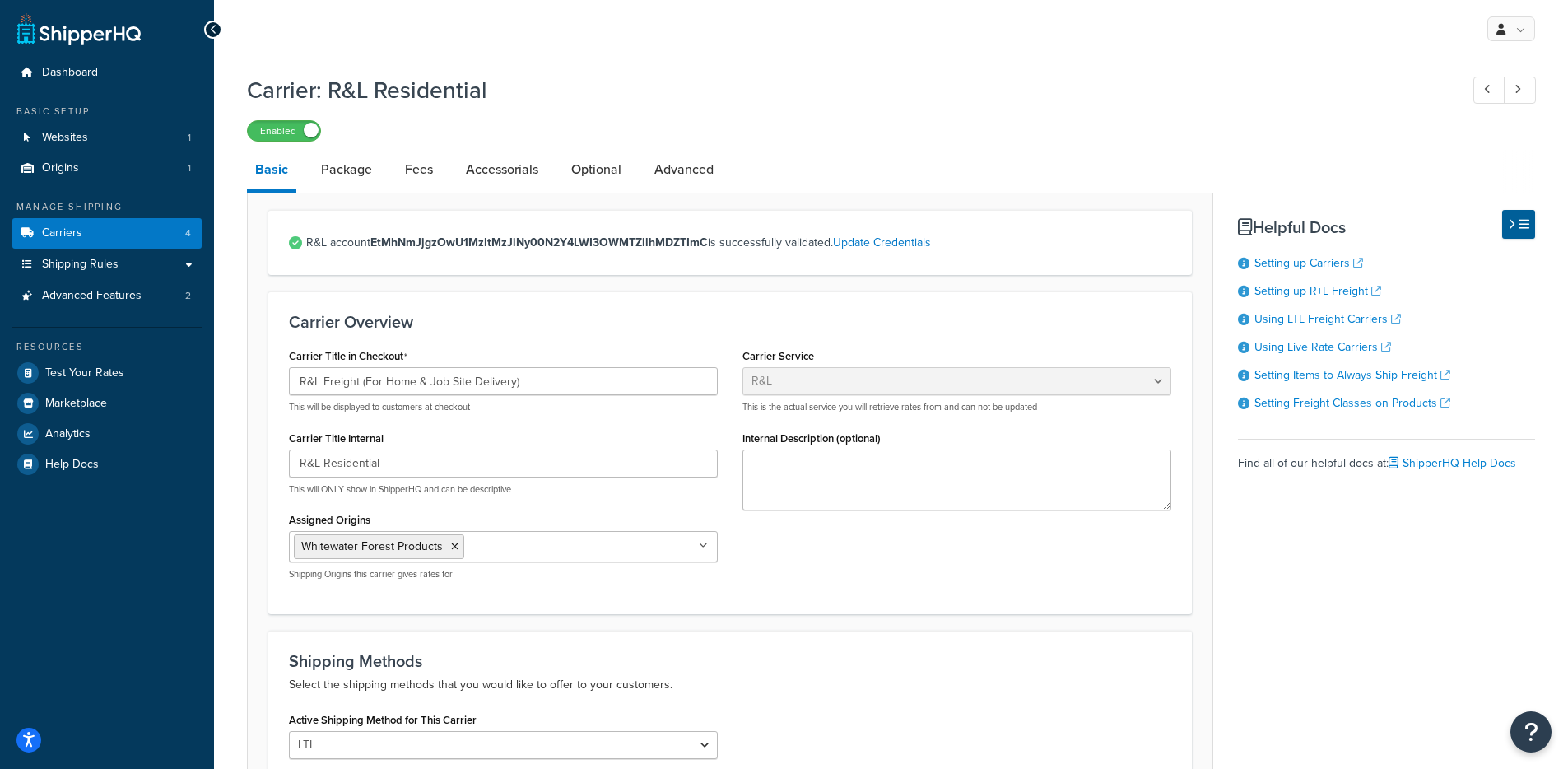
drag, startPoint x: 411, startPoint y: 248, endPoint x: 444, endPoint y: 174, distance: 81.0
click at [412, 248] on strong "EtMhNmJjgzOwU1MzItMzJiNy00N2Y4LWI3OWMTZilhMDZTImC" at bounding box center [539, 242] width 338 height 18
click at [75, 162] on span "Origins" at bounding box center [61, 169] width 37 height 14
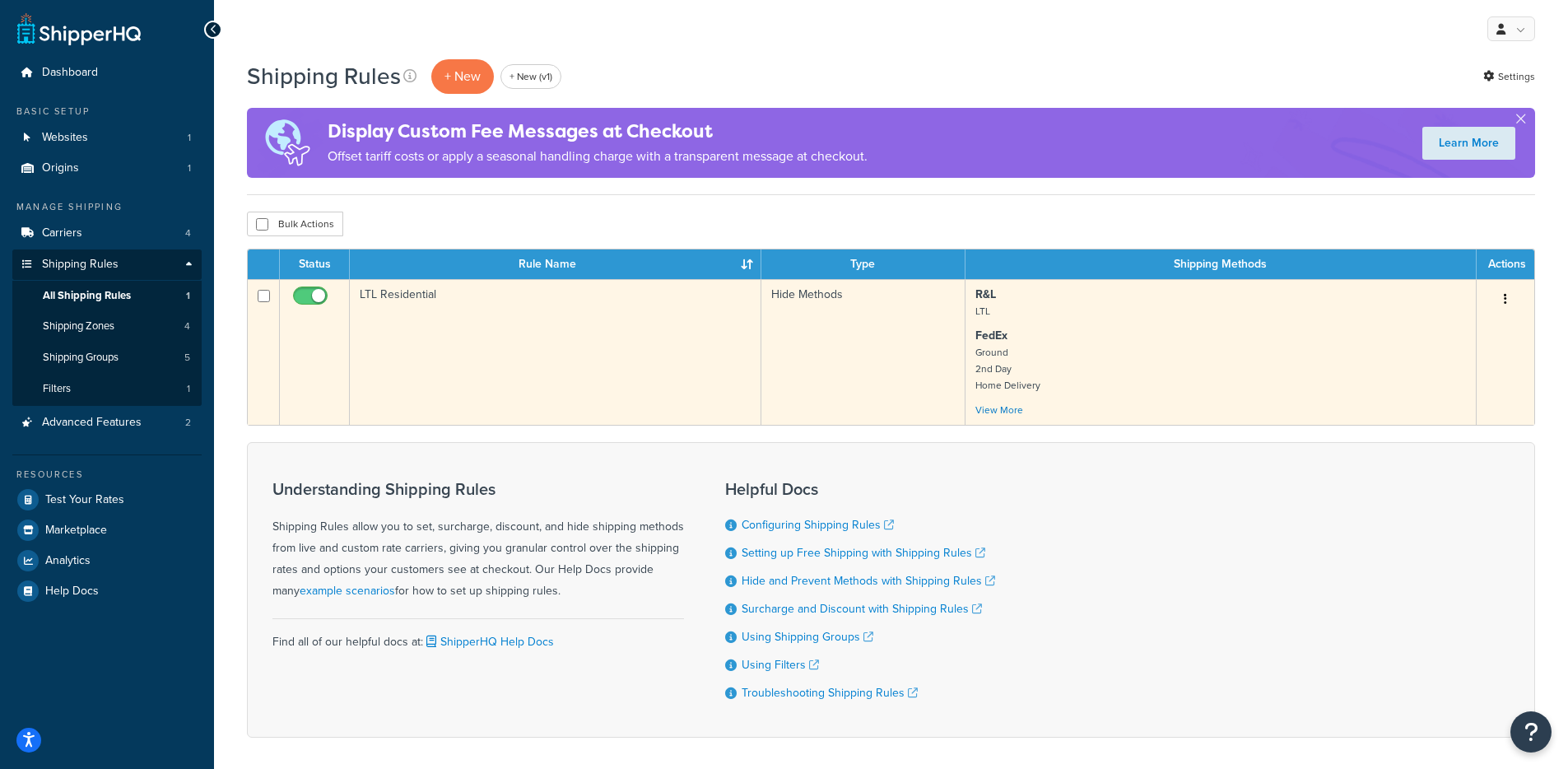
click at [483, 319] on td "LTL Residential" at bounding box center [555, 352] width 412 height 146
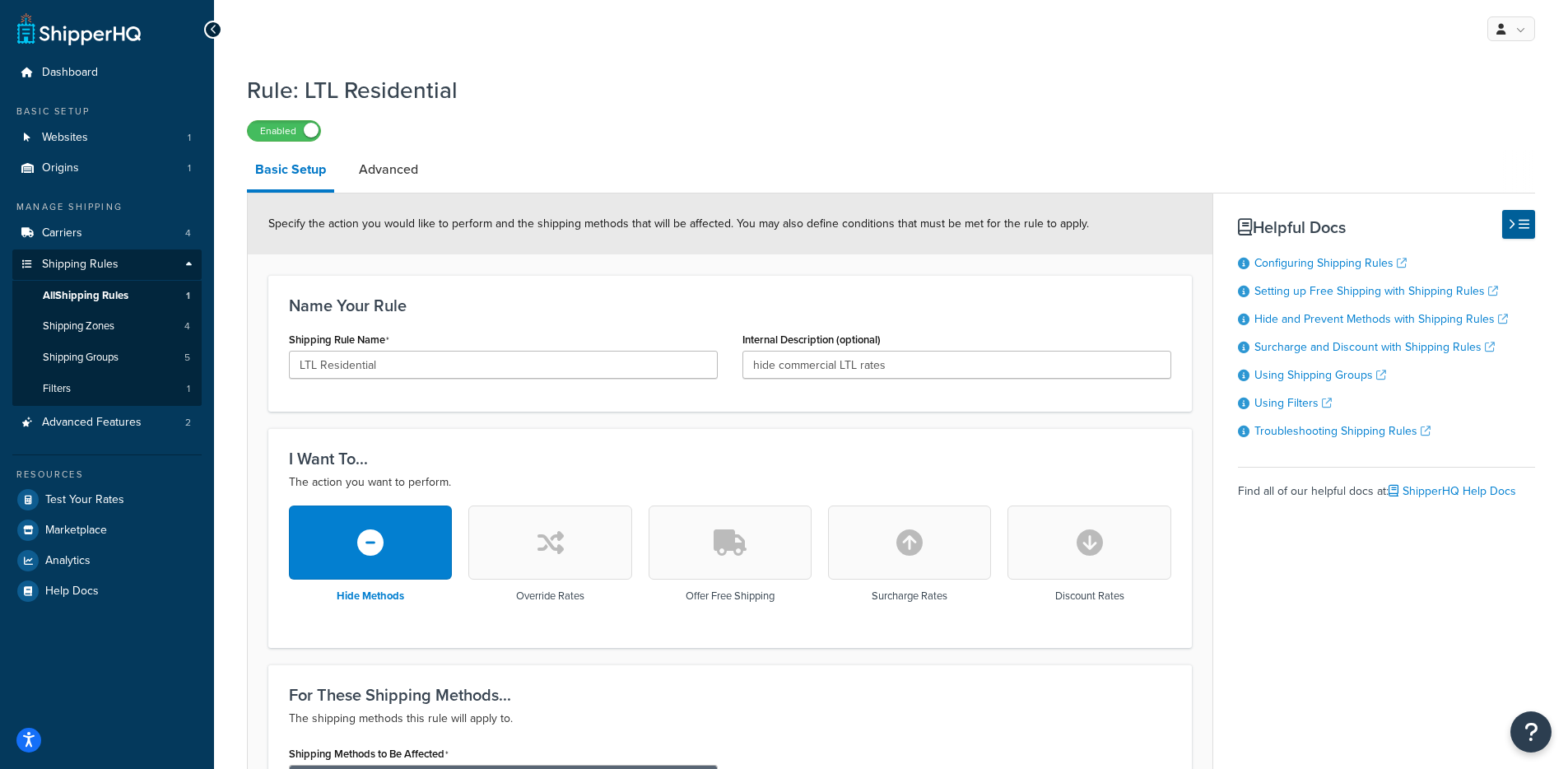
click at [617, 255] on div "Specify the action you would like to perform and the shipping methods that will…" at bounding box center [729, 223] width 964 height 61
click at [405, 171] on link "Advanced" at bounding box center [389, 169] width 75 height 40
select select "residential"
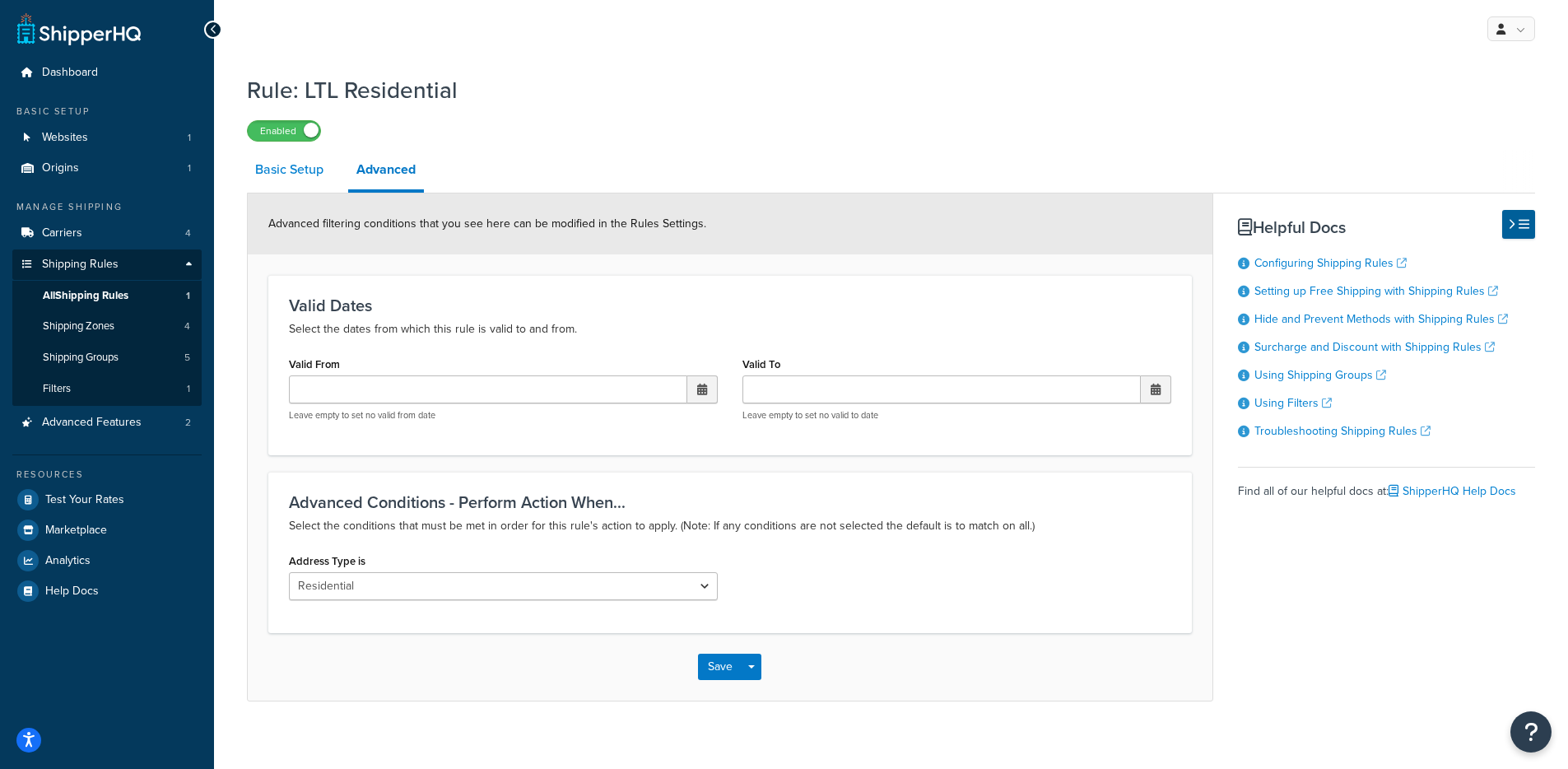
drag, startPoint x: 311, startPoint y: 183, endPoint x: 322, endPoint y: 191, distance: 13.6
click at [311, 182] on link "Basic Setup" at bounding box center [289, 169] width 85 height 40
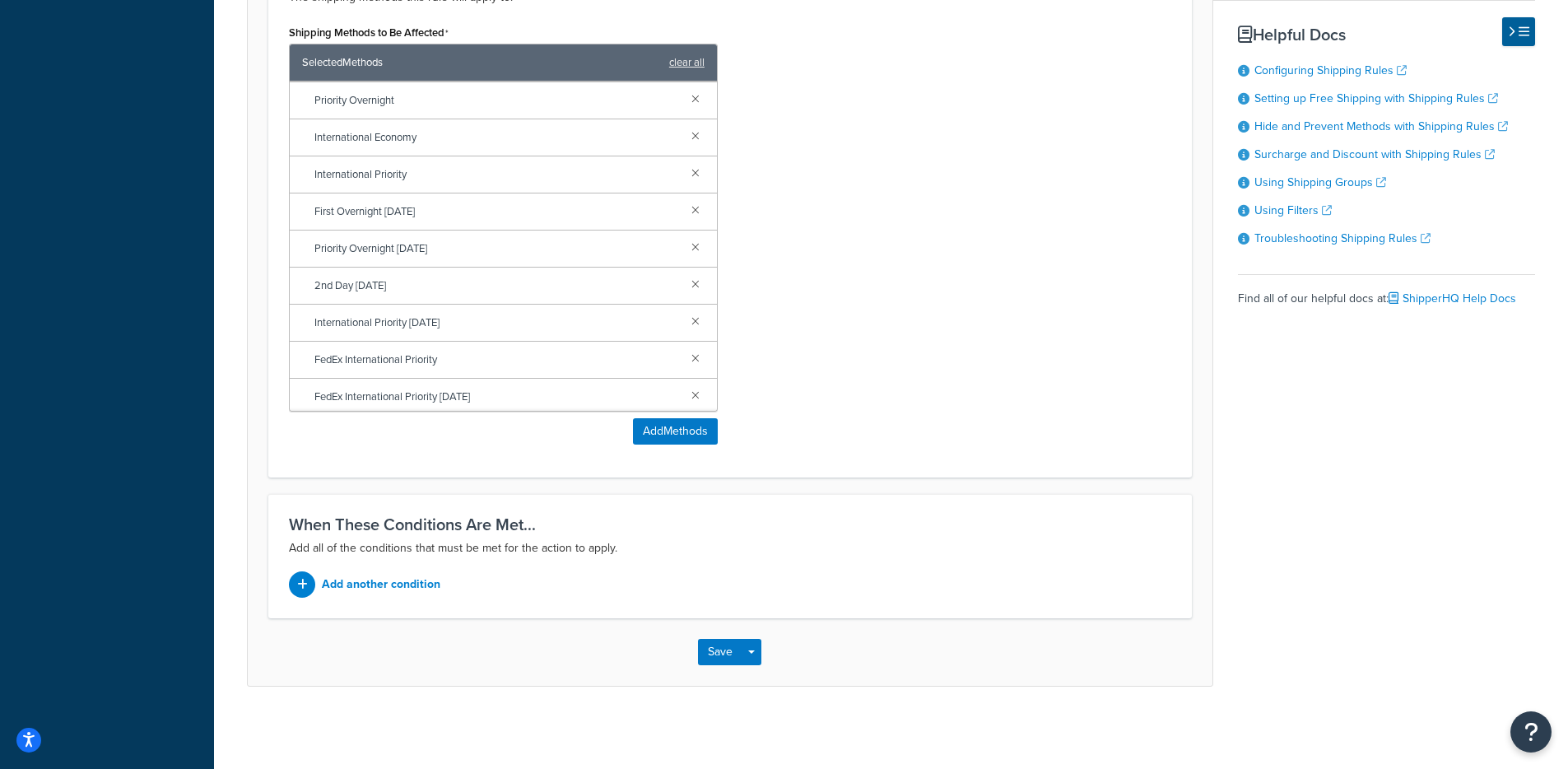
scroll to position [262, 0]
click at [870, 333] on div "Shipping Methods to Be Affected Selected Methods clear all FedEx Ground 2nd Day…" at bounding box center [730, 238] width 907 height 436
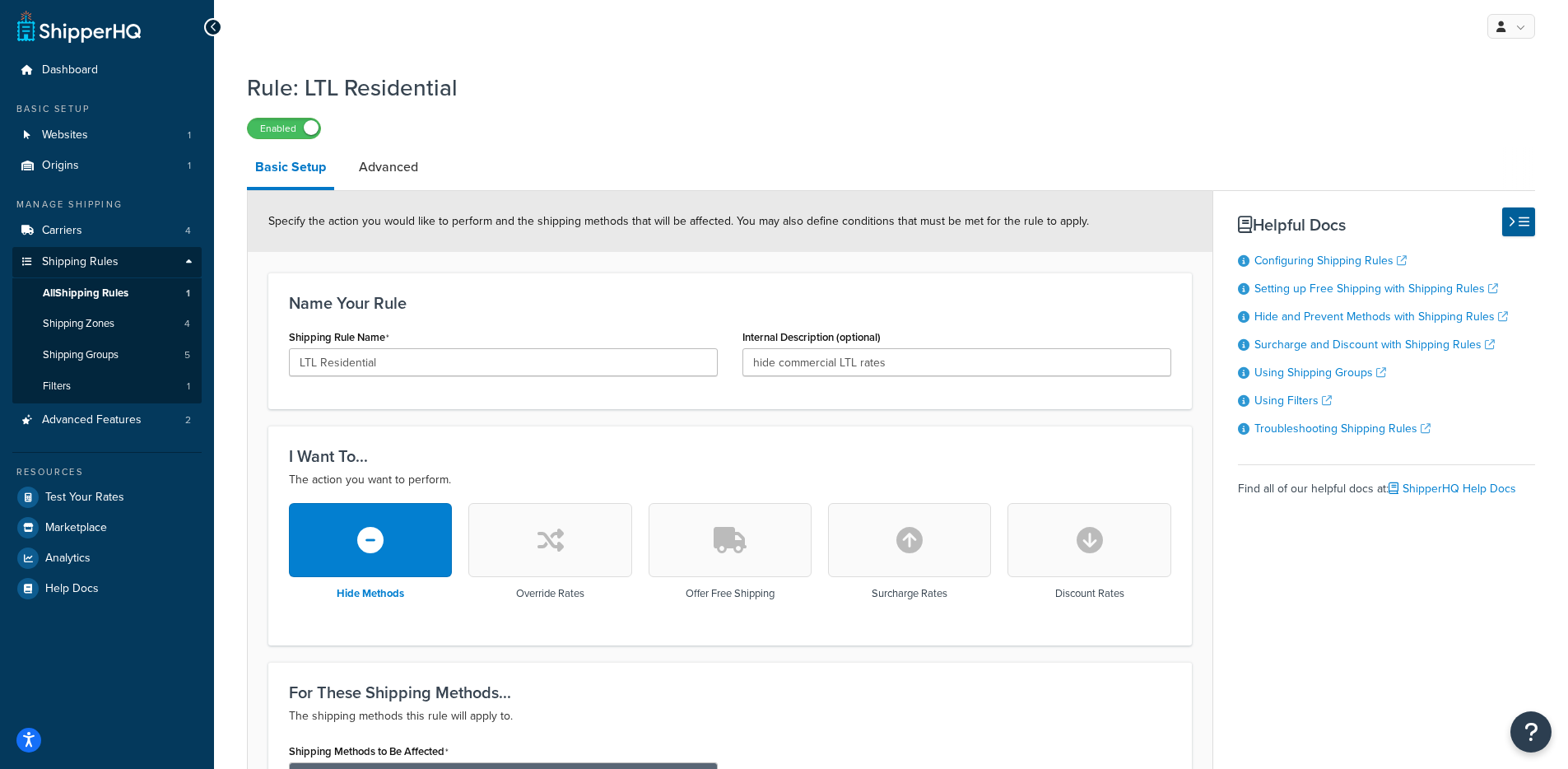
scroll to position [0, 0]
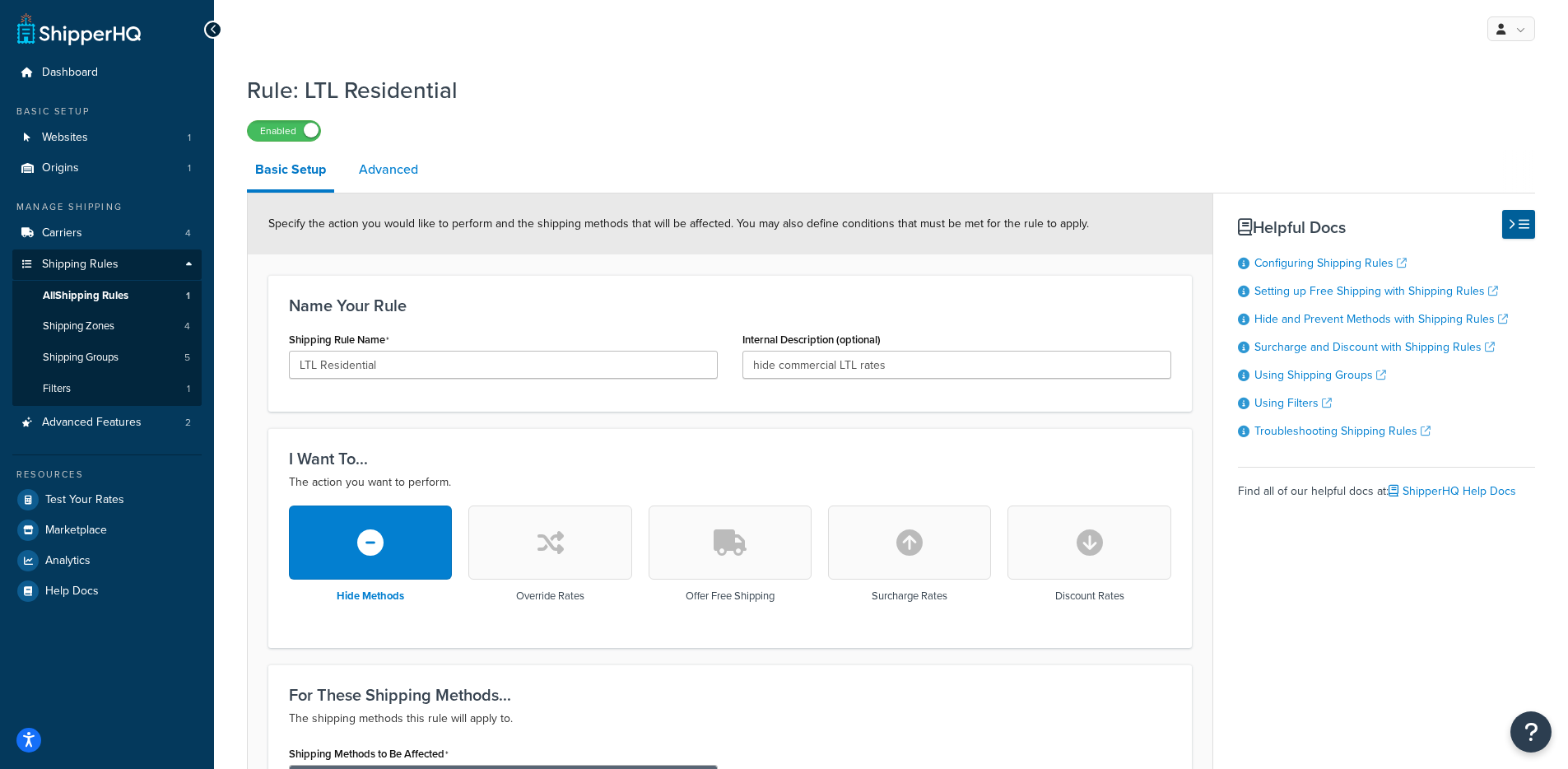
click at [383, 160] on link "Advanced" at bounding box center [389, 169] width 75 height 40
select select "residential"
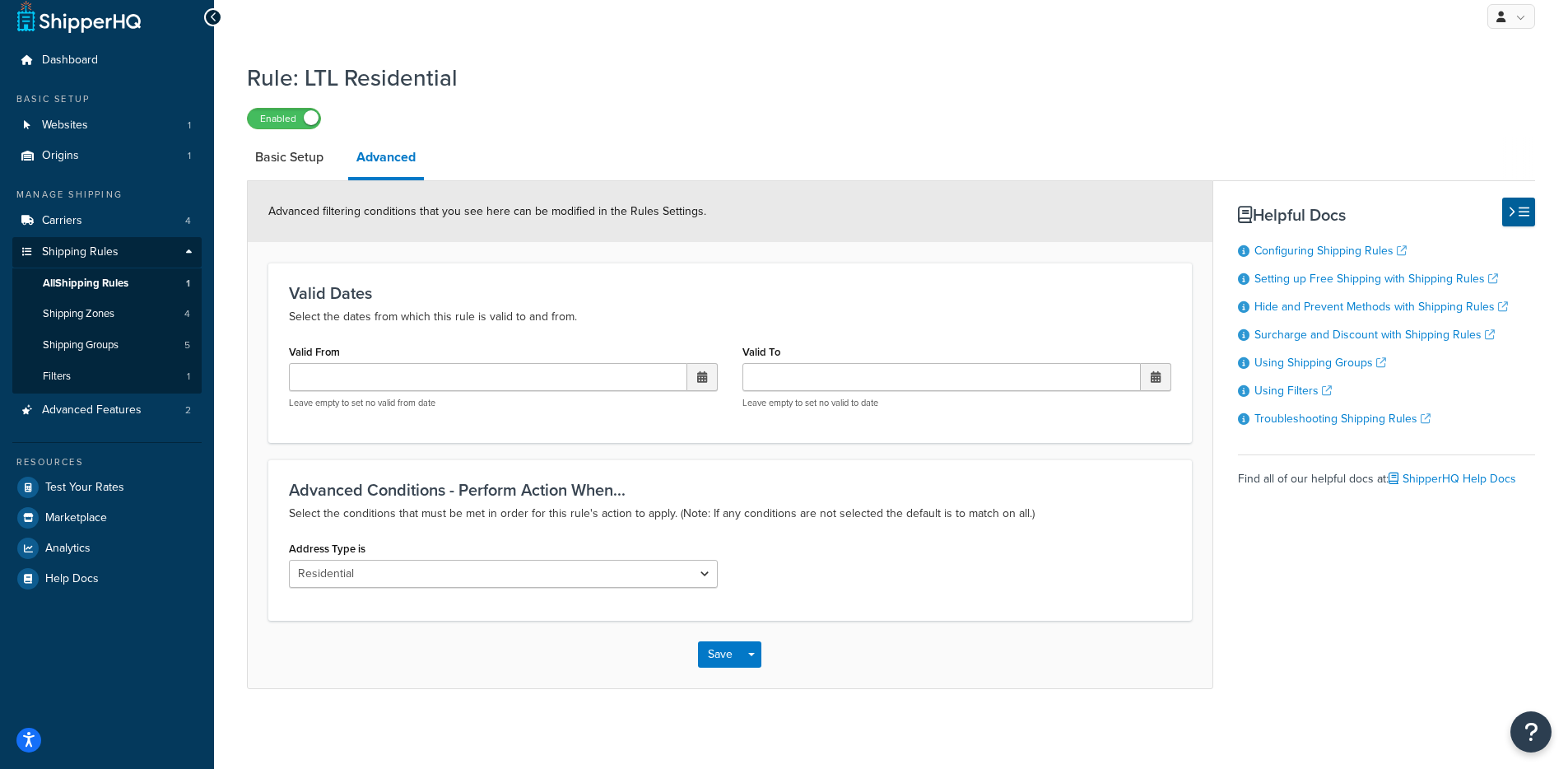
scroll to position [17, 0]
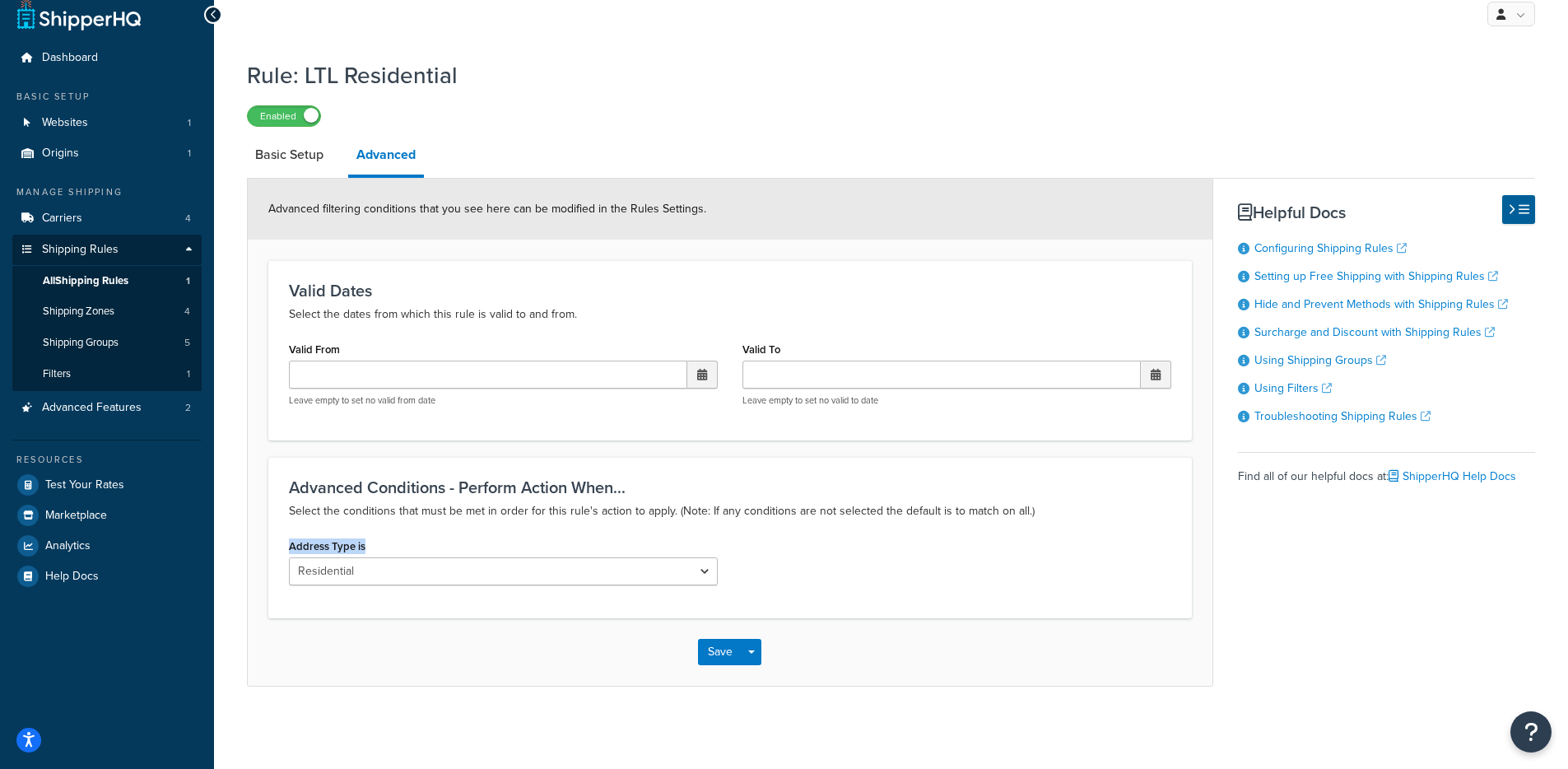
drag, startPoint x: 291, startPoint y: 550, endPoint x: 391, endPoint y: 538, distance: 100.7
click at [391, 538] on div "Address Type is N/A Business Residential" at bounding box center [503, 560] width 429 height 51
click at [348, 491] on h3 "Advanced Conditions - Perform Action When..." at bounding box center [730, 487] width 883 height 18
drag, startPoint x: 318, startPoint y: 485, endPoint x: 752, endPoint y: 483, distance: 434.0
click at [750, 485] on h3 "Advanced Conditions - Perform Action When..." at bounding box center [730, 487] width 883 height 18
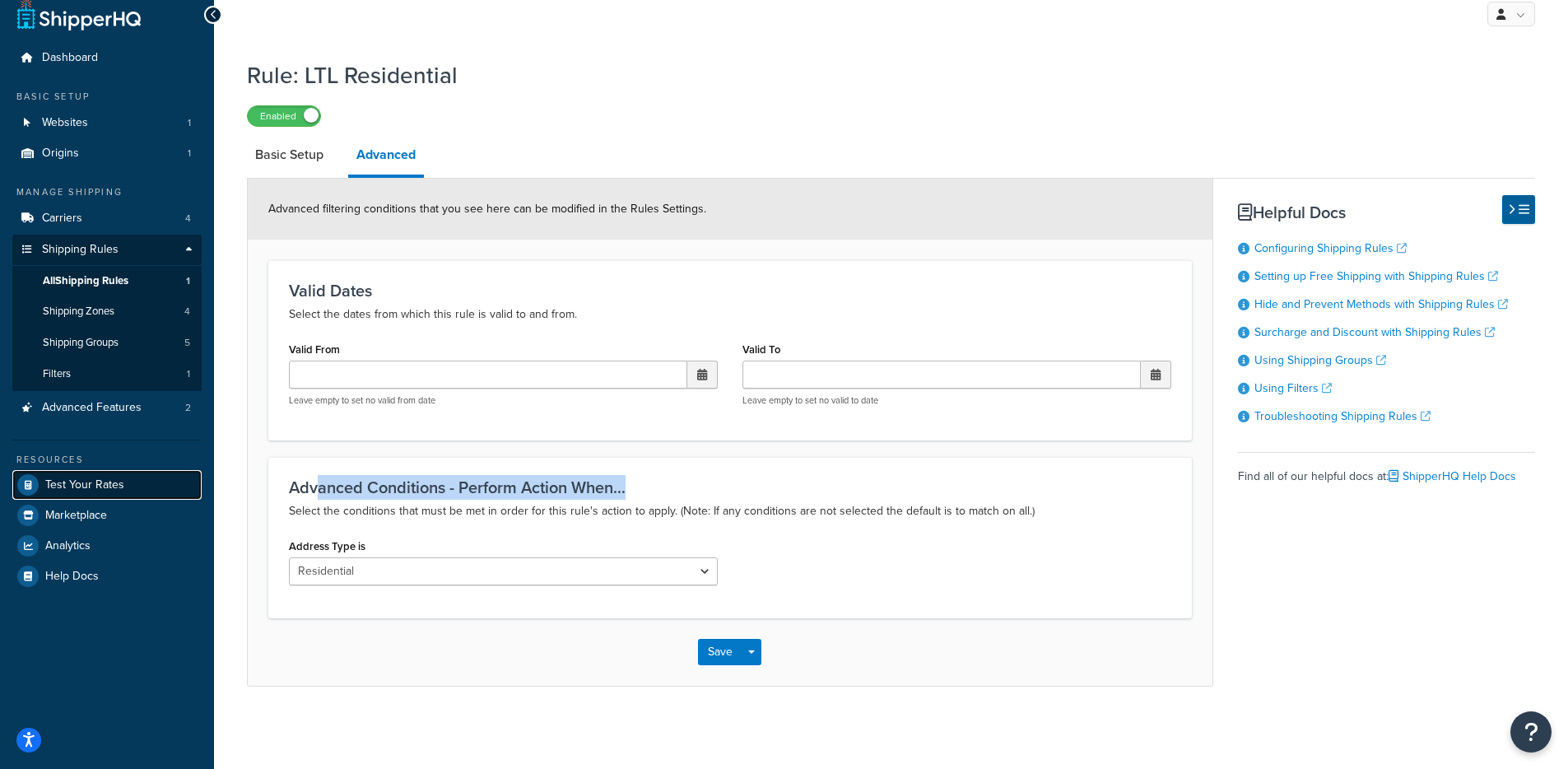
click at [112, 490] on span "Test Your Rates" at bounding box center [85, 485] width 79 height 14
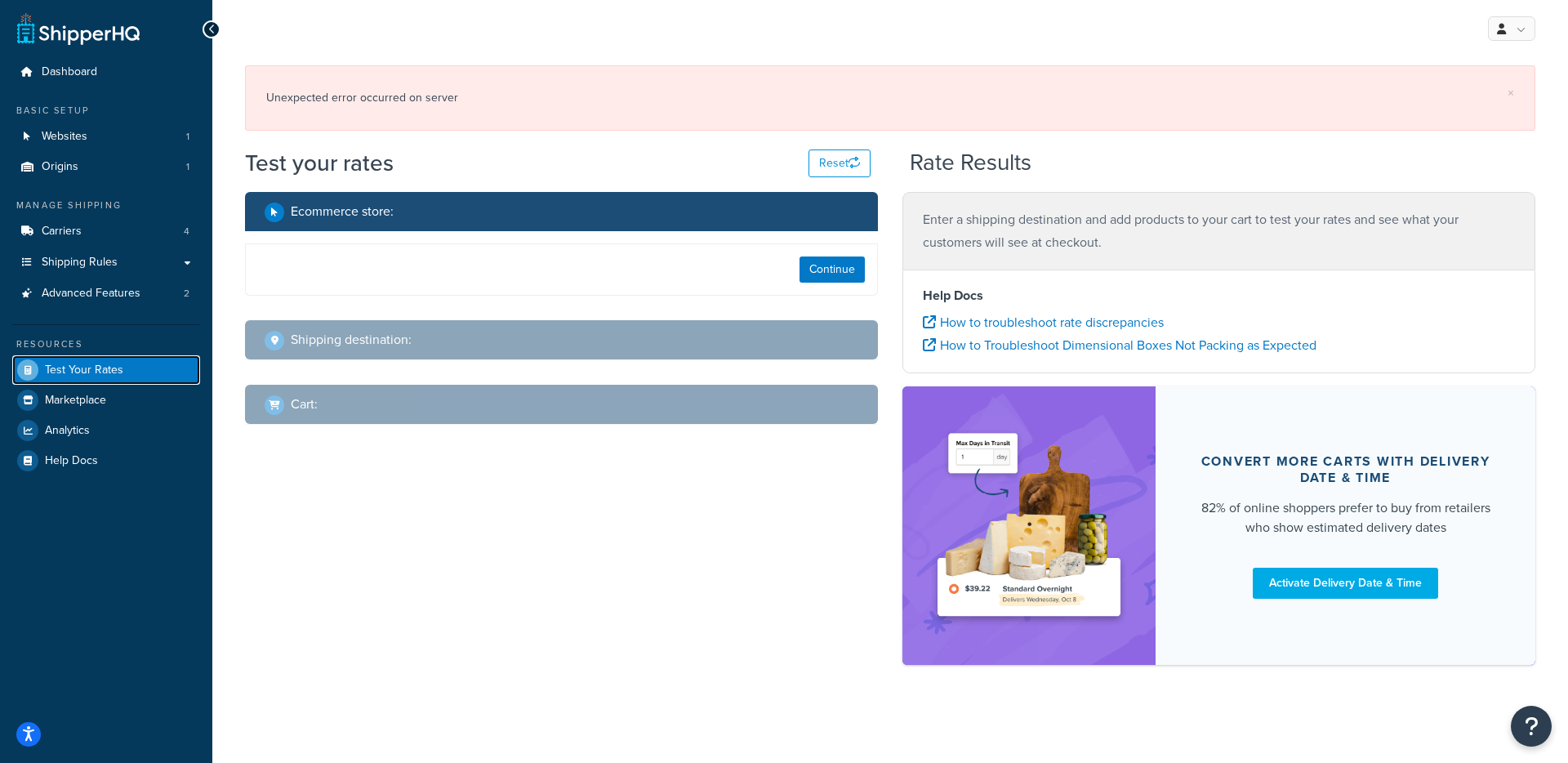
click at [72, 380] on link "Test Your Rates" at bounding box center [106, 370] width 188 height 30
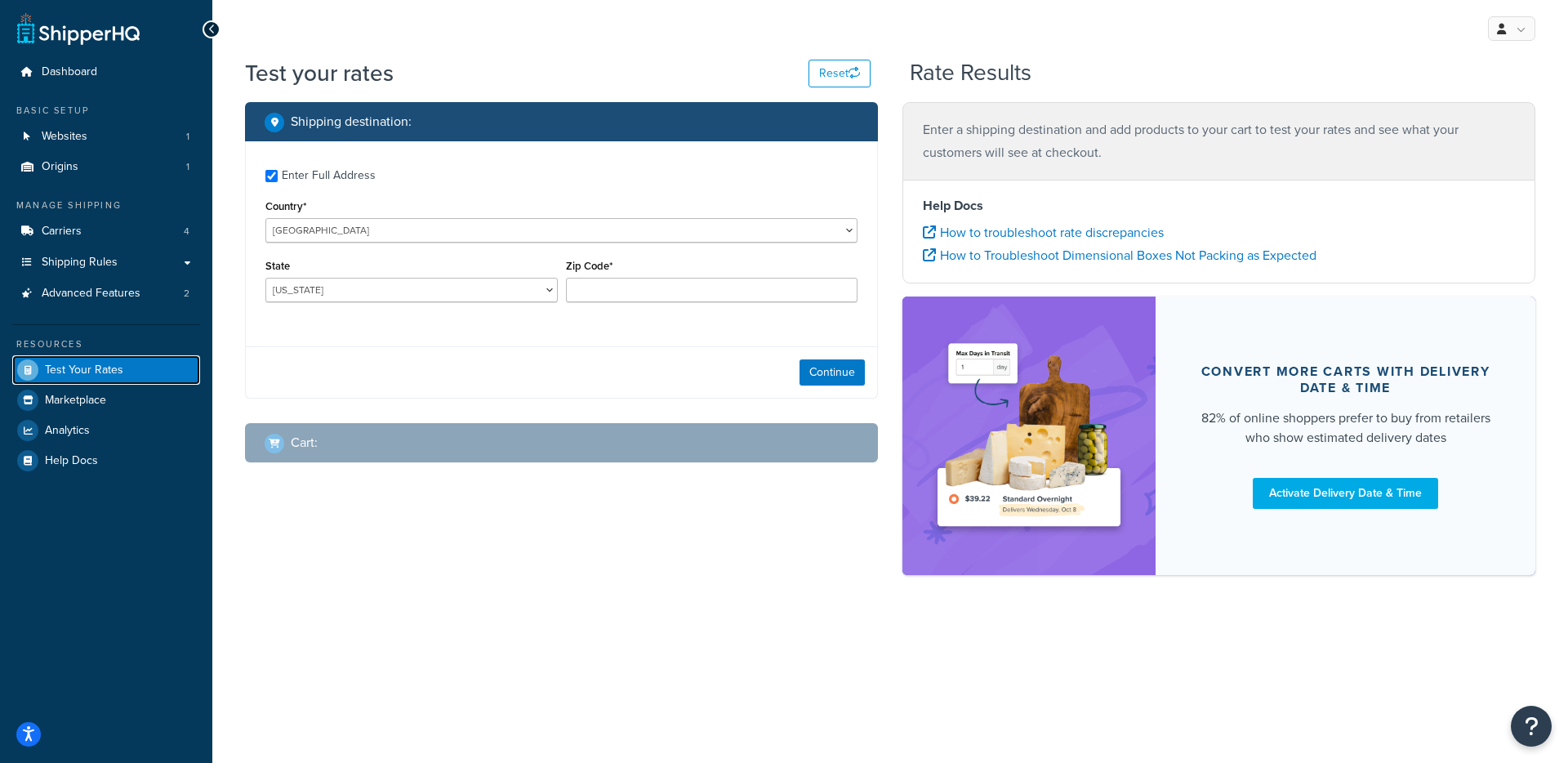
checkbox input "true"
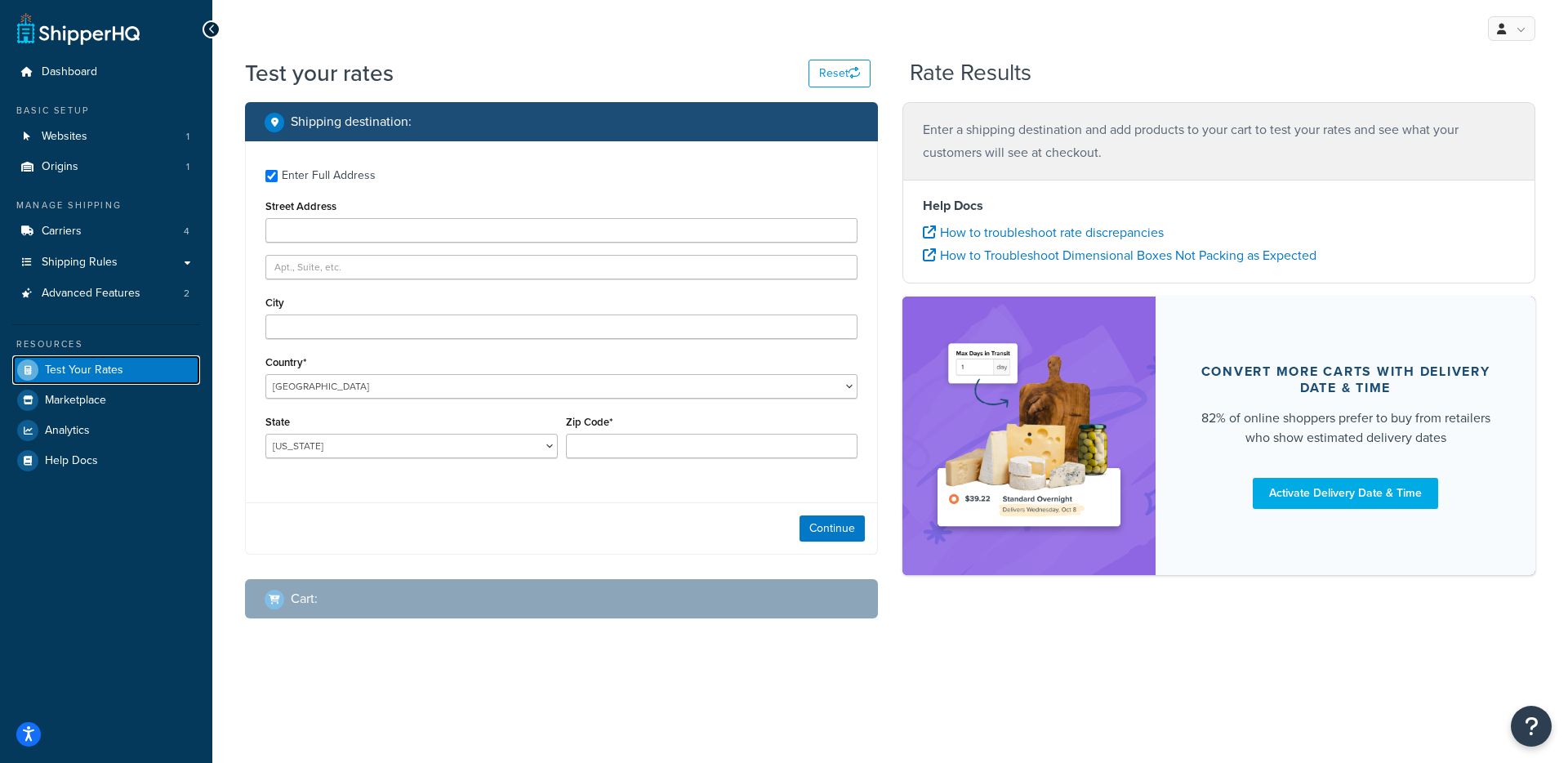
type input "287 Louisiana Highway 3059"
type input "Lake Charles"
type input "70615"
select select "LA"
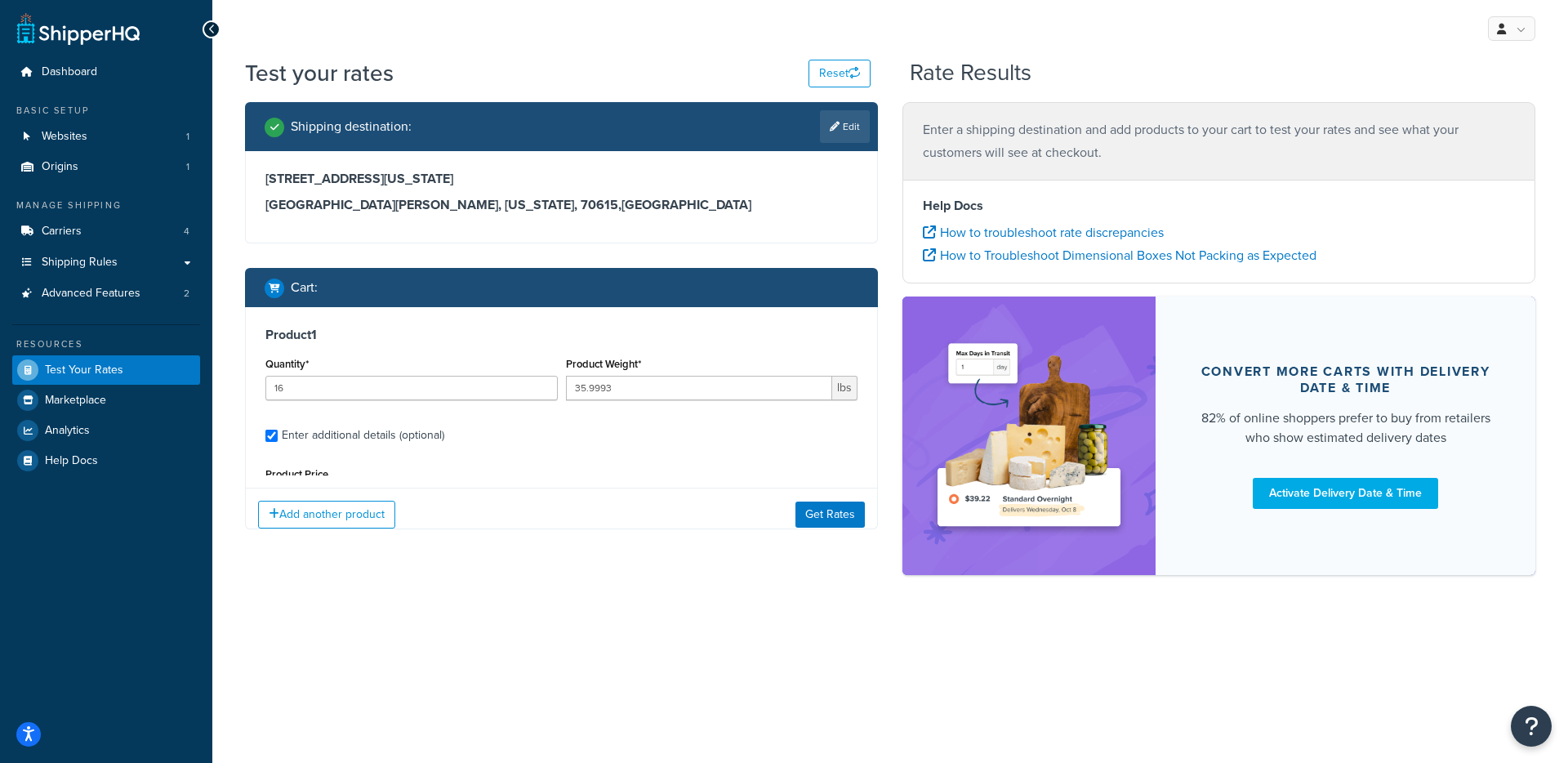
scroll to position [154, 0]
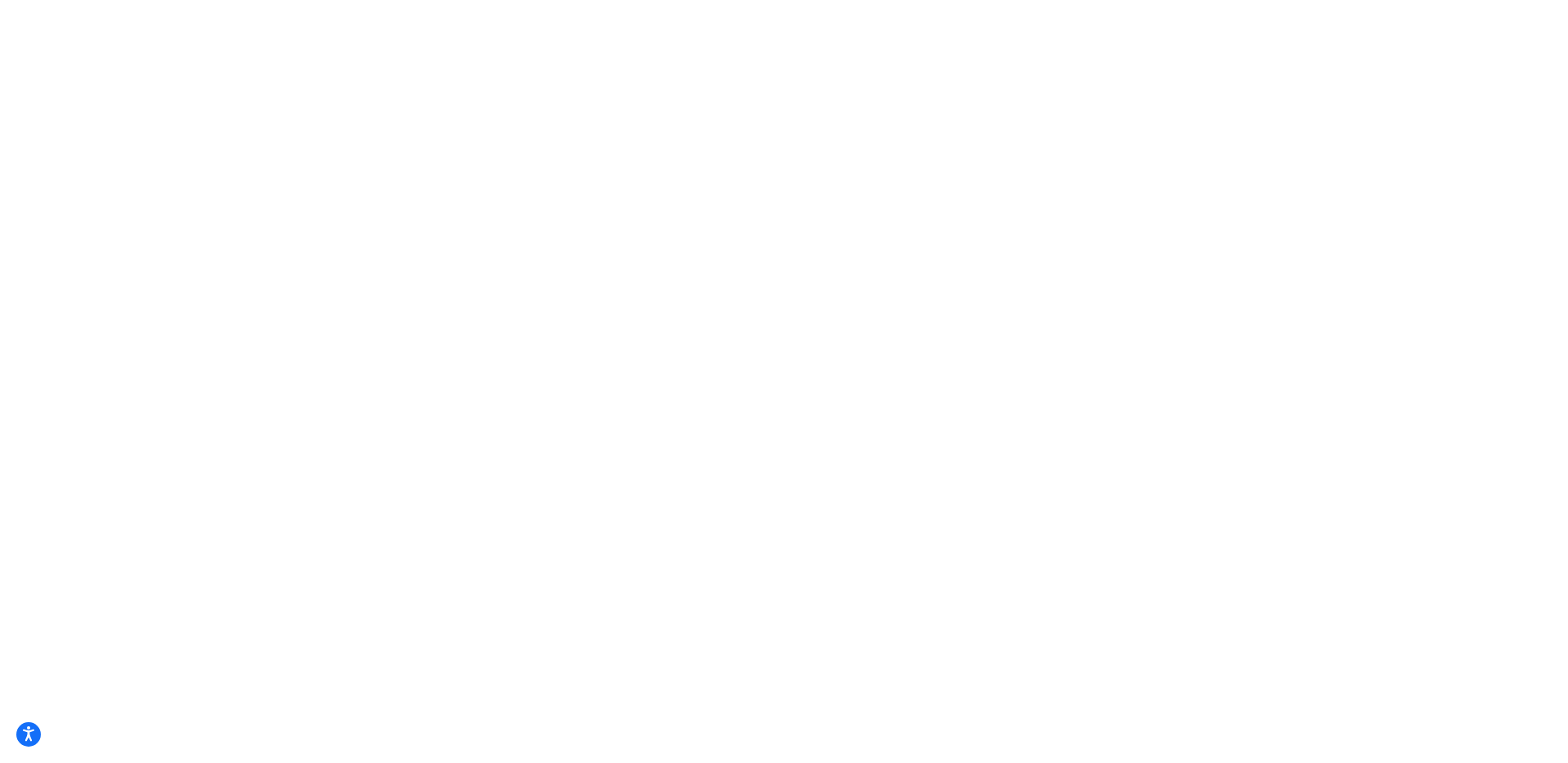
click at [765, 0] on html "Press Option+1 for screen-reader mode, Option+0 to cancel Accessibility Screen-…" at bounding box center [784, 0] width 1568 height 0
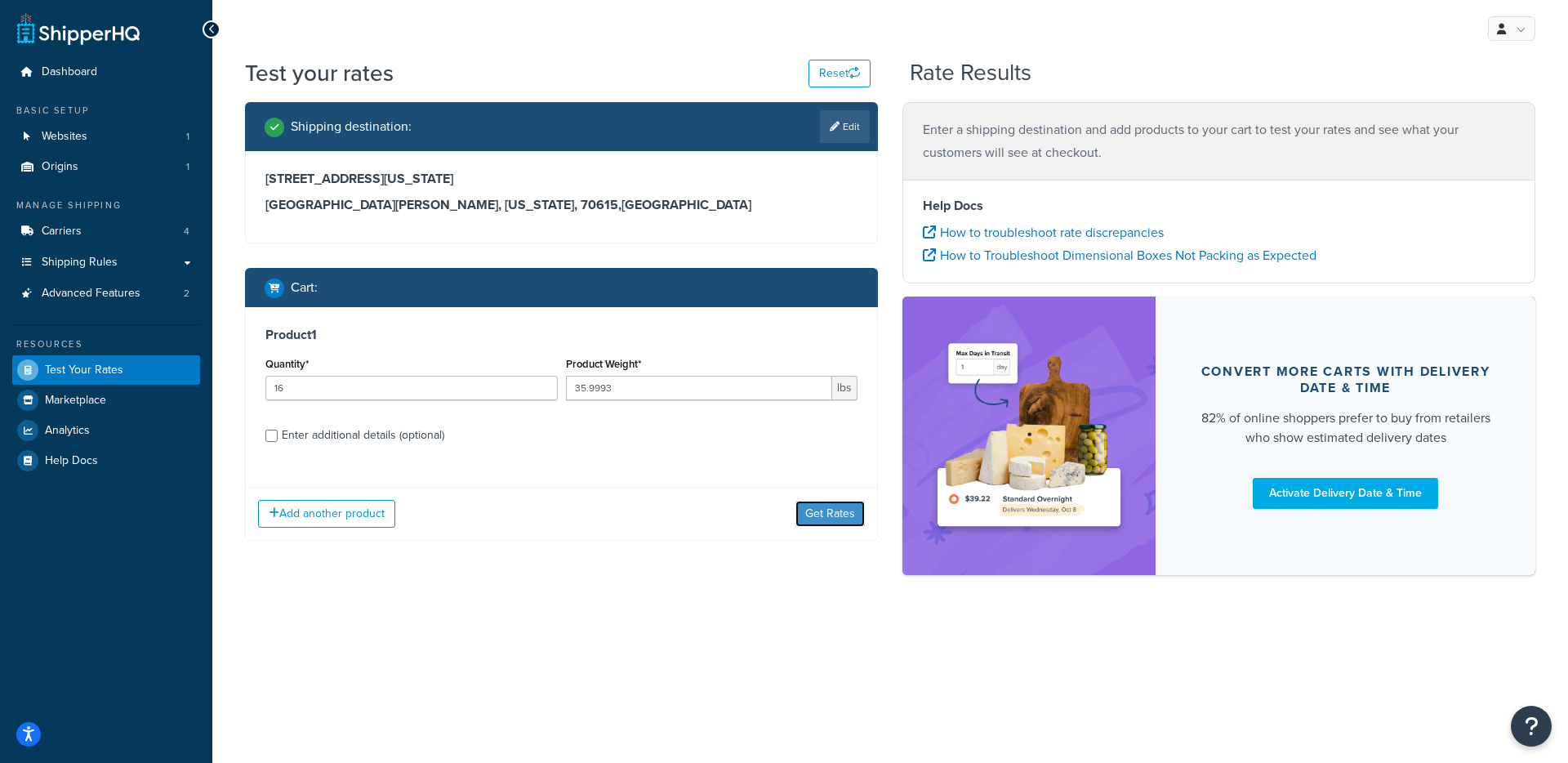
click at [823, 520] on button "Get Rates" at bounding box center [831, 514] width 70 height 26
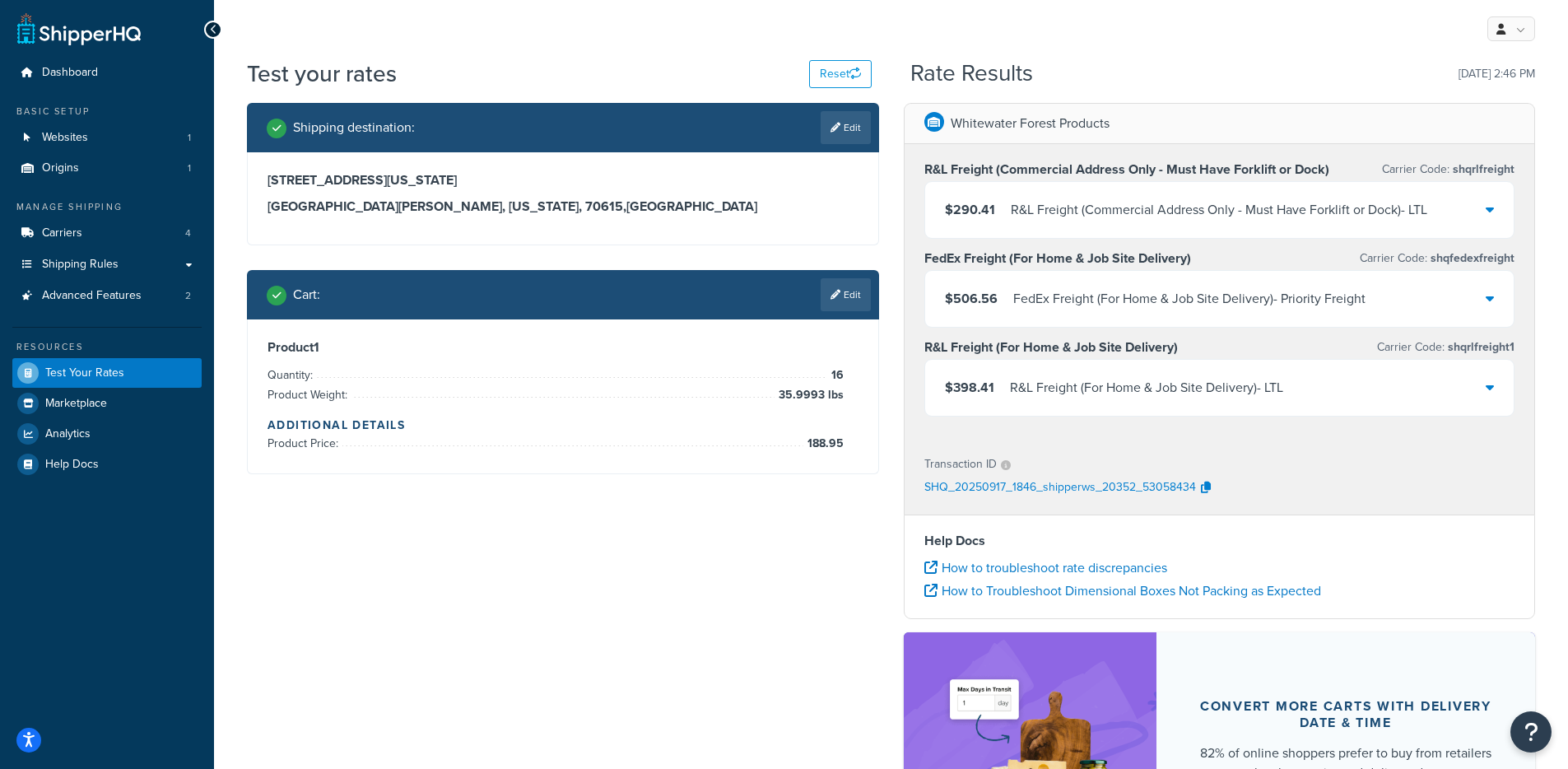
click at [1070, 398] on div "R&L Freight (For Home & Job Site Delivery) - LTL" at bounding box center [1146, 388] width 273 height 23
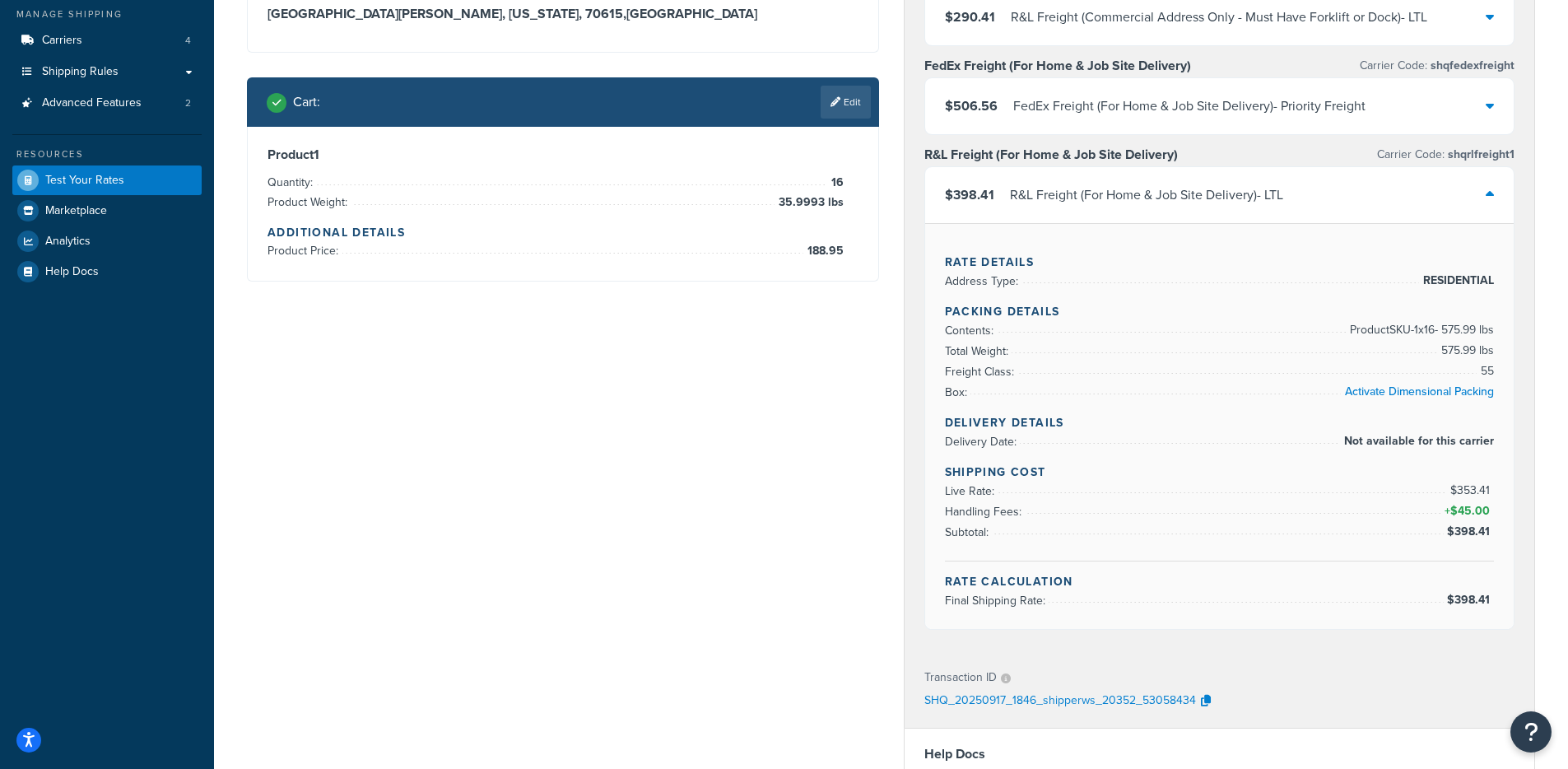
scroll to position [121, 0]
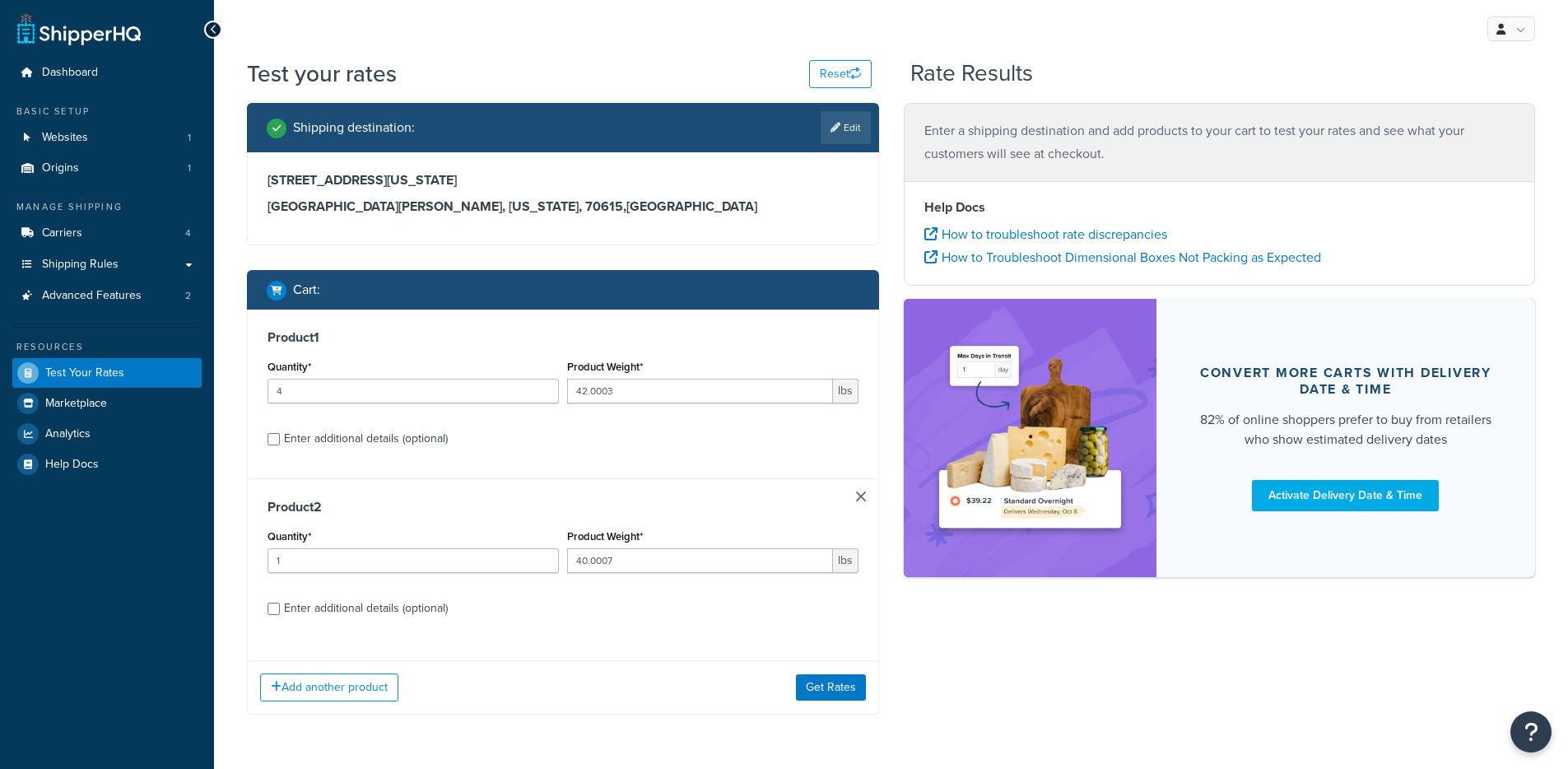
scroll to position [54, 0]
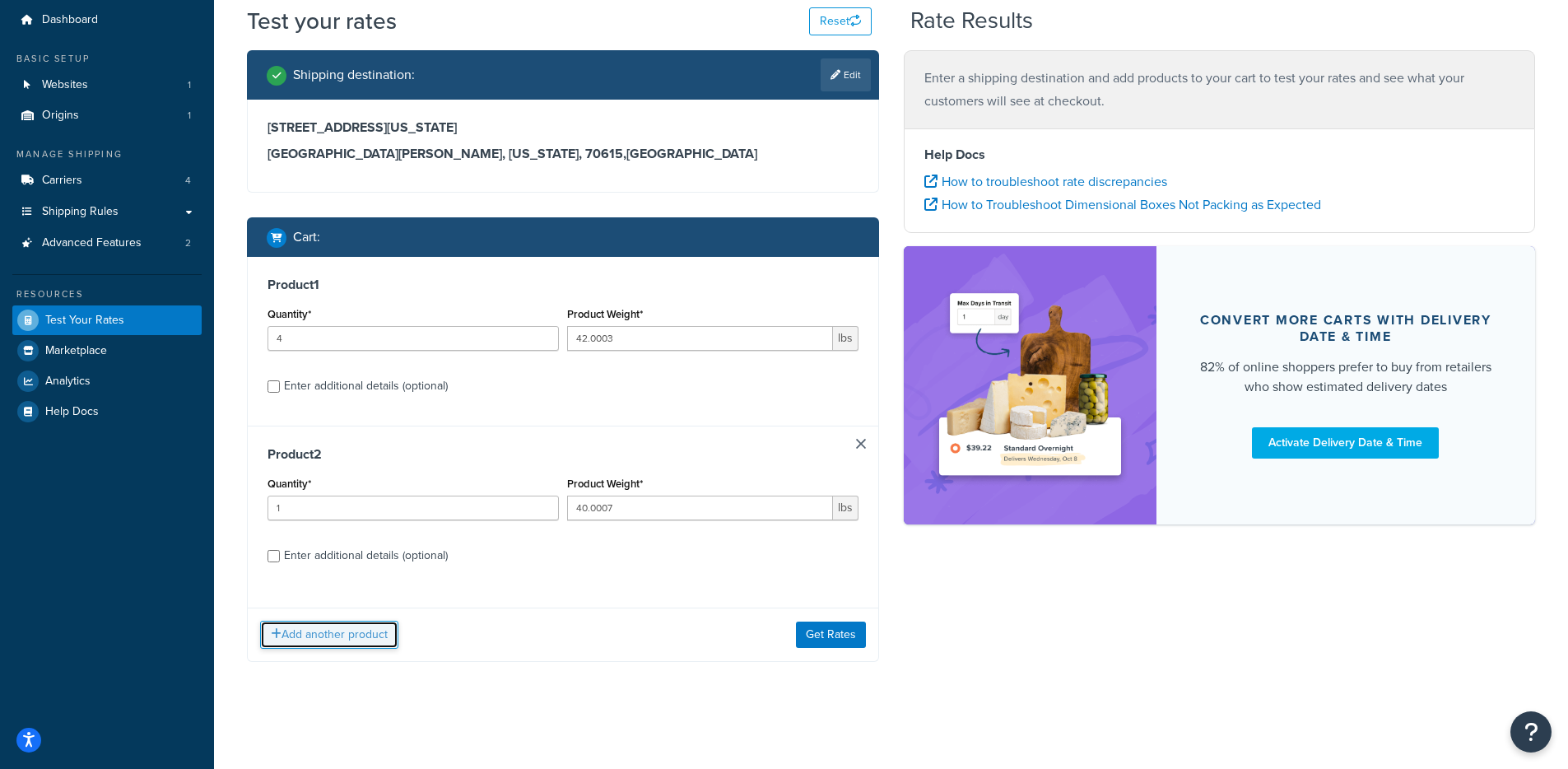
click at [322, 637] on button "Add another product" at bounding box center [329, 635] width 139 height 28
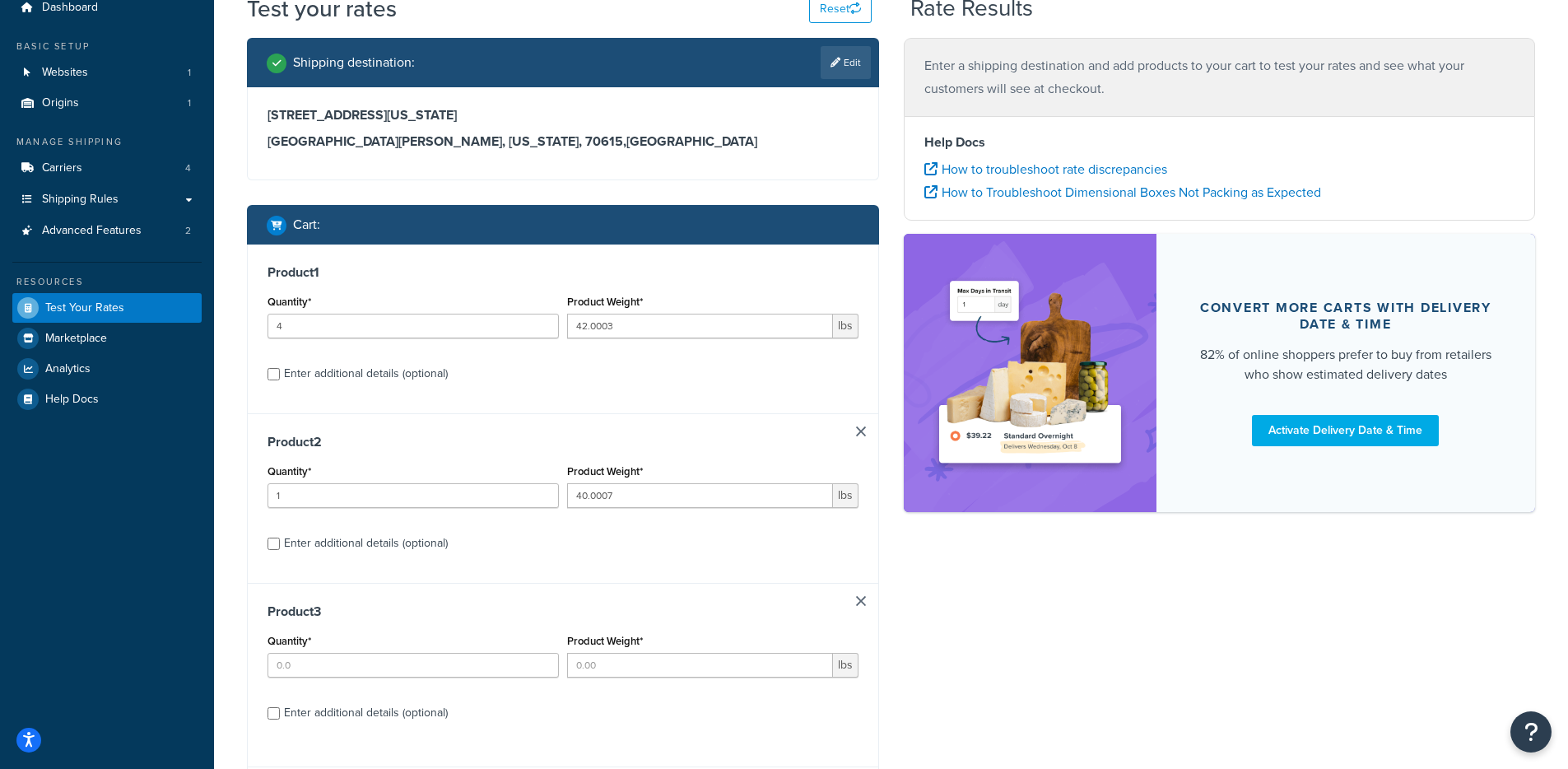
scroll to position [125, 0]
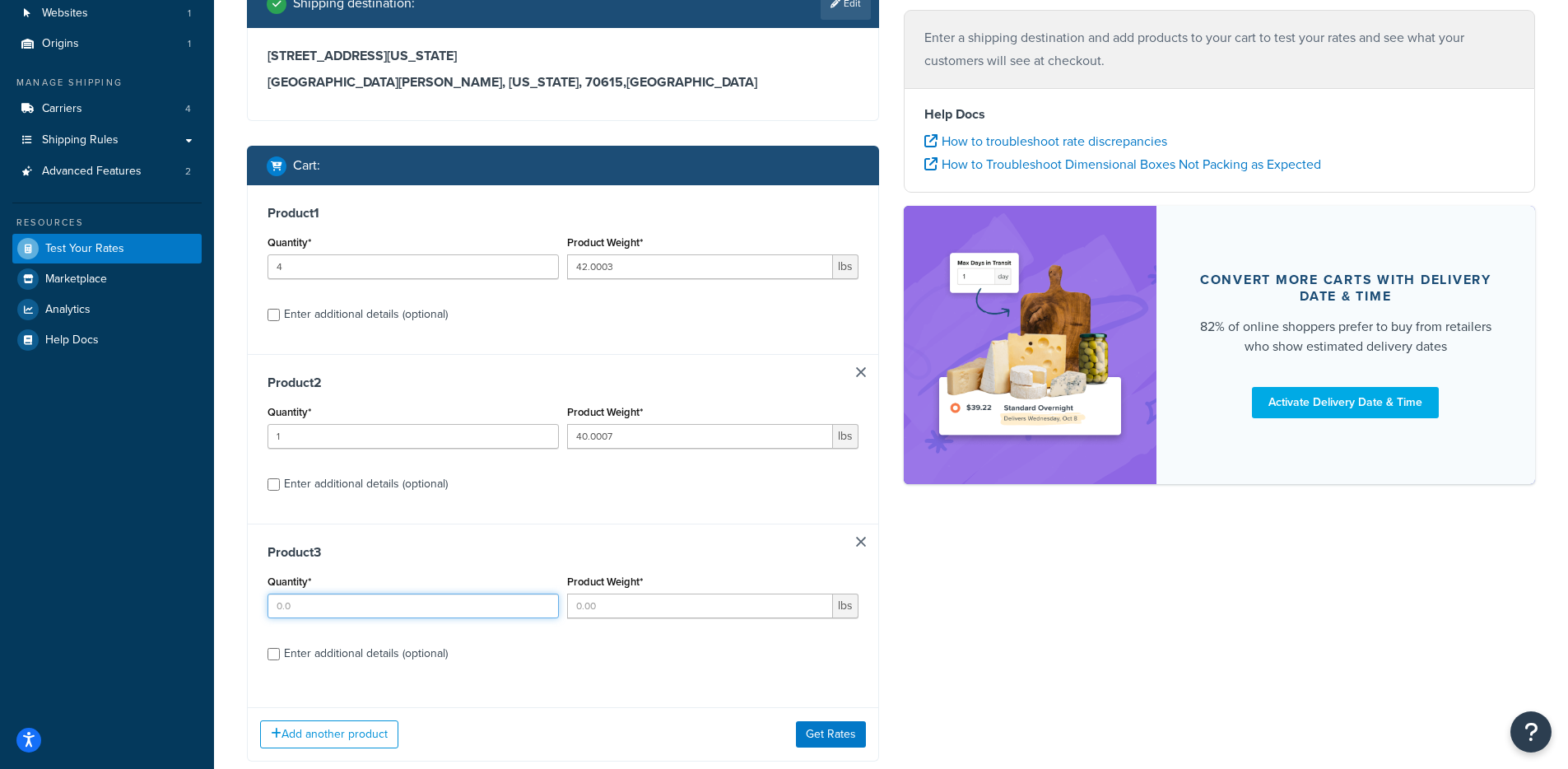
click at [300, 608] on input "Quantity*" at bounding box center [413, 606] width 291 height 25
type input "16"
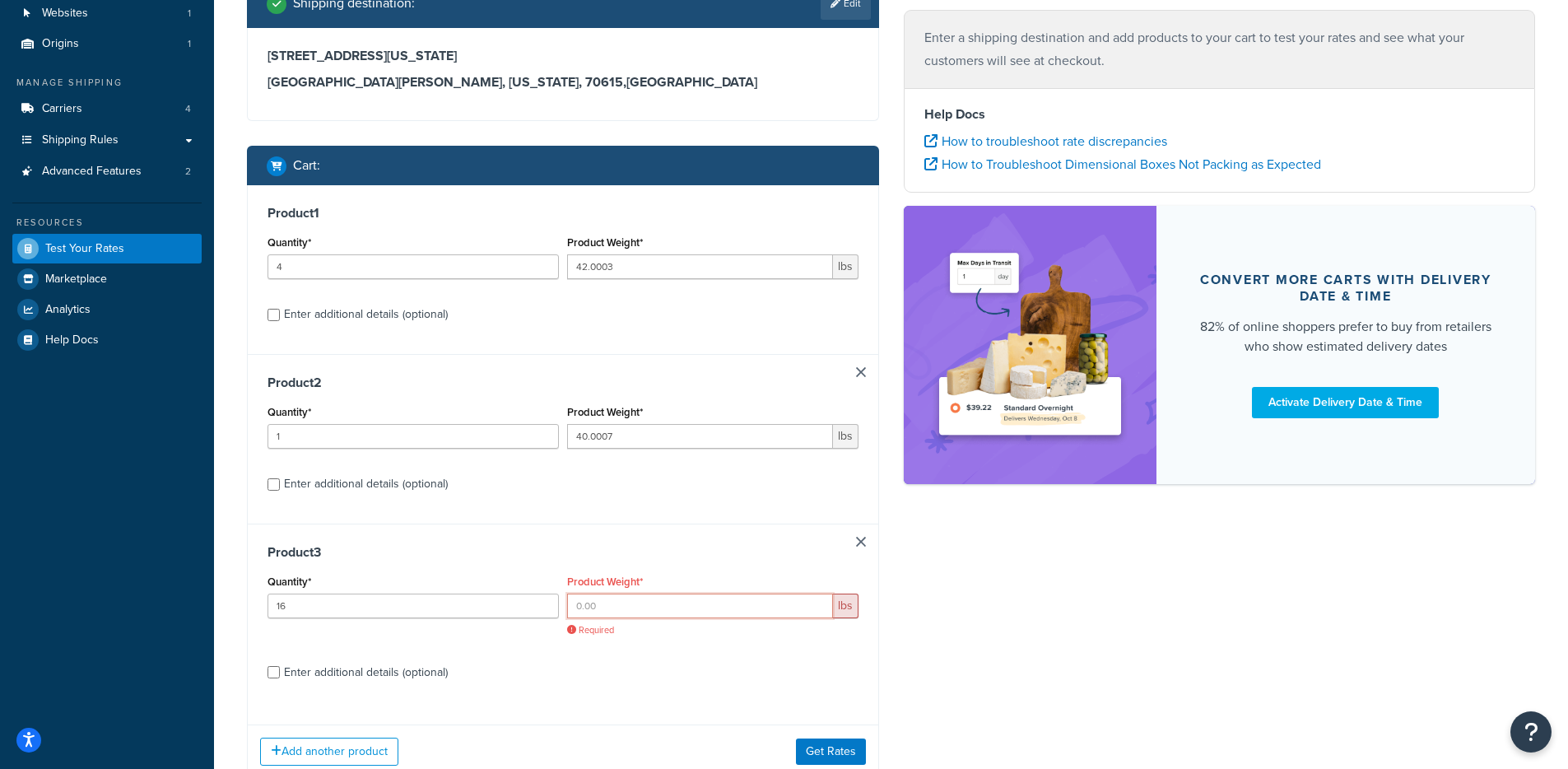
click at [634, 617] on input "Product Weight*" at bounding box center [699, 606] width 266 height 25
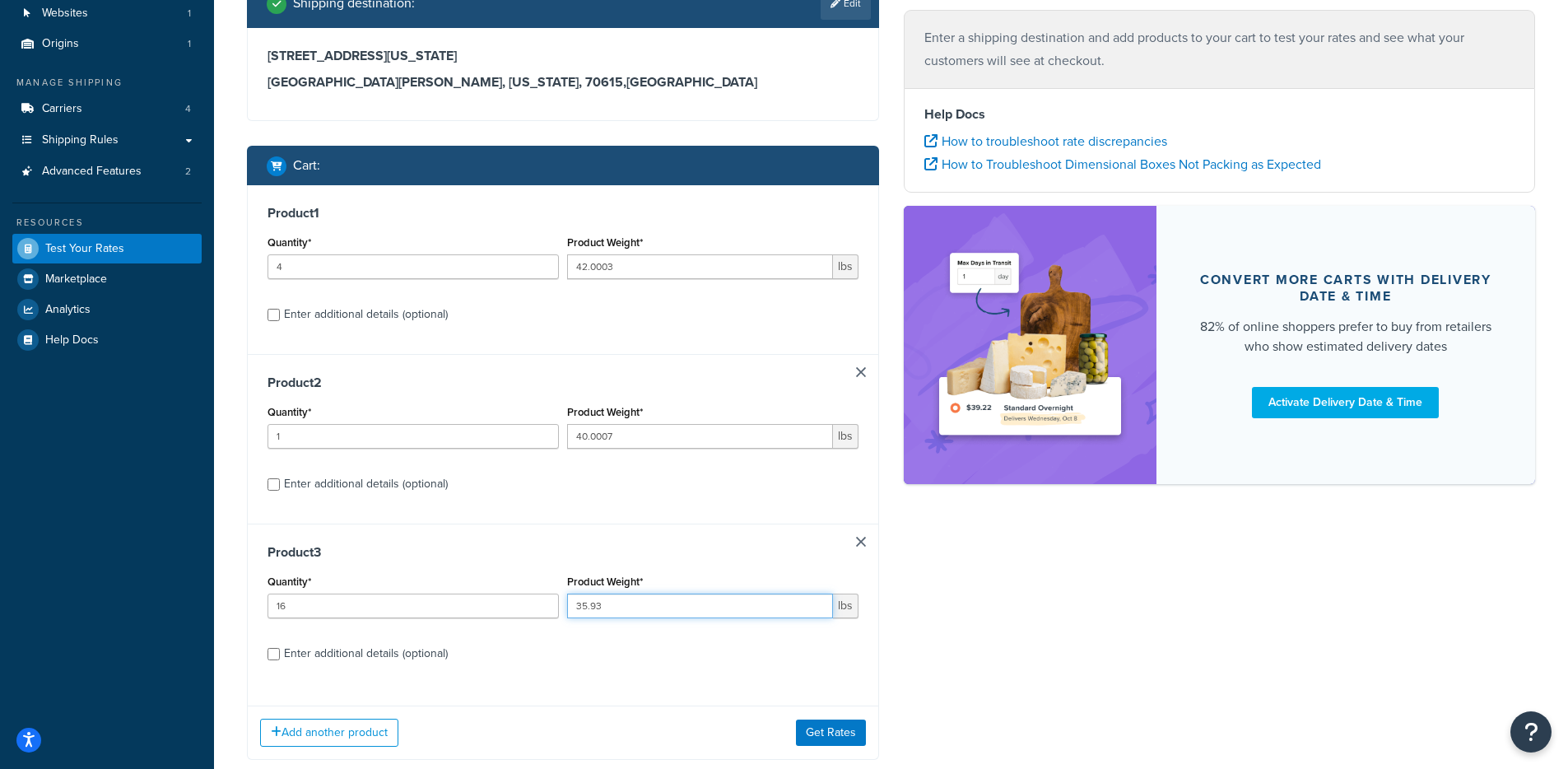
click at [616, 617] on input "35.93" at bounding box center [699, 606] width 266 height 25
type input "35.9993"
click at [327, 665] on div "Enter additional details (optional)" at bounding box center [366, 654] width 164 height 23
click at [280, 660] on input "Enter additional details (optional)" at bounding box center [274, 654] width 12 height 12
checkbox input "true"
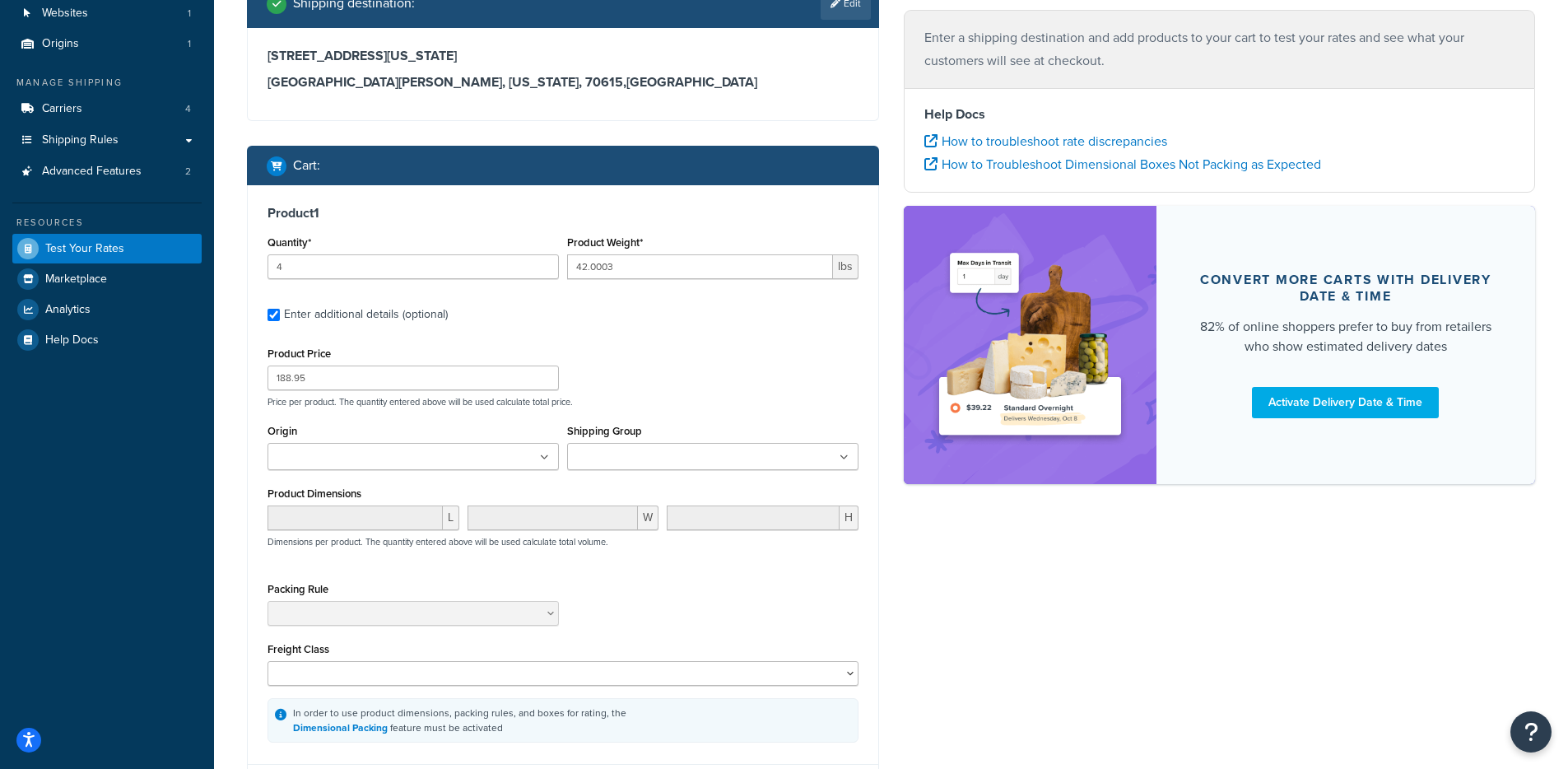
checkbox input "true"
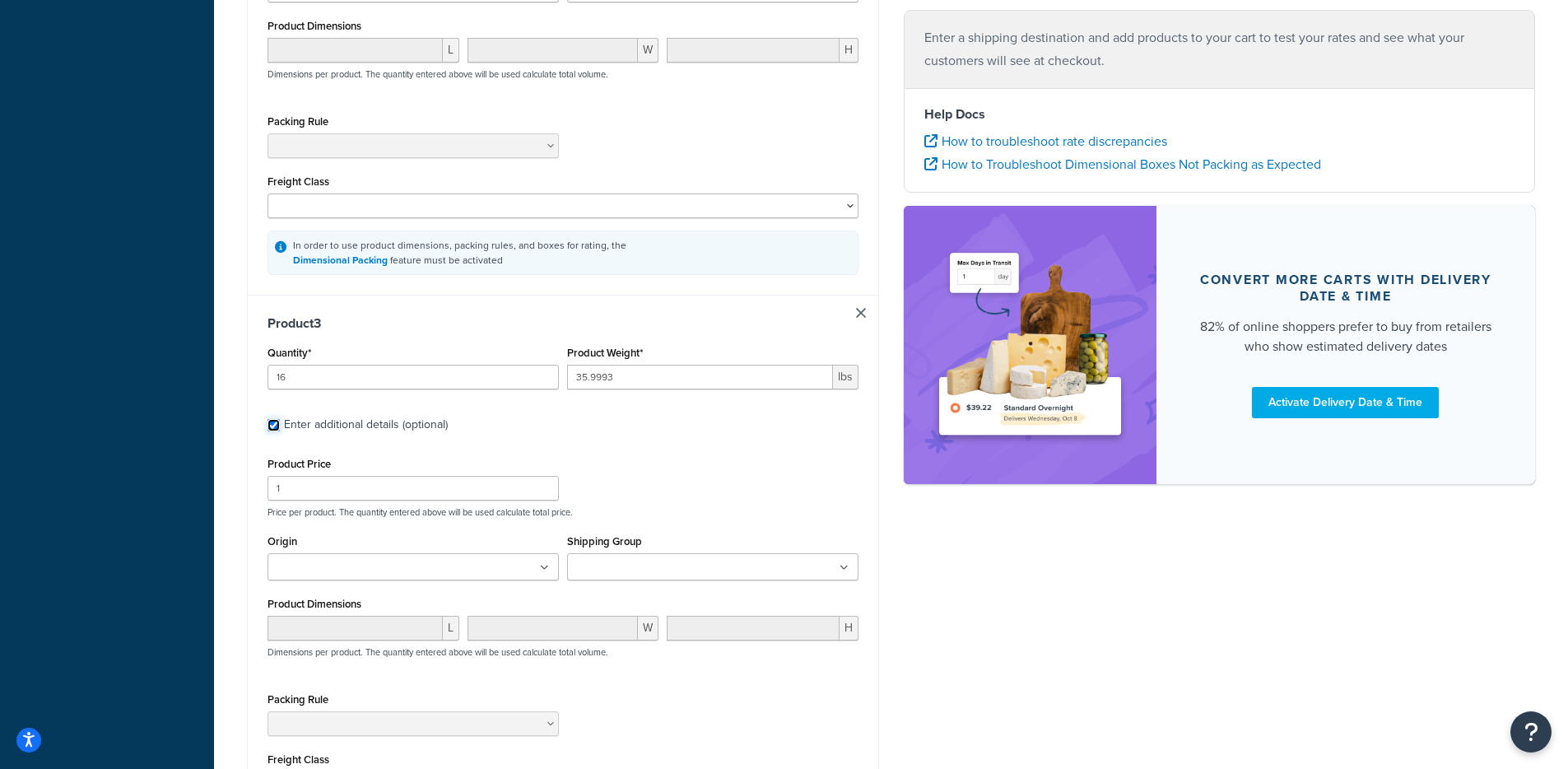
scroll to position [1427, 0]
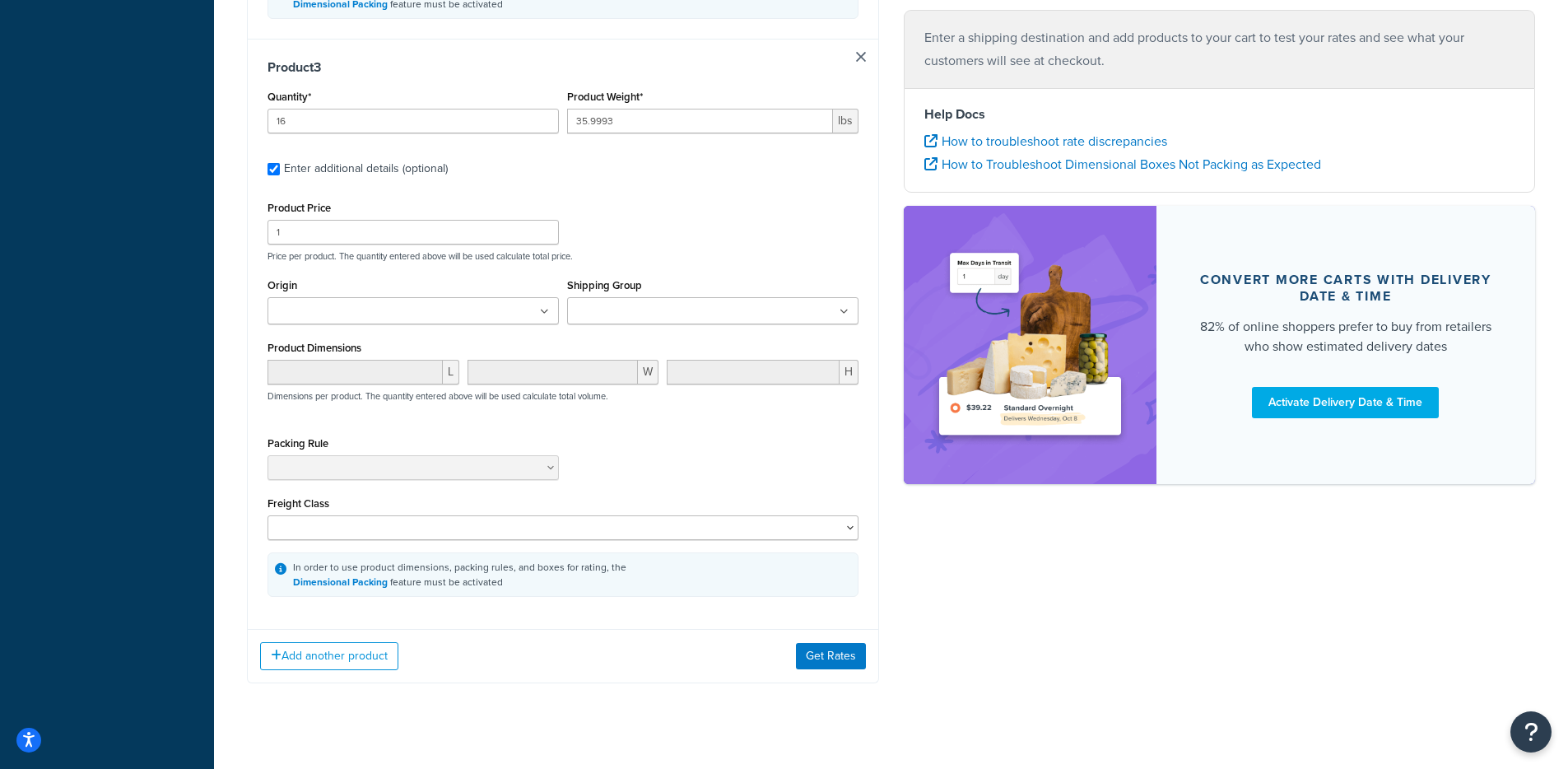
click at [605, 316] on input "Shipping Group" at bounding box center [645, 312] width 146 height 18
click at [436, 319] on ul at bounding box center [413, 311] width 291 height 27
click at [415, 253] on div "Product Price 1 Price per product. The quantity entered above will be used calc…" at bounding box center [562, 229] width 599 height 65
click at [415, 245] on input "1" at bounding box center [413, 232] width 291 height 25
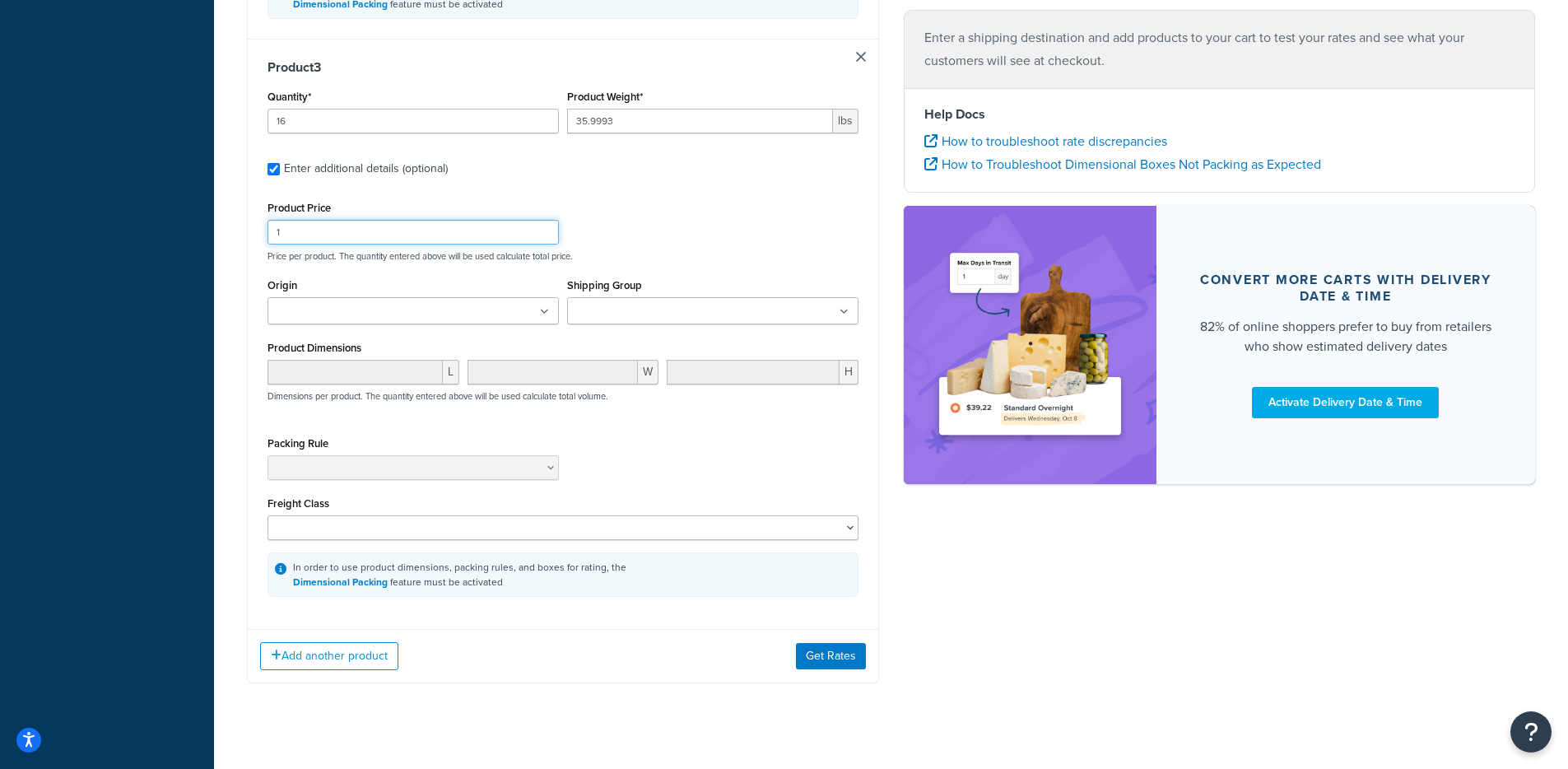
click at [415, 245] on input "1" at bounding box center [413, 232] width 291 height 25
type input "1"
type input "188.95"
click at [841, 657] on button "Get Rates" at bounding box center [831, 657] width 70 height 26
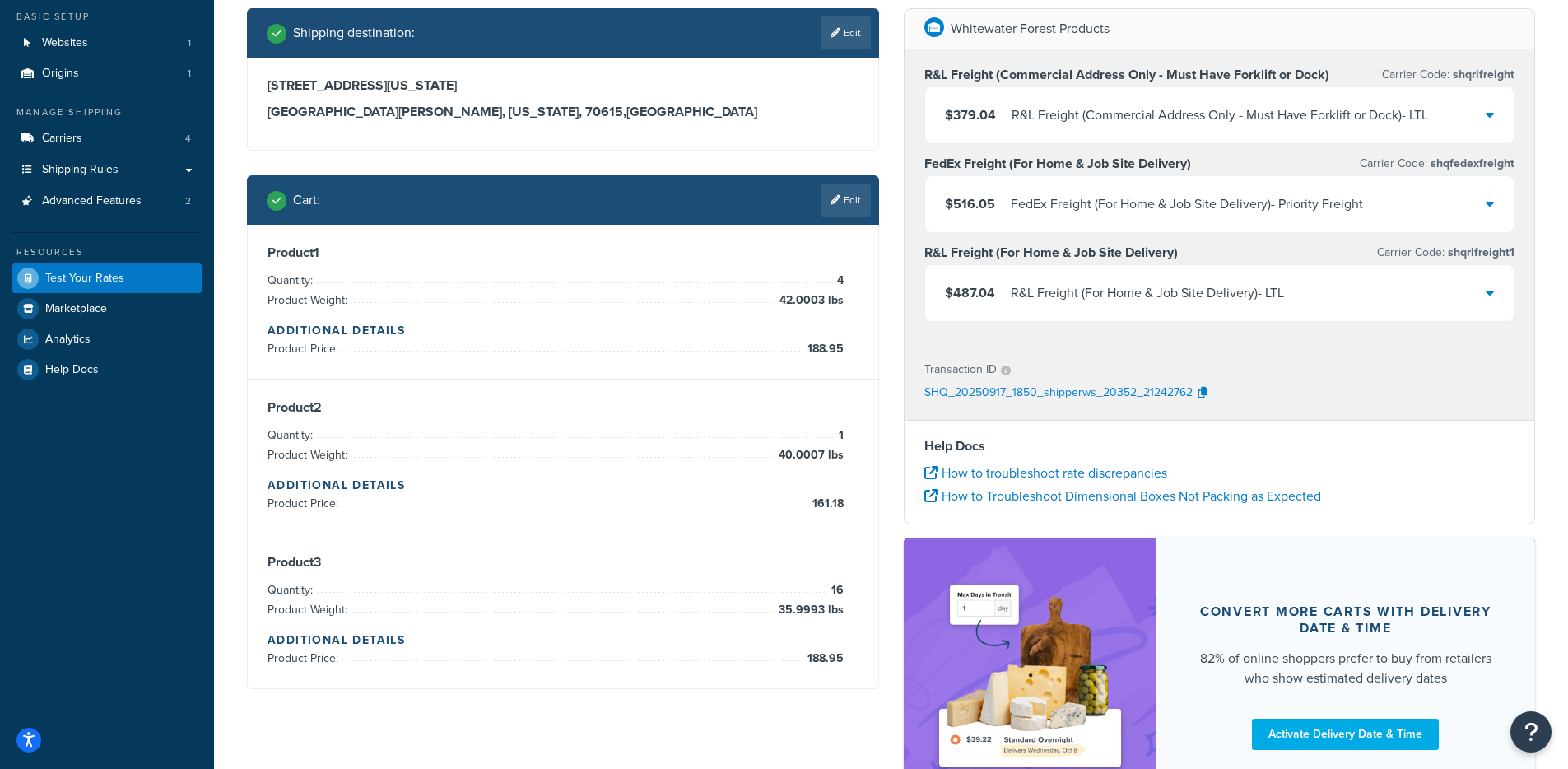
scroll to position [105, 0]
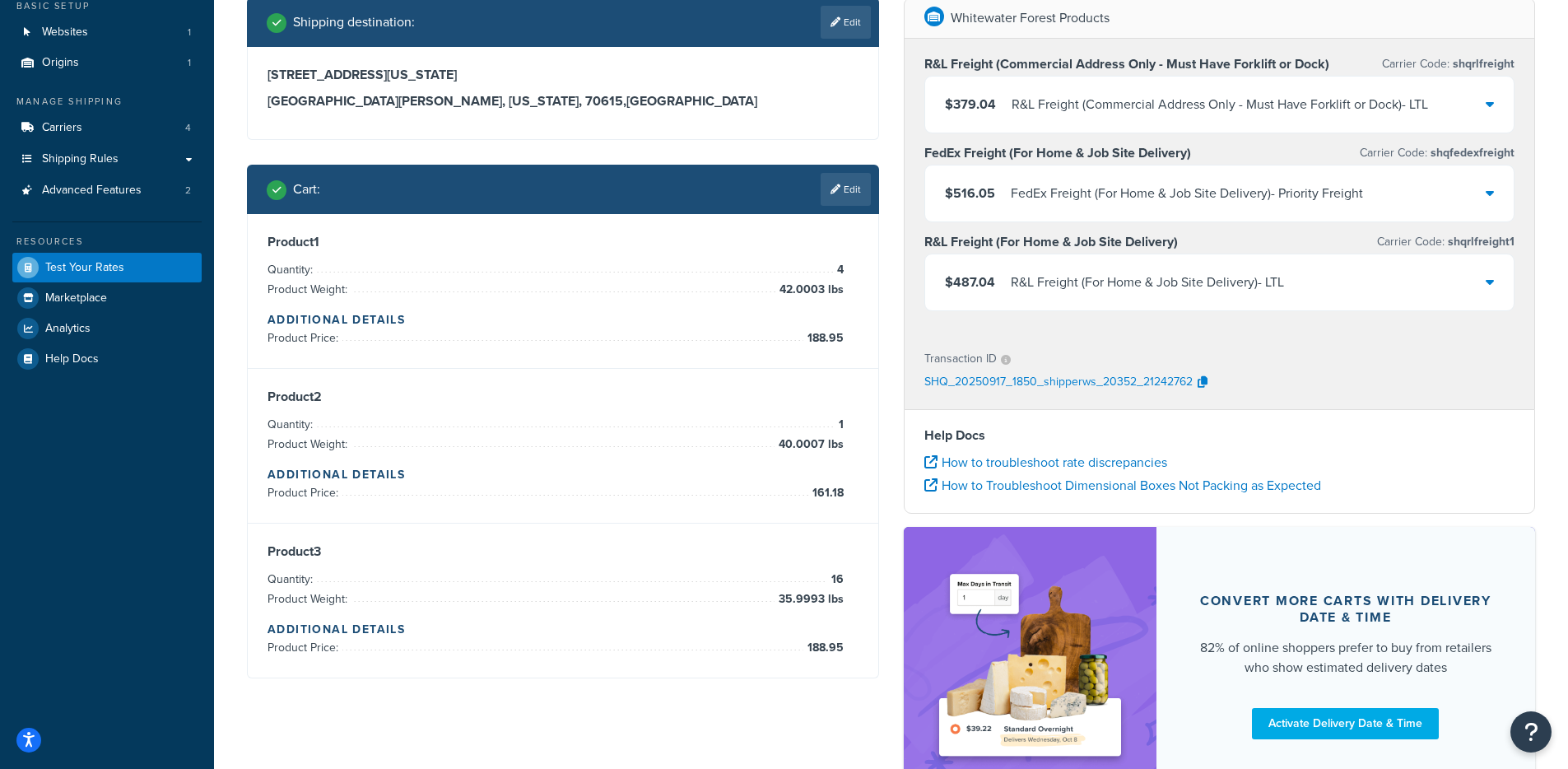
click at [1082, 271] on div "R&L Freight (For Home & Job Site Delivery) - LTL" at bounding box center [1147, 283] width 273 height 23
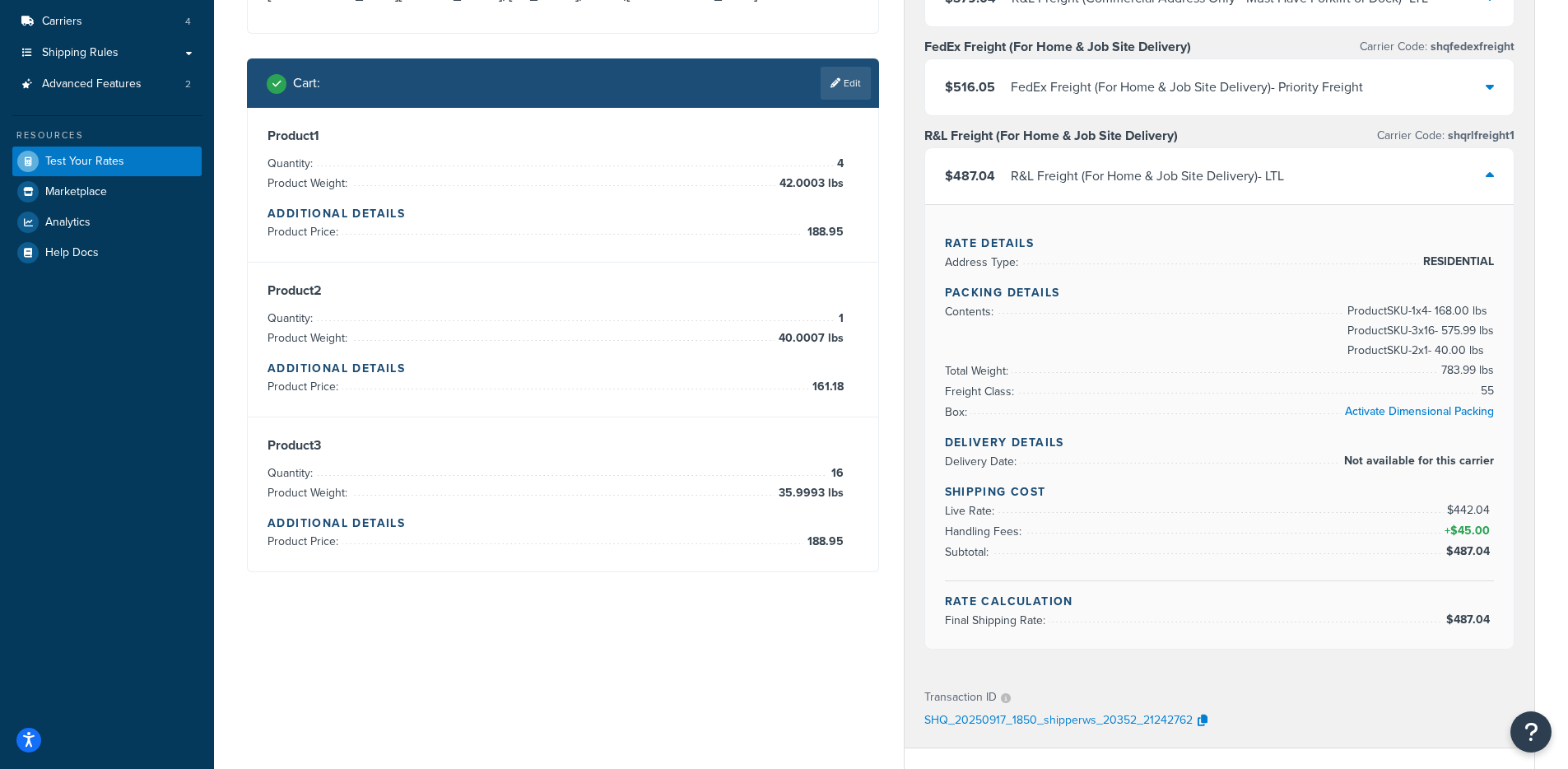
scroll to position [192, 0]
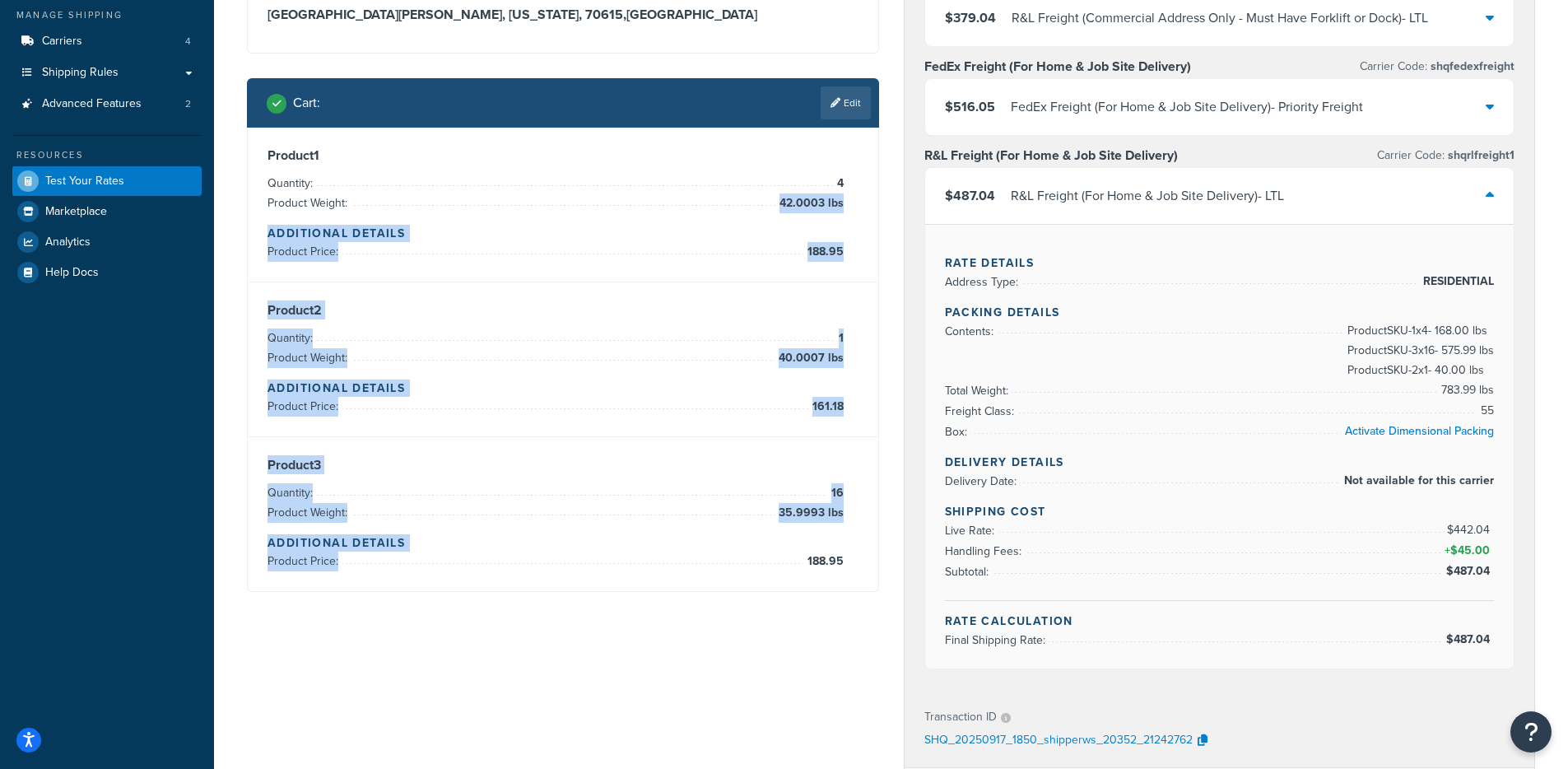
drag, startPoint x: 734, startPoint y: 210, endPoint x: 848, endPoint y: 591, distance: 397.7
click at [848, 591] on div "Product 1 Quantity: 4 Product Weight: 42.0003 lbs Additional Details Product Pr…" at bounding box center [562, 359] width 630 height 464
click at [848, 591] on div "Product 3 Quantity: 16 Product Weight: 35.9993 lbs Additional Details Product P…" at bounding box center [562, 514] width 630 height 154
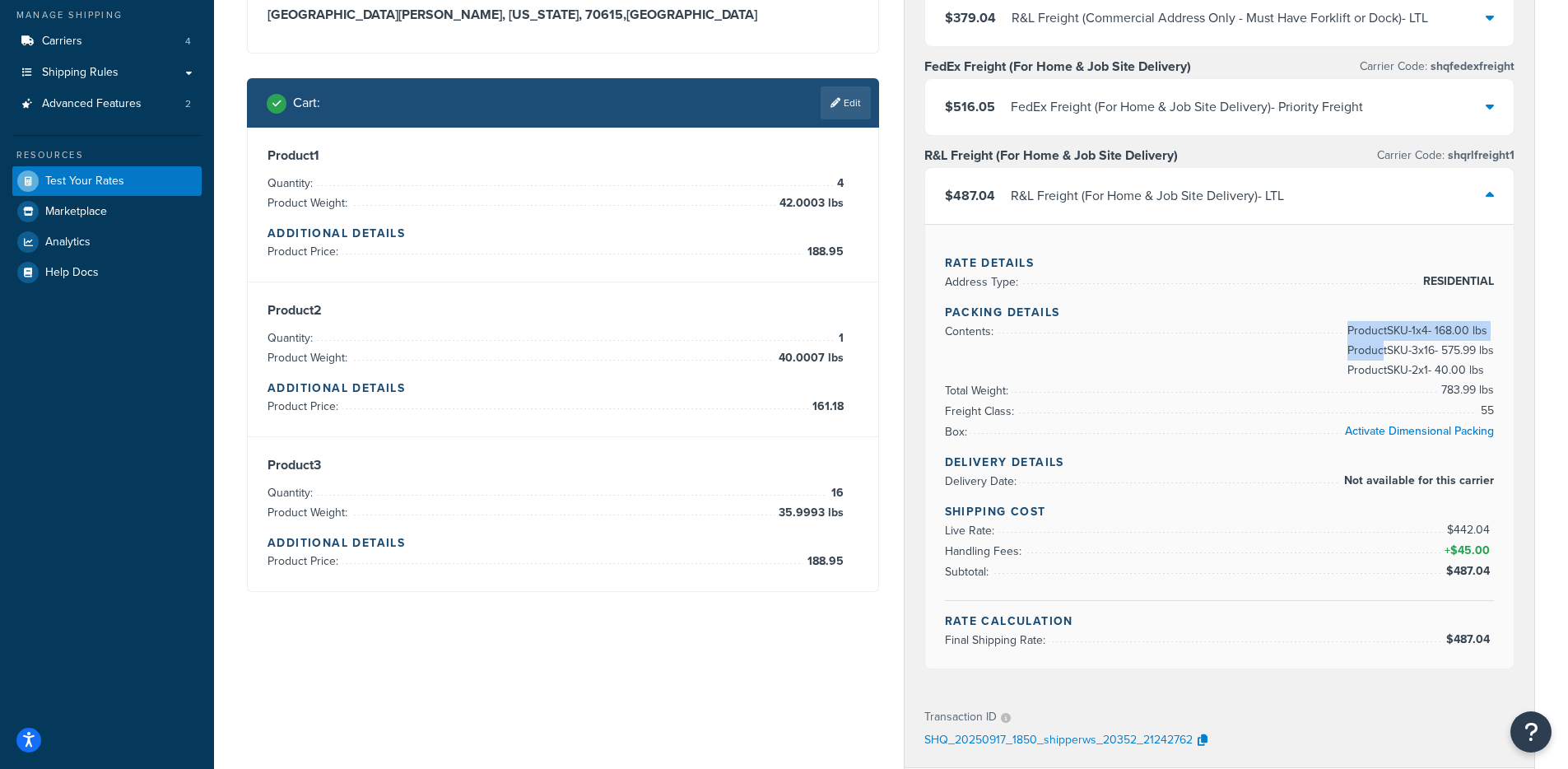
drag, startPoint x: 1336, startPoint y: 336, endPoint x: 1381, endPoint y: 351, distance: 47.4
click at [1381, 351] on span "Product SKU-1 x 4 - 168.00 lbs Product SKU-3 x 16 - 575.99 lbs Product SKU-2 x …" at bounding box center [1419, 351] width 151 height 60
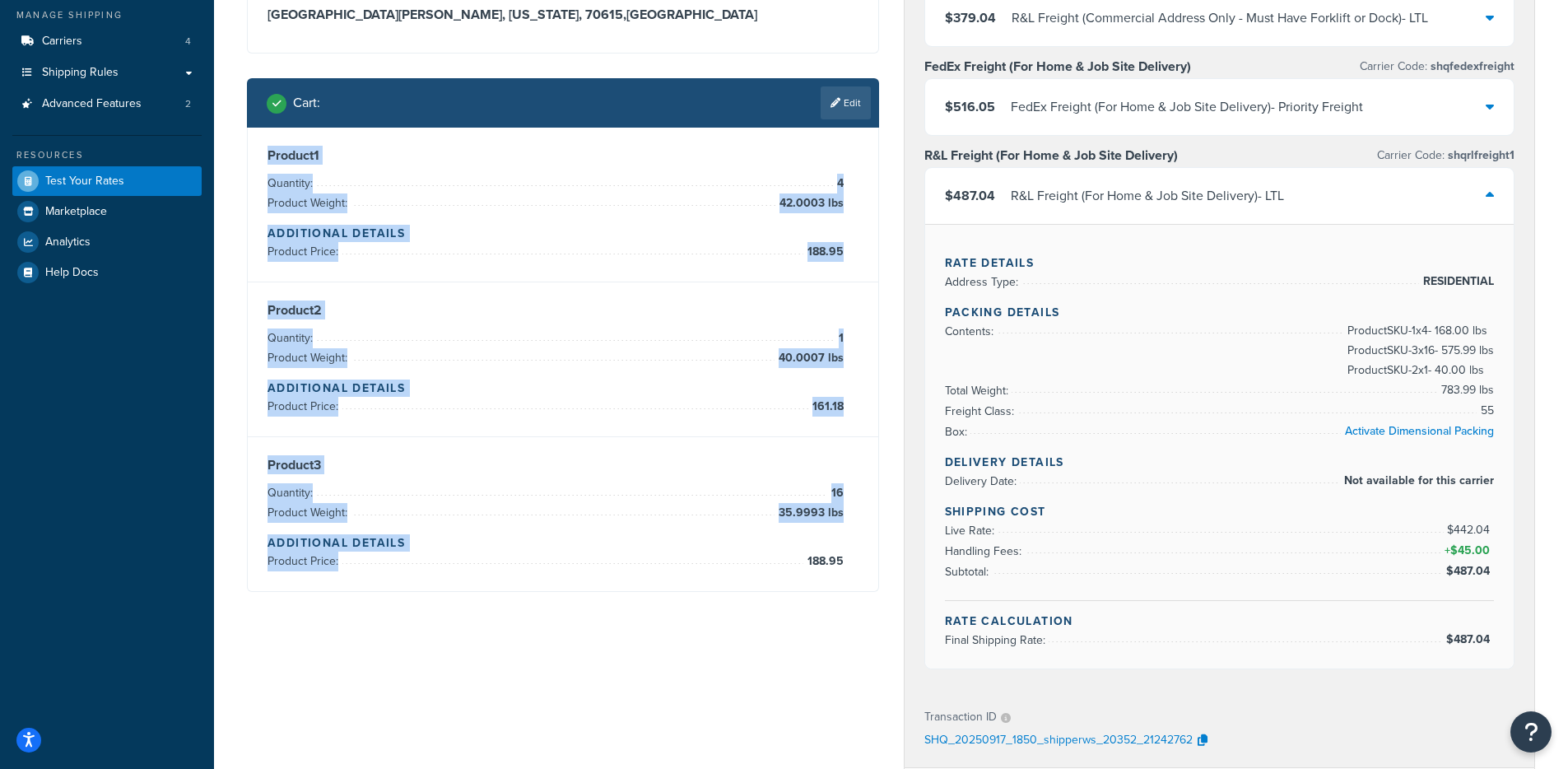
drag, startPoint x: 712, startPoint y: 132, endPoint x: 887, endPoint y: 584, distance: 484.7
click at [887, 585] on div "Shipping destination : Edit 287 Louisiana Highway 3059 Lake Charles, Louisiana,…" at bounding box center [562, 264] width 657 height 706
click at [846, 560] on div "Product 3 Quantity: 16 Product Weight: 35.9993 lbs Additional Details Product P…" at bounding box center [562, 514] width 591 height 114
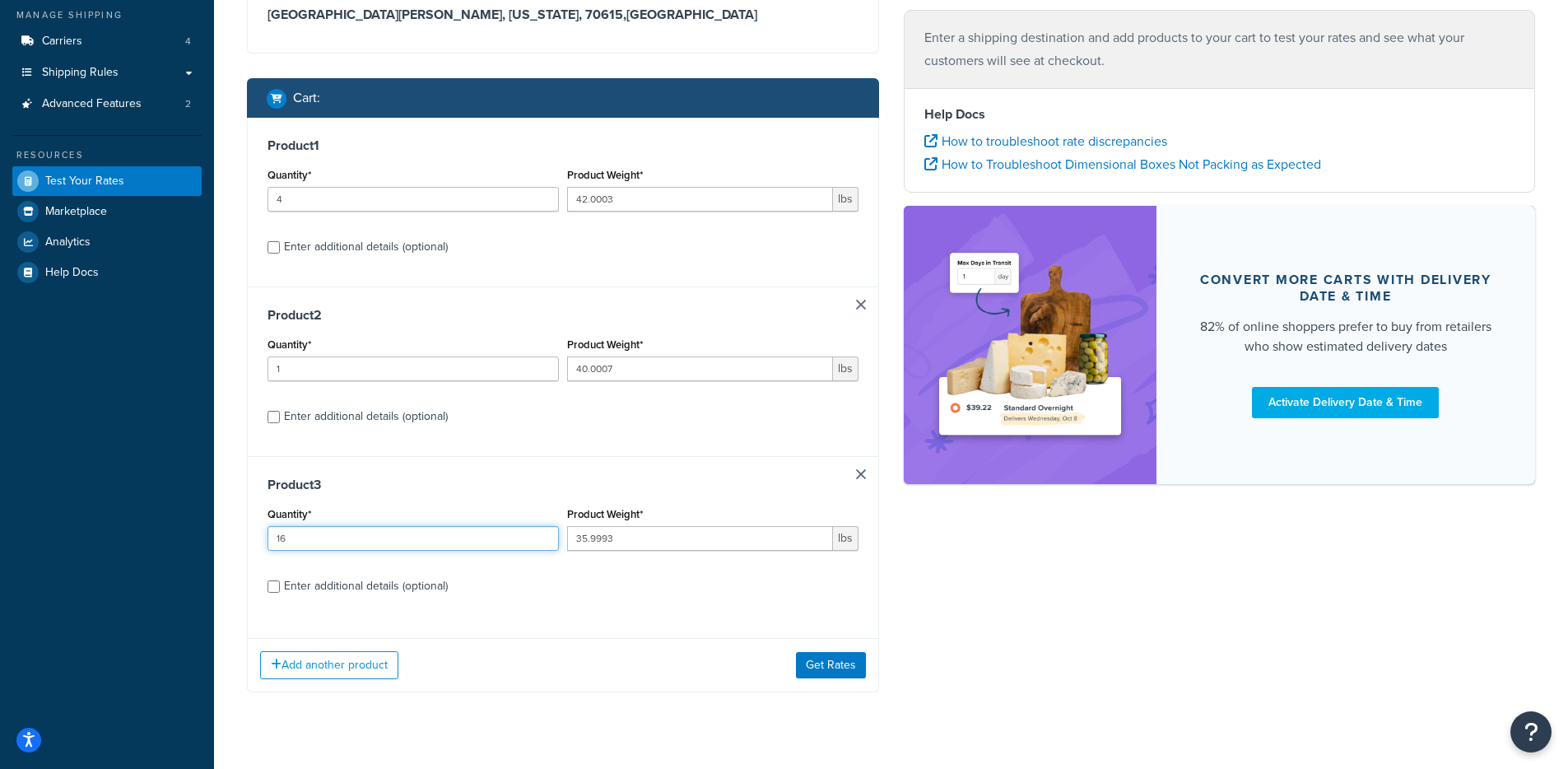
drag, startPoint x: 374, startPoint y: 538, endPoint x: 190, endPoint y: 530, distance: 184.2
click at [190, 530] on div "Dashboard Basic Setup Websites 1 Origins 1 Manage Shipping Carriers 4 Shipping …" at bounding box center [784, 303] width 1568 height 991
type input "25"
click at [808, 661] on button "Get Rates" at bounding box center [831, 665] width 70 height 26
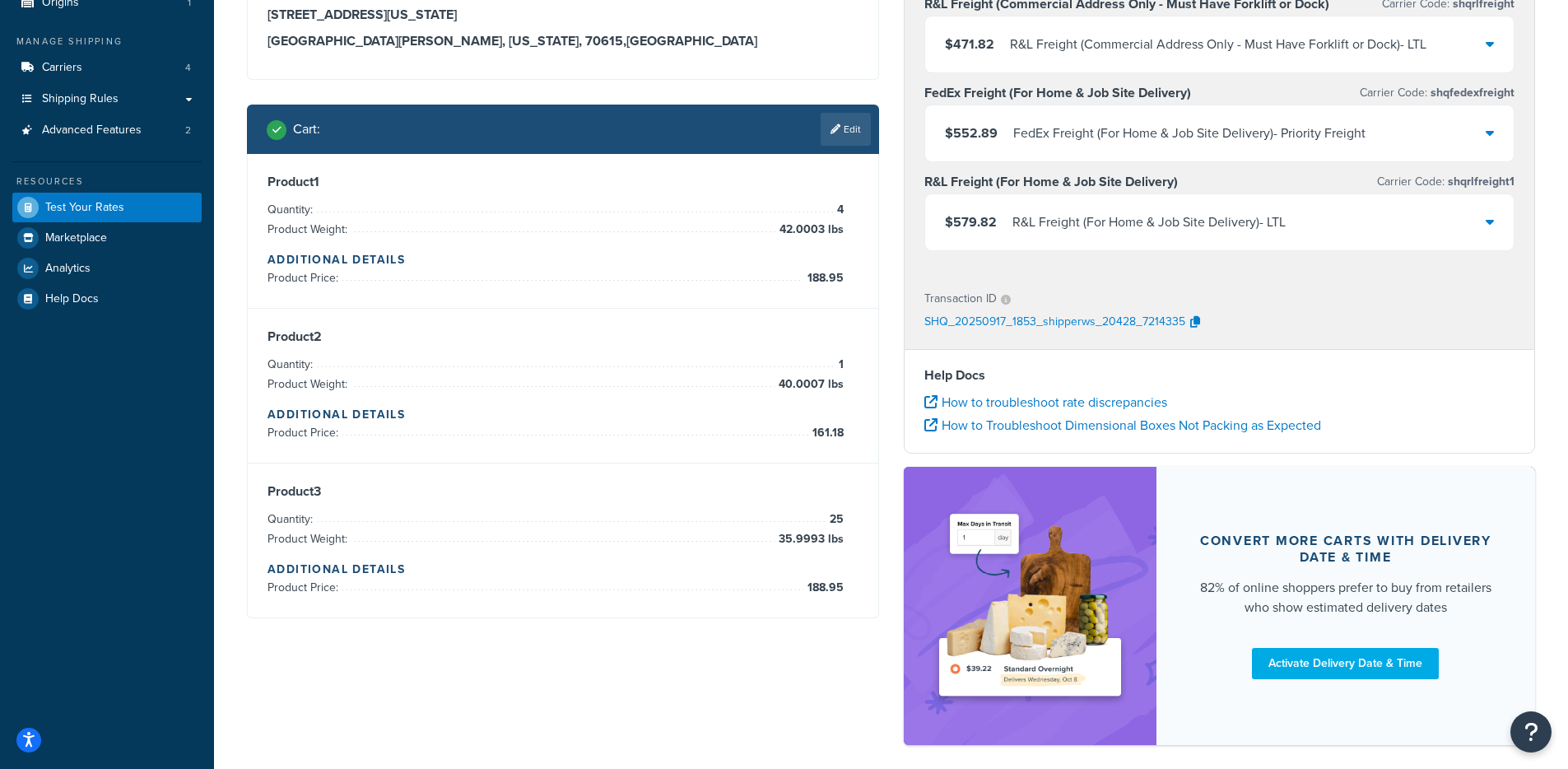
scroll to position [165, 0]
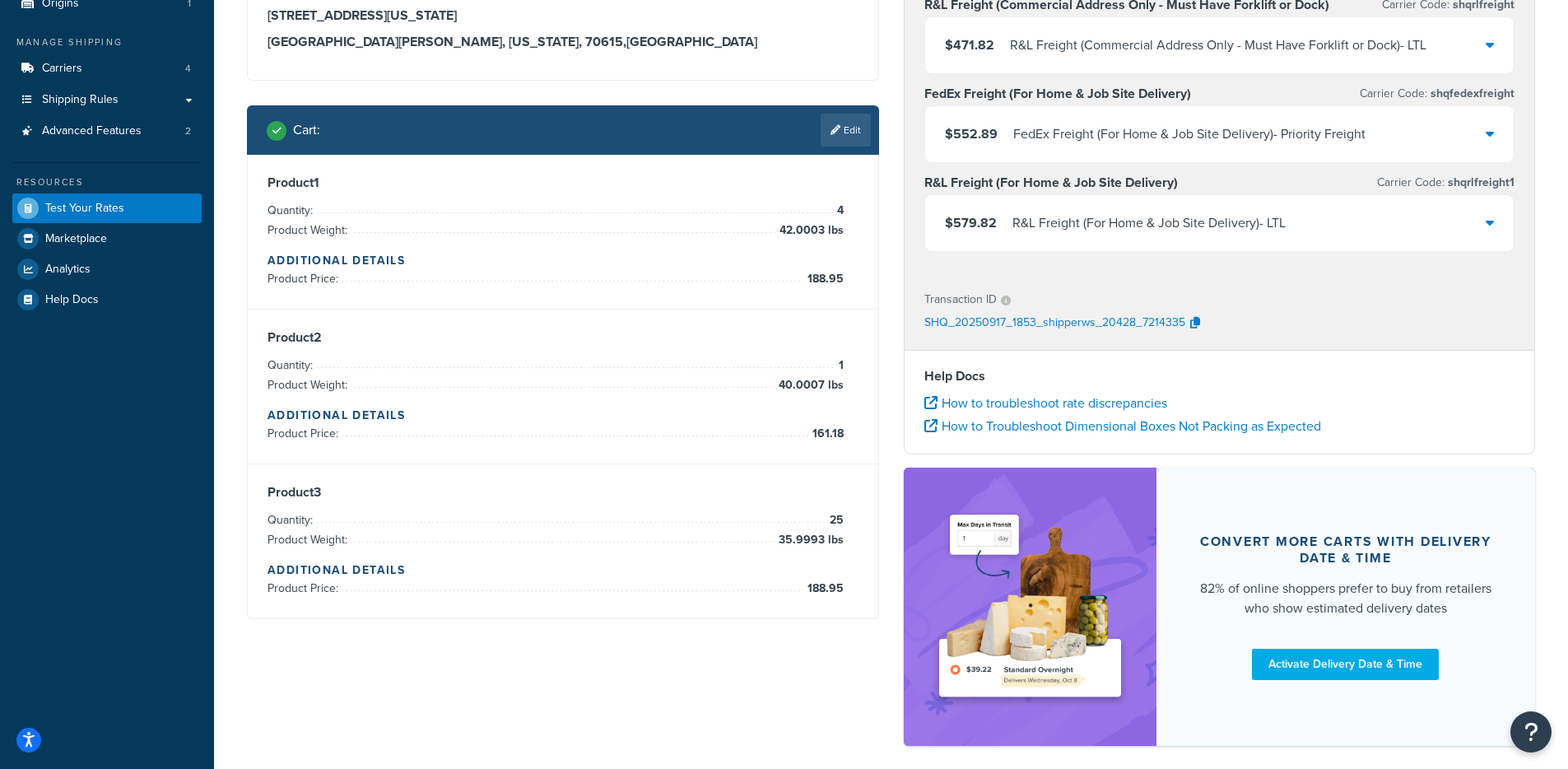
click at [1049, 228] on div "R&L Freight (For Home & Job Site Delivery) - LTL" at bounding box center [1149, 223] width 273 height 23
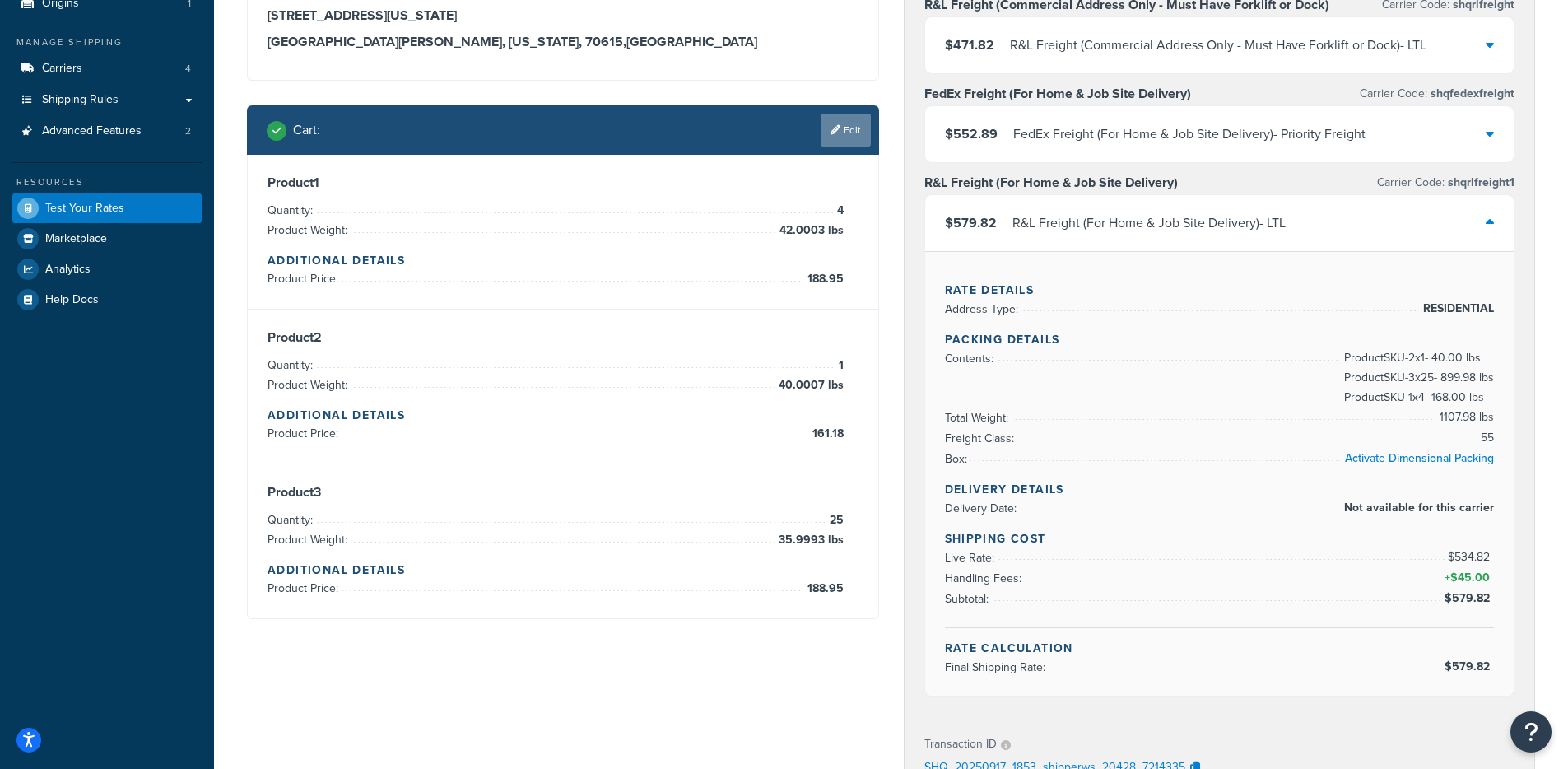
click at [833, 141] on link "Edit" at bounding box center [845, 130] width 50 height 33
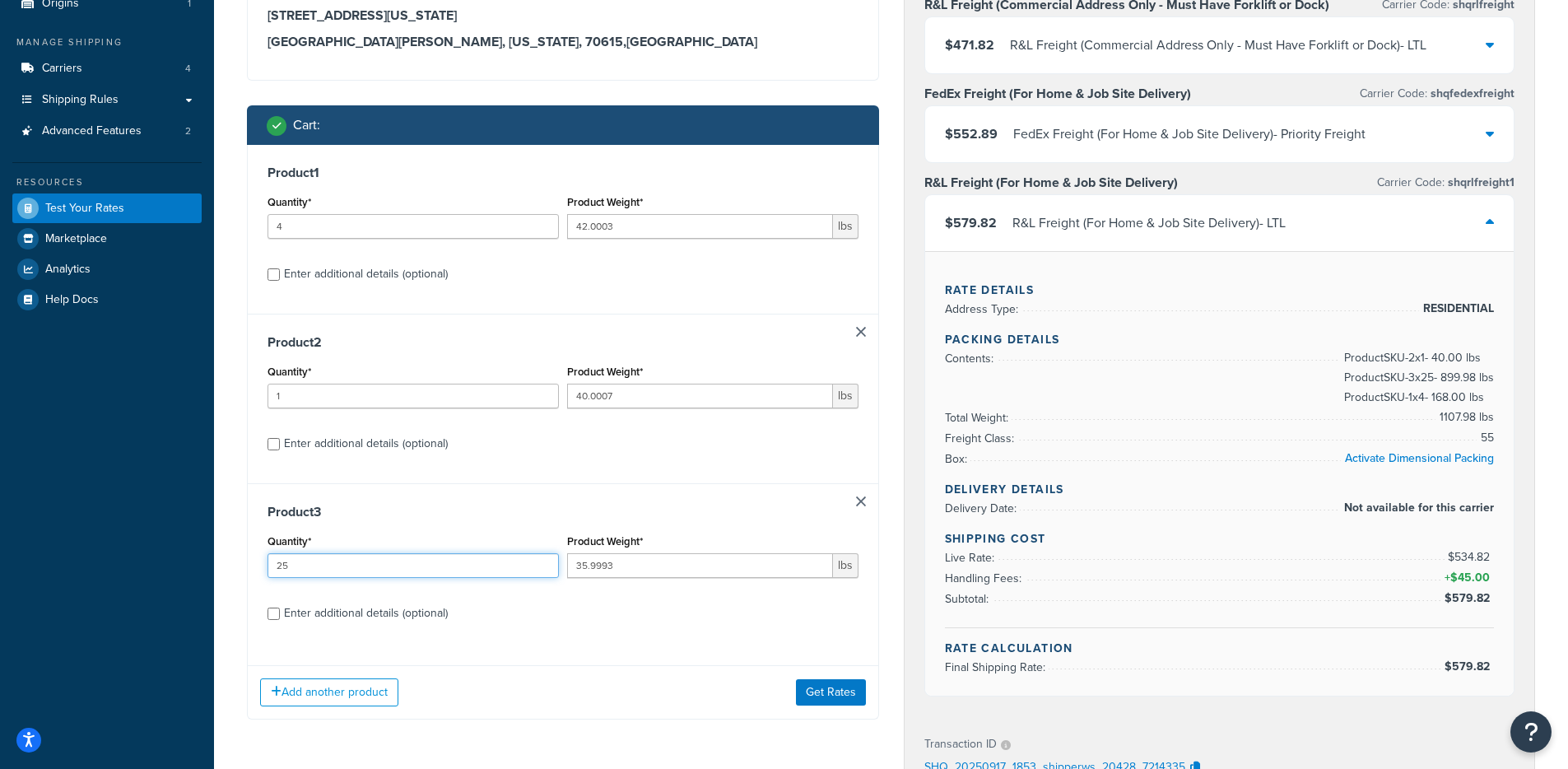
drag, startPoint x: 312, startPoint y: 564, endPoint x: 228, endPoint y: 562, distance: 84.0
click at [228, 562] on div "Test your rates Reset Rate Results [DATE] 2:53 PM Shipping destination : Edit […" at bounding box center [891, 571] width 1354 height 1355
type input "18"
click at [863, 696] on button "Get Rates" at bounding box center [831, 693] width 70 height 26
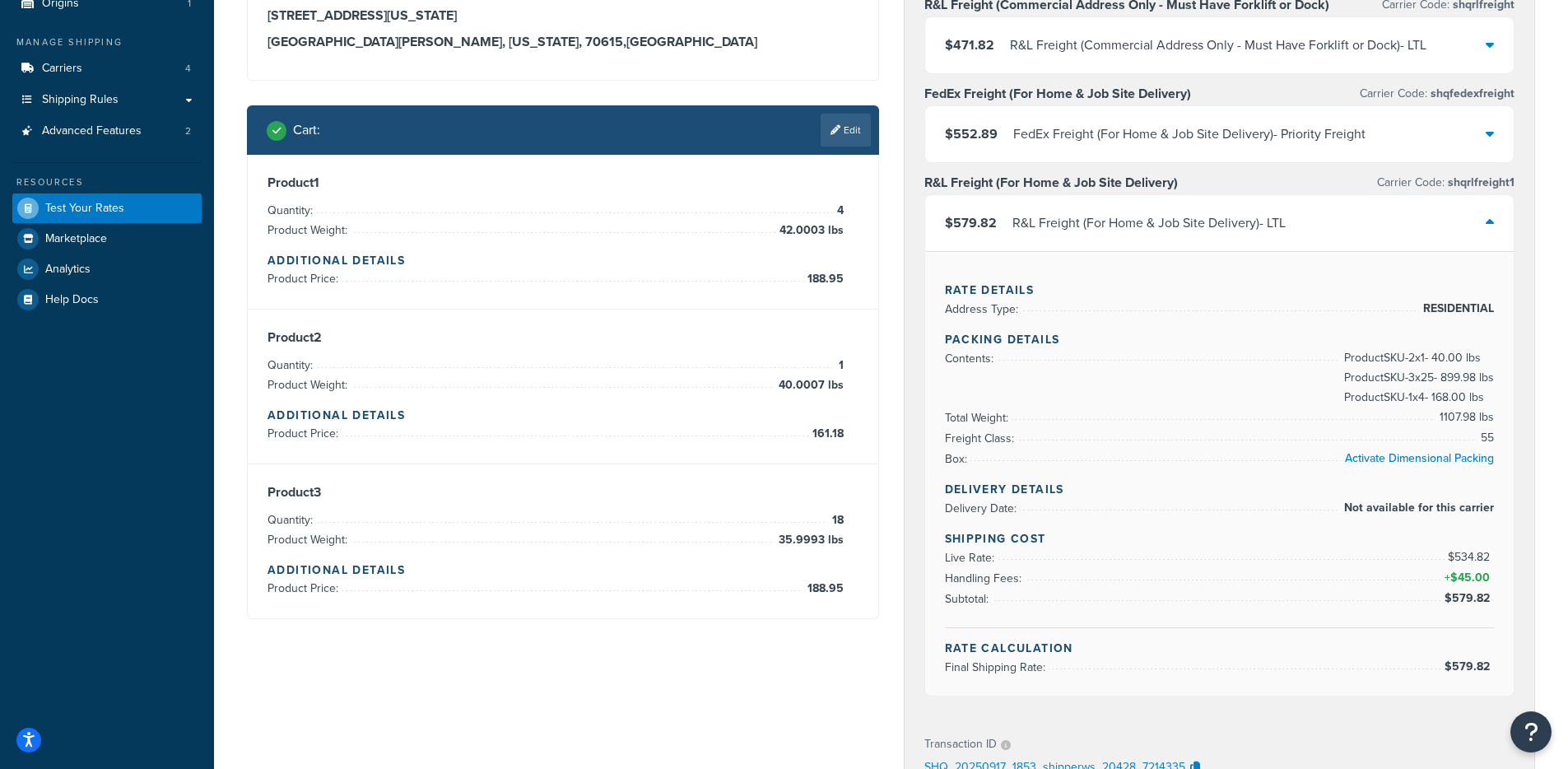
click at [841, 618] on div at bounding box center [562, 618] width 630 height 0
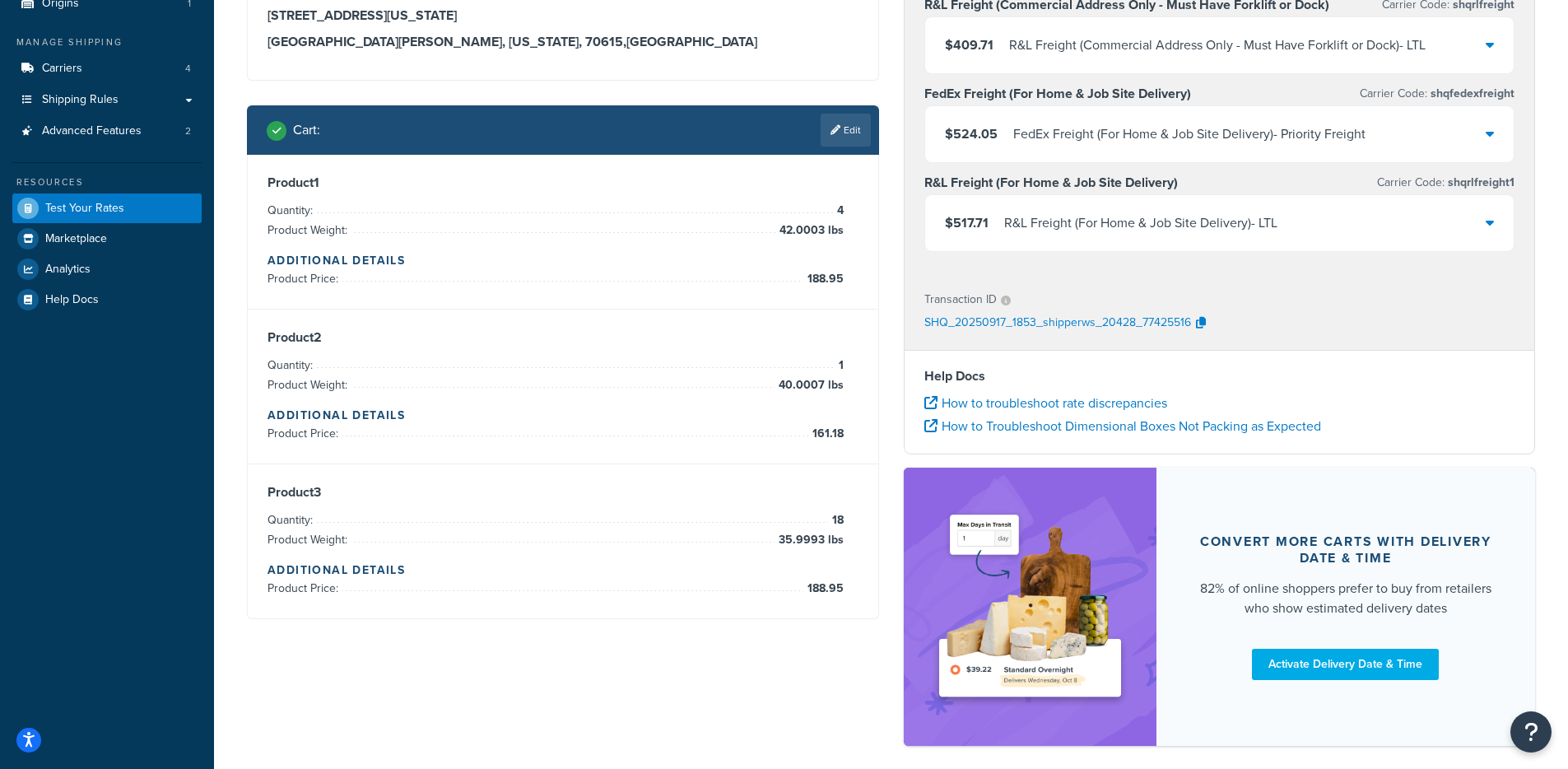
drag, startPoint x: 1002, startPoint y: 233, endPoint x: 989, endPoint y: 238, distance: 13.9
click at [1004, 233] on div "R&L Freight (For Home & Job Site Delivery) - LTL" at bounding box center [1140, 223] width 273 height 23
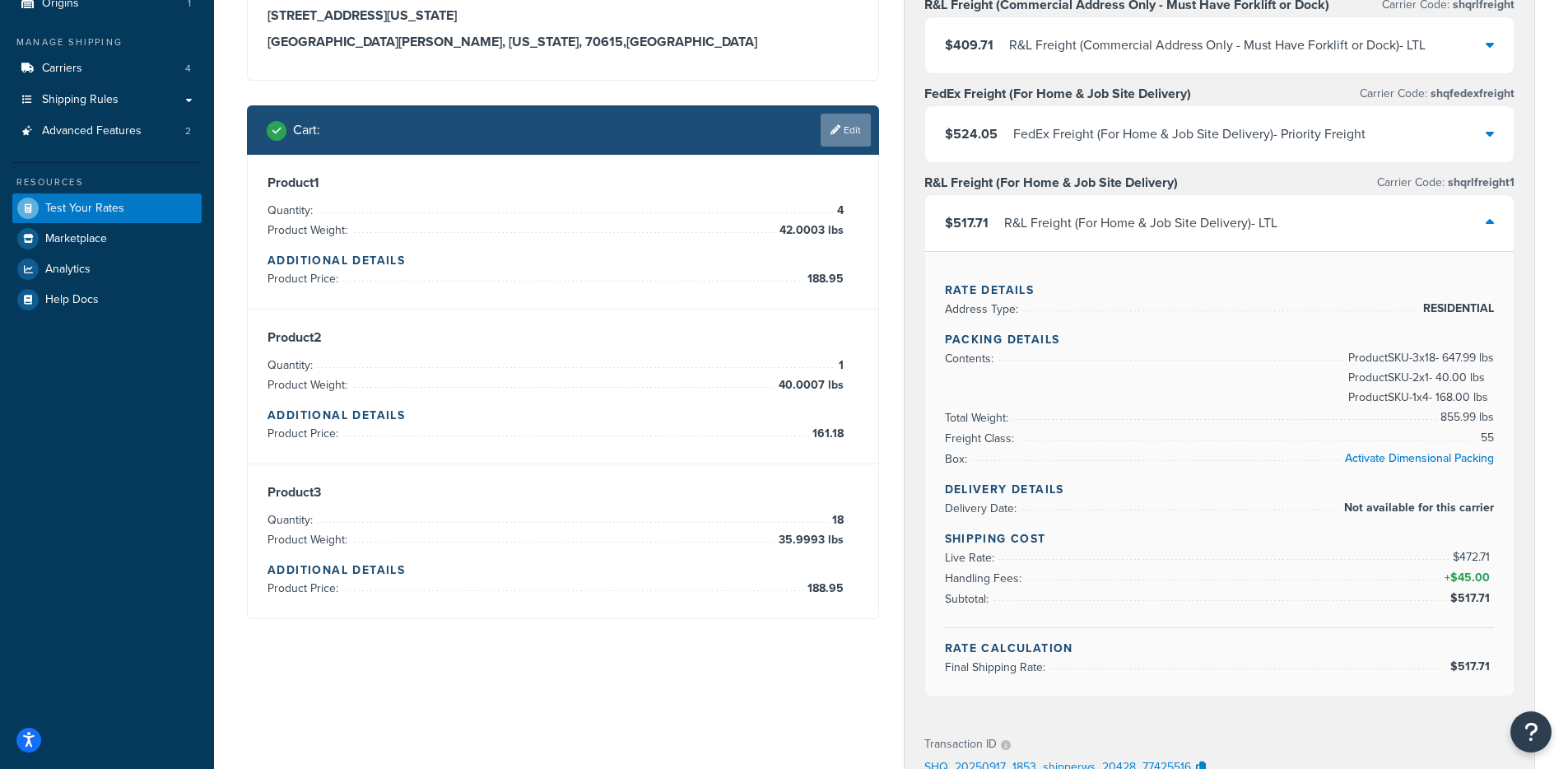
click at [842, 133] on link "Edit" at bounding box center [845, 130] width 50 height 33
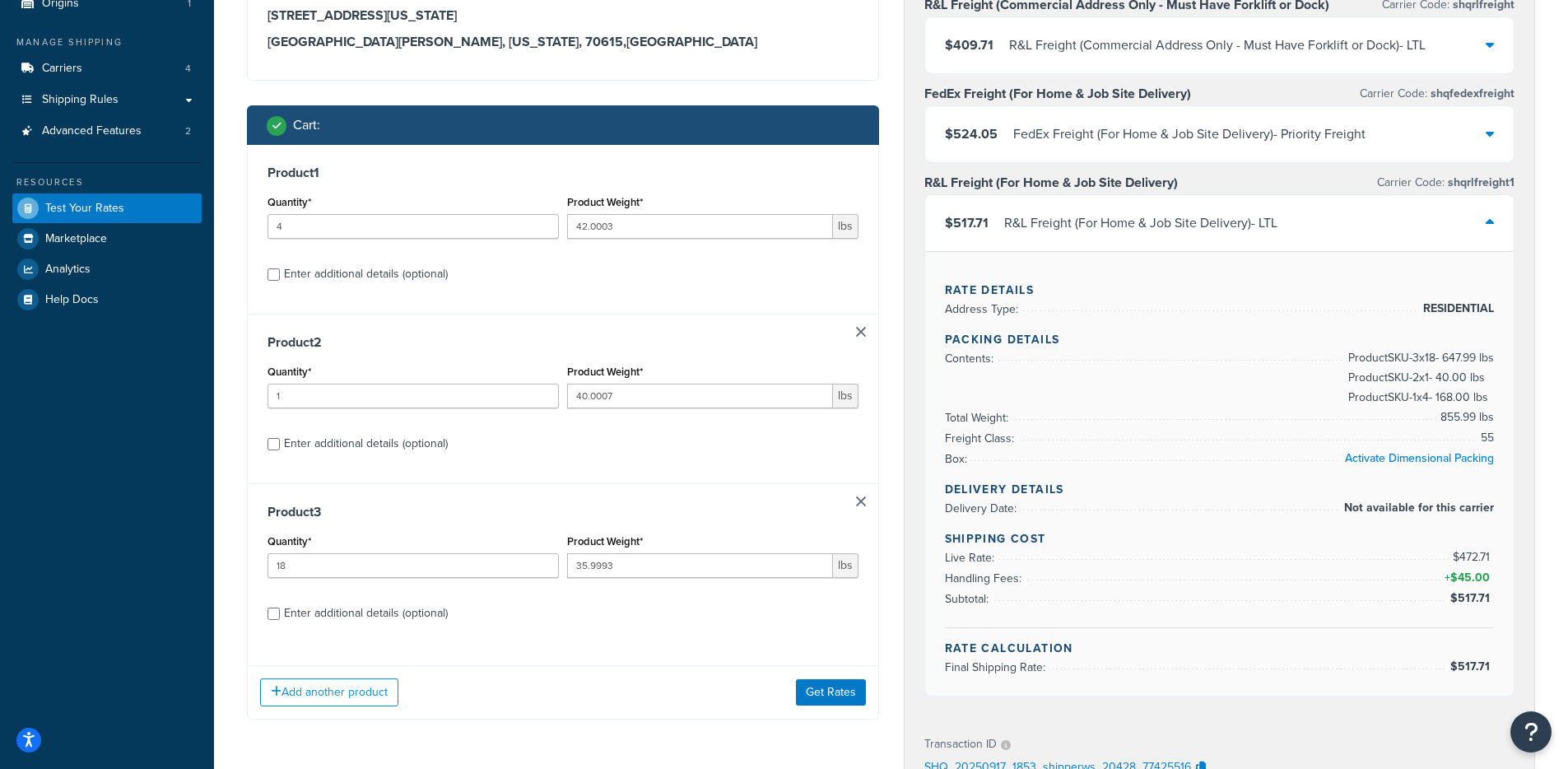
click at [870, 504] on div "Product 3 Quantity* 18 Product Weight* 35.9993 lbs Enter additional details (op…" at bounding box center [562, 568] width 630 height 169
drag, startPoint x: 862, startPoint y: 499, endPoint x: 858, endPoint y: 513, distance: 14.6
click at [858, 513] on div "Product 3 Quantity* 18 Product Weight* 35.9993 lbs Enter additional details (op…" at bounding box center [562, 568] width 630 height 169
click at [856, 499] on link at bounding box center [861, 501] width 10 height 10
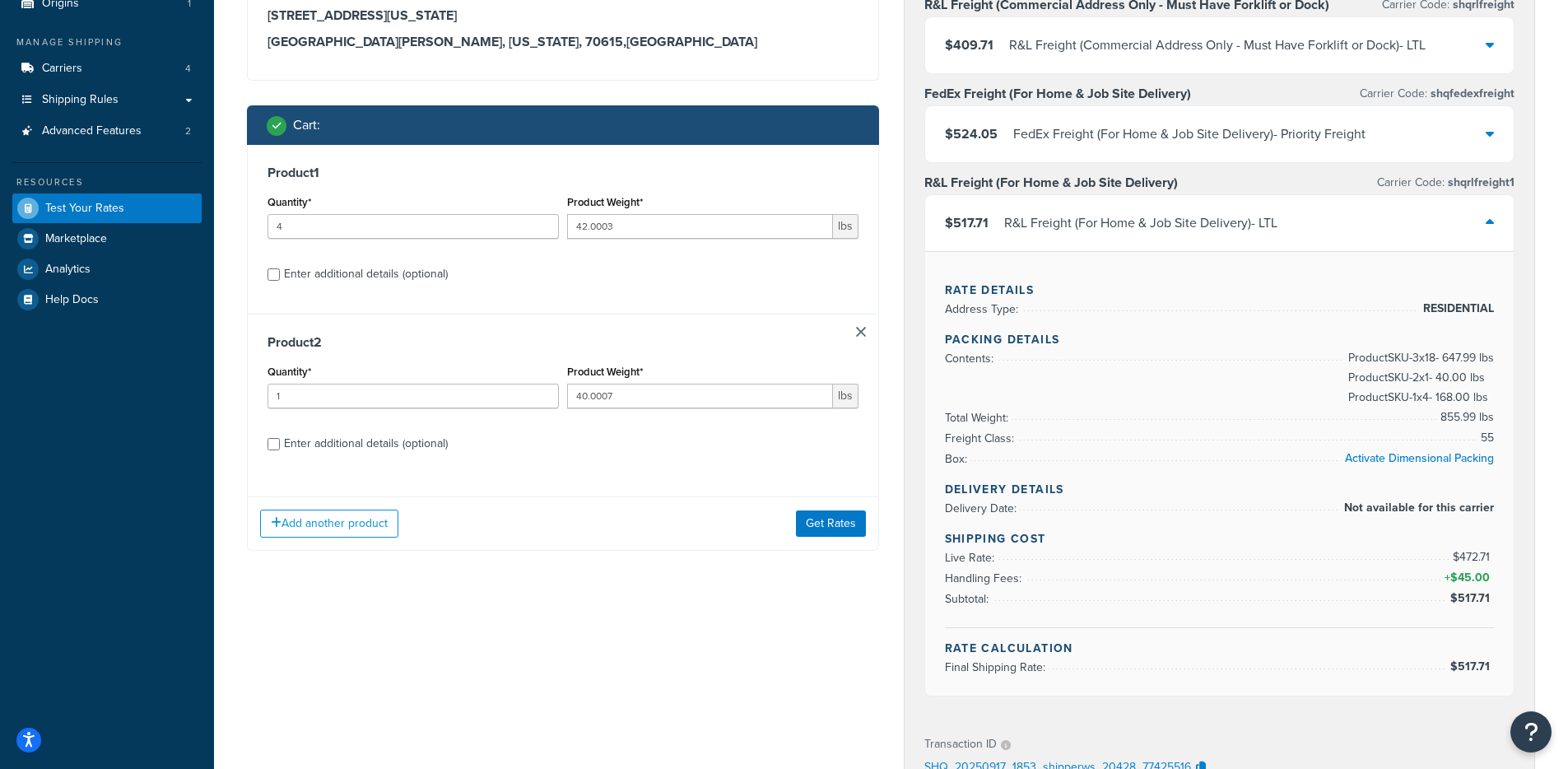
click at [864, 324] on div "Product 2 Quantity* 1 Product Weight* 40.0007 lbs Enter additional details (opt…" at bounding box center [562, 398] width 630 height 169
click at [856, 335] on link at bounding box center [861, 331] width 10 height 10
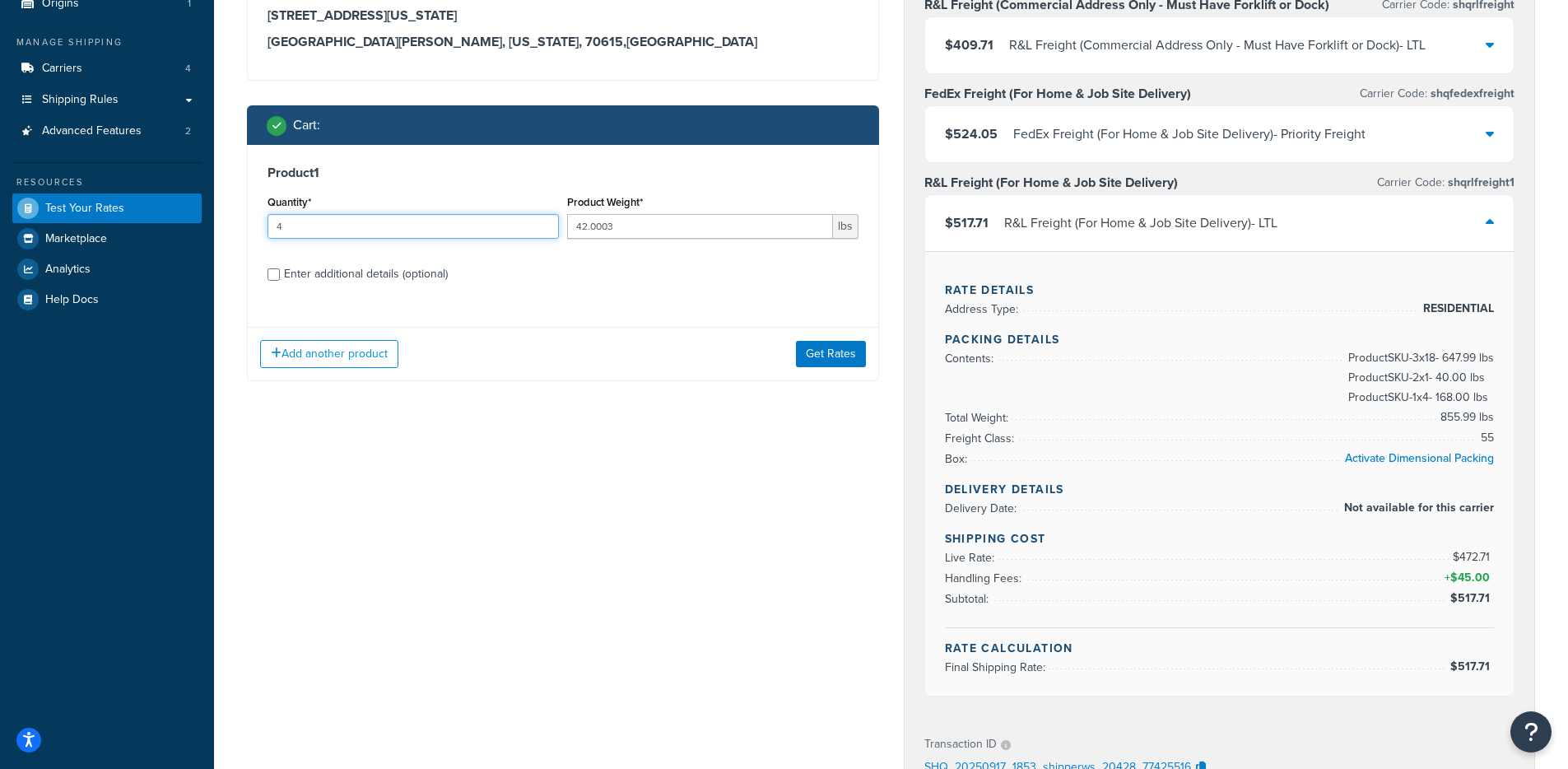
drag, startPoint x: 367, startPoint y: 224, endPoint x: 211, endPoint y: 226, distance: 156.0
click at [211, 226] on div "Dashboard Basic Setup Websites 1 Origins 1 Manage Shipping Carriers 4 Shipping …" at bounding box center [784, 562] width 1568 height 1454
type input "1"
drag, startPoint x: 648, startPoint y: 226, endPoint x: 491, endPoint y: 226, distance: 157.0
click at [492, 226] on div "Quantity* 1 Product Weight* 42.0003 lbs" at bounding box center [562, 221] width 599 height 60
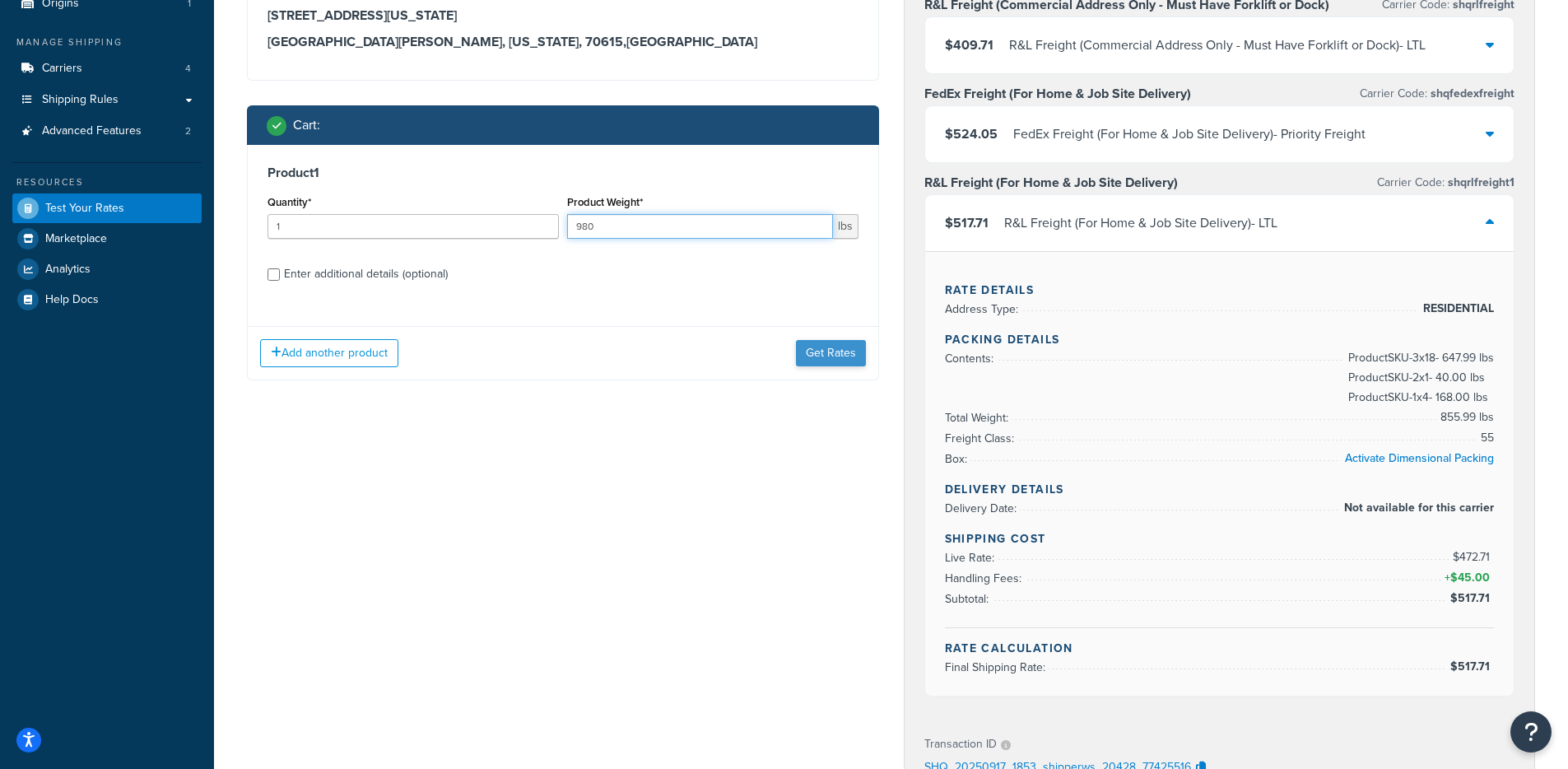
type input "980"
click at [836, 363] on button "Get Rates" at bounding box center [831, 353] width 70 height 26
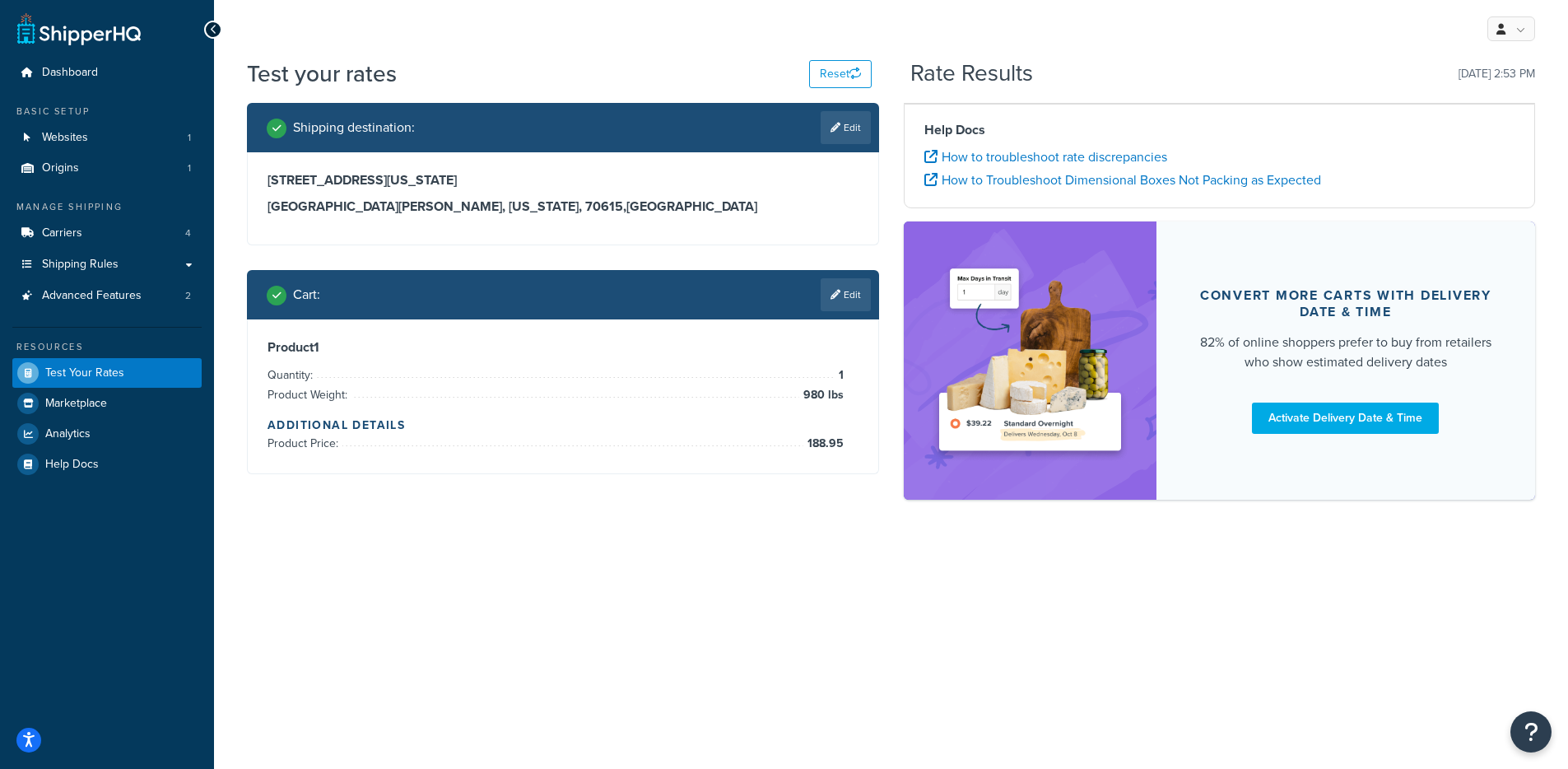
scroll to position [0, 0]
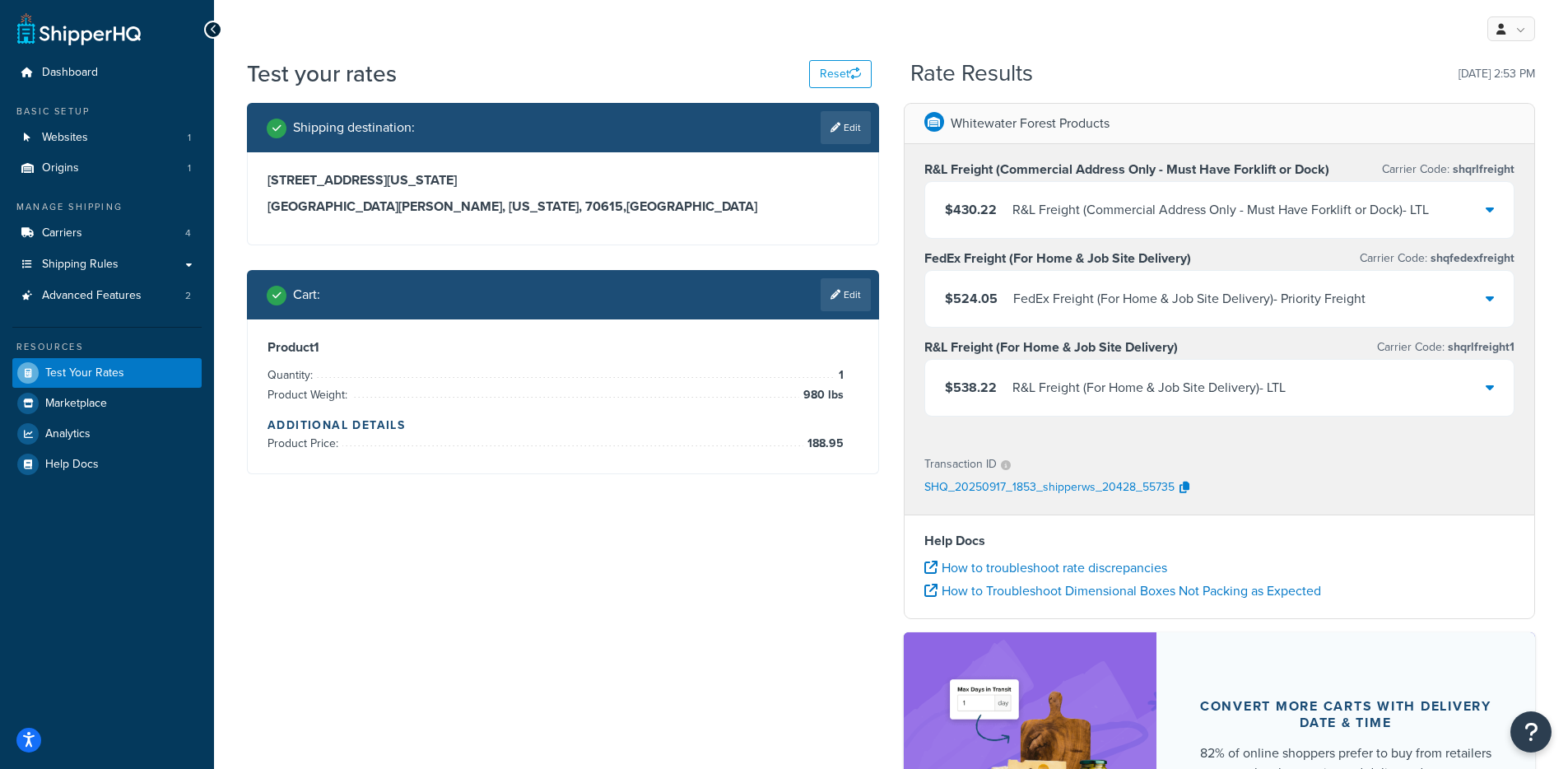
click at [1037, 377] on div "R&L Freight (For Home & Job Site Delivery) - LTL" at bounding box center [1149, 388] width 273 height 23
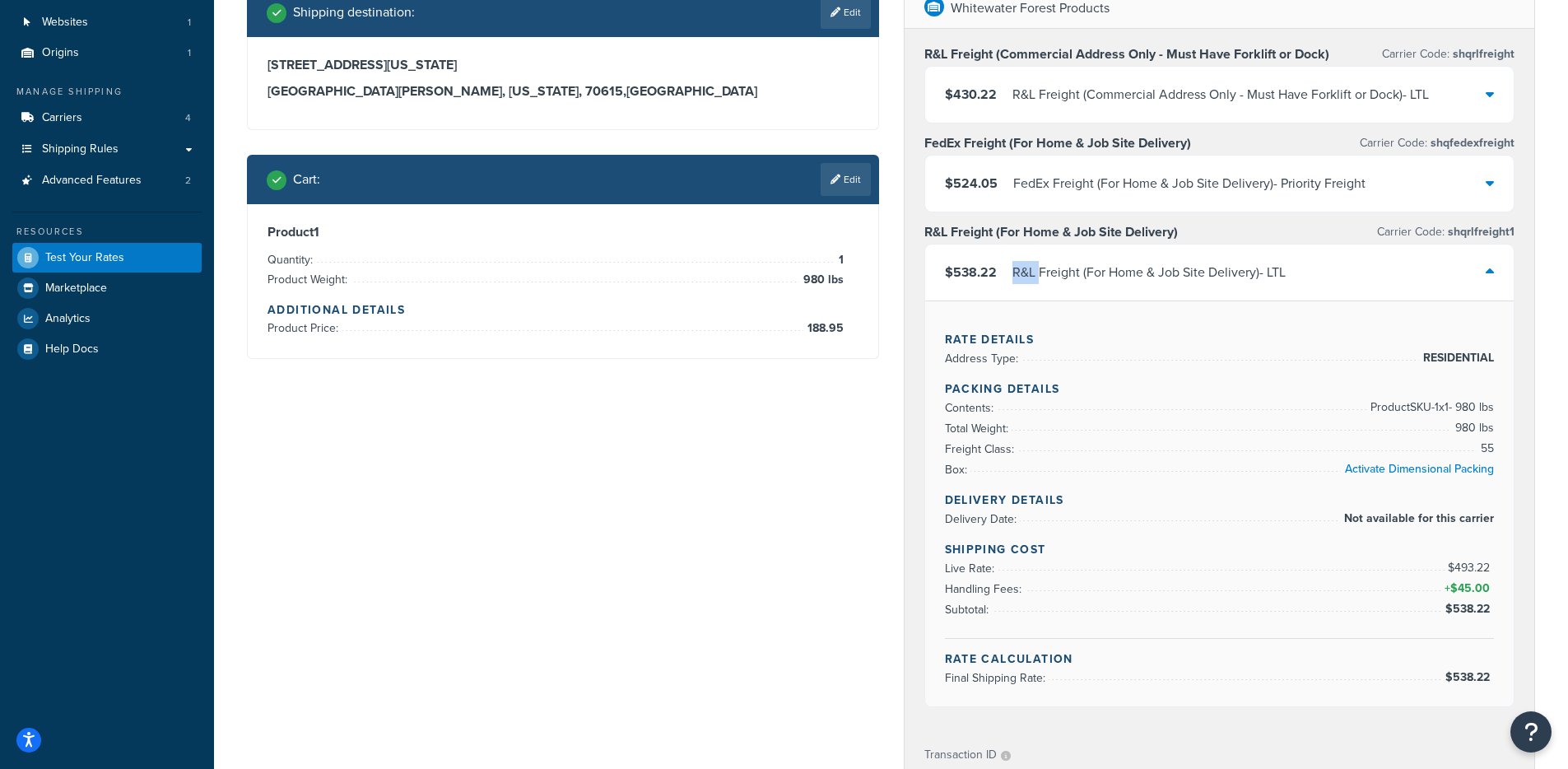
scroll to position [117, 0]
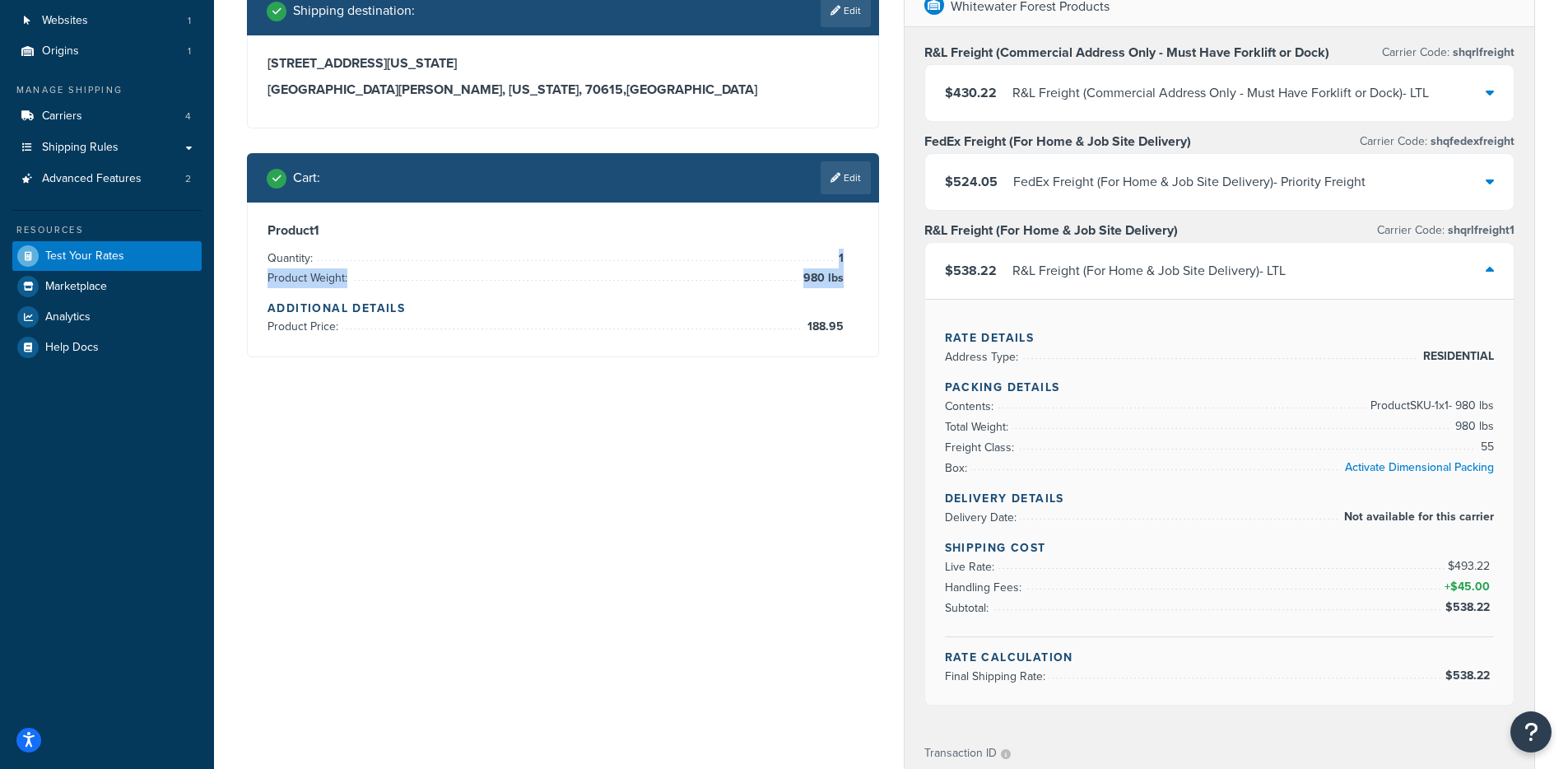
drag, startPoint x: 841, startPoint y: 248, endPoint x: 839, endPoint y: 289, distance: 41.0
click at [839, 289] on div "Product 1 Quantity: 1 Product Weight: 980 lbs Additional Details Product Price:…" at bounding box center [562, 279] width 591 height 114
click at [771, 304] on h4 "Additional Details" at bounding box center [562, 308] width 591 height 18
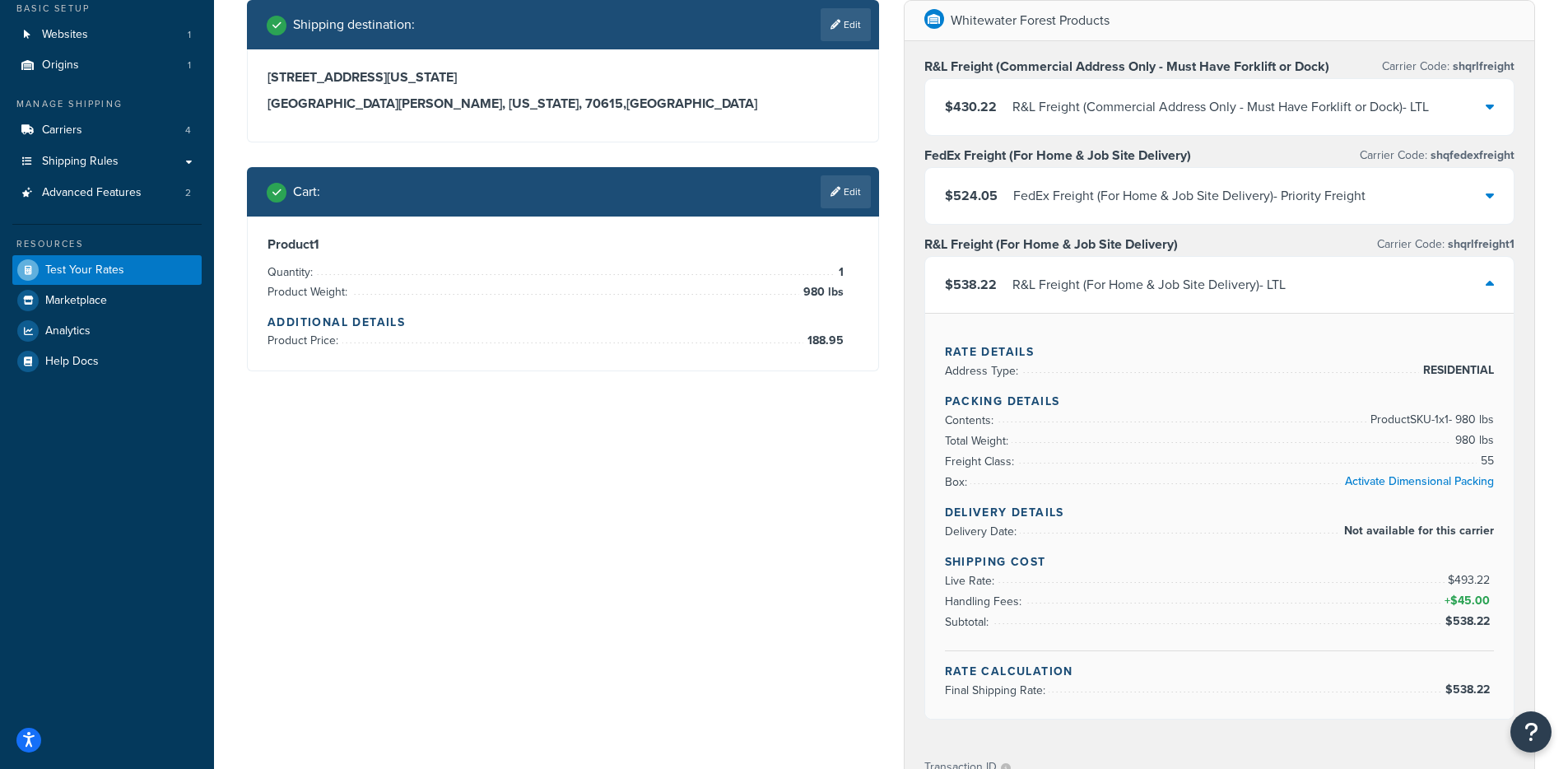
scroll to position [102, 0]
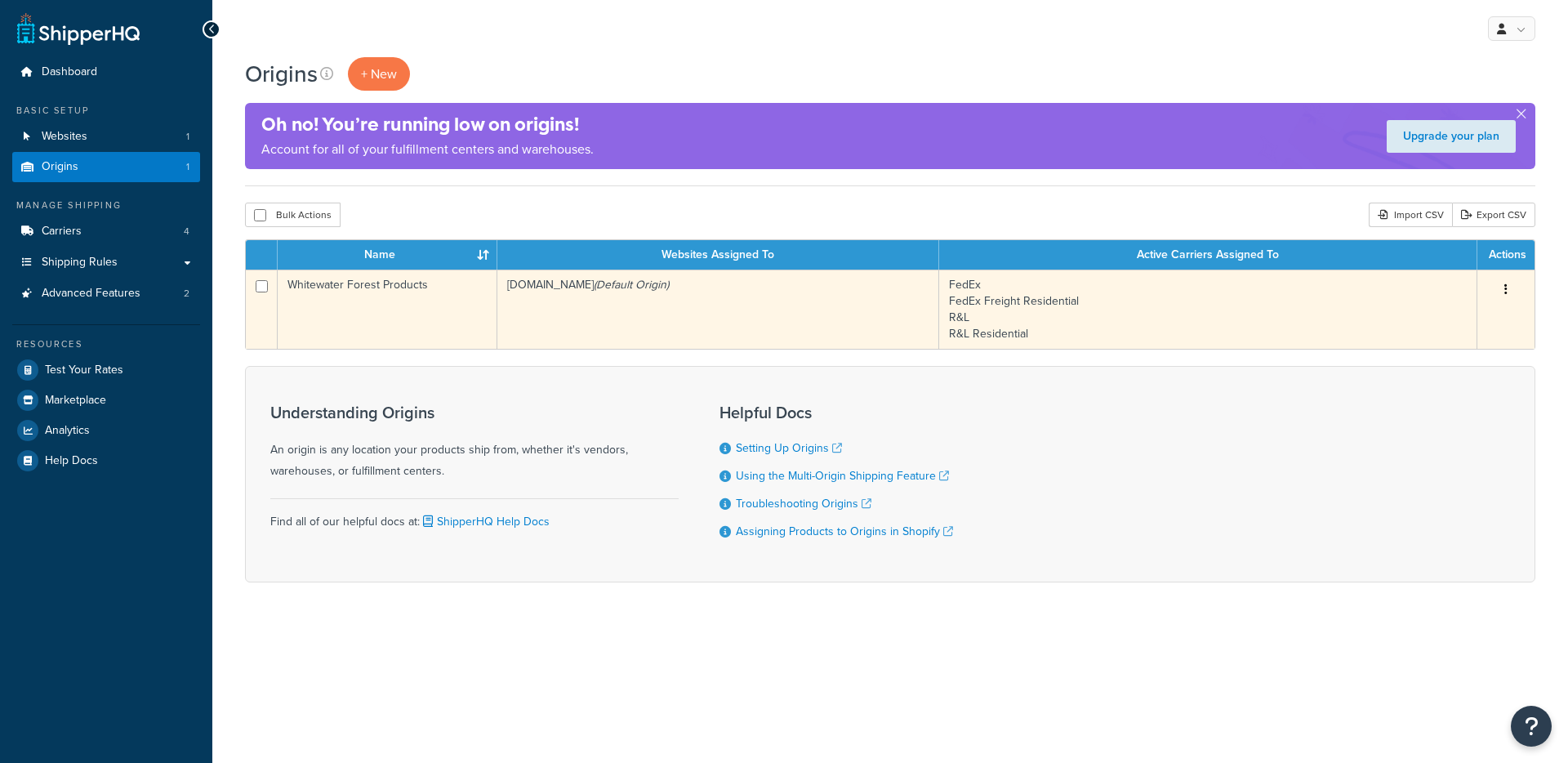
click at [566, 341] on td "[DOMAIN_NAME] (Default Origin)" at bounding box center [717, 309] width 441 height 79
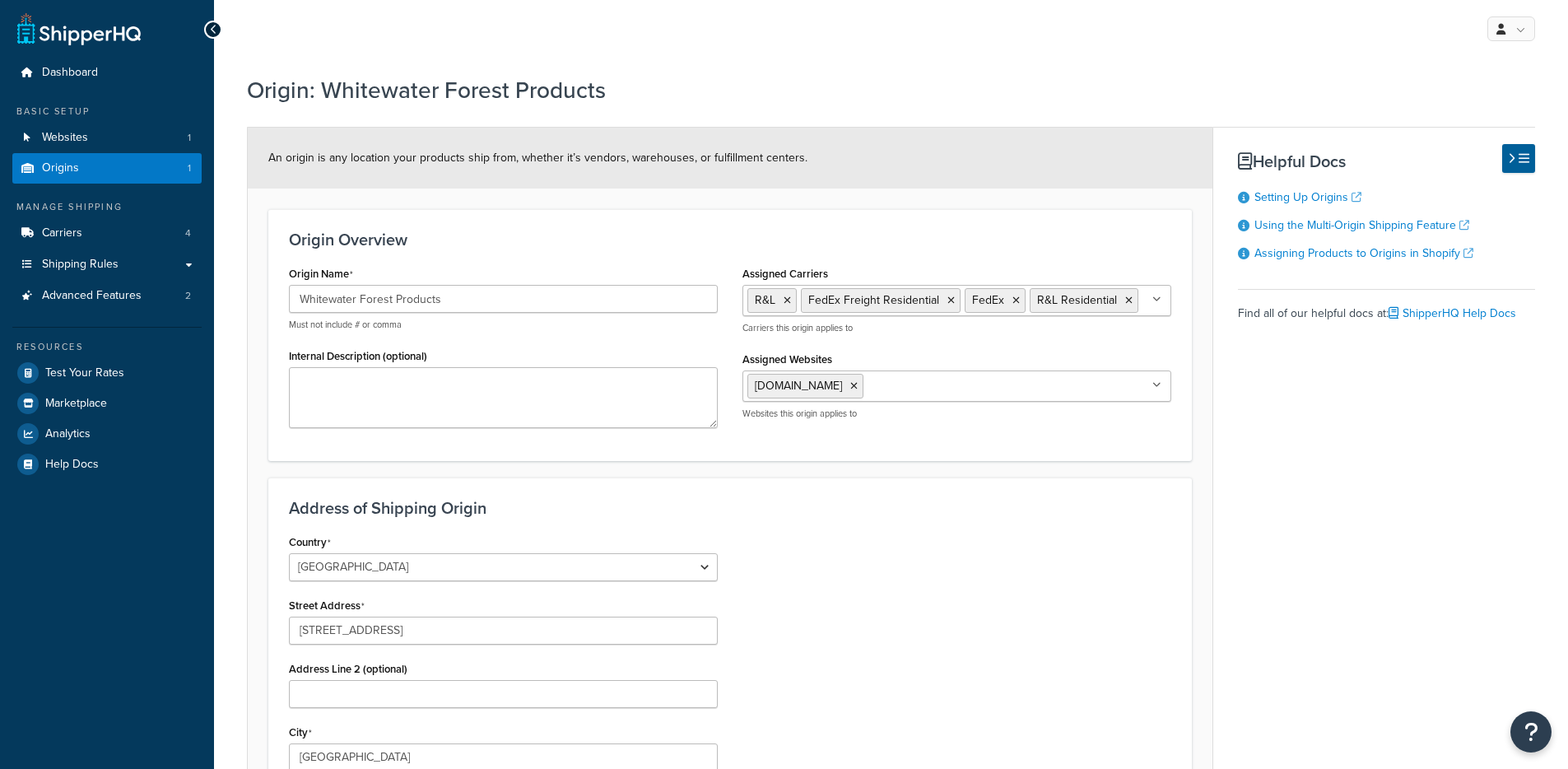
select select "35"
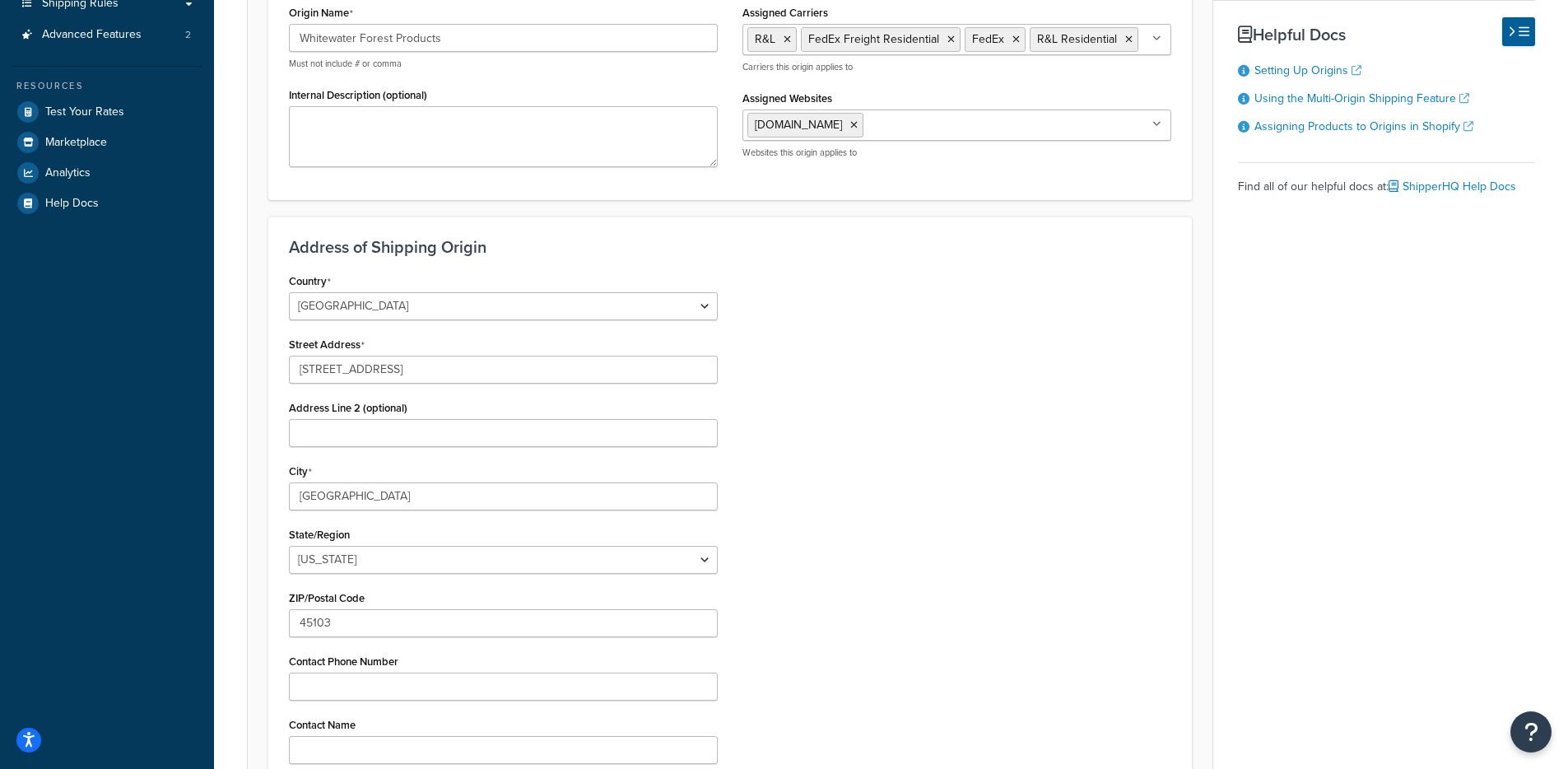
scroll to position [310, 0]
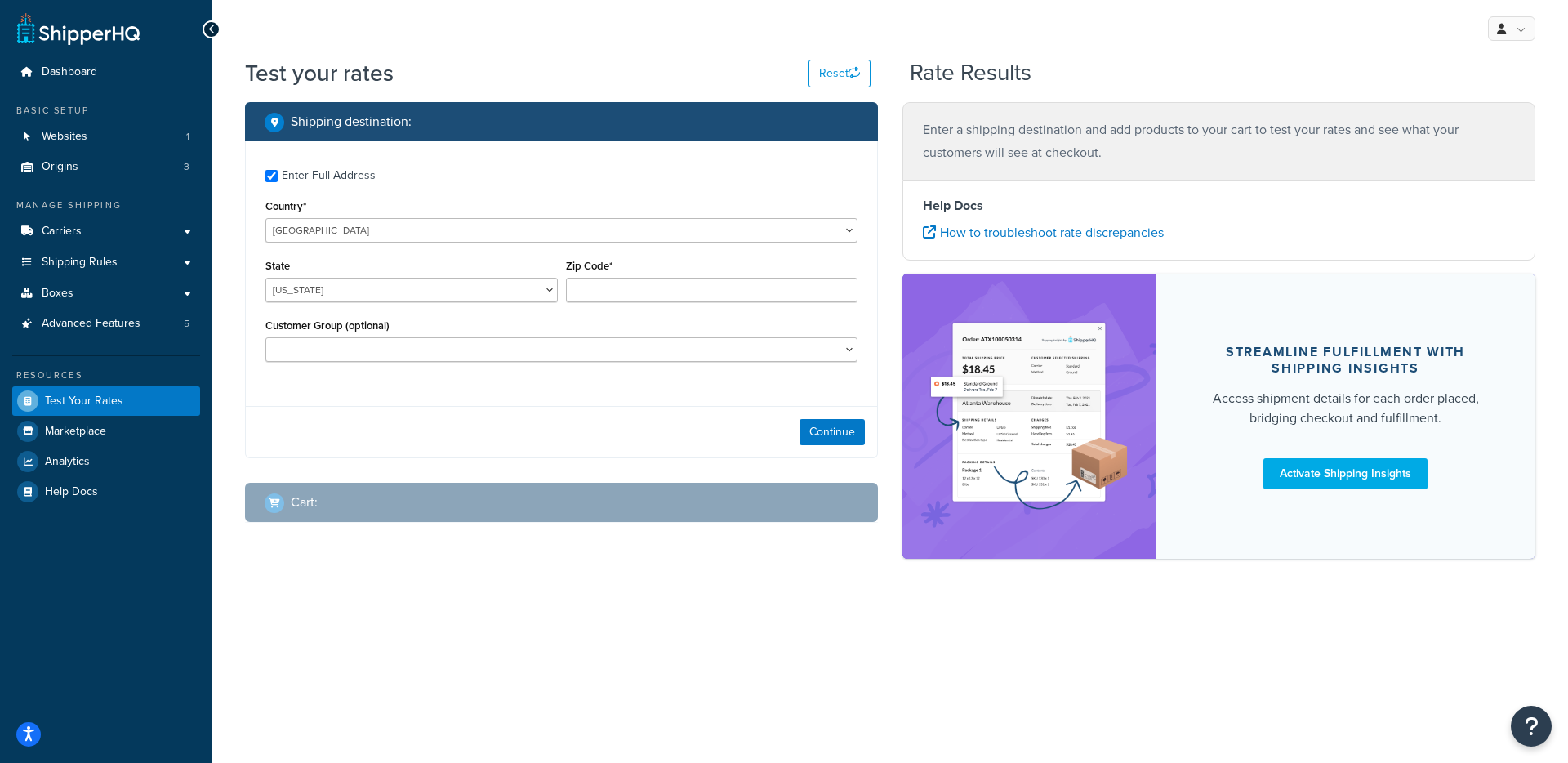
checkbox input "true"
type input "33401"
select select "FL"
select select "Authorized Dealer"
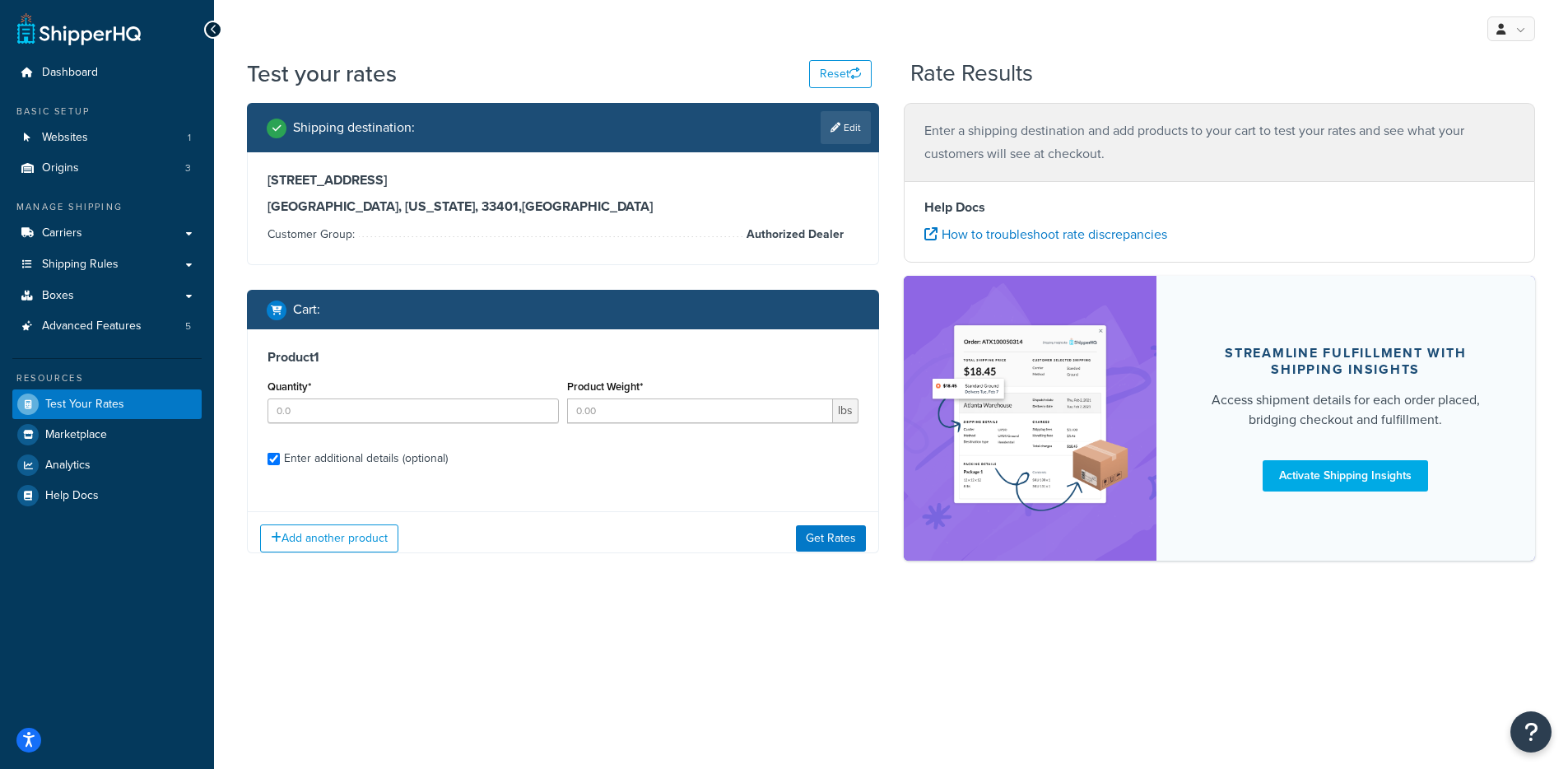
checkbox input "true"
type input "1"
type input "14"
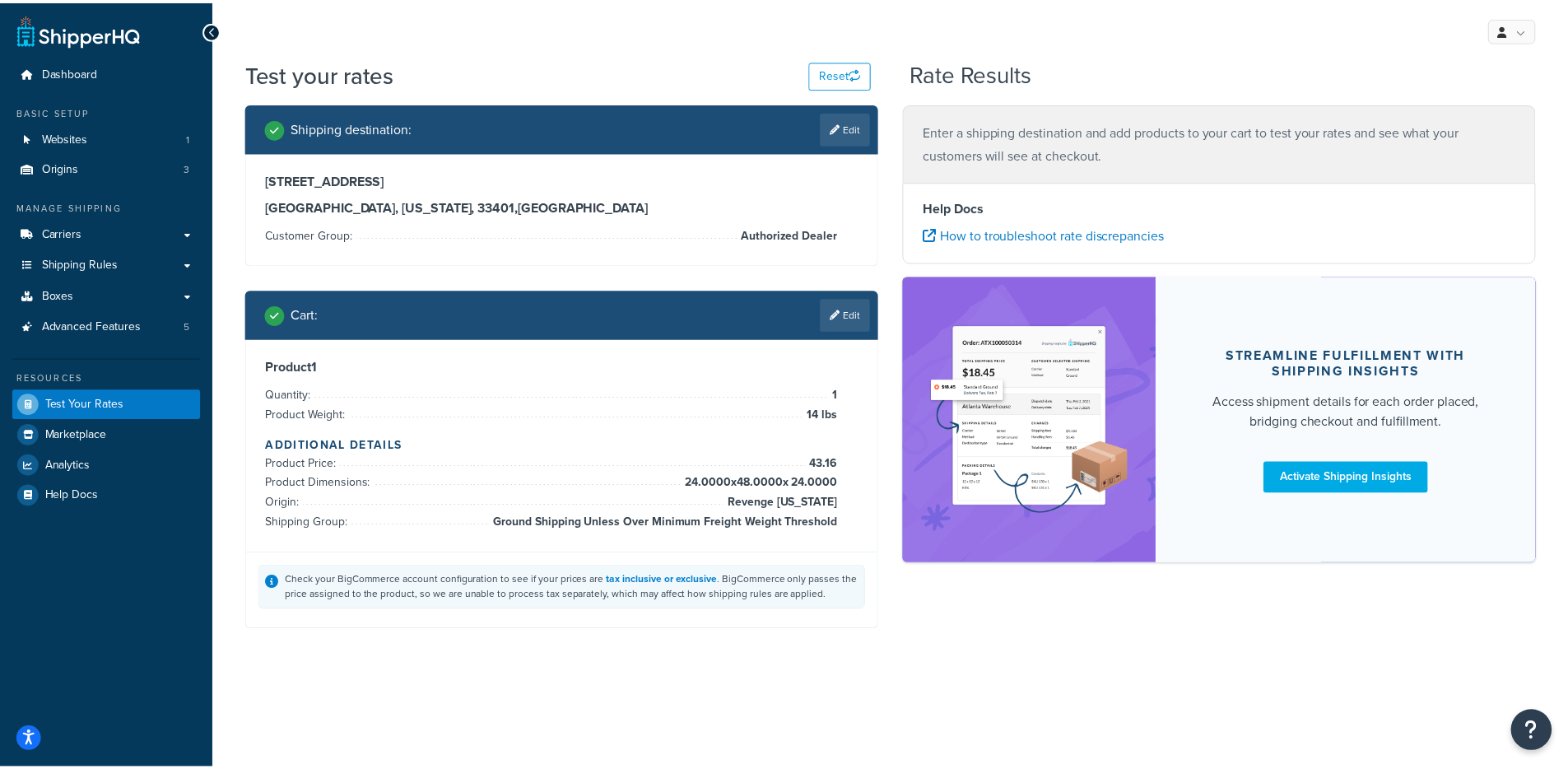
scroll to position [573, 0]
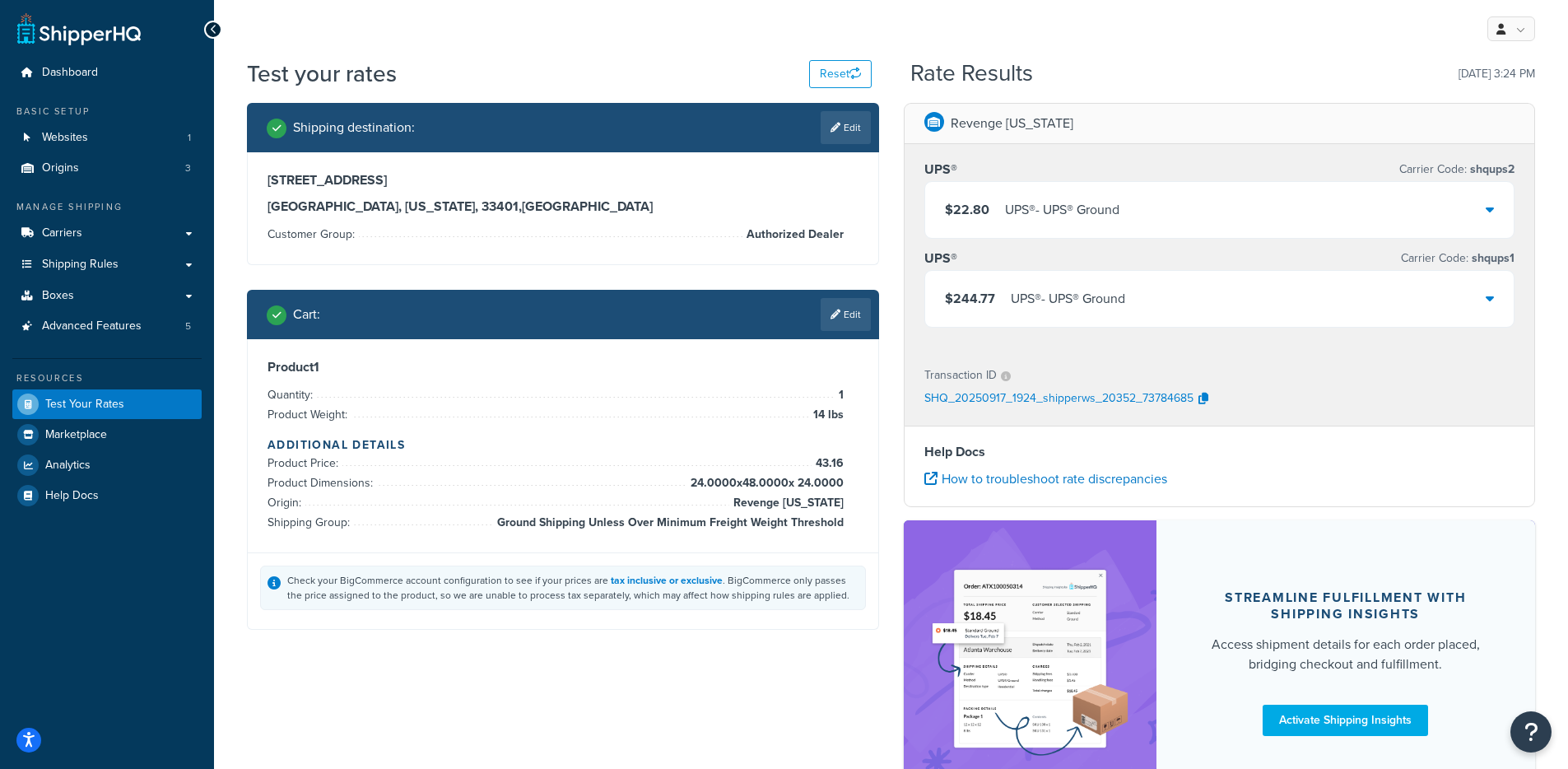
click at [1181, 217] on div "$22.80 UPS® - UPS® Ground" at bounding box center [1220, 210] width 590 height 56
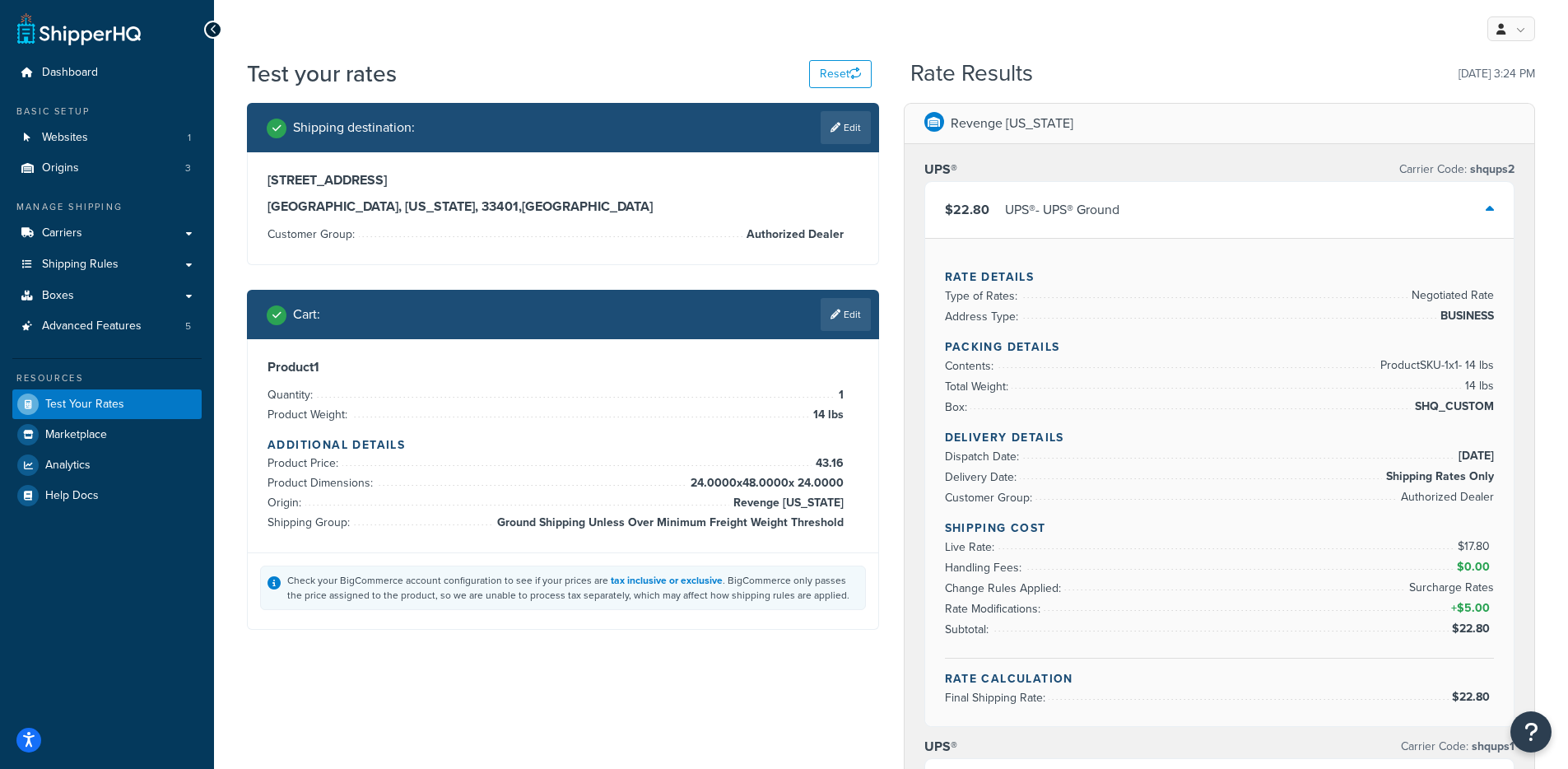
click at [1166, 212] on div "$22.80 UPS® - UPS® Ground" at bounding box center [1220, 210] width 590 height 56
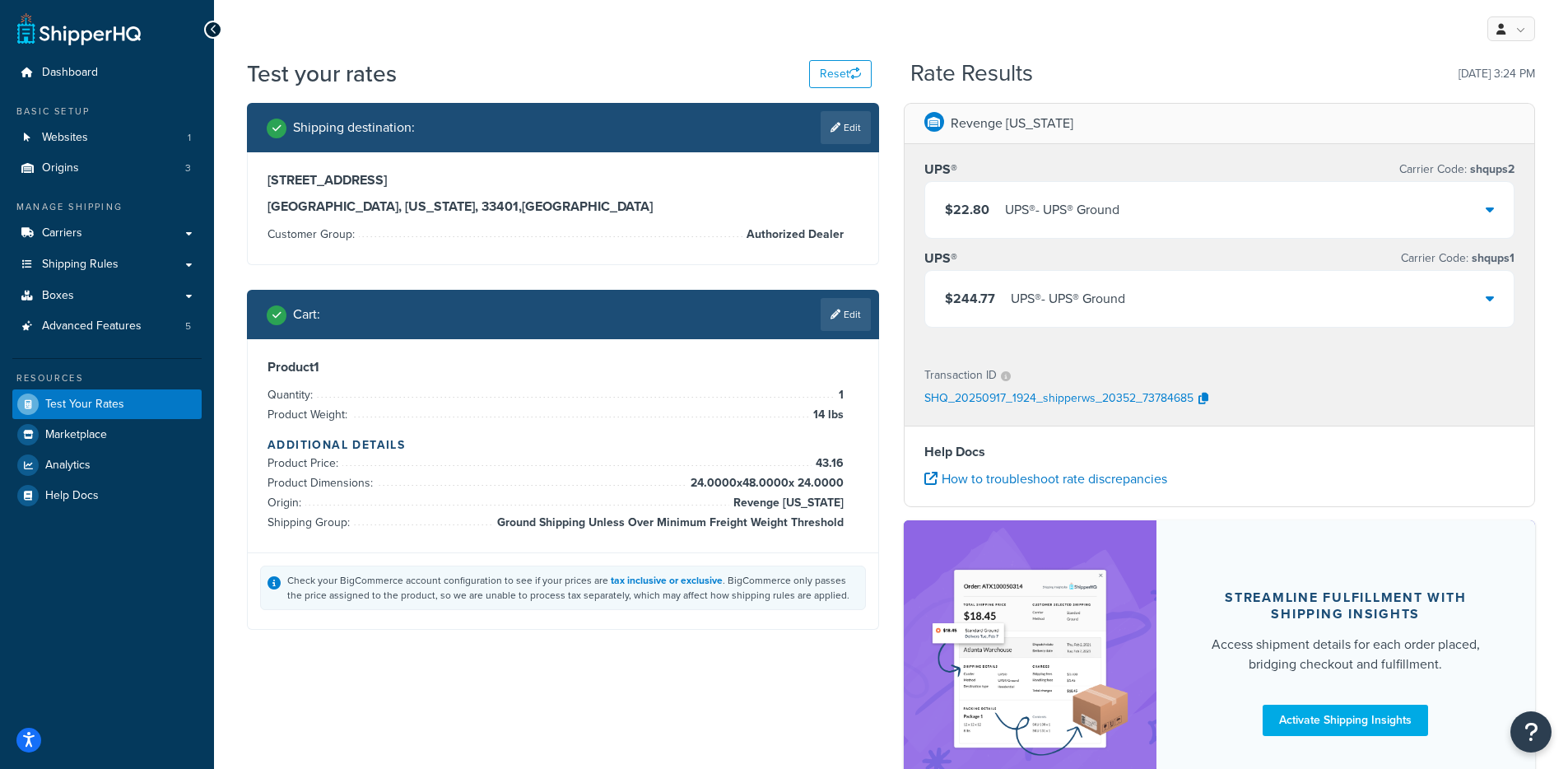
click at [1149, 309] on div "$244.77 UPS® - UPS® Ground" at bounding box center [1220, 299] width 590 height 56
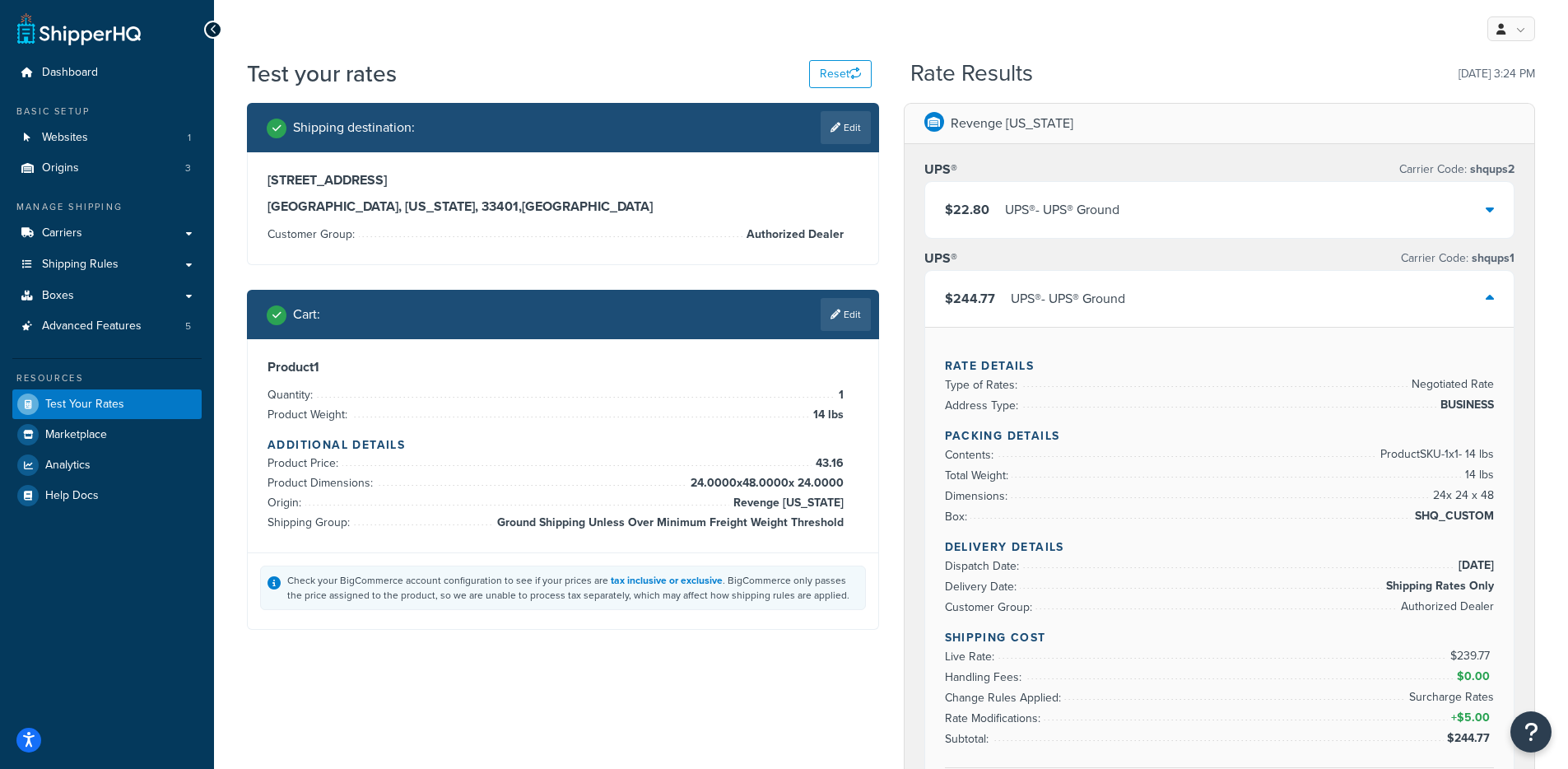
click at [1152, 227] on div "$22.80 UPS® - UPS® Ground" at bounding box center [1220, 210] width 590 height 56
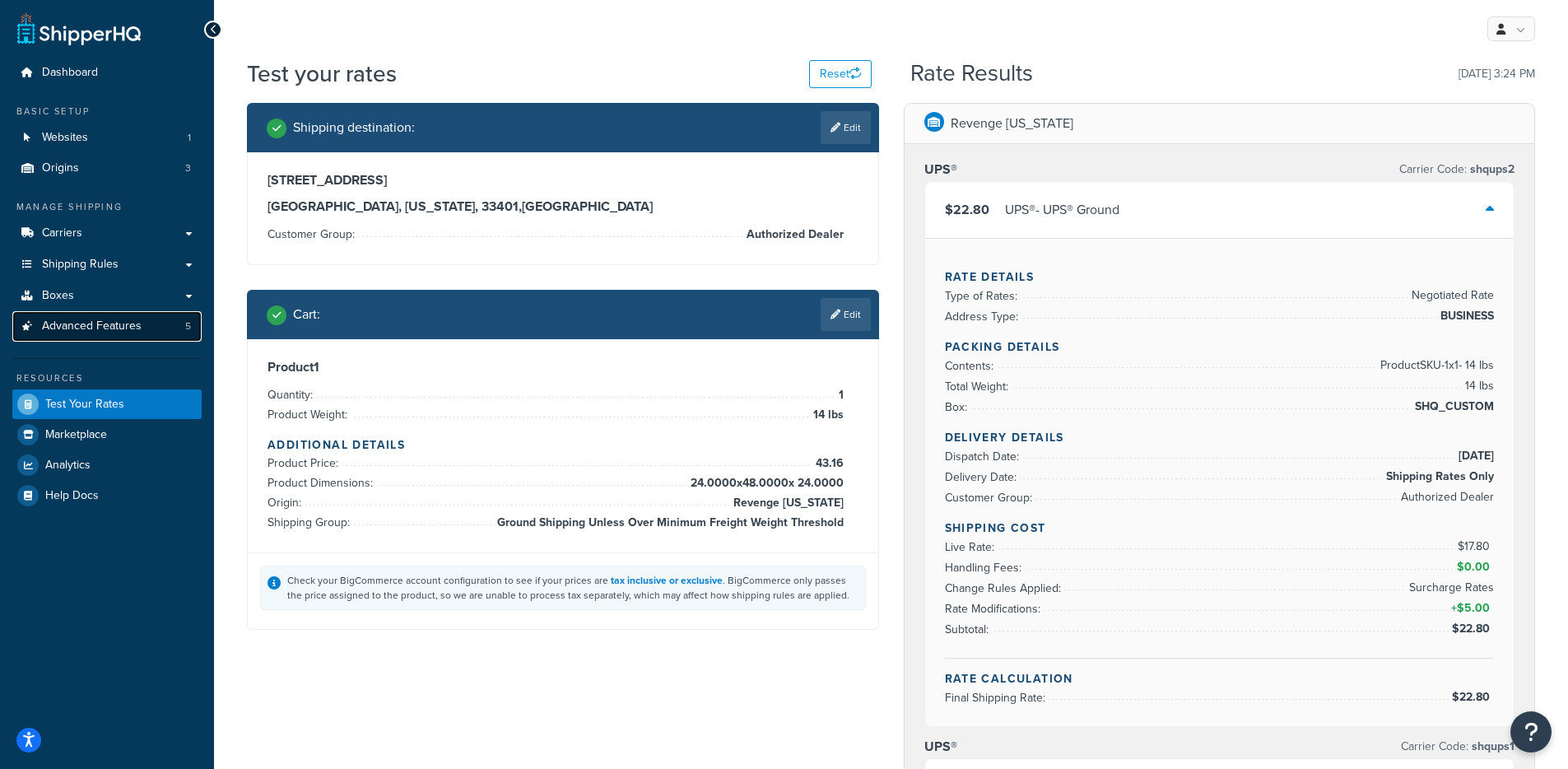
click at [59, 326] on span "Advanced Features" at bounding box center [91, 327] width 99 height 14
click at [105, 223] on link "Carriers" at bounding box center [107, 234] width 190 height 31
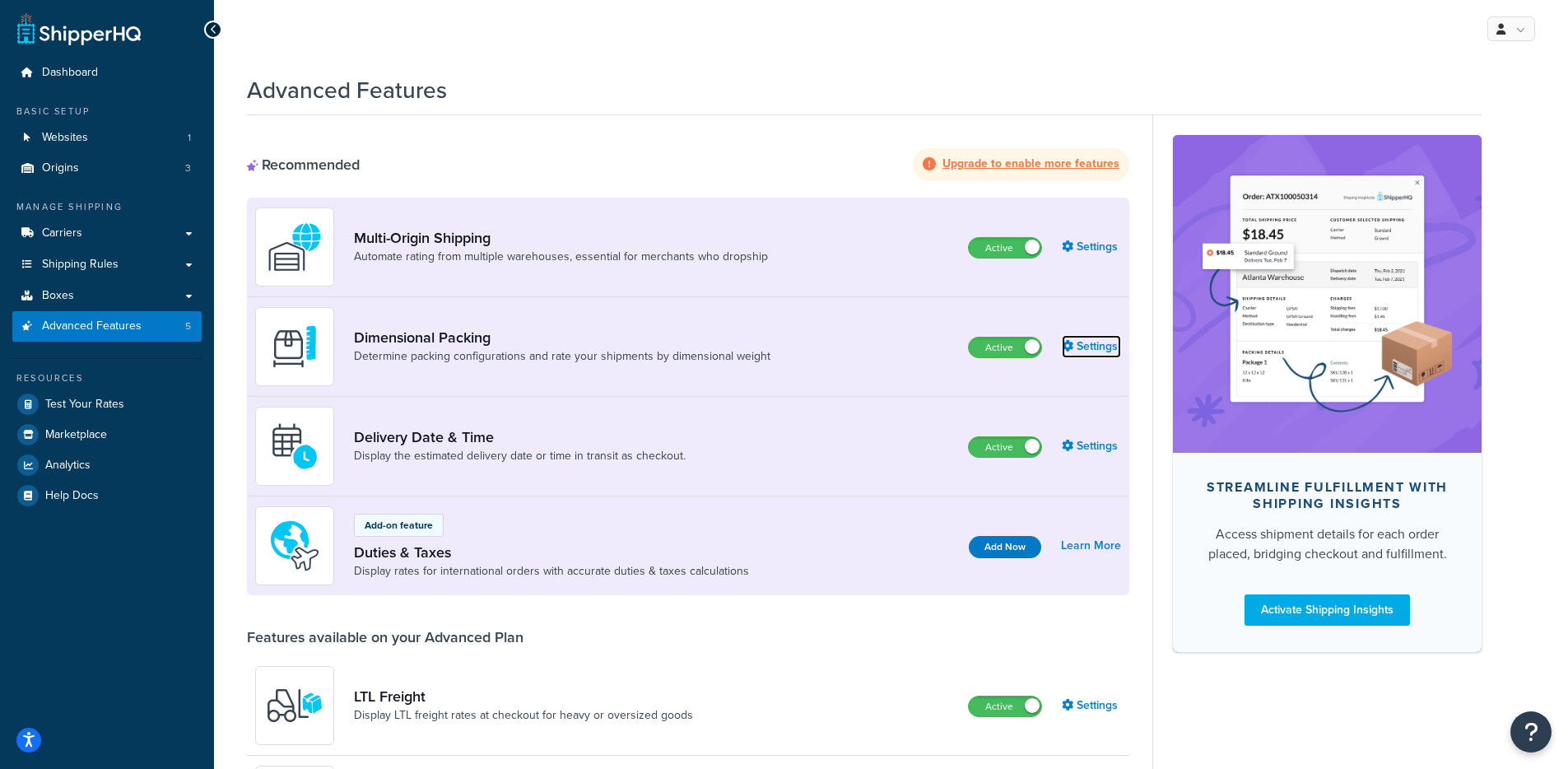
click at [1085, 352] on link "Settings" at bounding box center [1092, 347] width 60 height 23
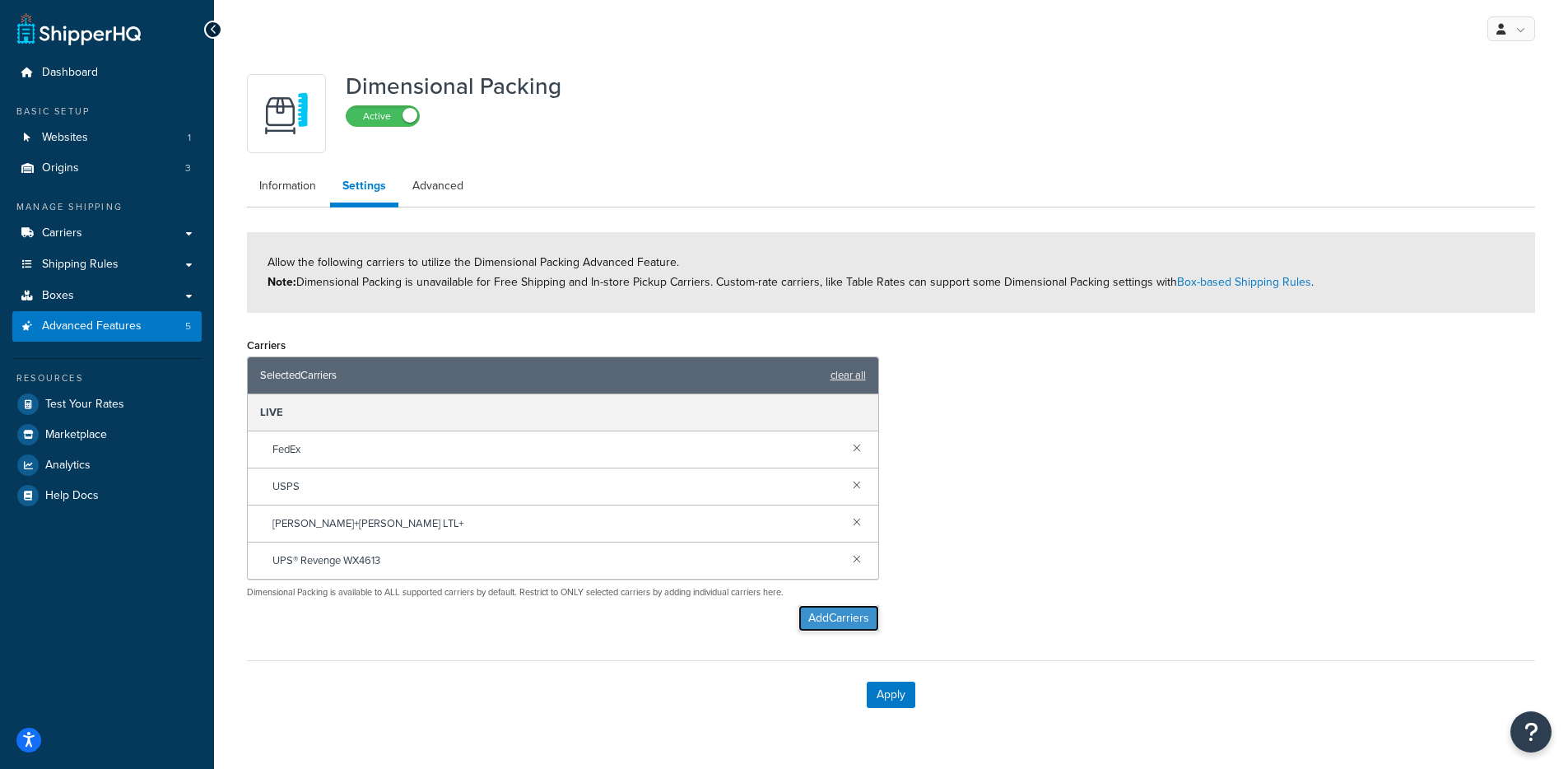
click at [831, 621] on button "Add Carriers" at bounding box center [839, 618] width 81 height 26
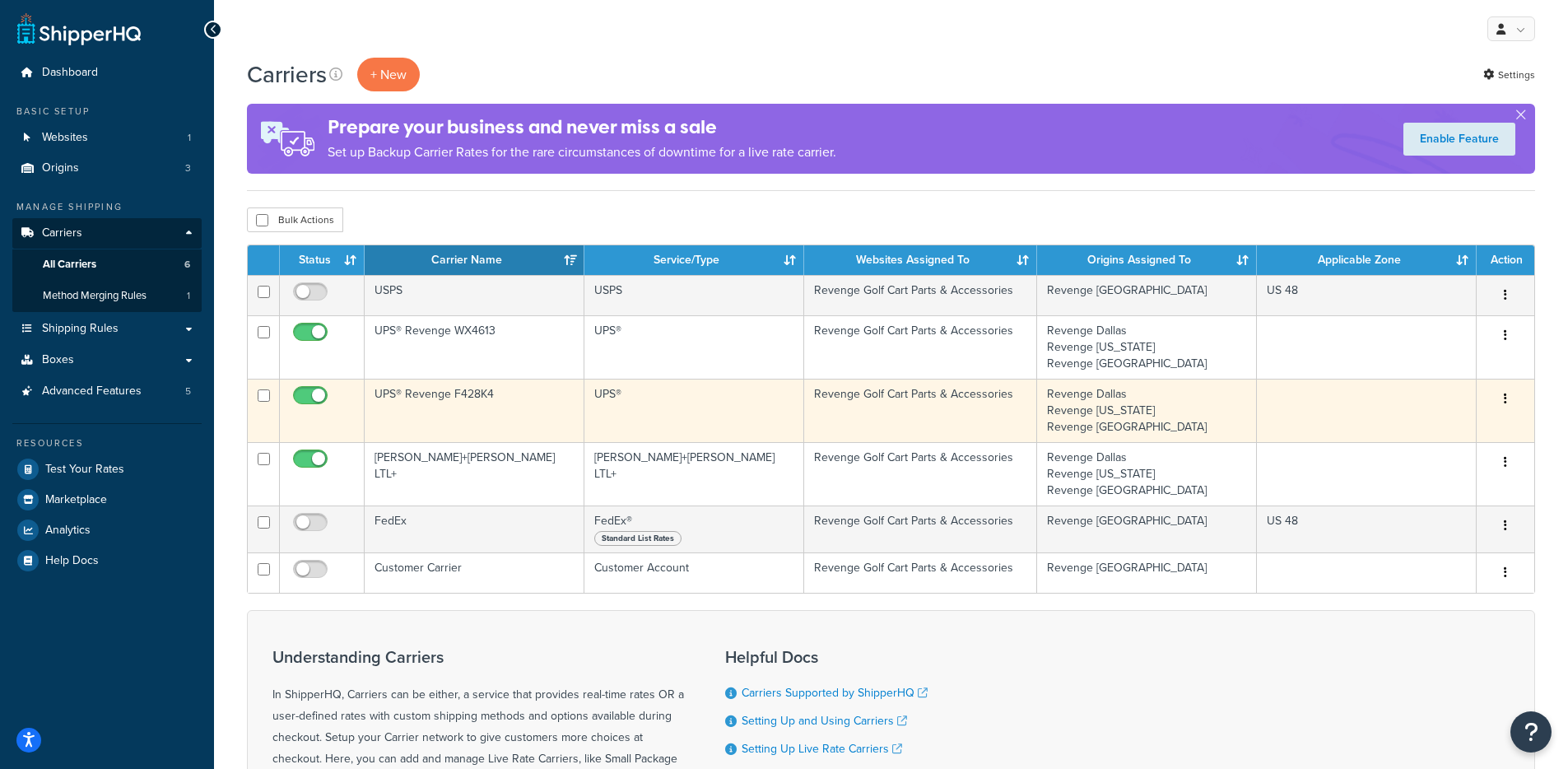
click at [508, 405] on td "UPS® Revenge F428K4" at bounding box center [475, 410] width 219 height 63
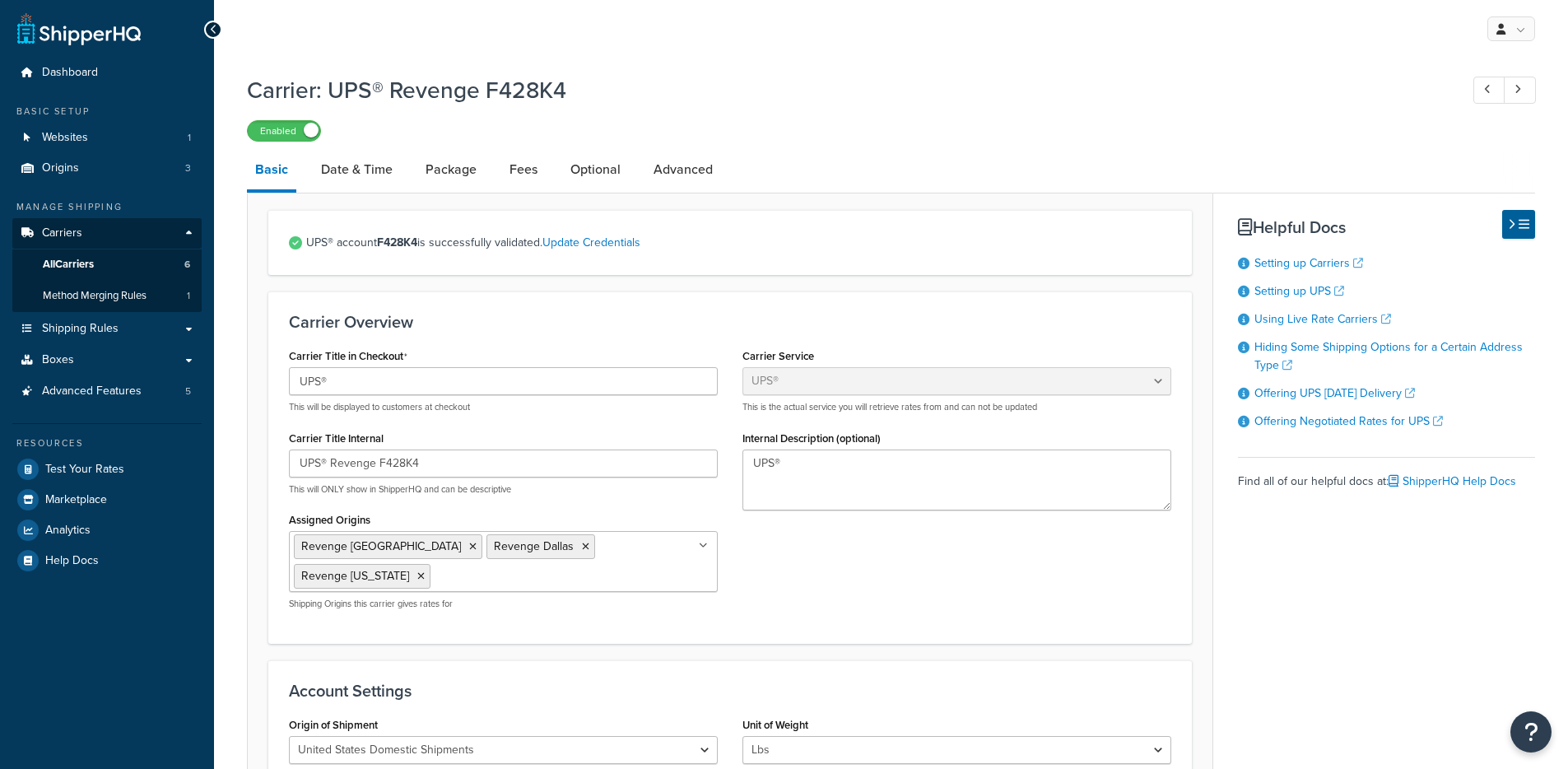
select select "ups"
click at [654, 169] on link "Advanced" at bounding box center [683, 169] width 75 height 40
select select "false"
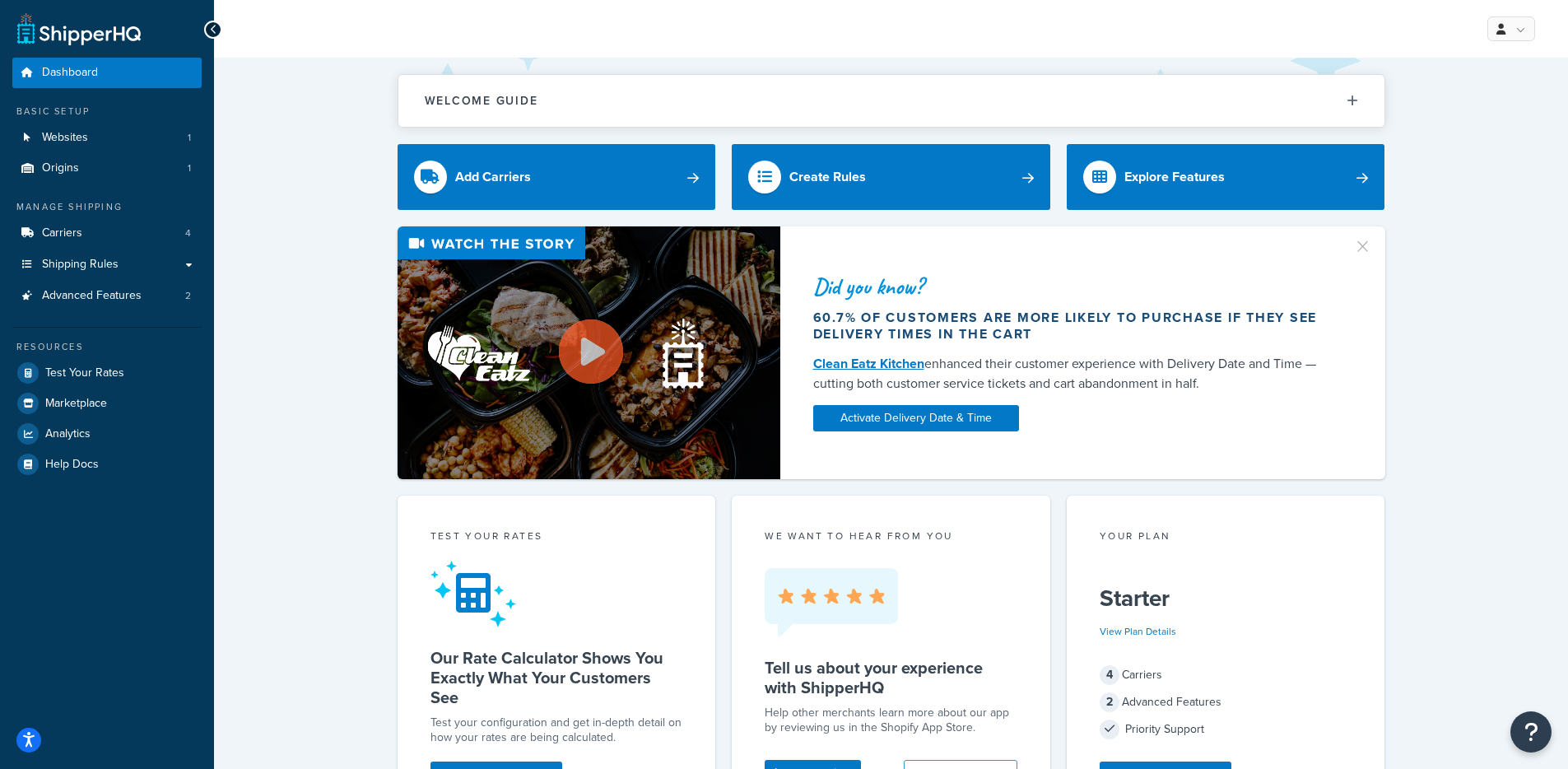
drag, startPoint x: 292, startPoint y: 291, endPoint x: 215, endPoint y: 255, distance: 85.0
click at [291, 290] on div "Did you know? 60.7% of customers are more likely to purchase if they see delive…" at bounding box center [891, 353] width 1288 height 253
click at [84, 223] on link "Carriers 4" at bounding box center [107, 234] width 190 height 31
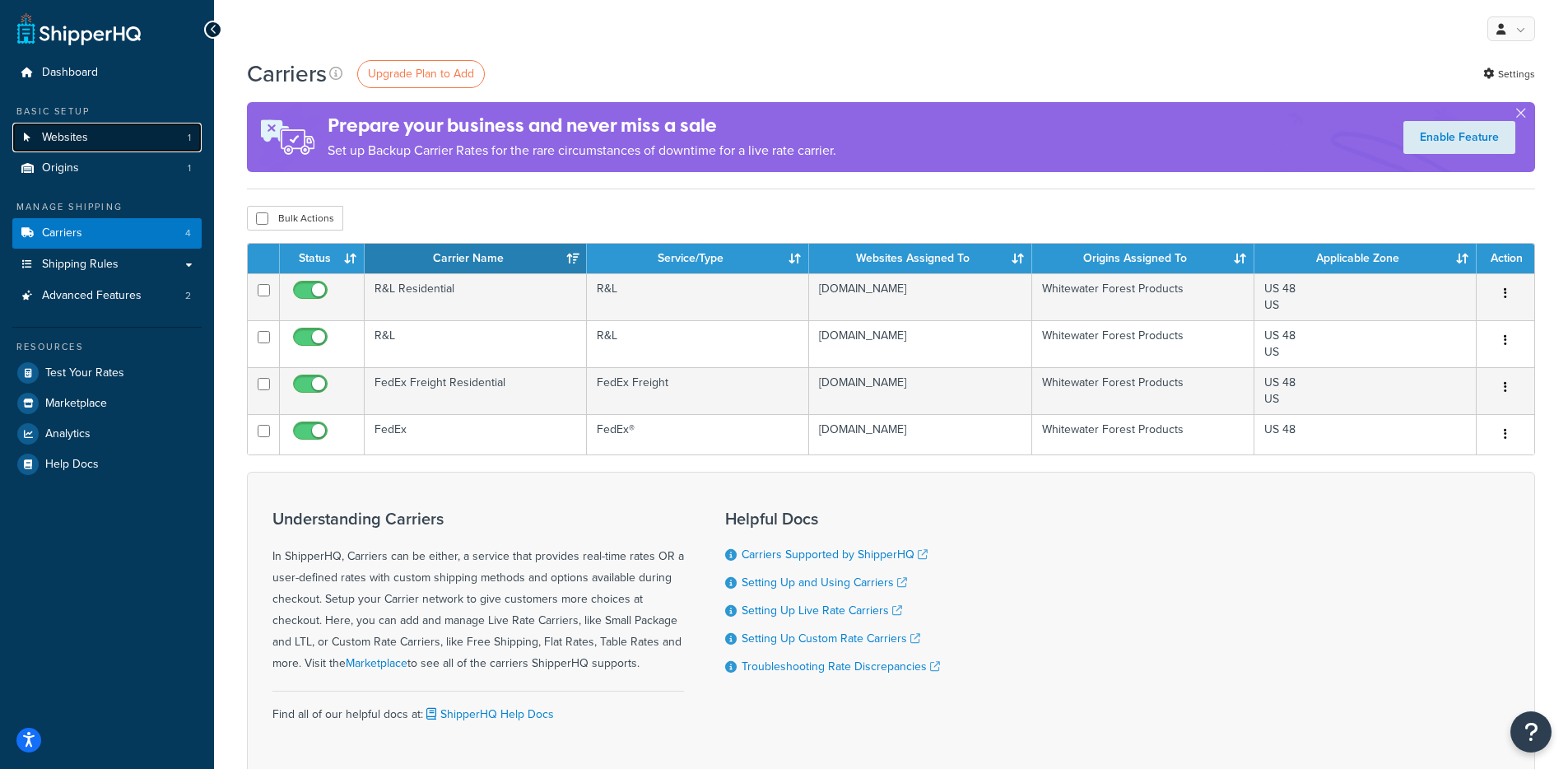
click at [102, 142] on link "Websites 1" at bounding box center [107, 138] width 190 height 31
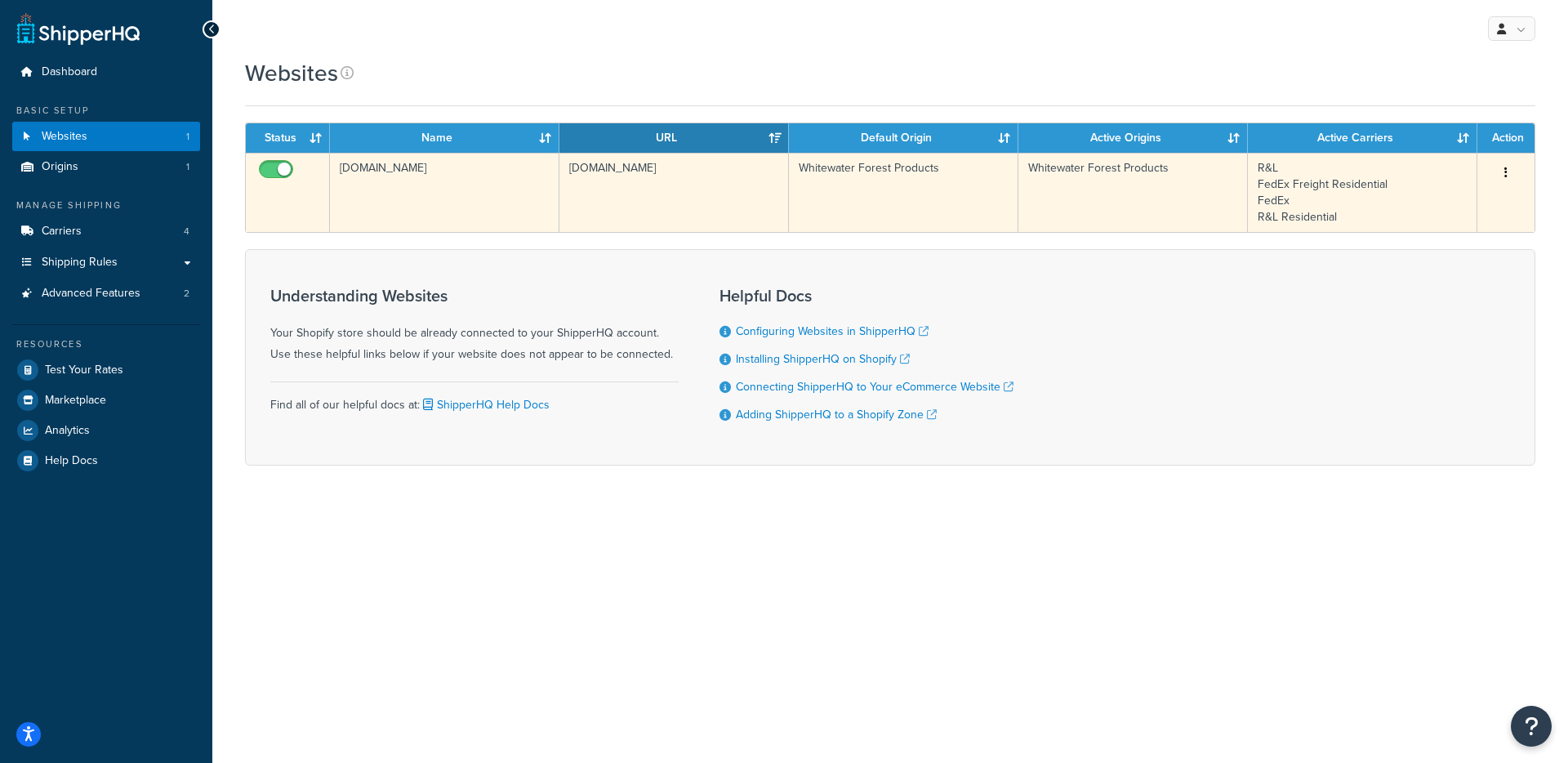
click at [441, 226] on td "[DOMAIN_NAME]" at bounding box center [445, 192] width 230 height 79
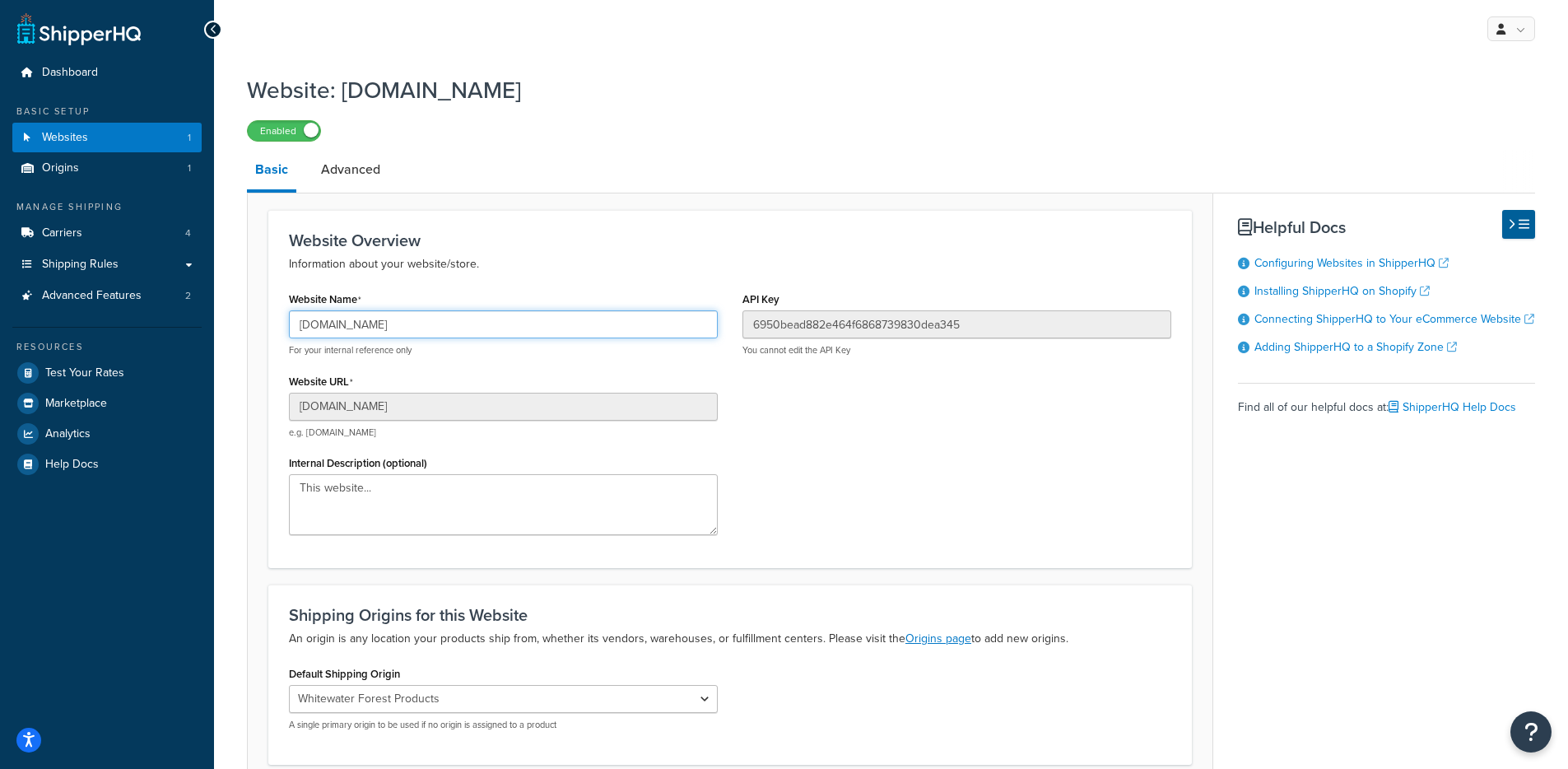
drag, startPoint x: 459, startPoint y: 326, endPoint x: 274, endPoint y: 332, distance: 185.1
click at [274, 332] on div "Website Overview Information about your website/store. Website Name [DOMAIN_NAM…" at bounding box center [730, 389] width 923 height 358
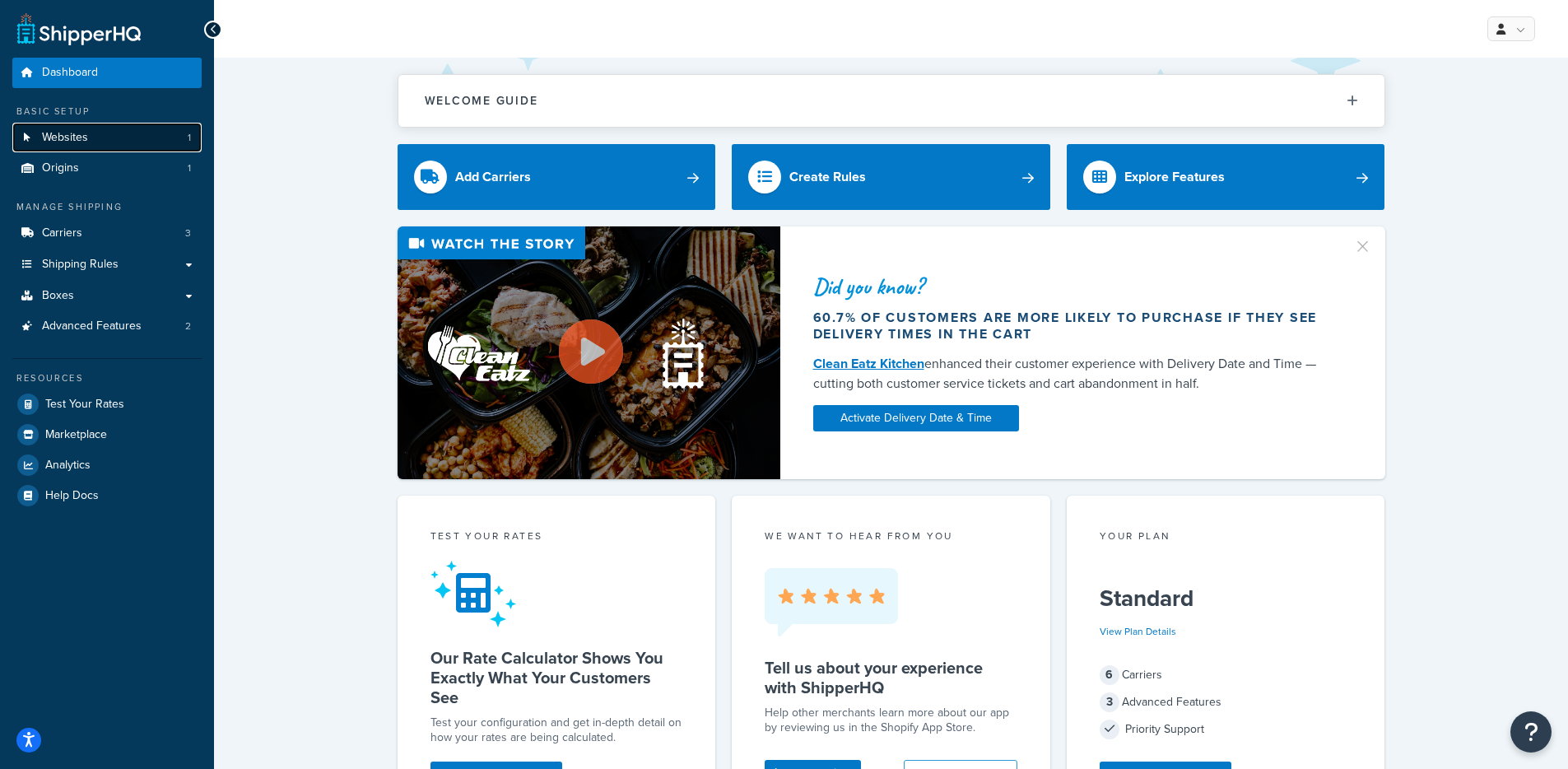
click at [125, 140] on link "Websites 1" at bounding box center [107, 138] width 190 height 31
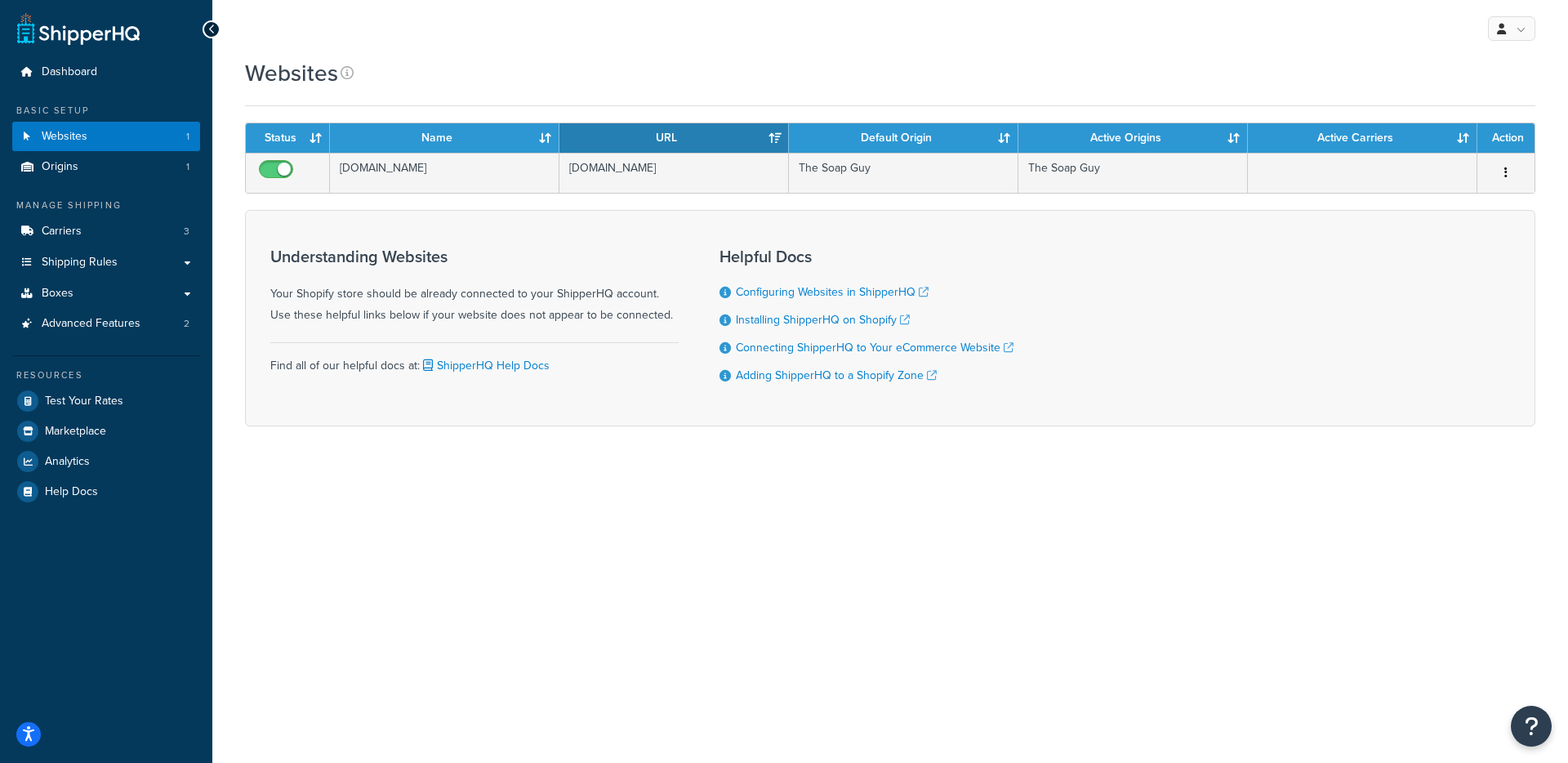
click at [444, 232] on div "Understanding Websites Your Shopify store should be already connected to your S…" at bounding box center [890, 318] width 1290 height 217
click at [138, 163] on link "Origins 1" at bounding box center [106, 166] width 188 height 30
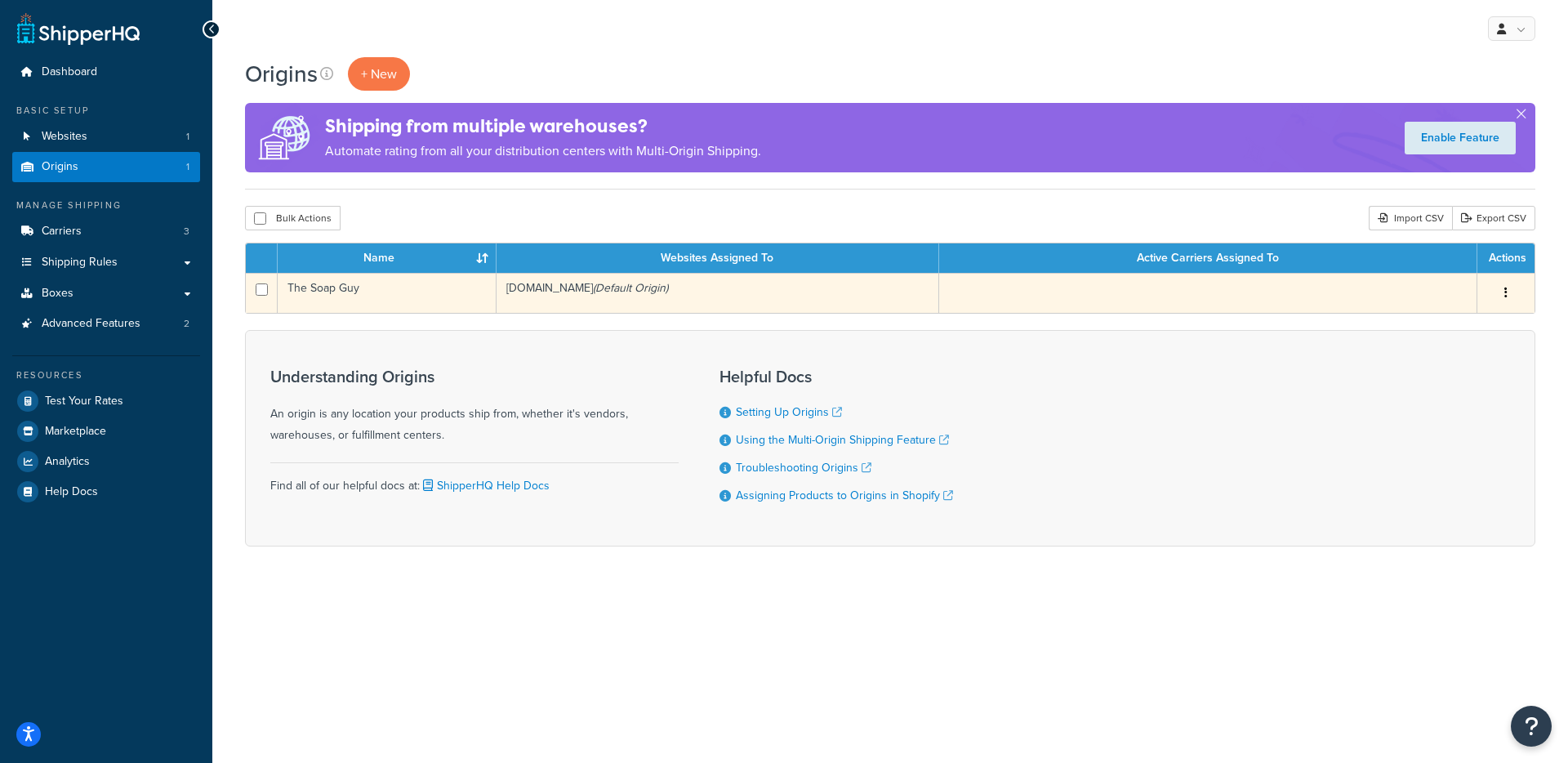
click at [661, 302] on td "[DOMAIN_NAME] (Default Origin)" at bounding box center [717, 293] width 442 height 40
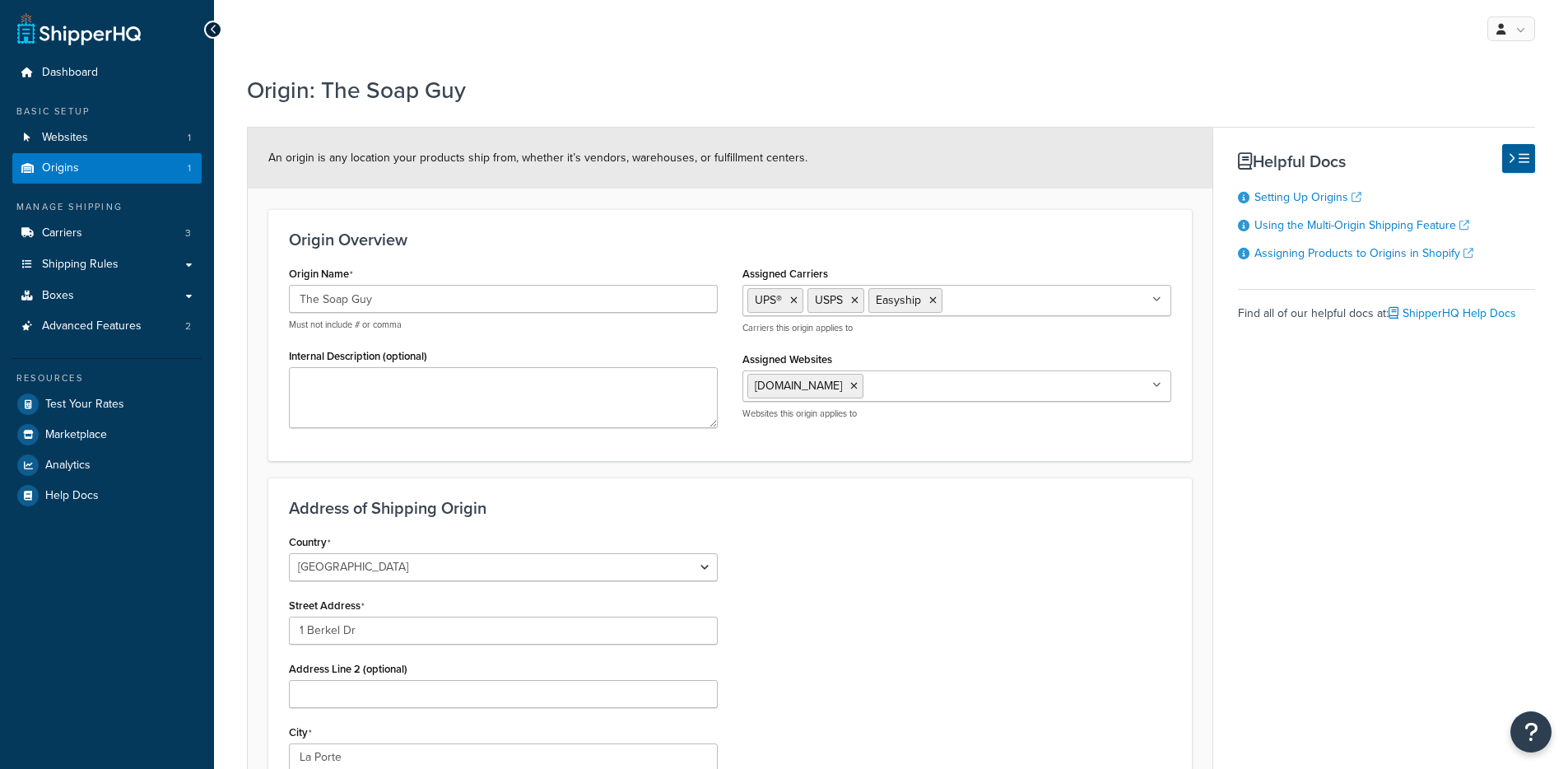
select select "14"
drag, startPoint x: 1071, startPoint y: 282, endPoint x: 1065, endPoint y: 289, distance: 9.2
click at [1069, 285] on div "Assigned Carriers UPS® USPS Easyship No results found Carriers this origin appl…" at bounding box center [956, 298] width 429 height 73
click at [1063, 291] on ul "UPS® USPS Easyship" at bounding box center [956, 301] width 429 height 32
click at [1021, 199] on form "An origin is any location your products ship from, whether it’s vendors, wareho…" at bounding box center [729, 644] width 964 height 1034
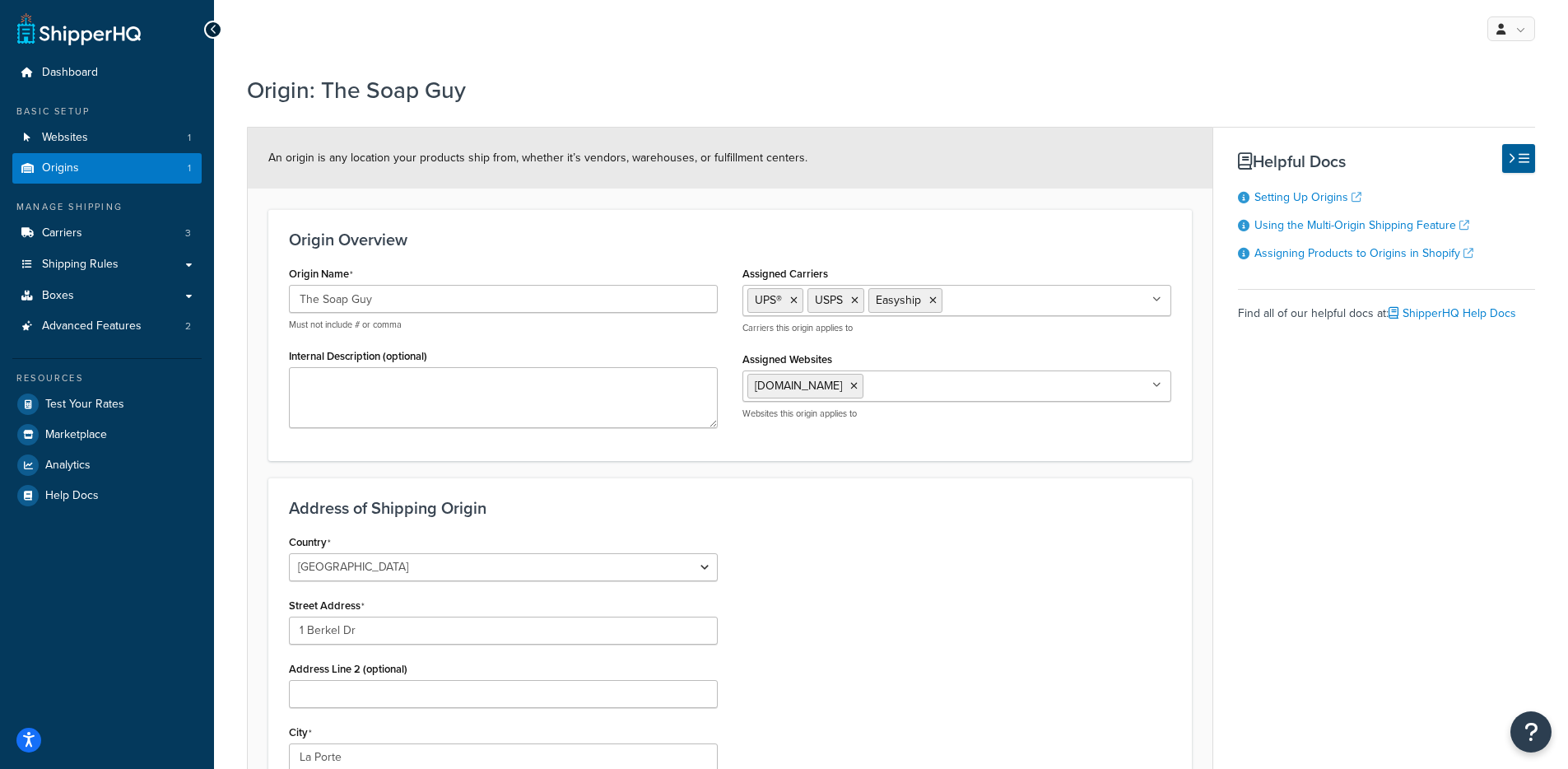
click at [996, 372] on ul "[DOMAIN_NAME]" at bounding box center [956, 386] width 429 height 32
drag, startPoint x: 1303, startPoint y: 426, endPoint x: 1253, endPoint y: 433, distance: 50.5
click at [1303, 426] on div "An origin is any location your products ship from, whether it’s vendors, wareho…" at bounding box center [891, 644] width 1288 height 1036
click at [120, 135] on link "Websites 1" at bounding box center [107, 138] width 190 height 31
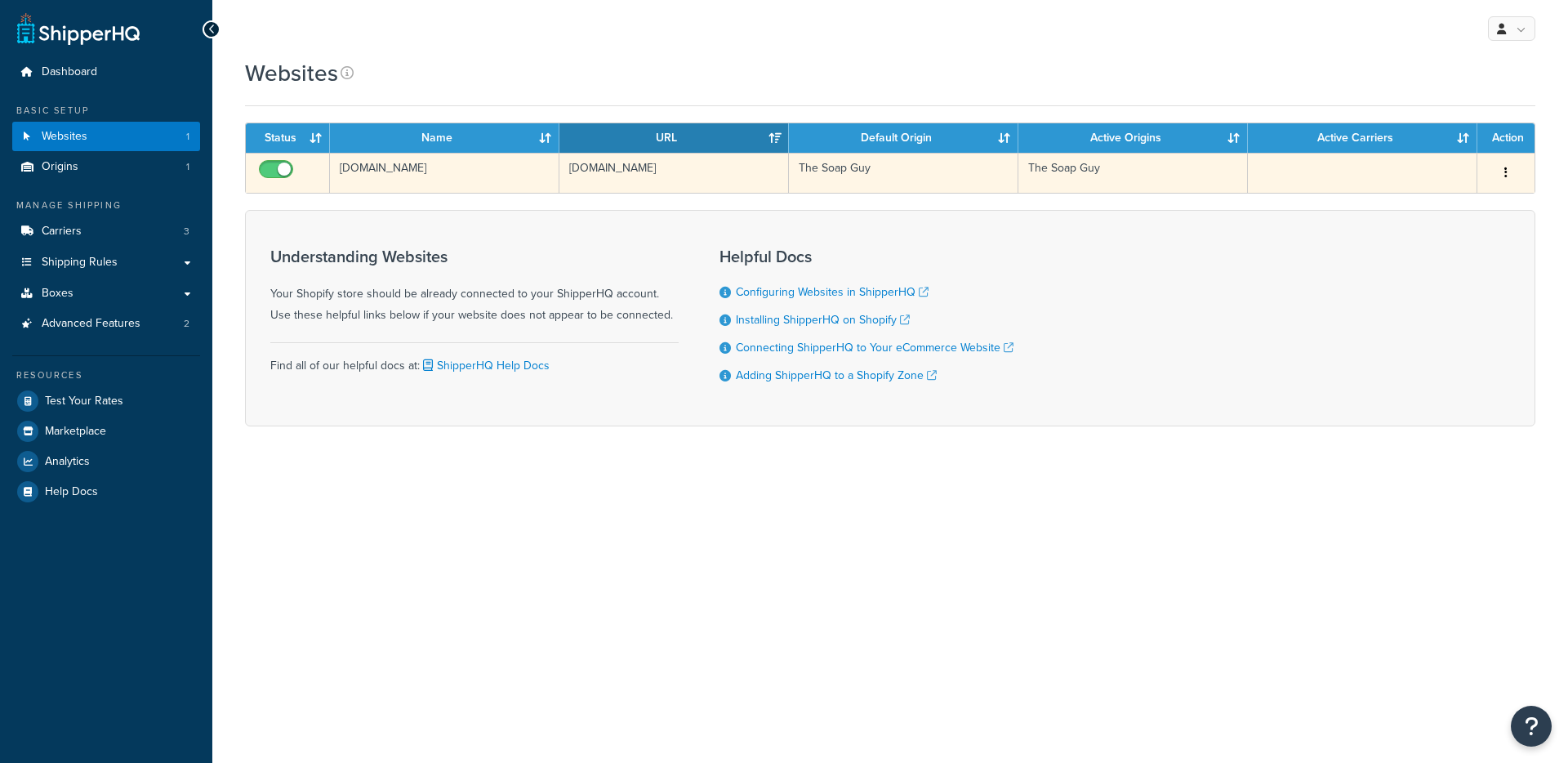
click at [559, 180] on tr "aznn46-nb.myshopify.com aznn46-nb.myshopify.com The Soap Guy The Soap Guy Edit" at bounding box center [890, 172] width 1289 height 40
click at [548, 186] on td "[DOMAIN_NAME]" at bounding box center [445, 172] width 230 height 40
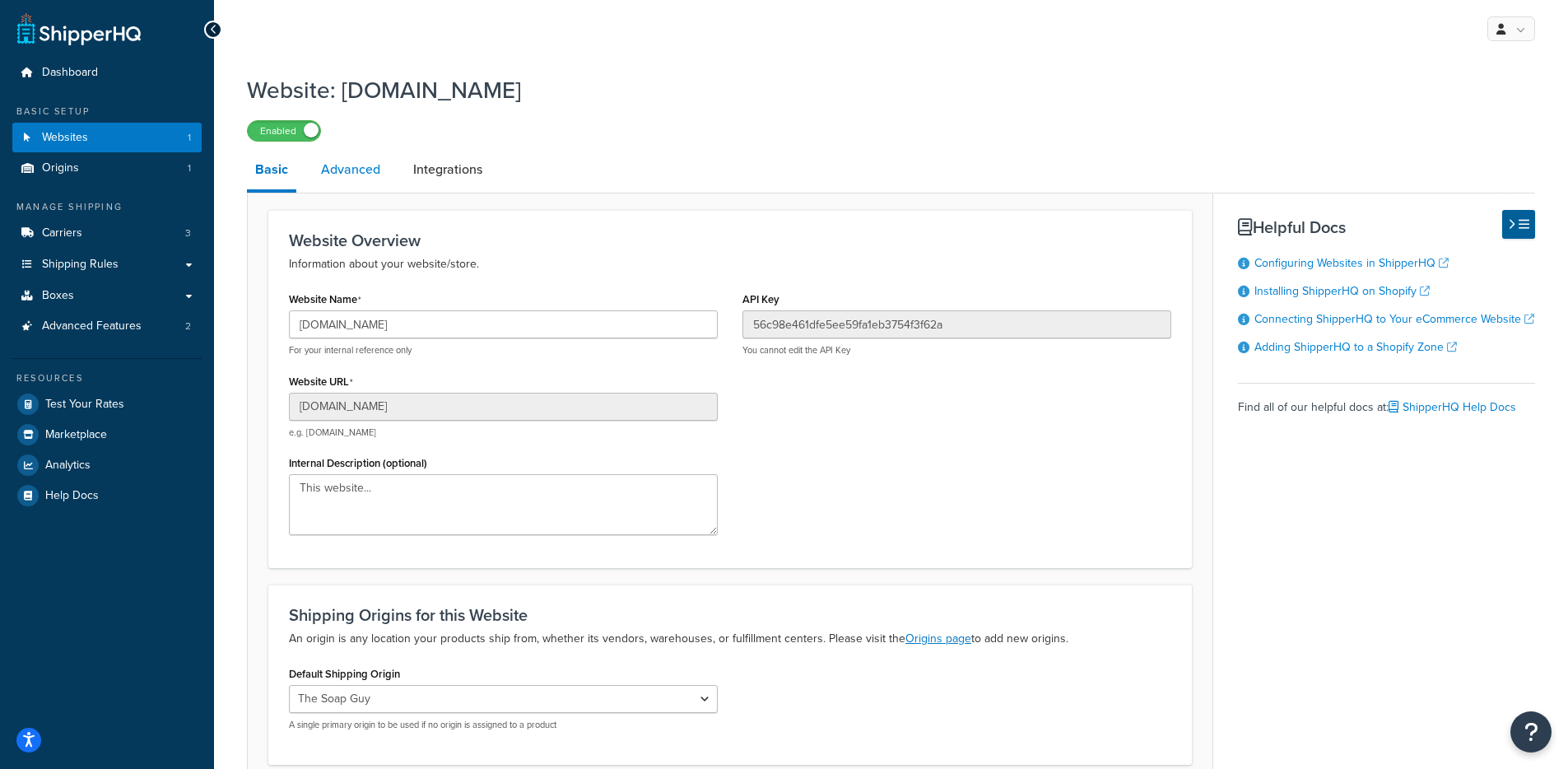
click at [365, 169] on link "Advanced" at bounding box center [350, 169] width 75 height 40
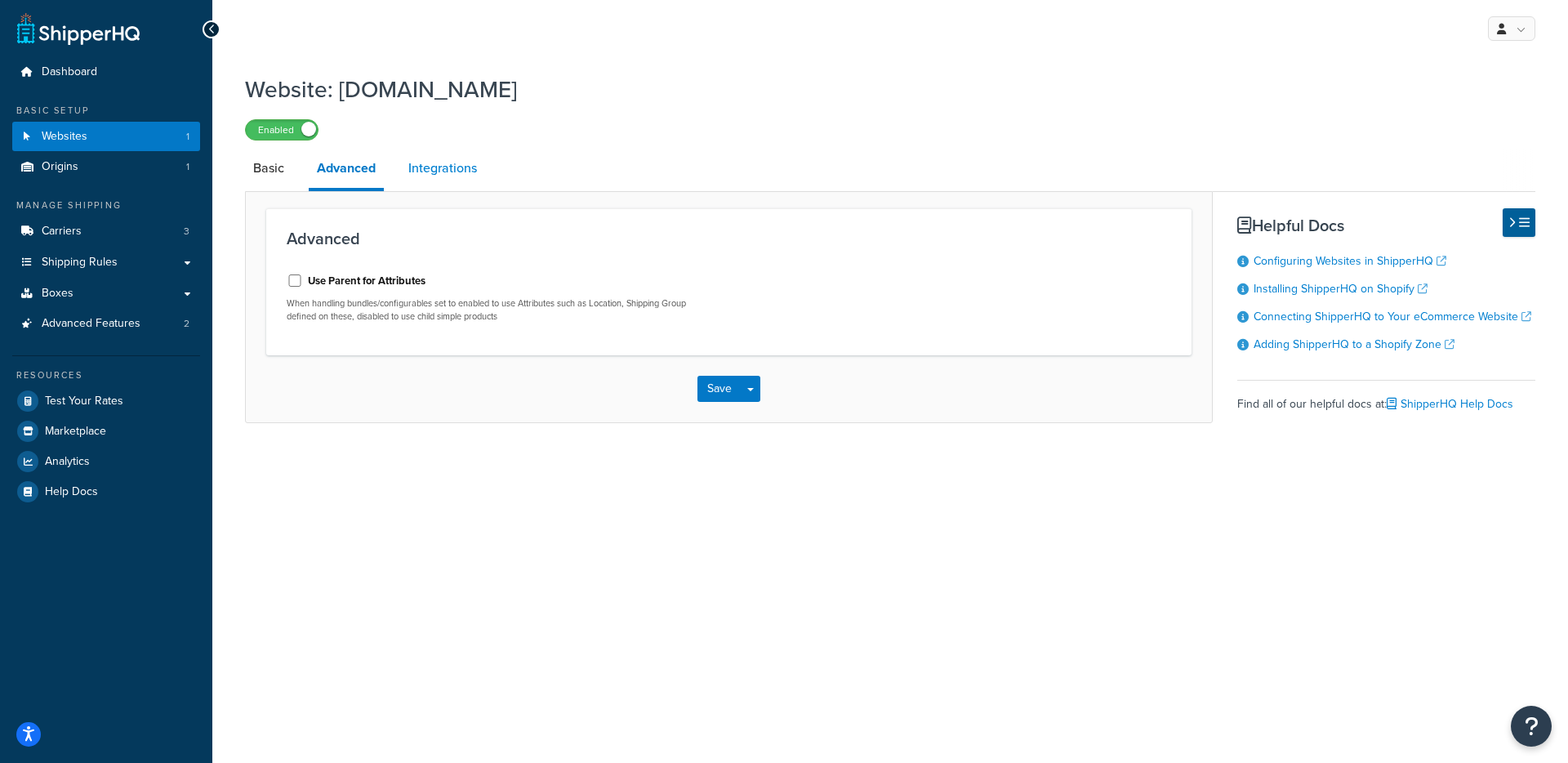
click at [434, 175] on link "Integrations" at bounding box center [443, 168] width 85 height 39
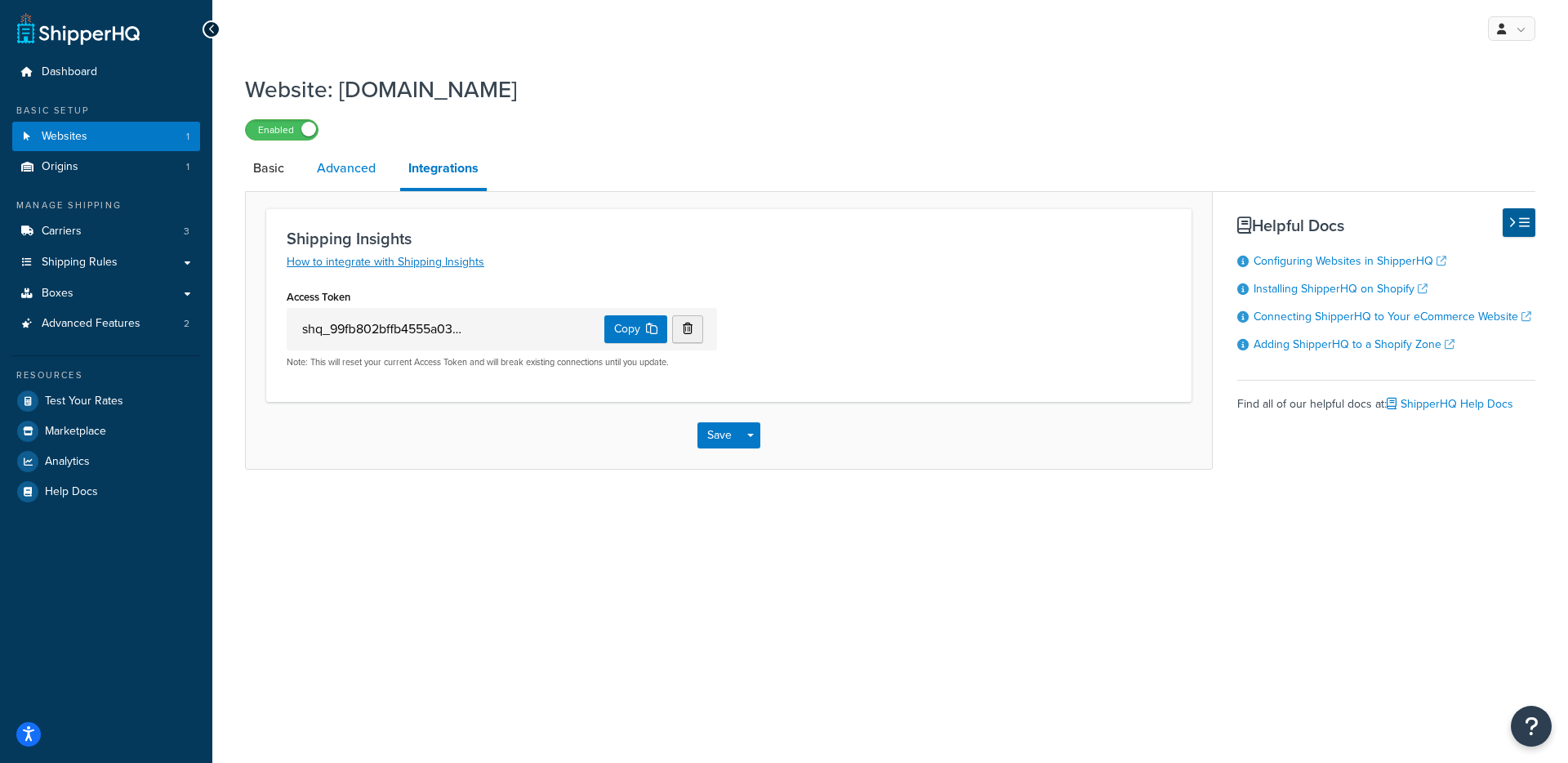
click at [373, 178] on link "Advanced" at bounding box center [347, 168] width 75 height 39
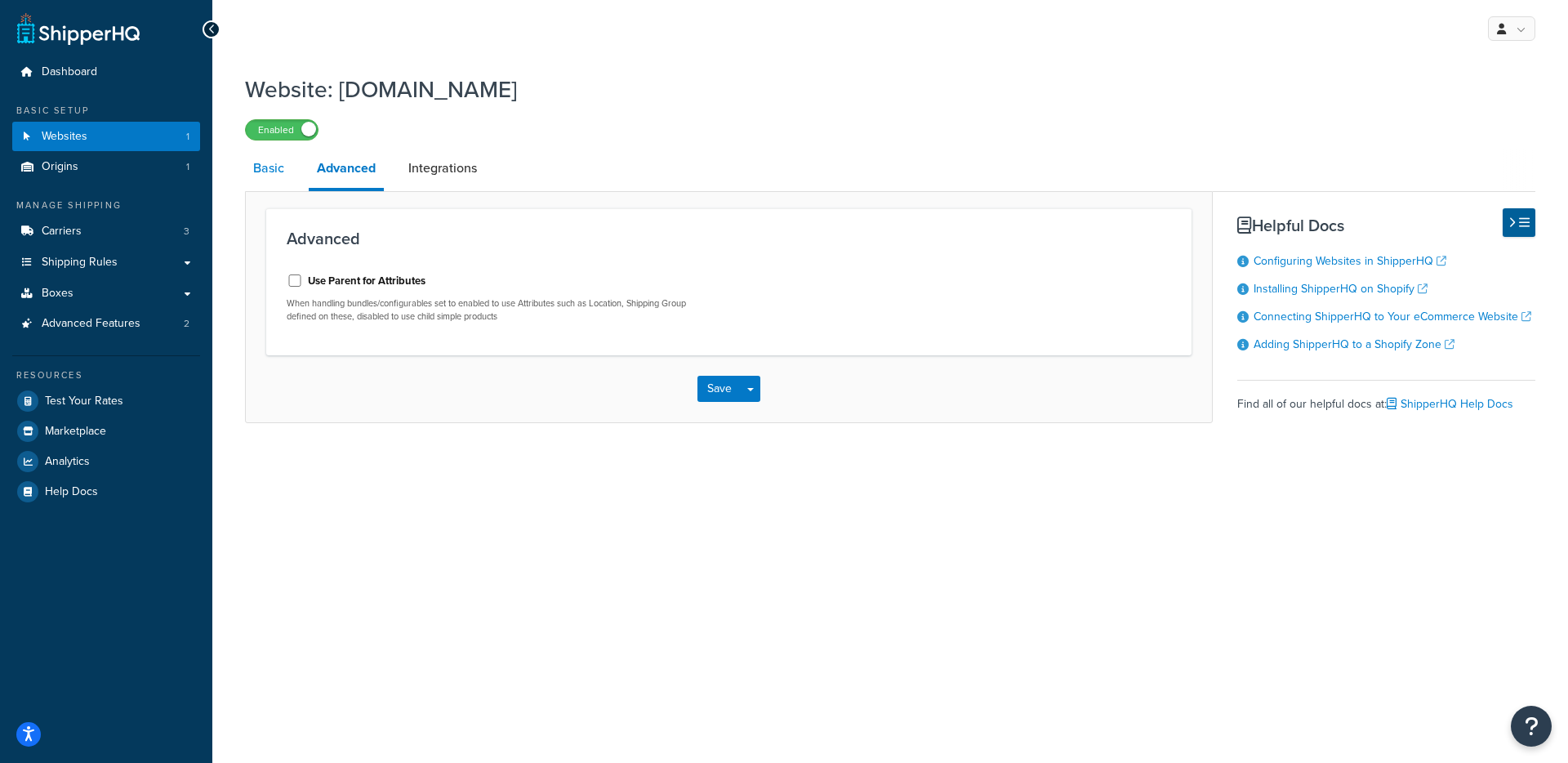
click at [266, 188] on link "Basic" at bounding box center [268, 168] width 47 height 39
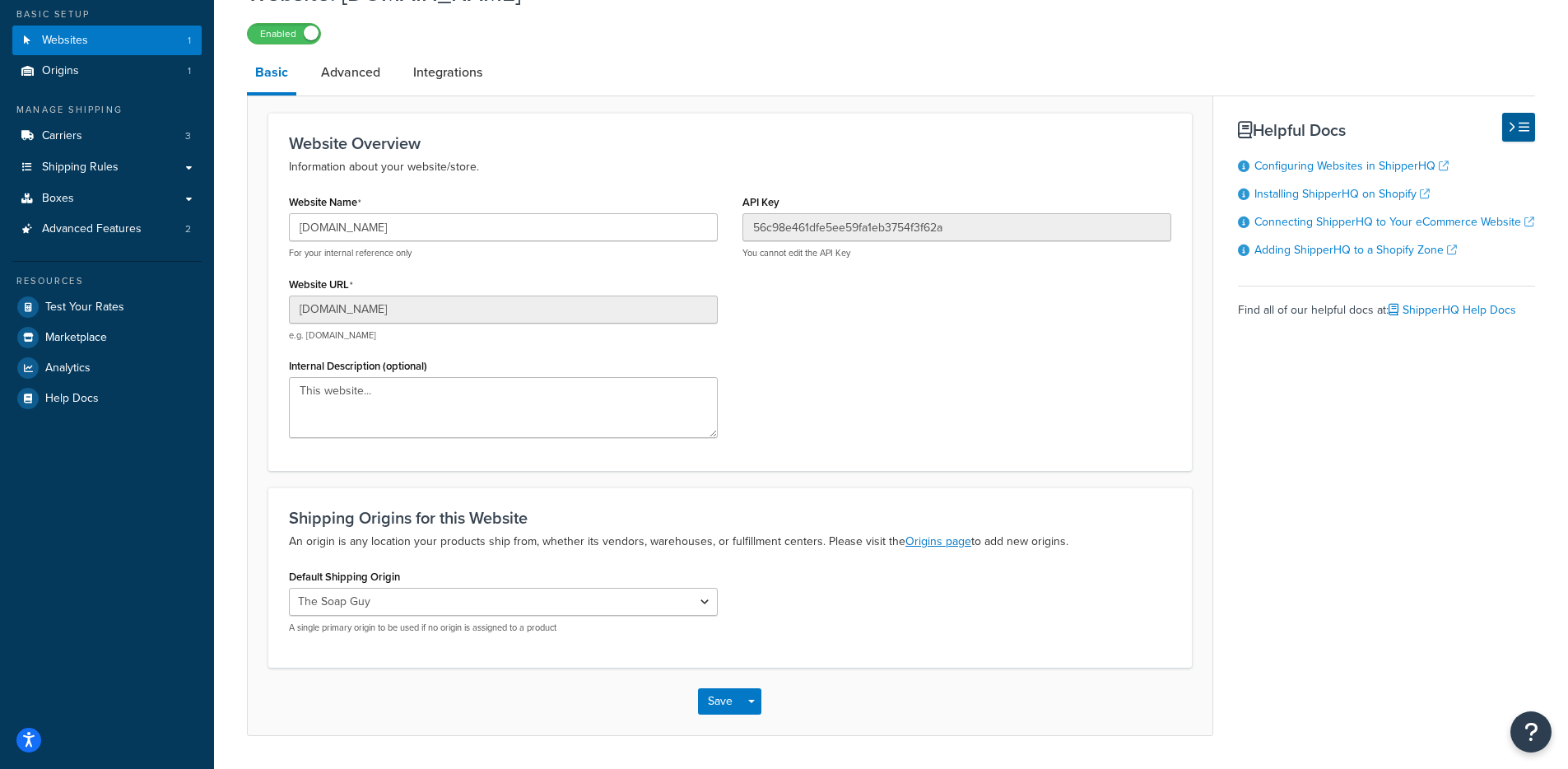
scroll to position [78, 0]
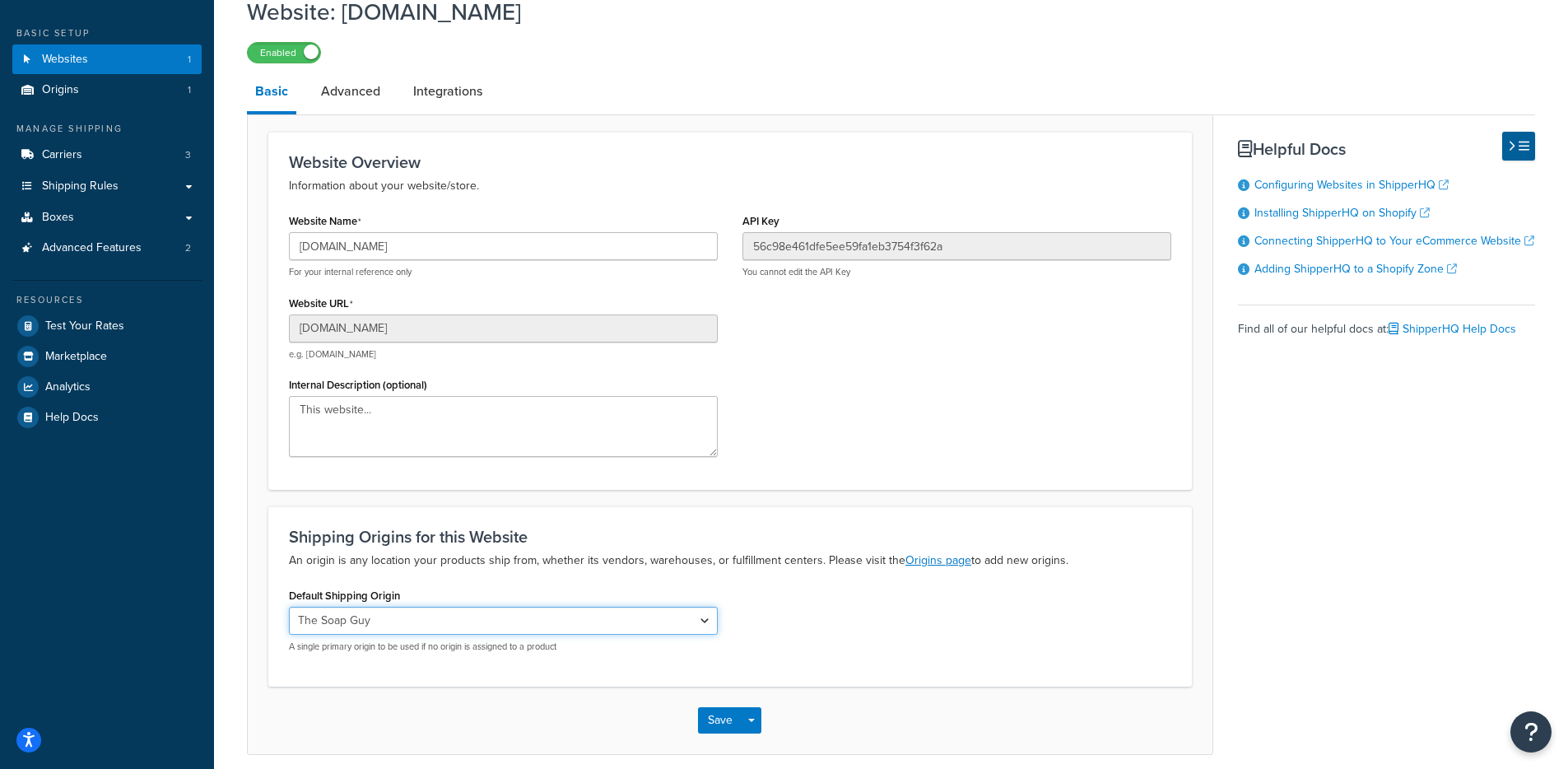
click at [368, 619] on select "The Soap Guy" at bounding box center [503, 621] width 429 height 28
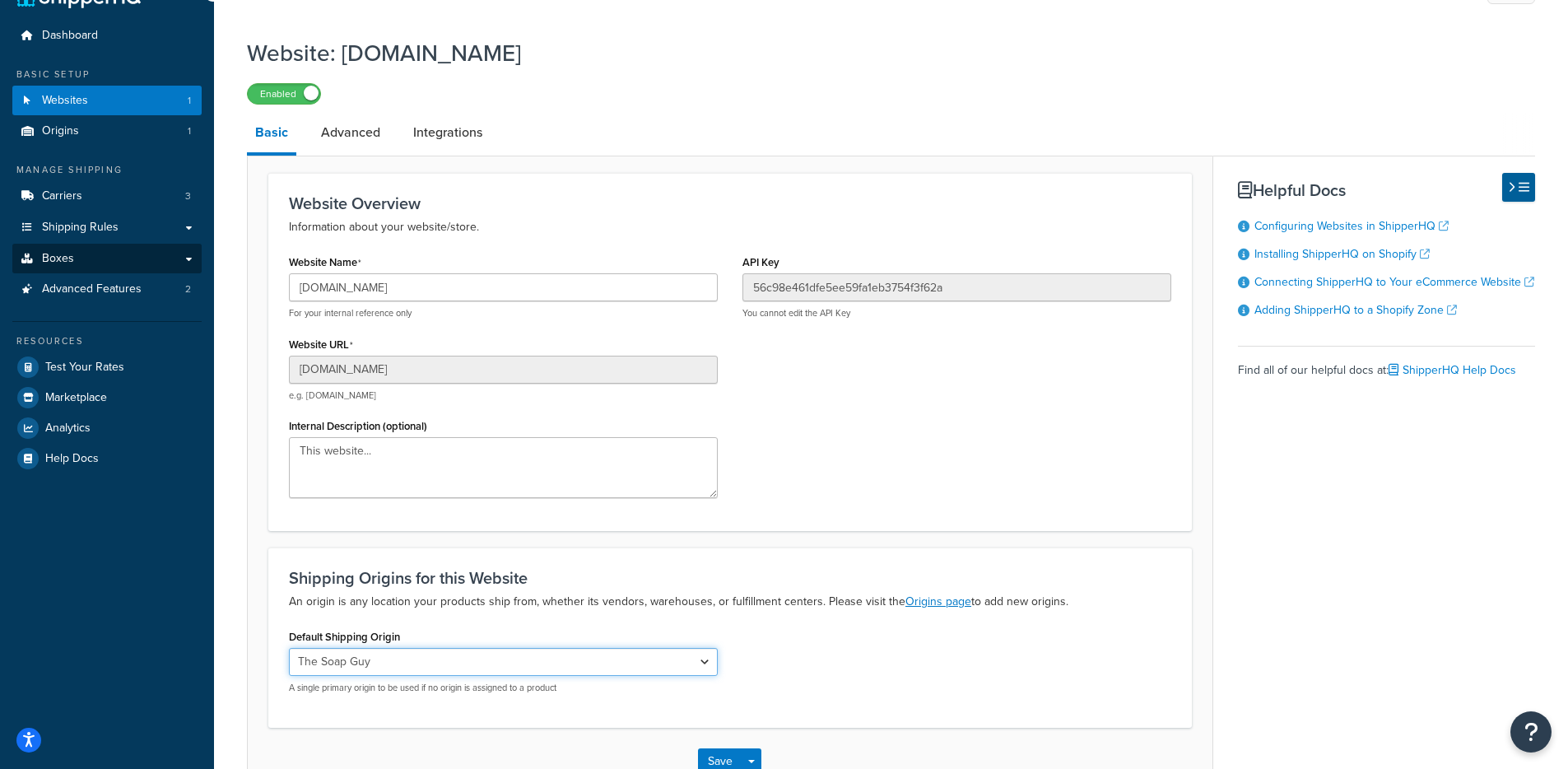
scroll to position [0, 0]
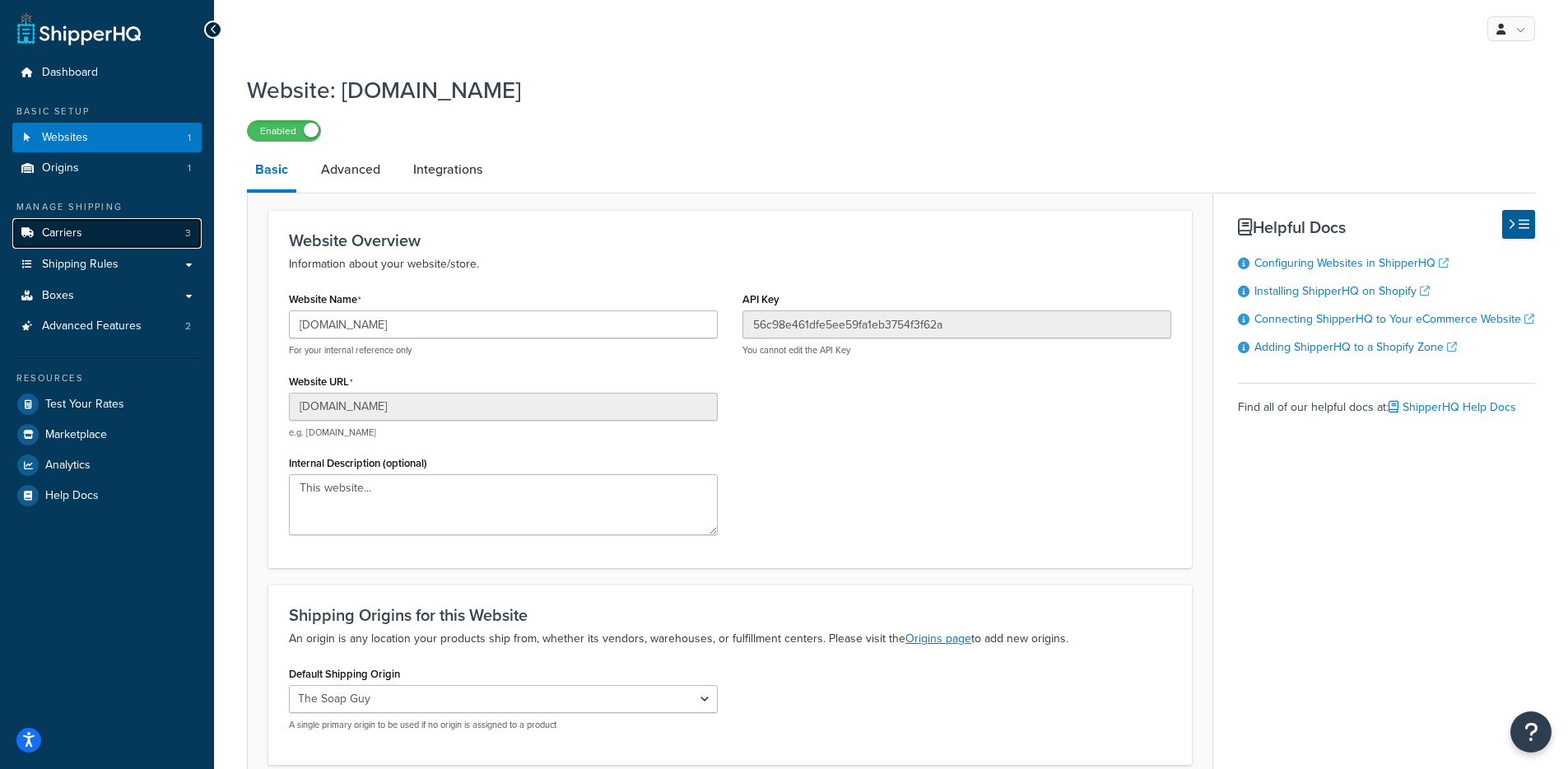
click at [99, 219] on link "Carriers 3" at bounding box center [107, 234] width 190 height 31
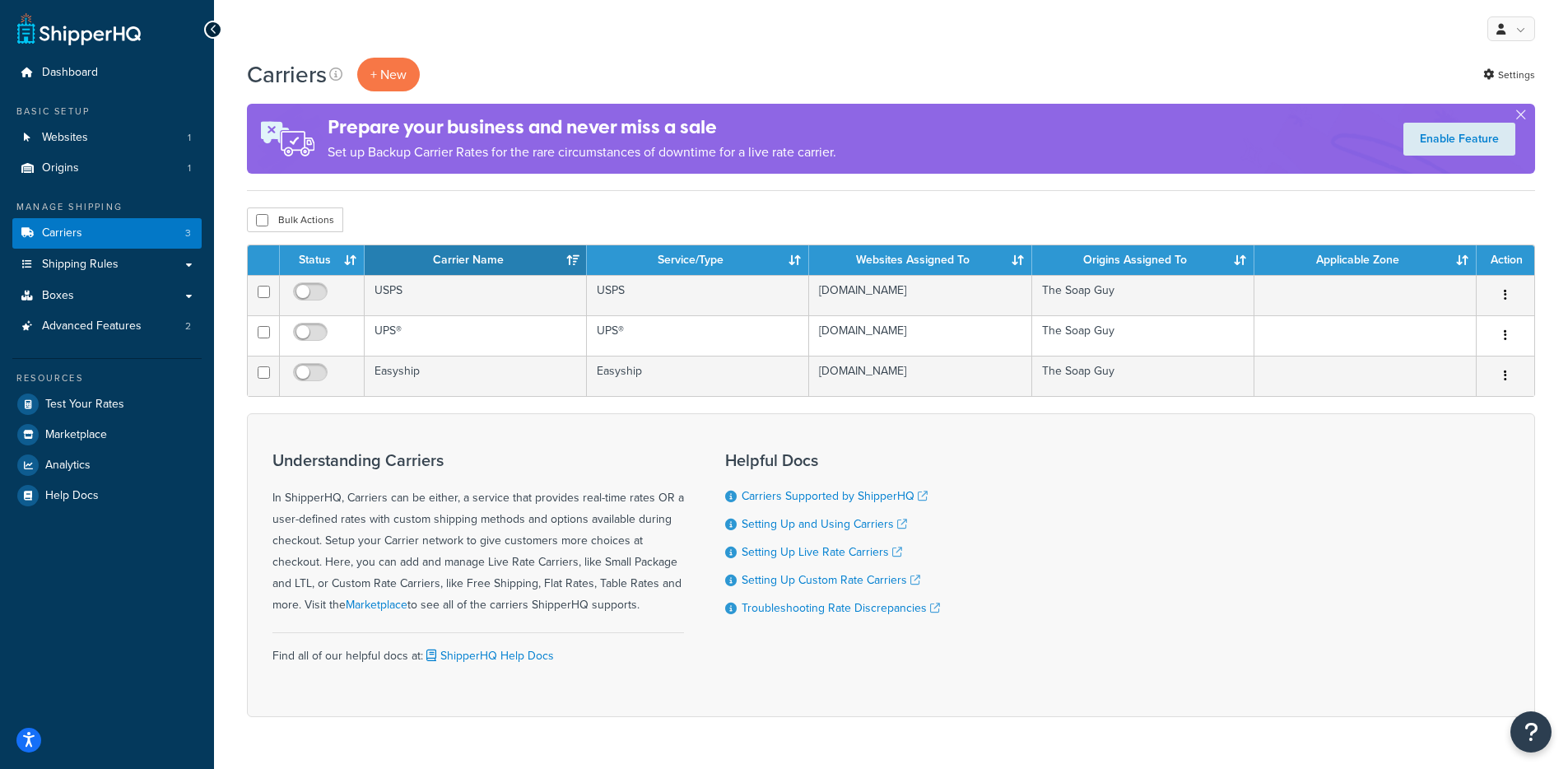
click at [555, 163] on p "Set up Backup Carrier Rates for the rare circumstances of downtime for a live r…" at bounding box center [582, 152] width 509 height 23
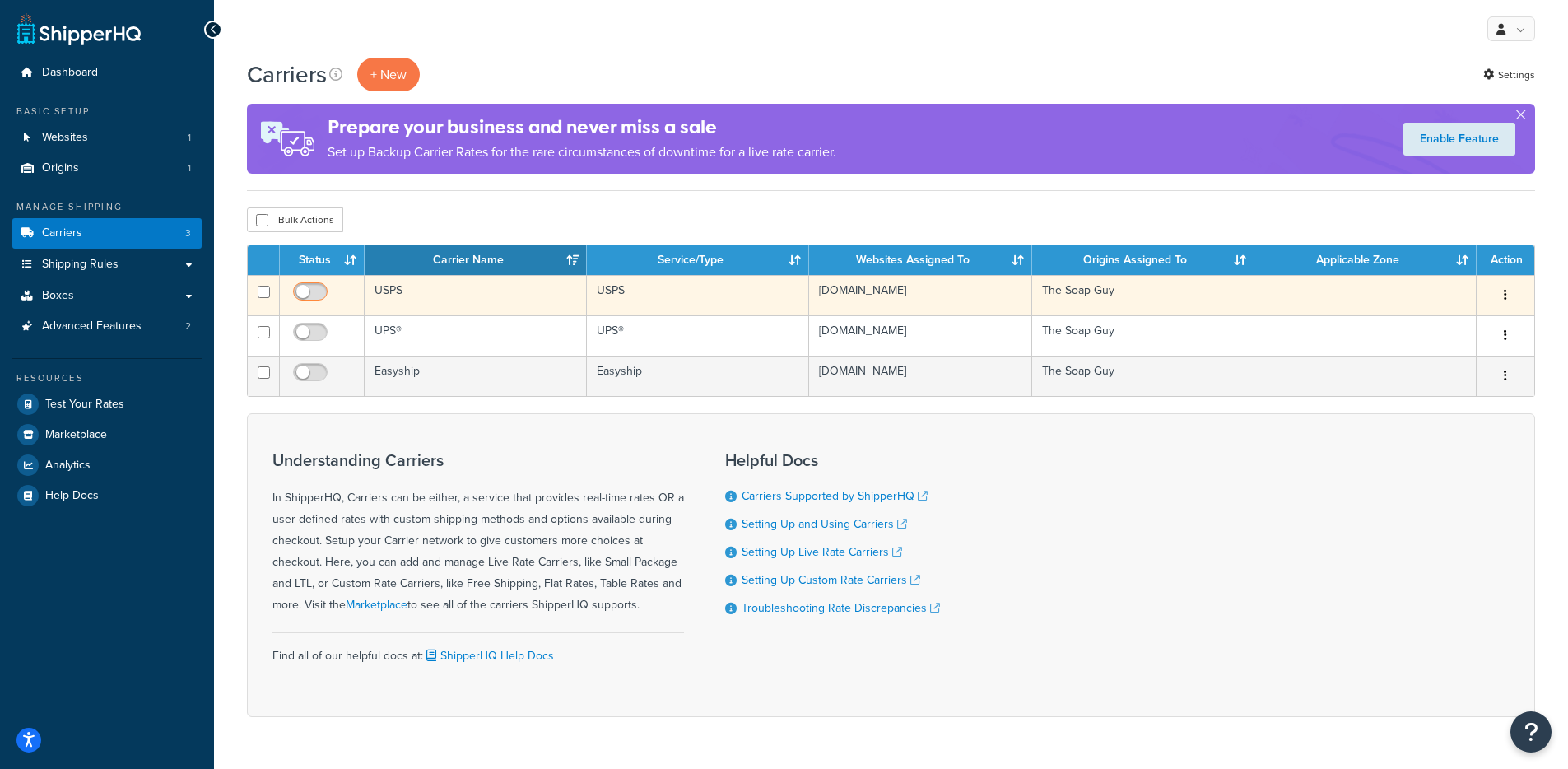
click at [315, 298] on input "checkbox" at bounding box center [312, 295] width 46 height 20
checkbox input "true"
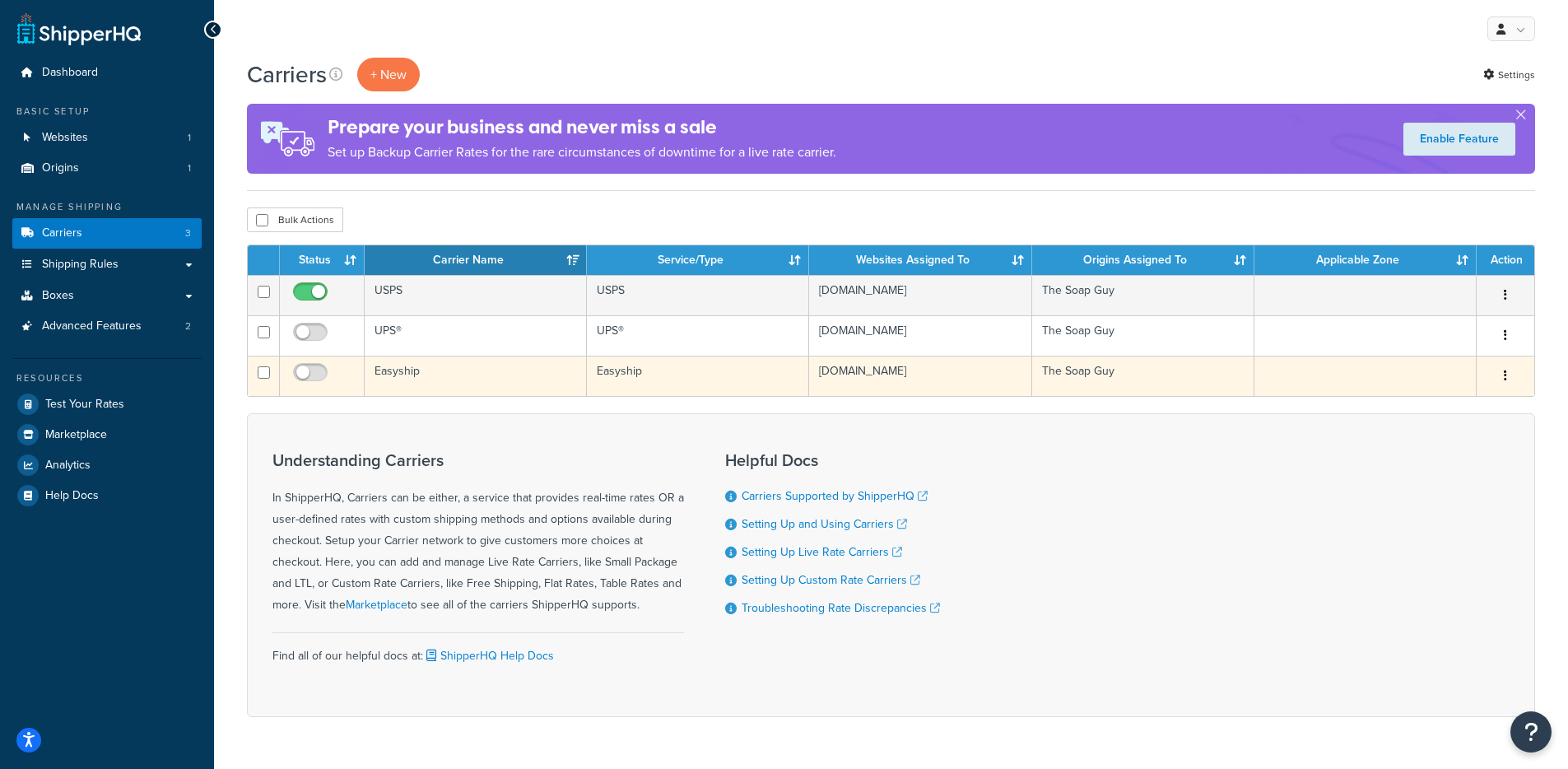
drag, startPoint x: 311, startPoint y: 340, endPoint x: 316, endPoint y: 356, distance: 16.8
click at [311, 340] on input "checkbox" at bounding box center [312, 335] width 46 height 20
checkbox input "true"
click at [320, 379] on input "checkbox" at bounding box center [312, 376] width 46 height 20
checkbox input "true"
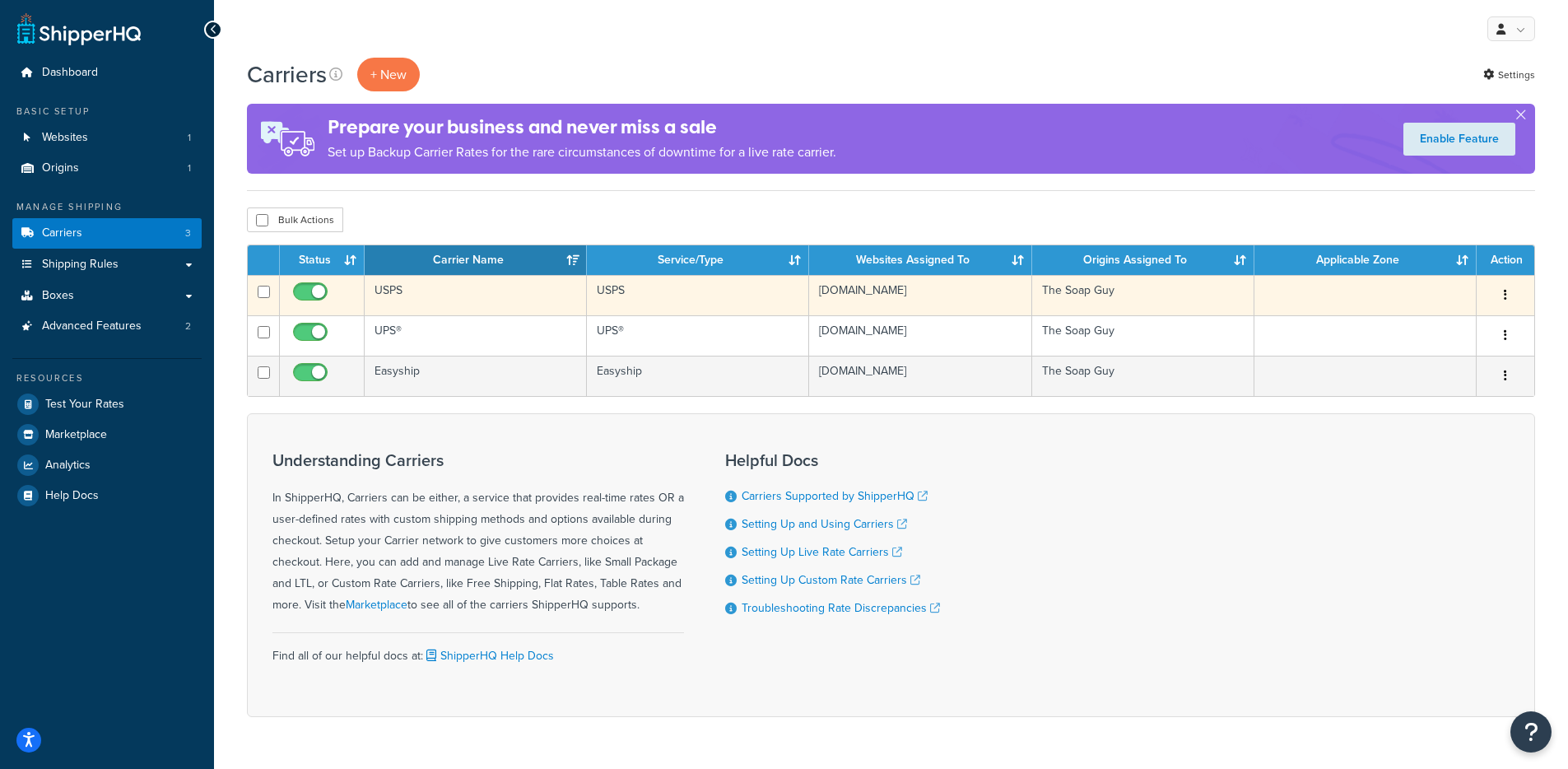
click at [324, 287] on input "checkbox" at bounding box center [312, 295] width 46 height 20
checkbox input "false"
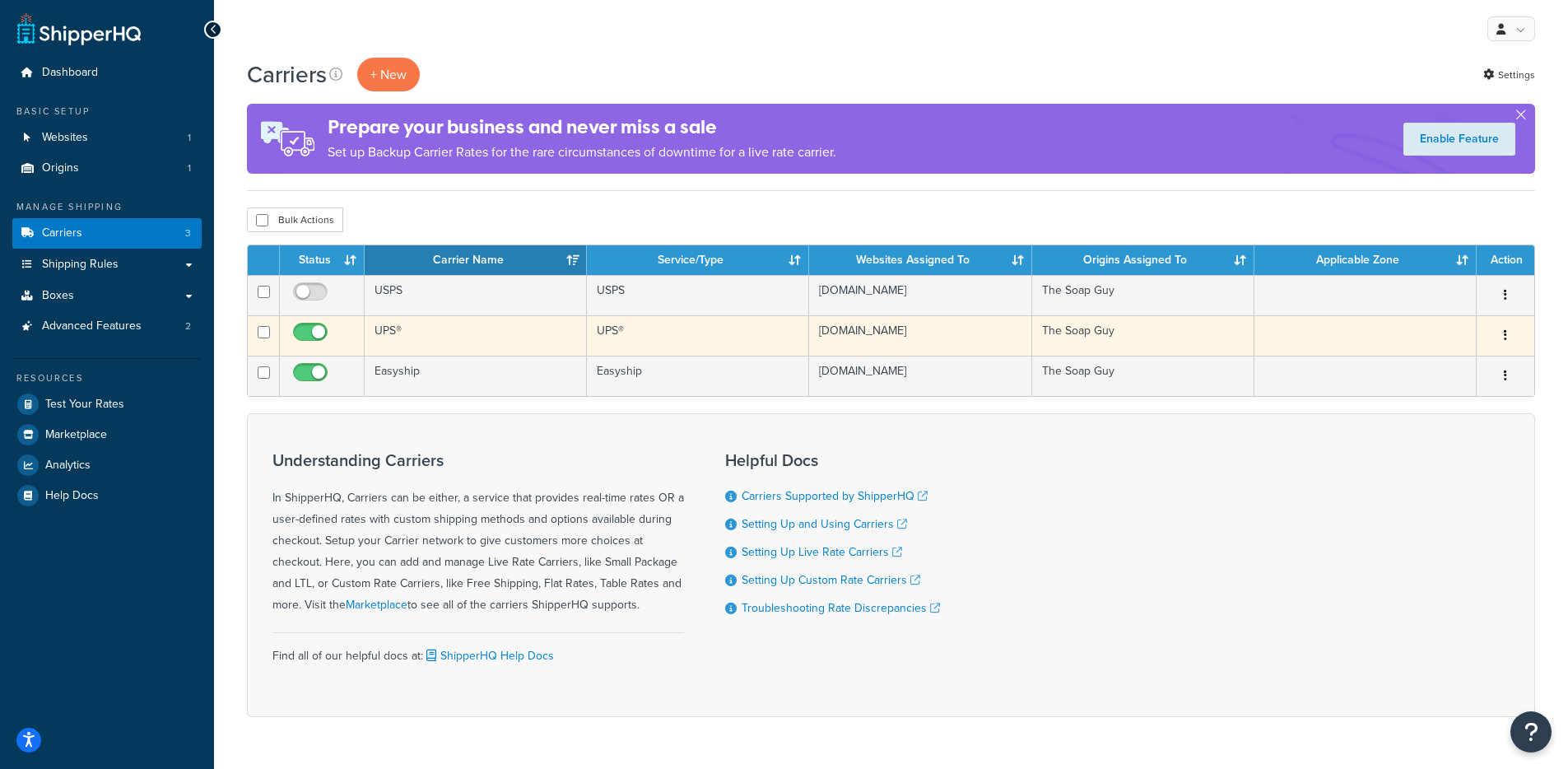
click at [309, 339] on input "checkbox" at bounding box center [312, 335] width 46 height 20
checkbox input "false"
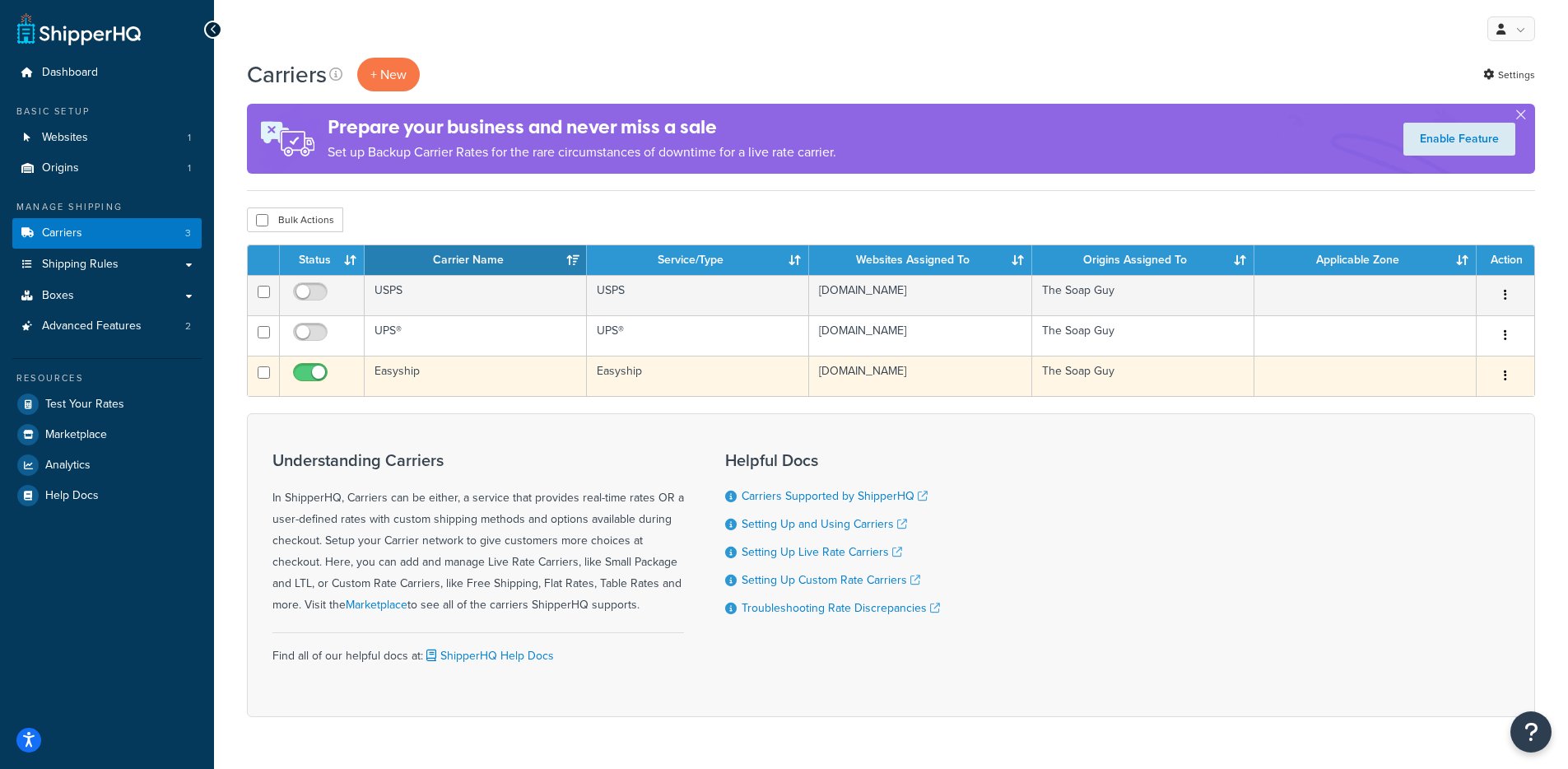
drag, startPoint x: 309, startPoint y: 375, endPoint x: 336, endPoint y: 393, distance: 32.4
click at [309, 376] on input "checkbox" at bounding box center [312, 376] width 46 height 20
checkbox input "false"
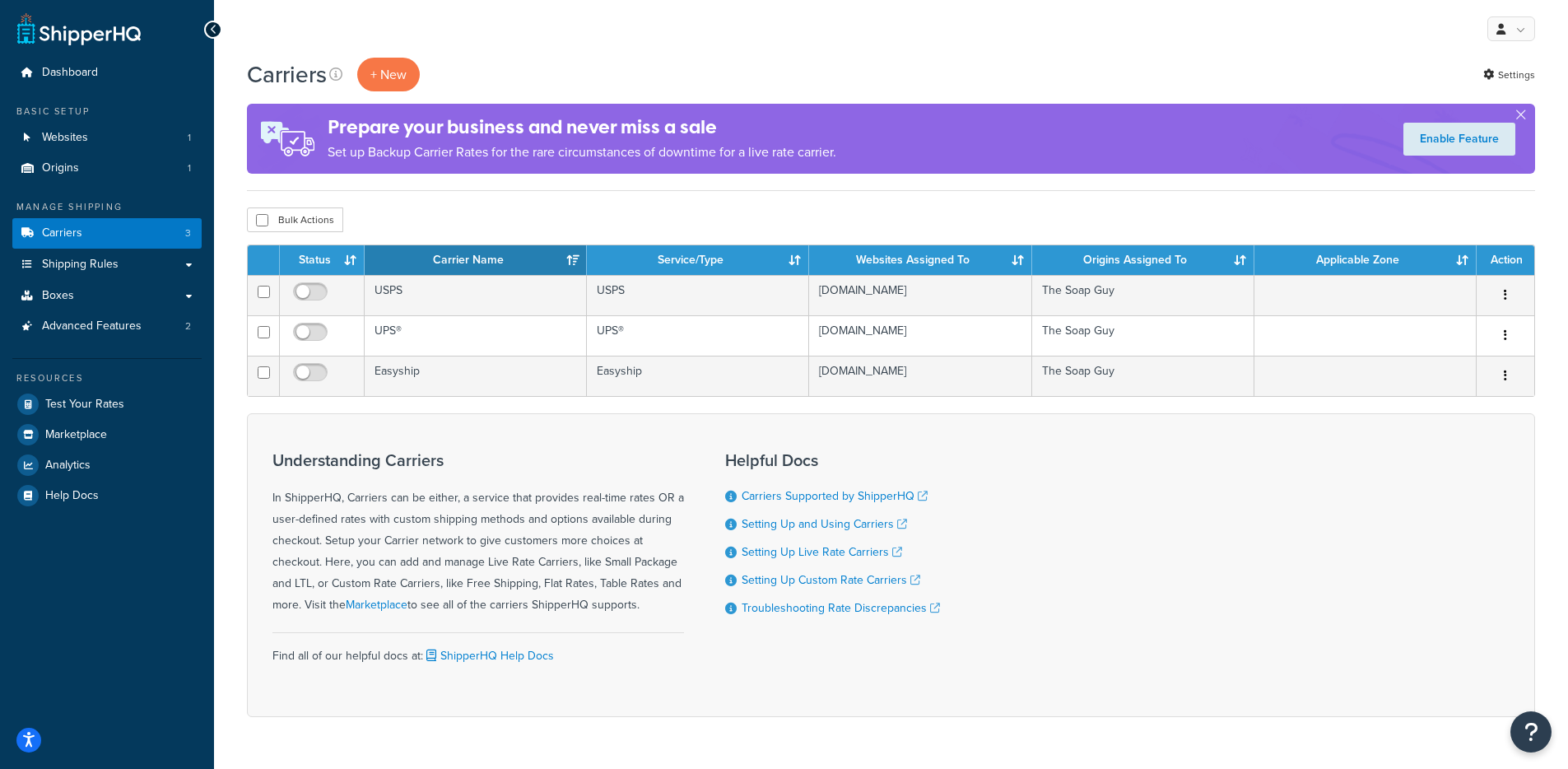
click at [490, 511] on div "Understanding Carriers In ShipperHQ, Carriers can be either, a service that pro…" at bounding box center [477, 534] width 412 height 165
click at [117, 138] on link "Websites 1" at bounding box center [107, 138] width 190 height 31
click at [118, 238] on link "Carriers 3" at bounding box center [107, 234] width 190 height 31
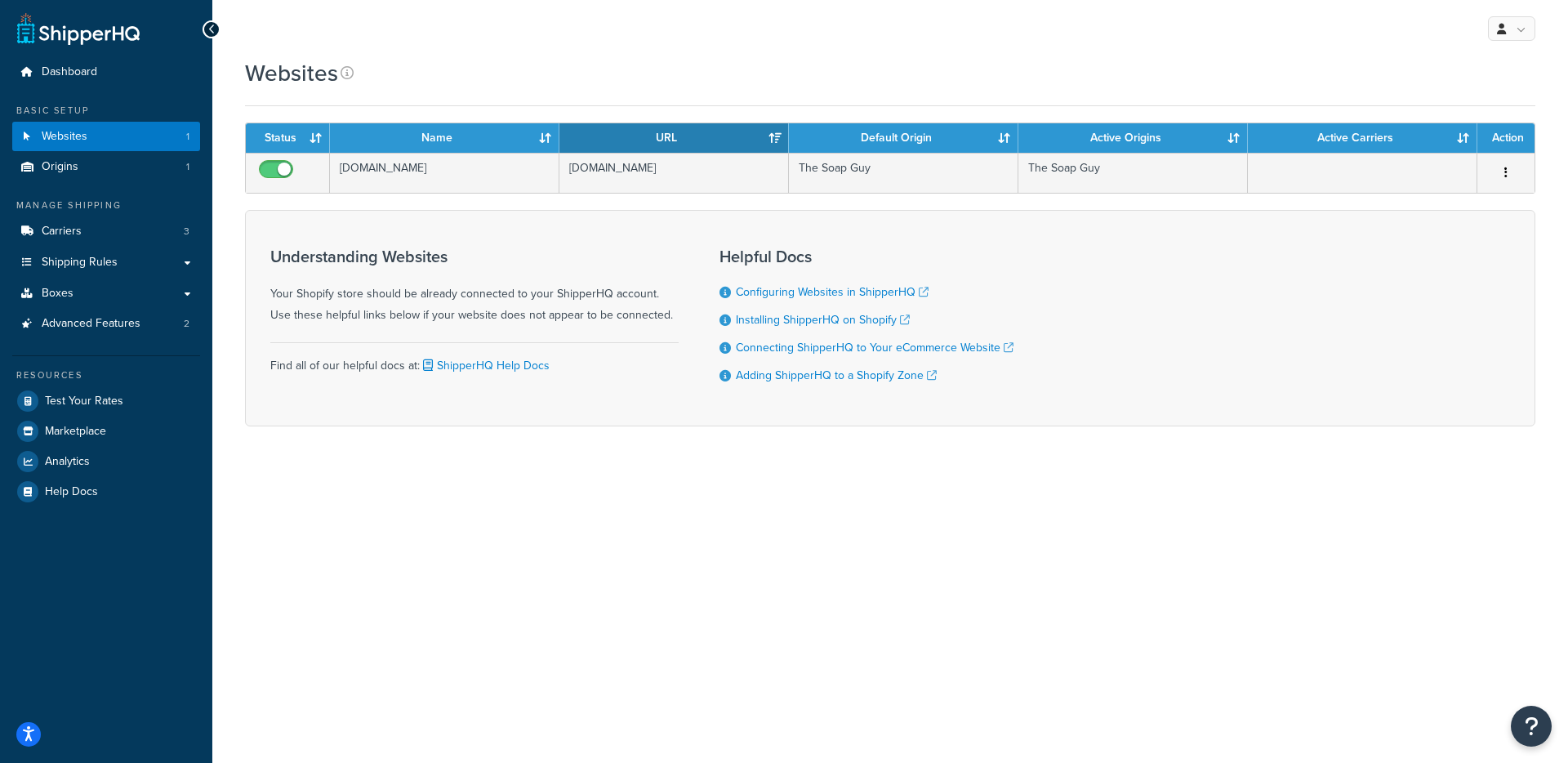
click at [446, 266] on h3 "Understanding Websites" at bounding box center [474, 256] width 408 height 18
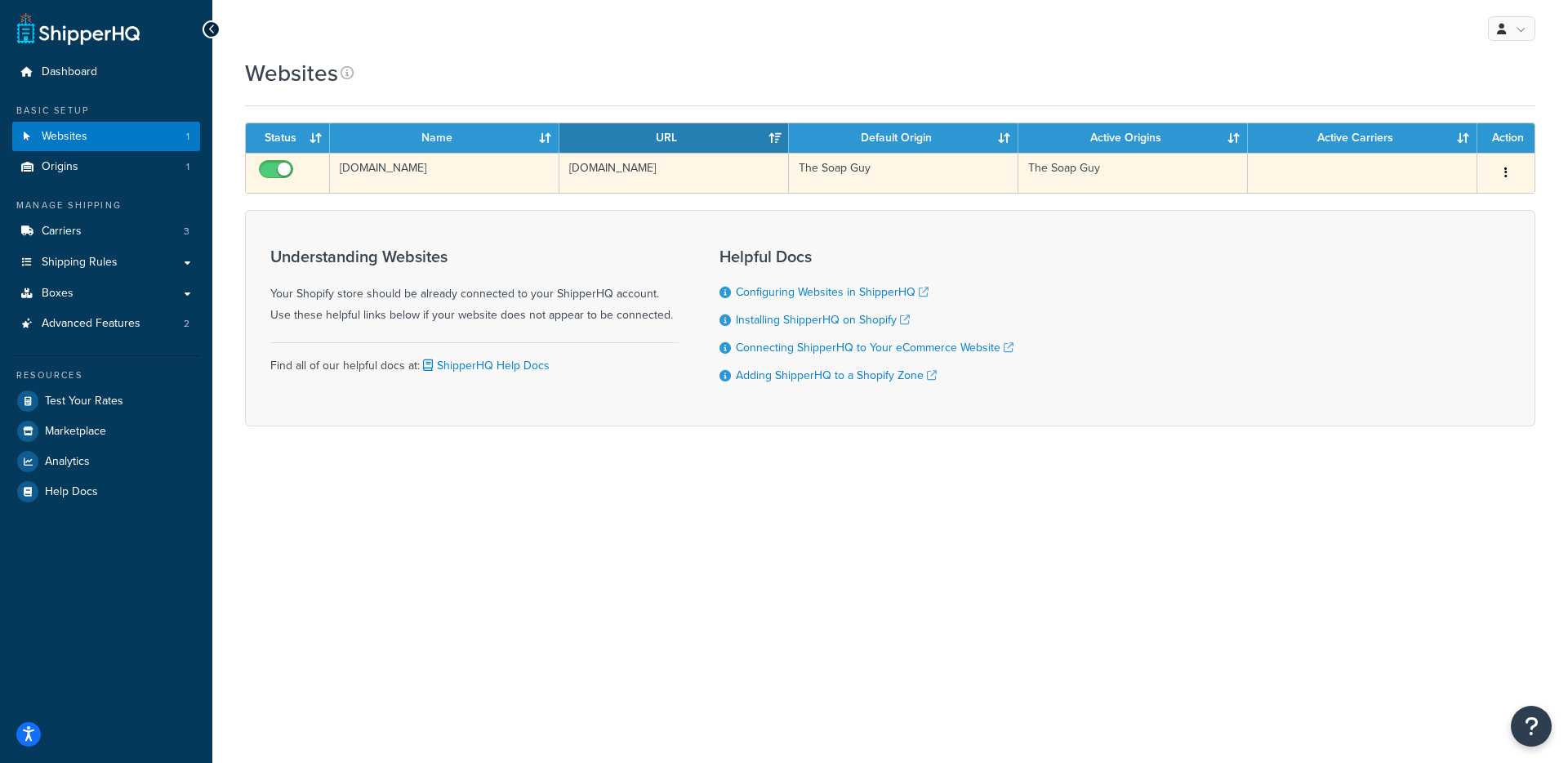
click at [685, 187] on td "[DOMAIN_NAME]" at bounding box center [675, 172] width 230 height 40
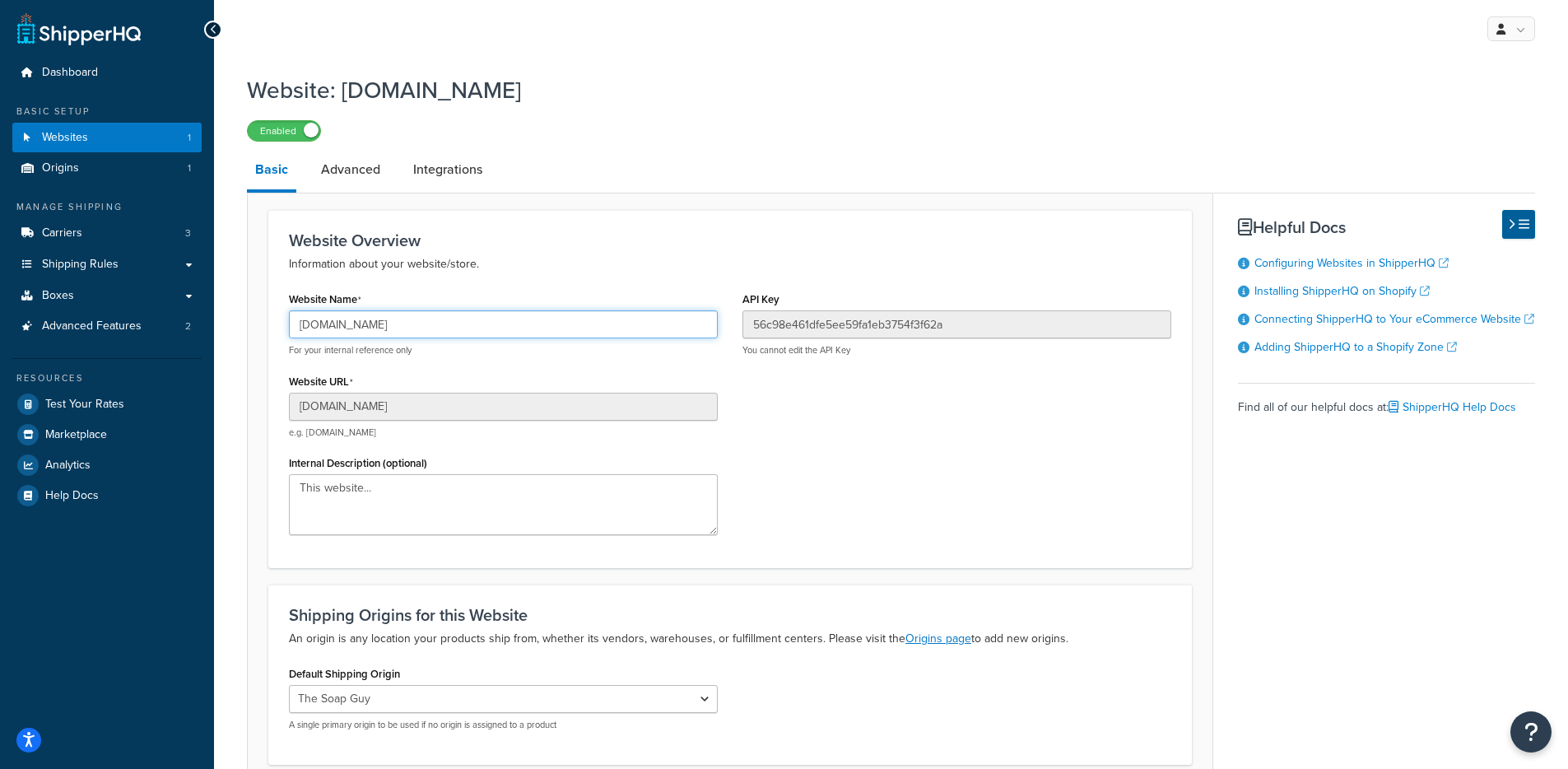
drag, startPoint x: 464, startPoint y: 339, endPoint x: 222, endPoint y: 326, distance: 242.3
click at [222, 326] on div "Website: [DOMAIN_NAME] Enabled Basic Advanced Integrations Website Overview Inf…" at bounding box center [891, 470] width 1354 height 809
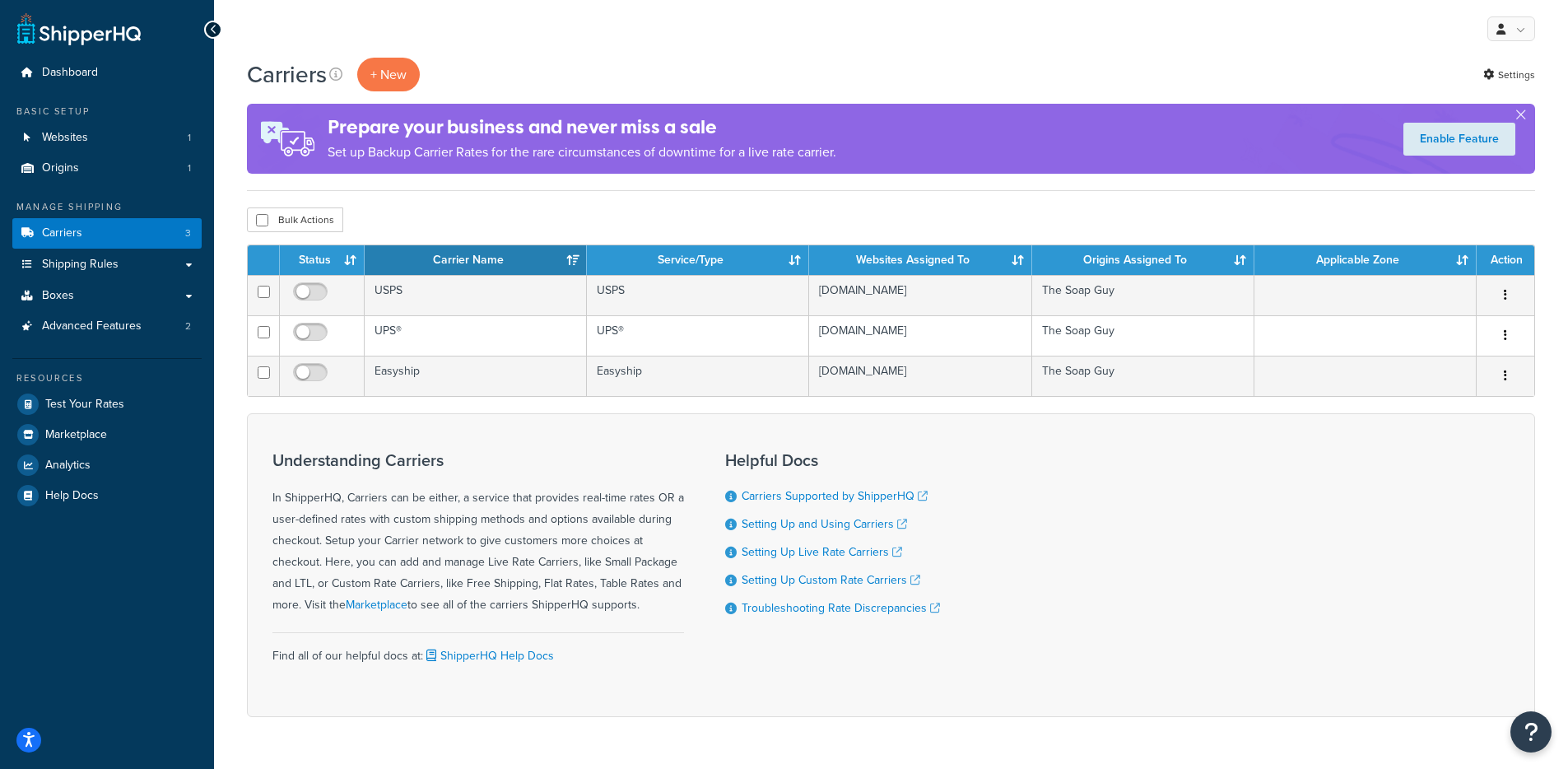
click at [365, 487] on div "Understanding Carriers In ShipperHQ, Carriers can be either, a service that pro…" at bounding box center [477, 534] width 412 height 165
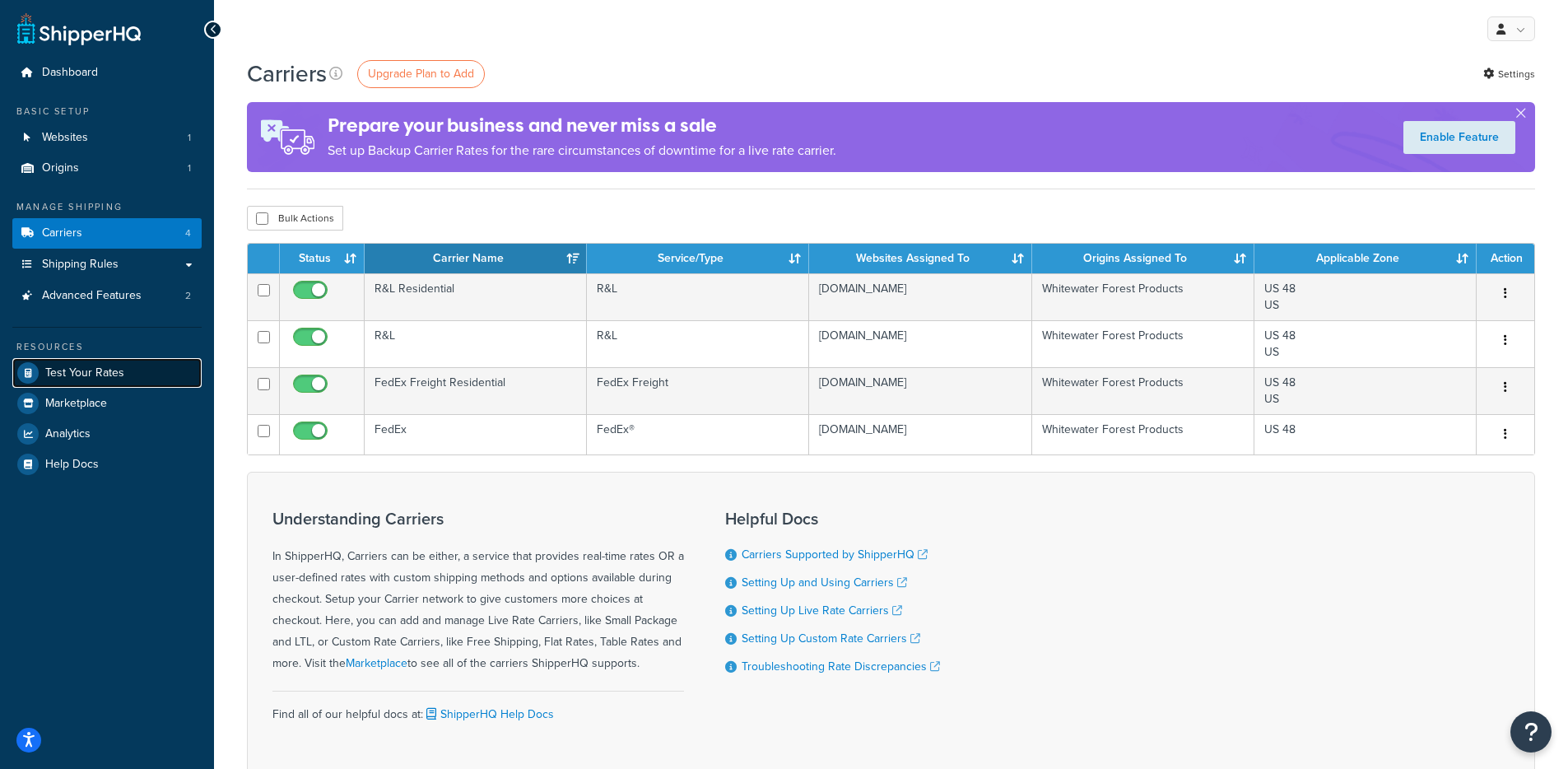
click at [118, 368] on span "Test Your Rates" at bounding box center [85, 373] width 79 height 14
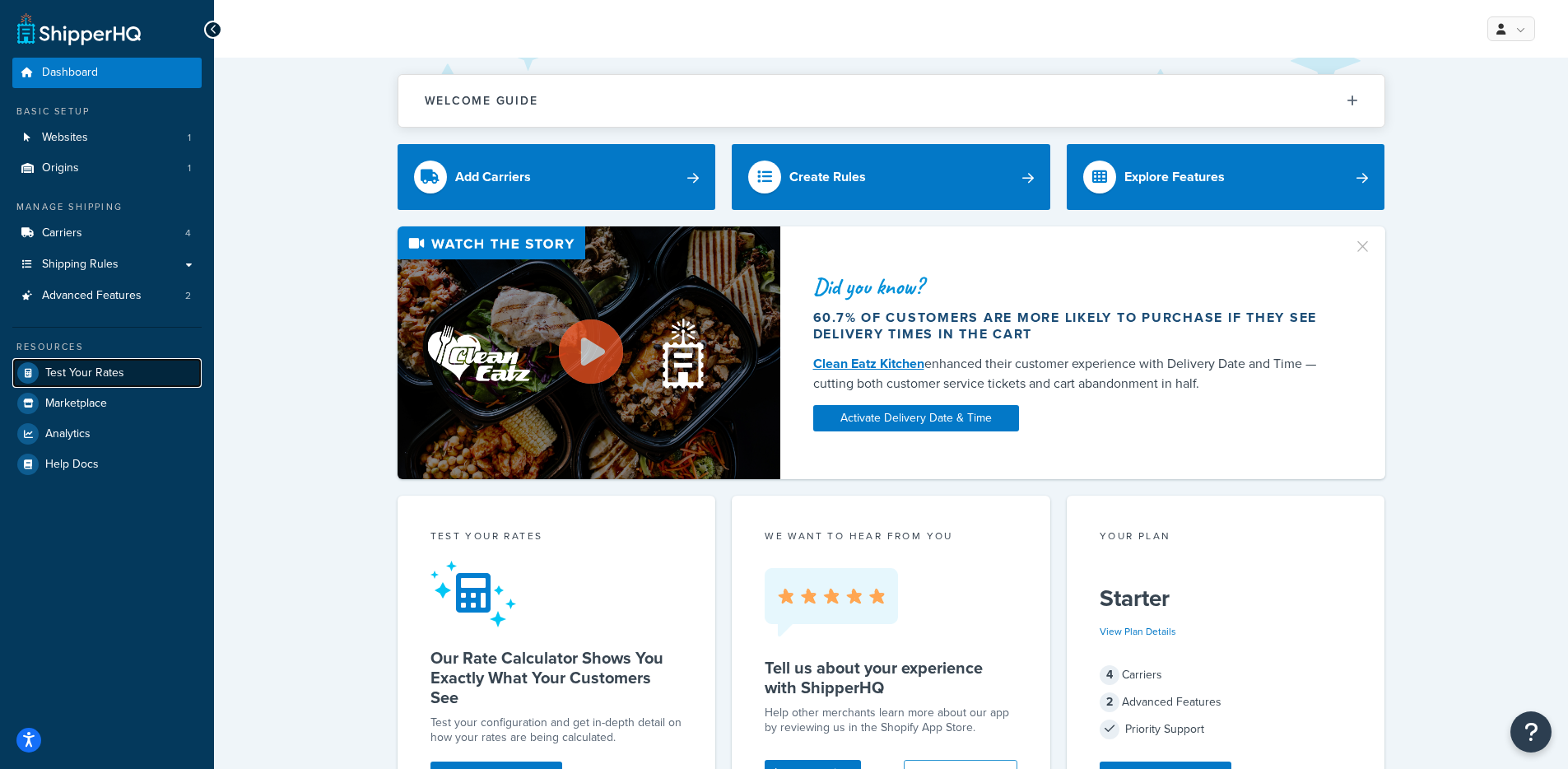
click at [135, 364] on link "Test Your Rates" at bounding box center [107, 373] width 190 height 30
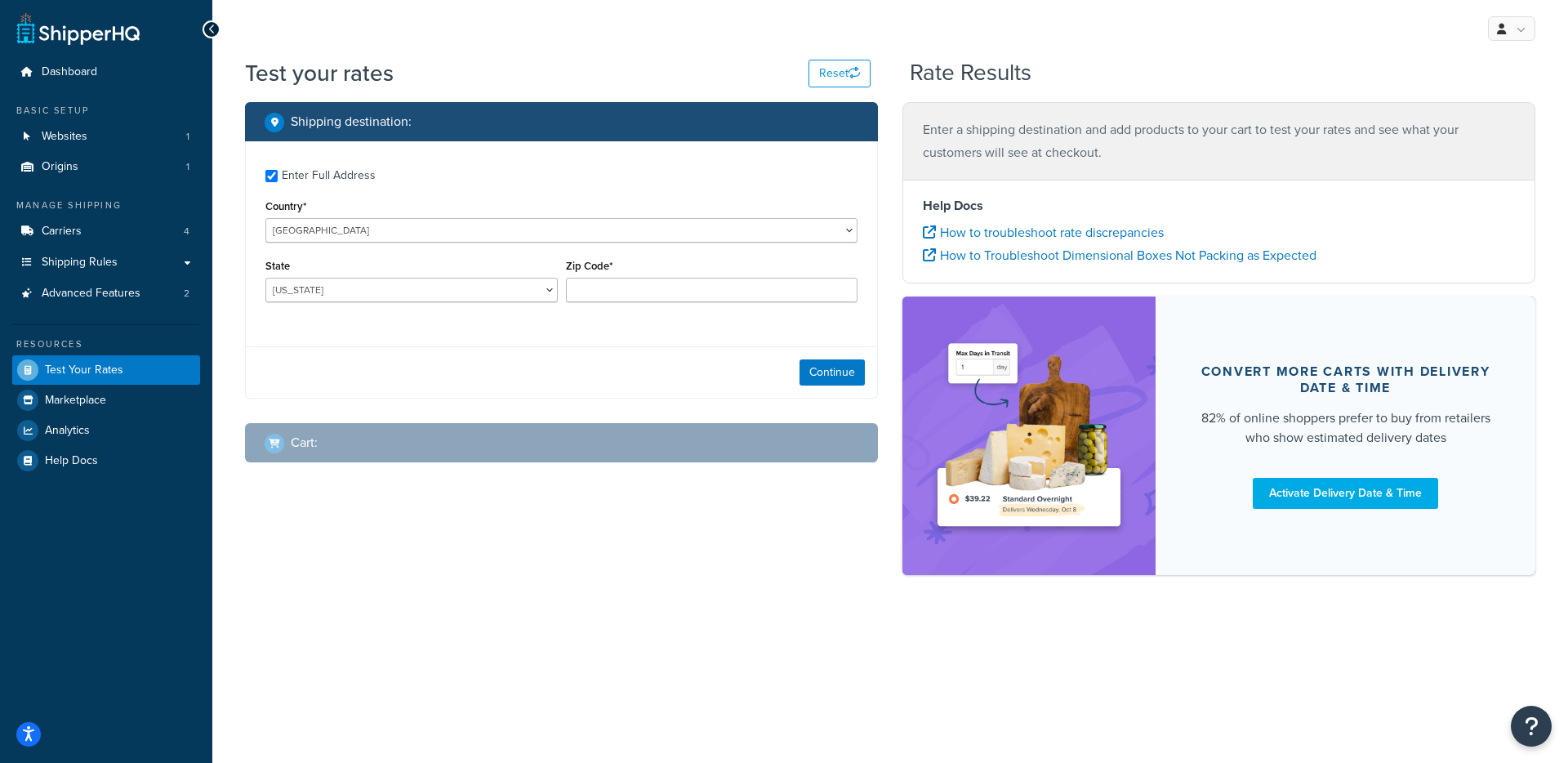
checkbox input "true"
type input "94503"
select select "CA"
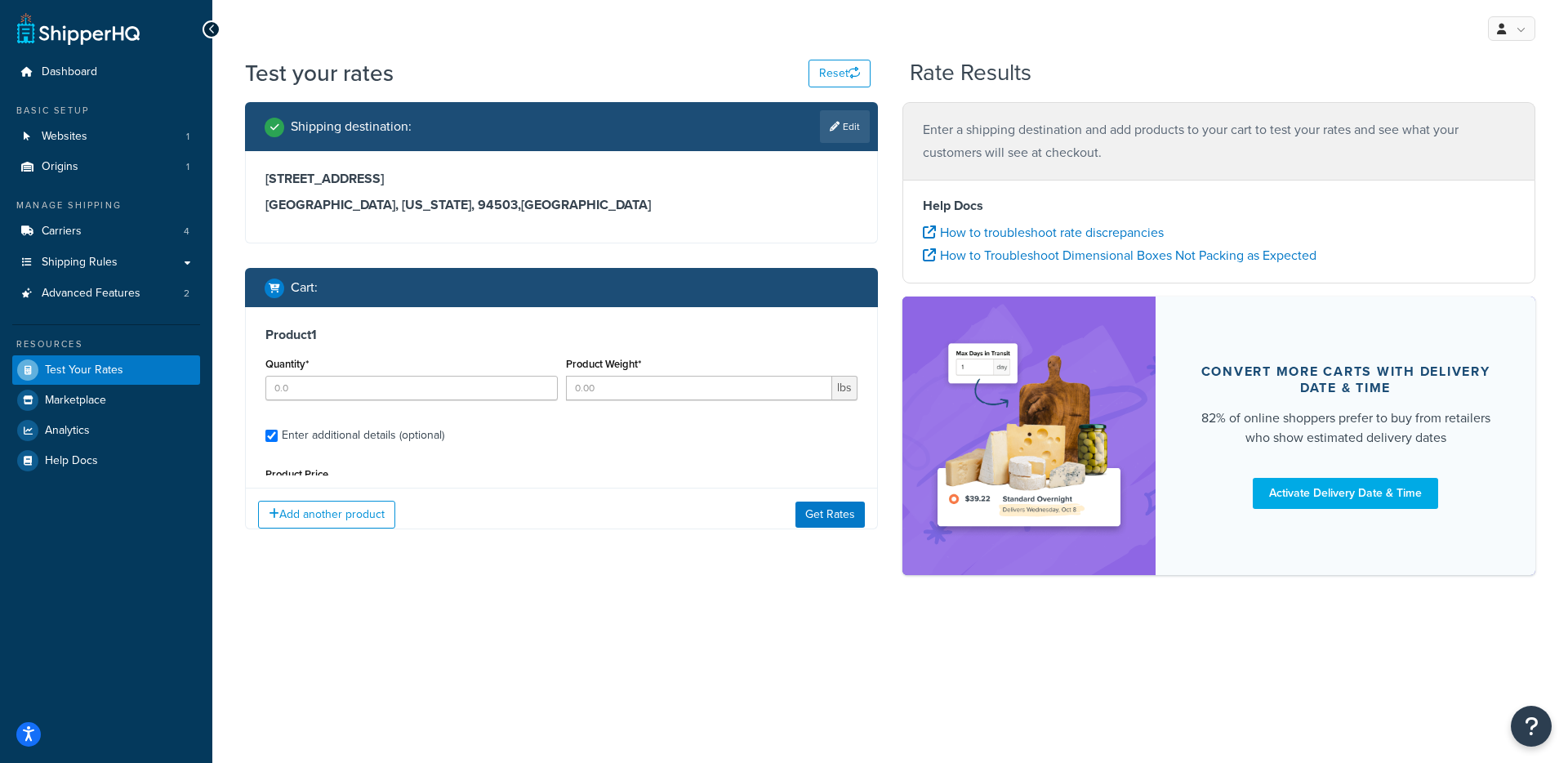
type input "15"
type input "97.9998"
type input "626.55"
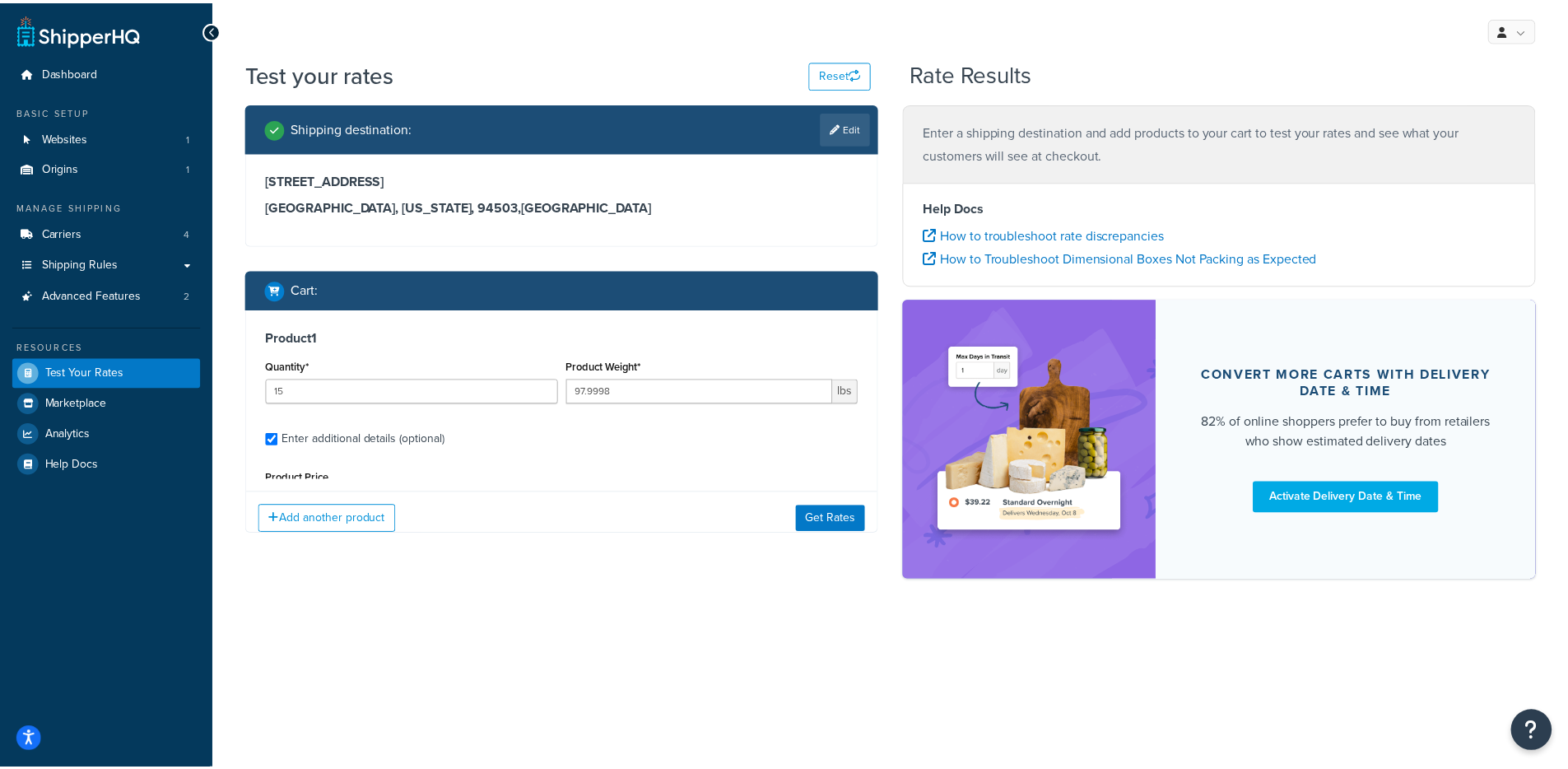
scroll to position [155, 0]
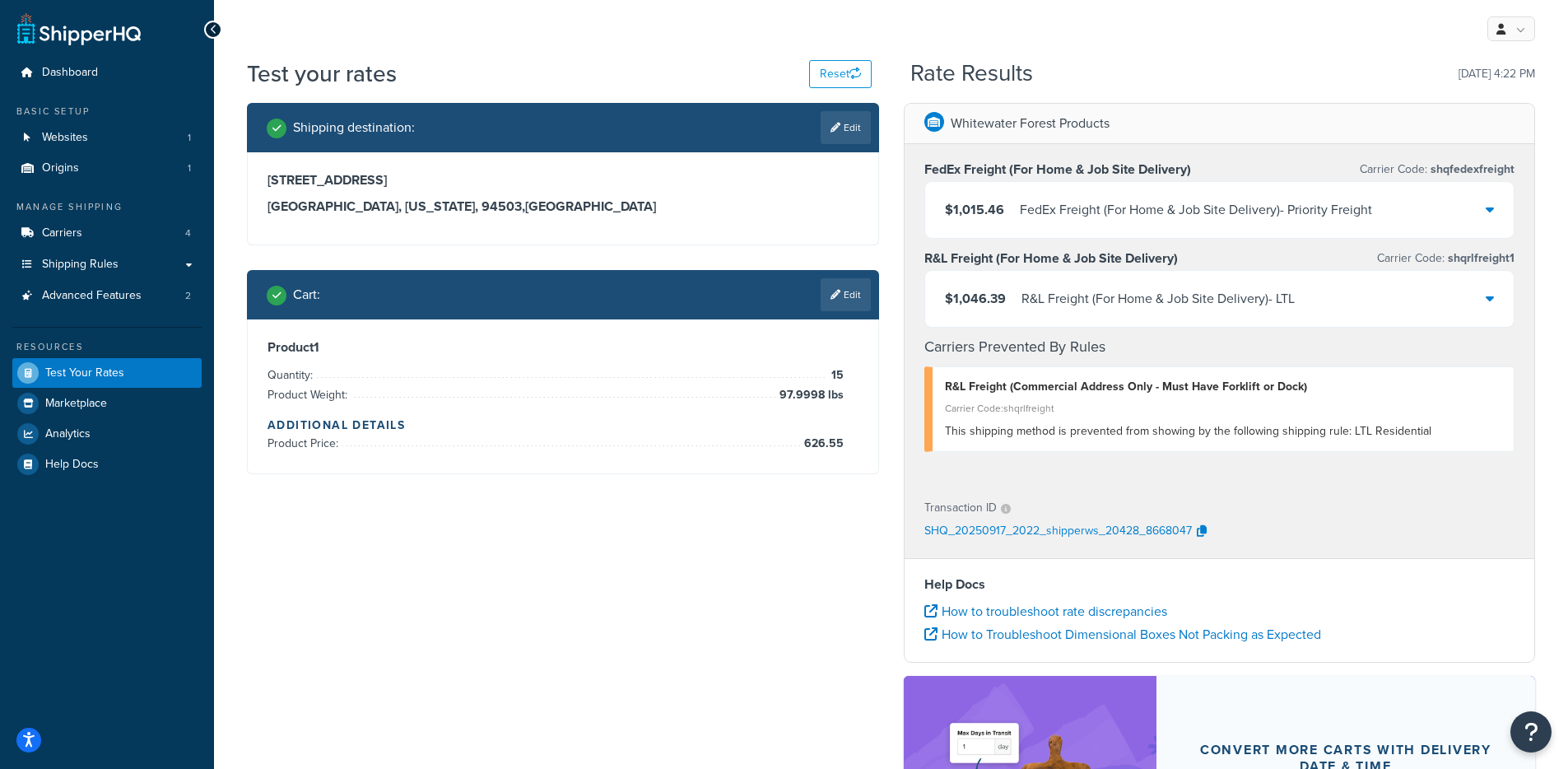
click at [774, 482] on div "Shipping destination : Edit [STREET_ADDRESS][US_STATE] Cart : Edit Product 1 Qu…" at bounding box center [891, 536] width 1313 height 868
click at [1074, 316] on div "$1,046.39 R&L Freight (For Home & Job Site Delivery) - LTL" at bounding box center [1220, 299] width 590 height 56
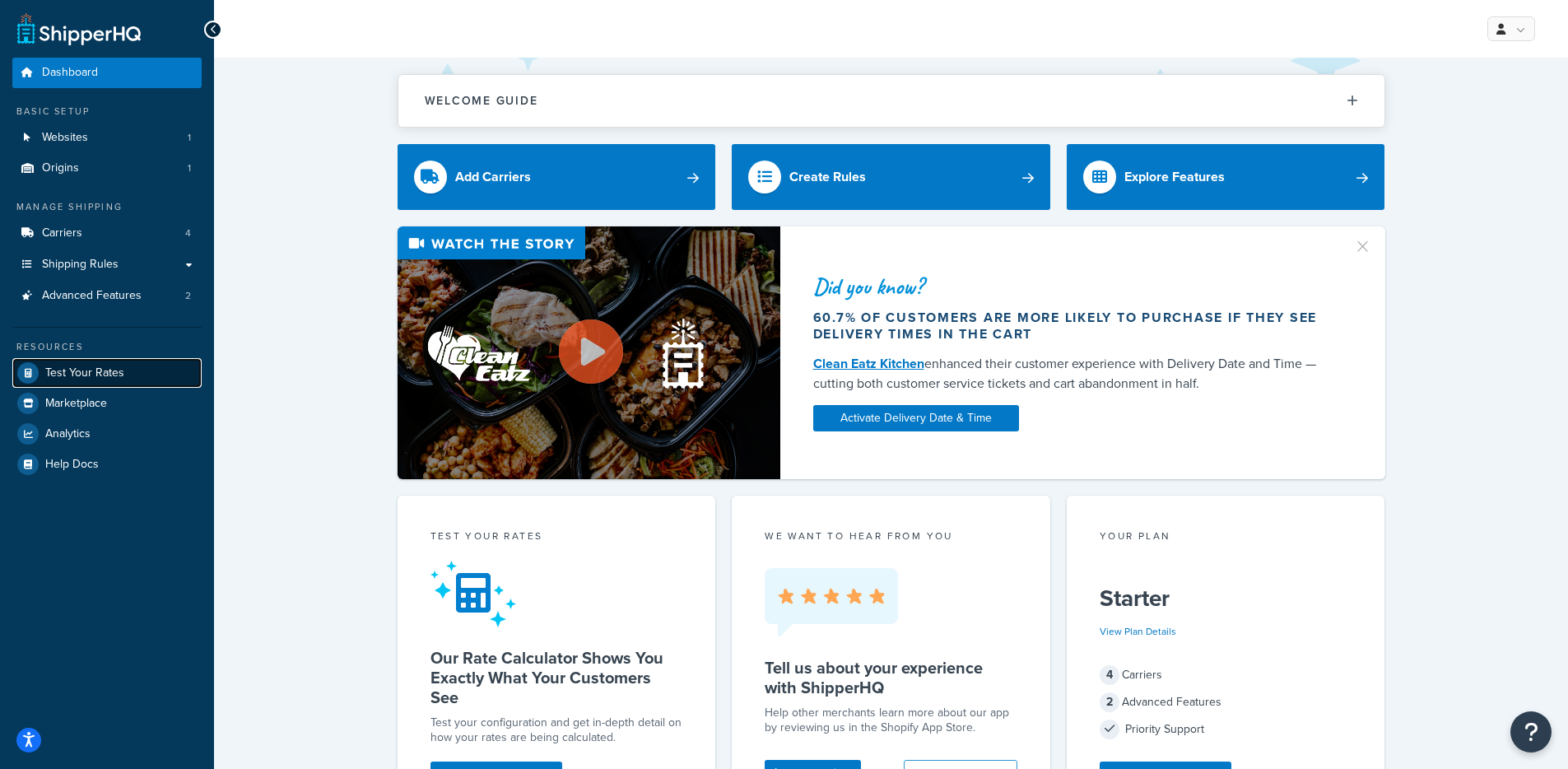
click at [105, 372] on span "Test Your Rates" at bounding box center [85, 373] width 79 height 14
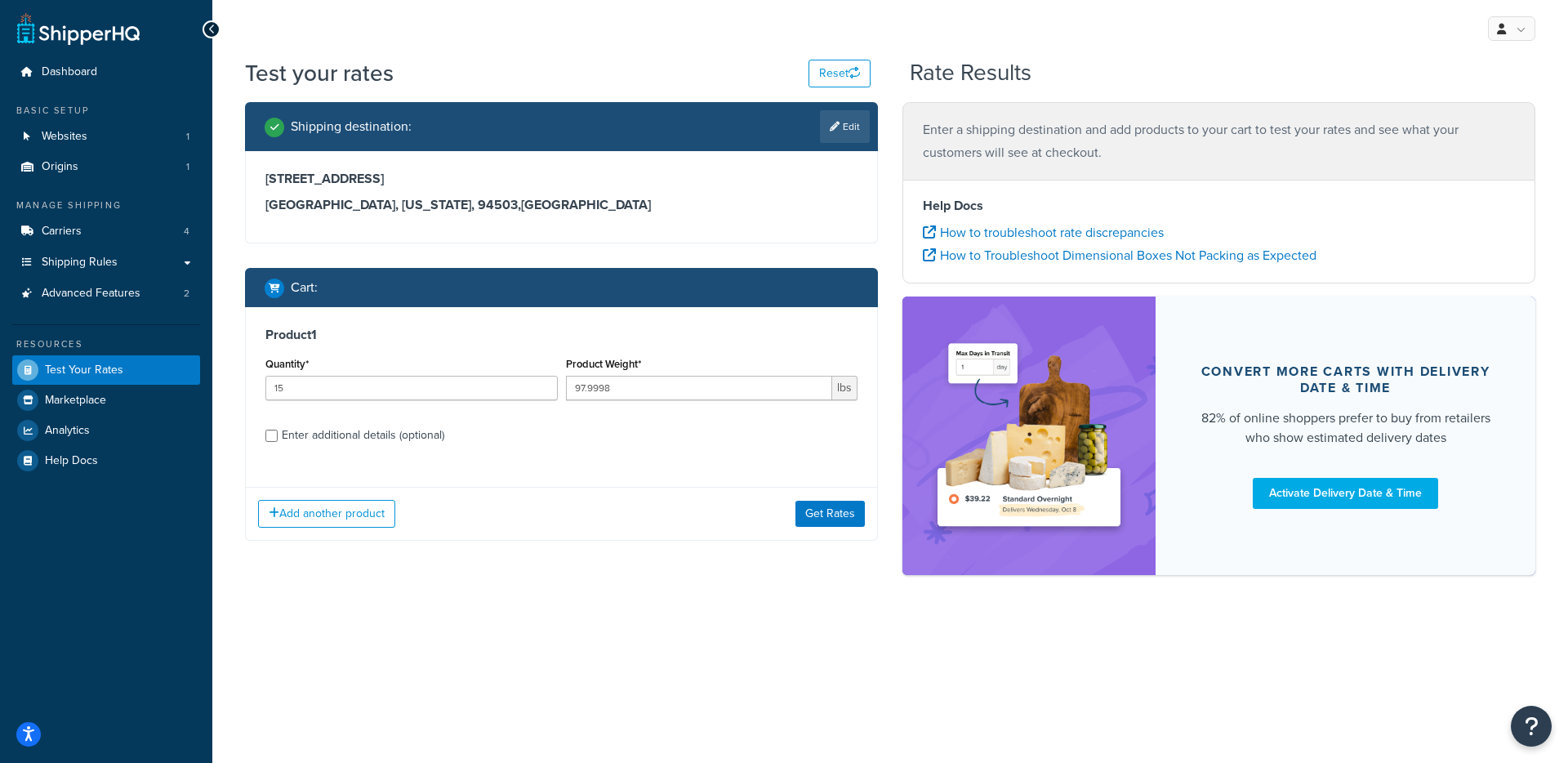
select select "CA"
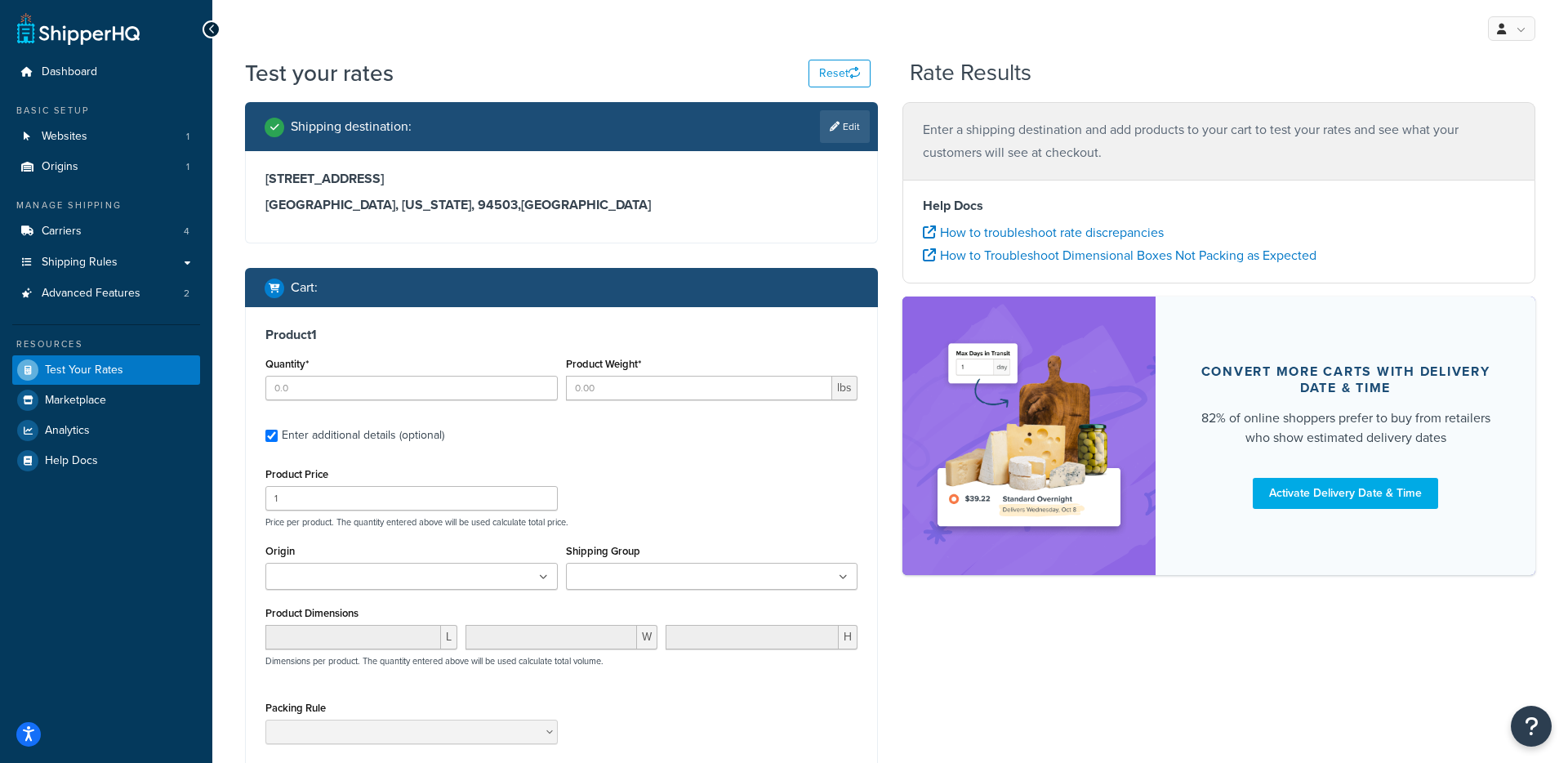
type input "15"
type input "54"
type input "375.23"
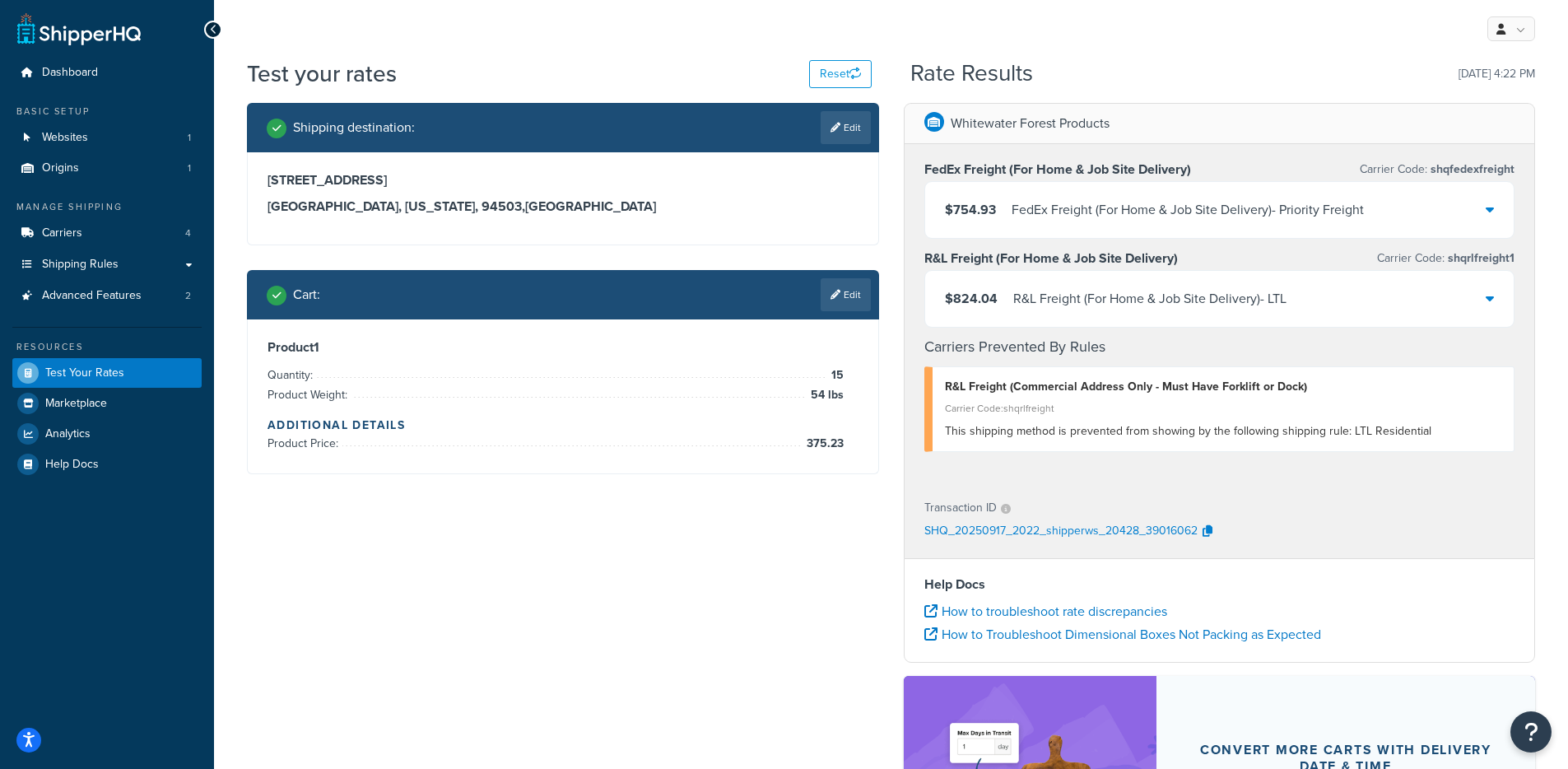
drag, startPoint x: 976, startPoint y: 308, endPoint x: 898, endPoint y: 312, distance: 78.1
click at [976, 309] on span "$824.04" at bounding box center [971, 298] width 53 height 23
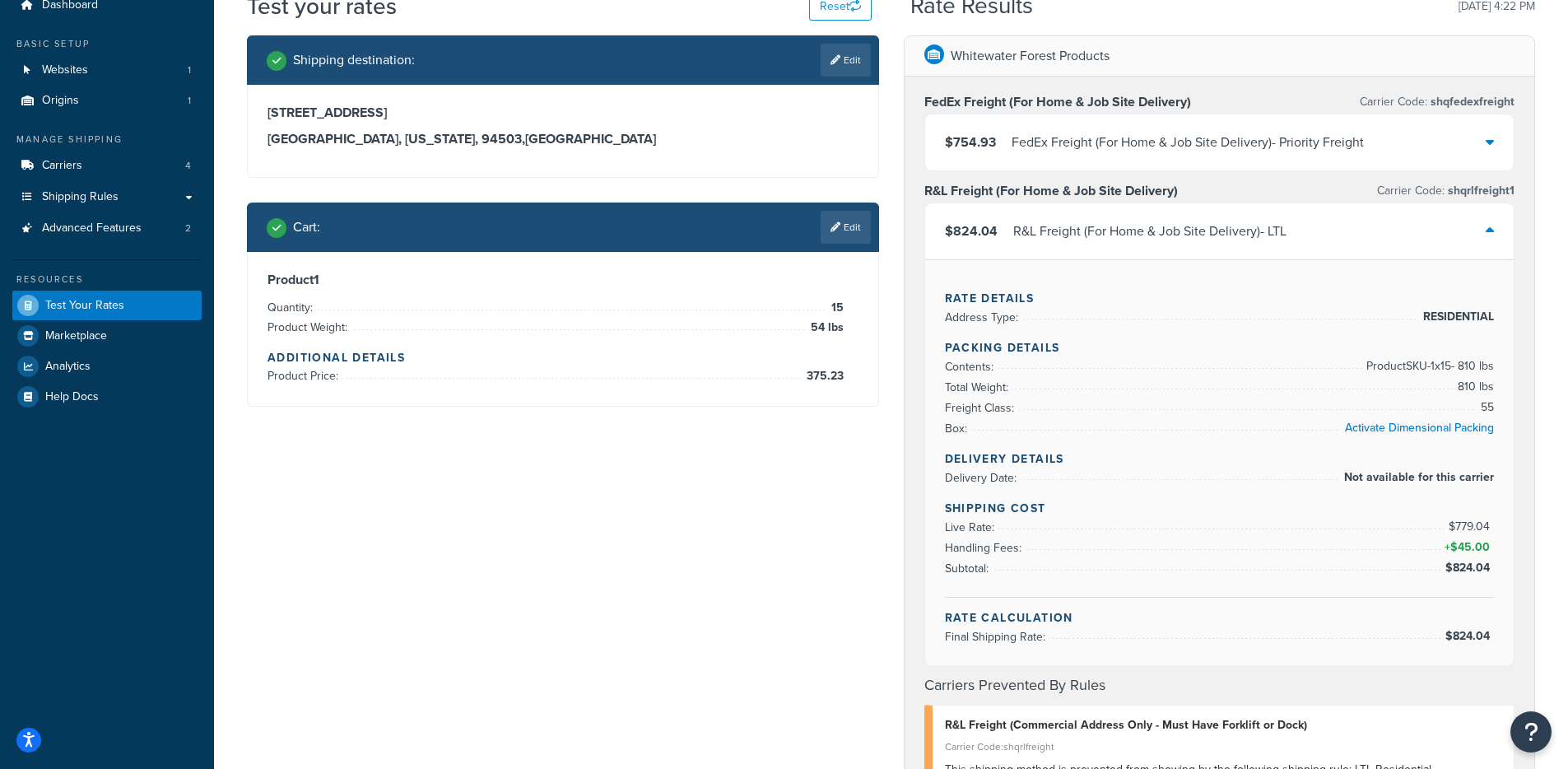
scroll to position [50, 0]
